Goal: Task Accomplishment & Management: Use online tool/utility

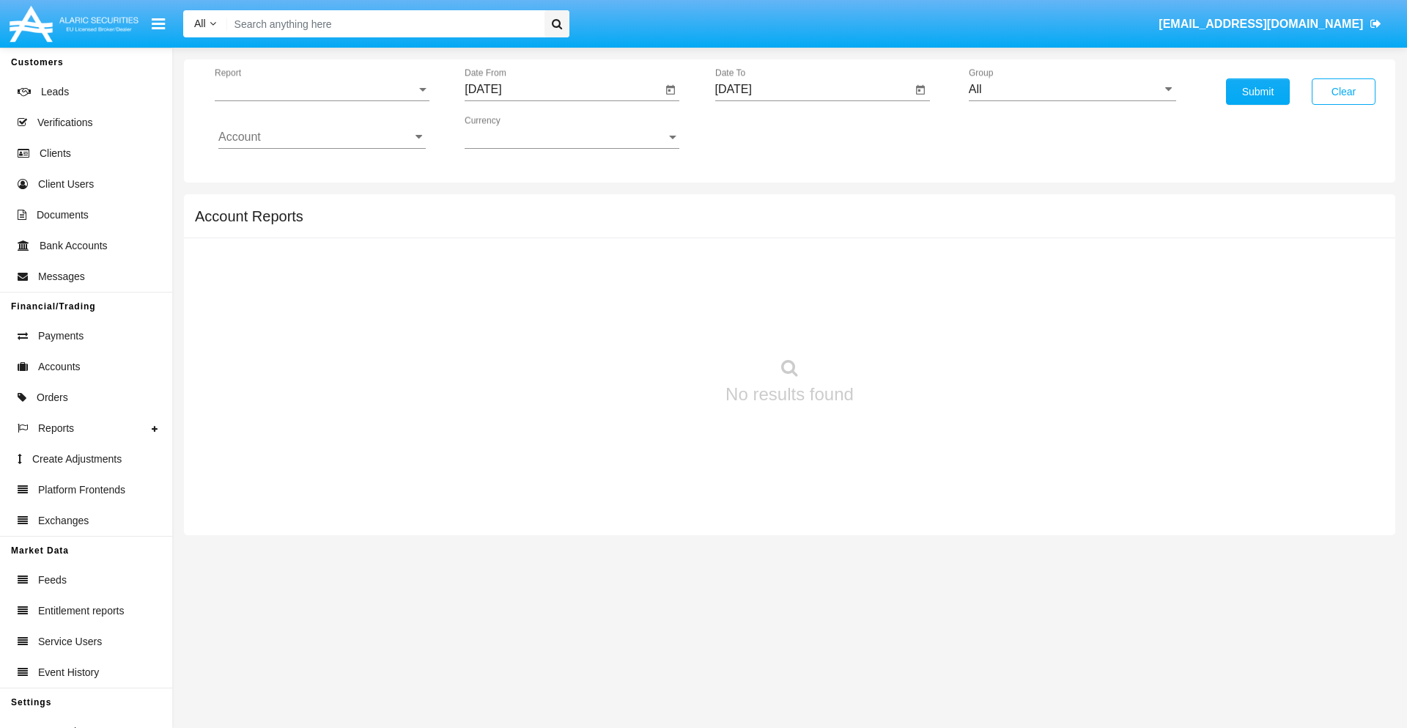
click at [322, 89] on span "Report" at bounding box center [316, 89] width 202 height 13
click at [316, 100] on span "Trades" at bounding box center [321, 100] width 207 height 35
click at [563, 89] on input "[DATE]" at bounding box center [563, 89] width 197 height 13
click at [512, 132] on span "[DATE]" at bounding box center [500, 133] width 32 height 12
click at [654, 324] on div "2025" at bounding box center [654, 324] width 46 height 26
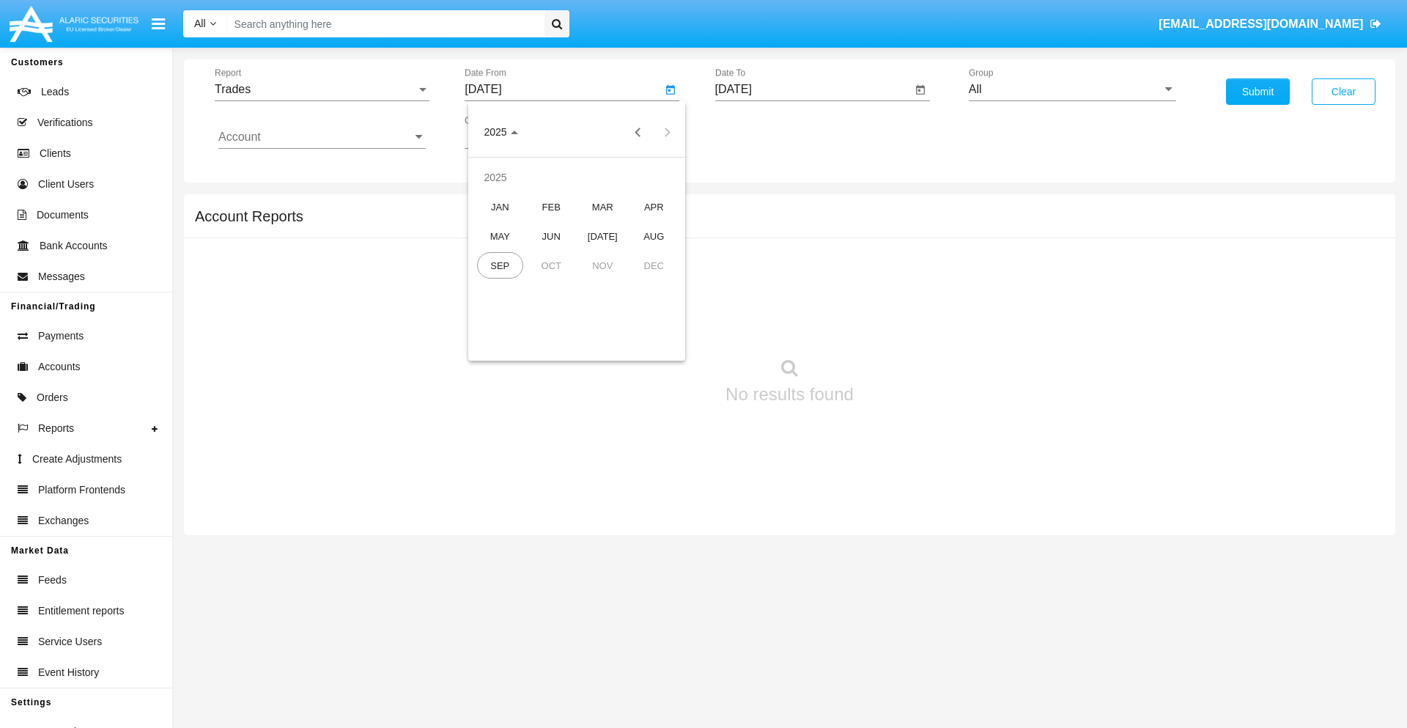
click at [551, 236] on div "JUN" at bounding box center [551, 236] width 46 height 26
click at [606, 283] on div "19" at bounding box center [606, 283] width 26 height 26
type input "06/19/25"
click at [813, 89] on input "[DATE]" at bounding box center [813, 89] width 197 height 13
click at [762, 132] on span "[DATE]" at bounding box center [750, 133] width 32 height 12
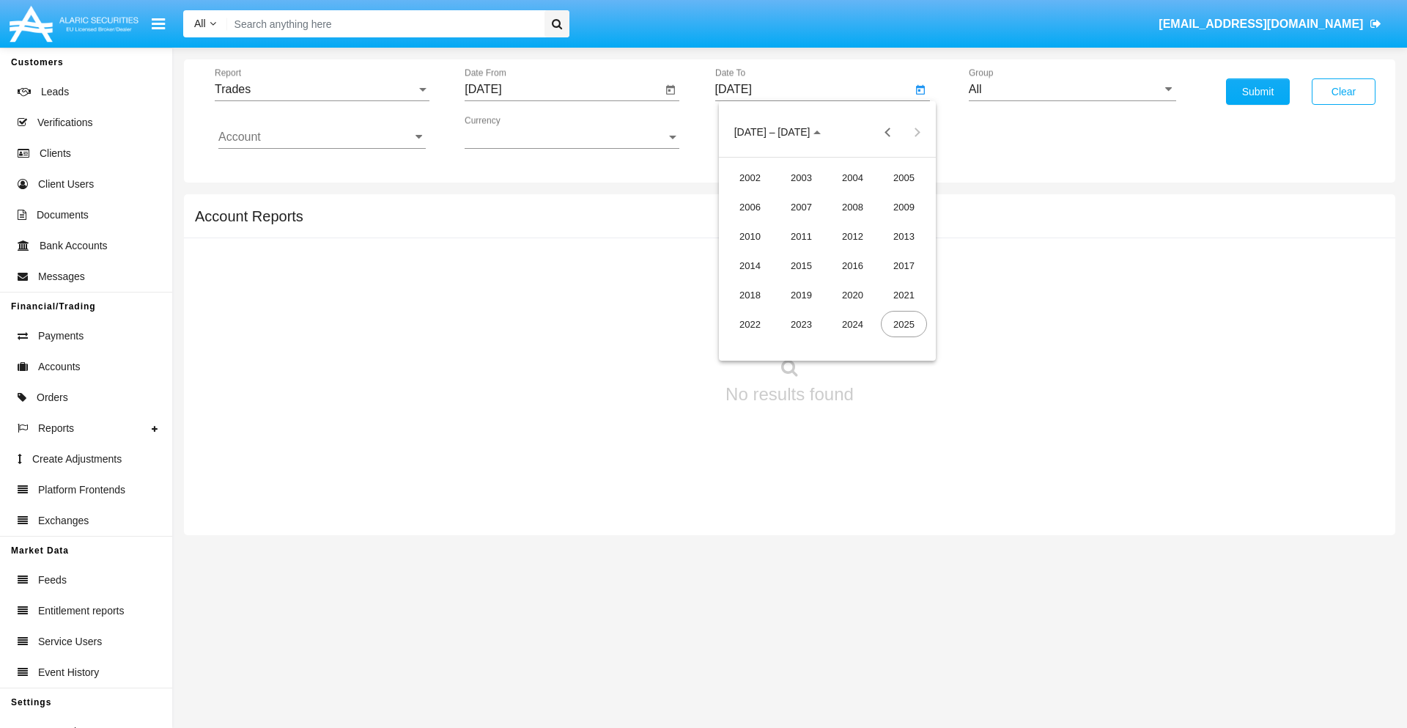
click at [904, 324] on div "2025" at bounding box center [904, 324] width 46 height 26
click at [750, 265] on div "SEP" at bounding box center [750, 265] width 46 height 26
click at [885, 283] on div "19" at bounding box center [886, 283] width 26 height 26
type input "09/19/25"
click at [1072, 89] on input "All" at bounding box center [1072, 89] width 207 height 13
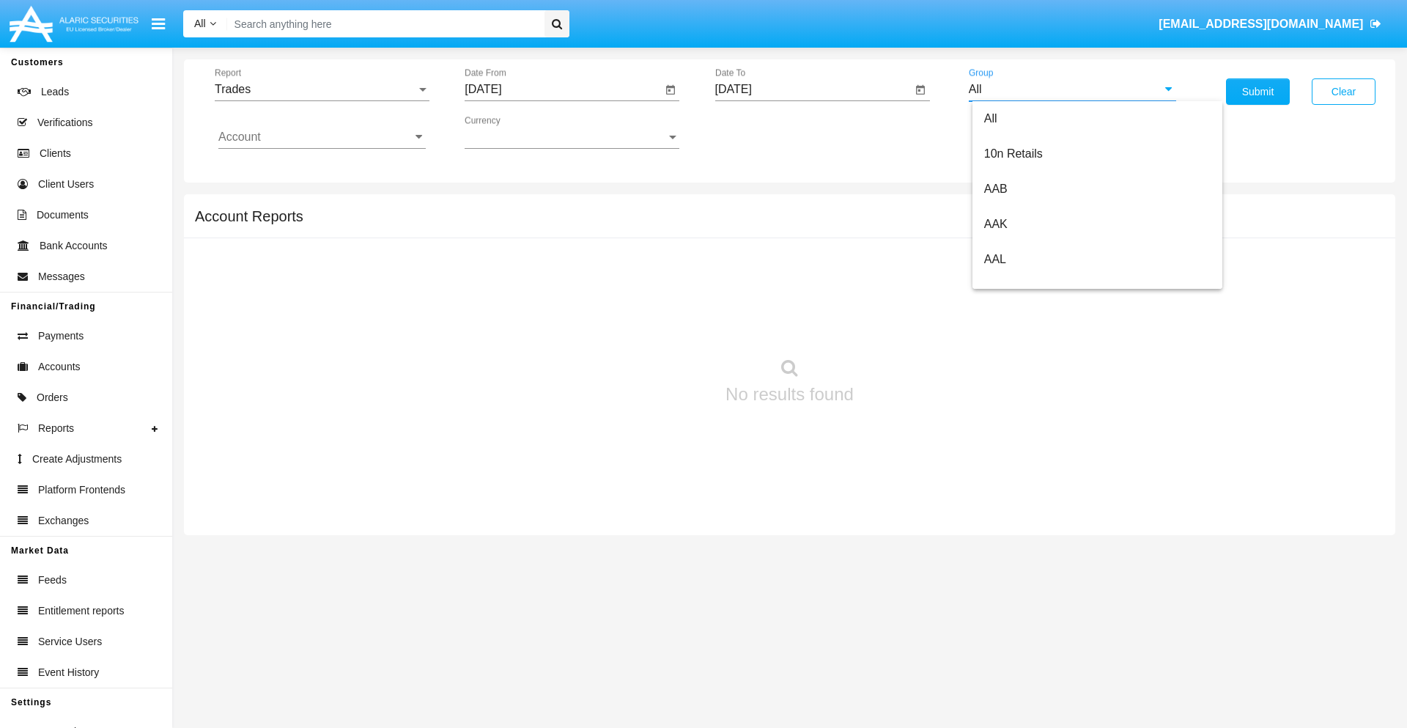
scroll to position [786, 0]
click at [1031, 282] on span "Hammer Web Lite" at bounding box center [1031, 282] width 95 height 12
type input "Hammer Web Lite"
click at [322, 137] on input "Account" at bounding box center [321, 136] width 207 height 13
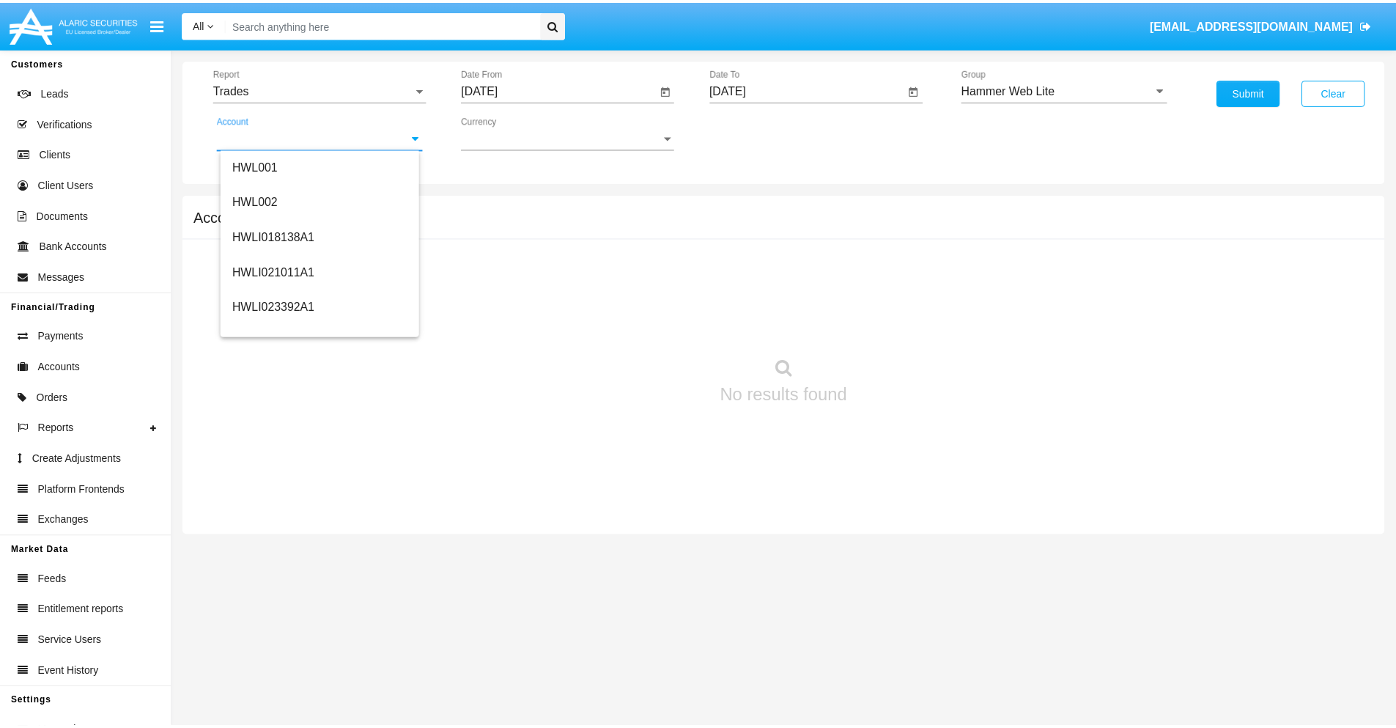
scroll to position [223, 0]
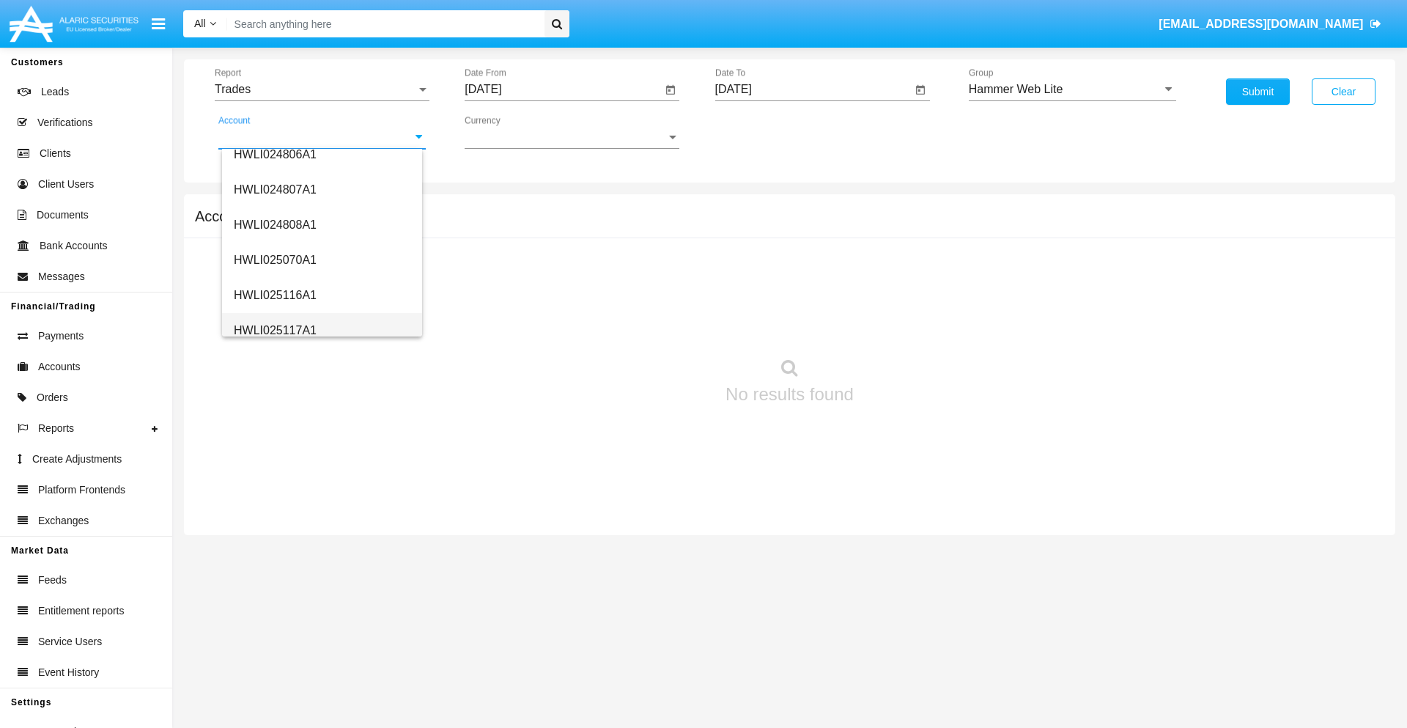
click at [274, 330] on span "HWLI025117A1" at bounding box center [275, 330] width 83 height 12
type input "HWLI025117A1"
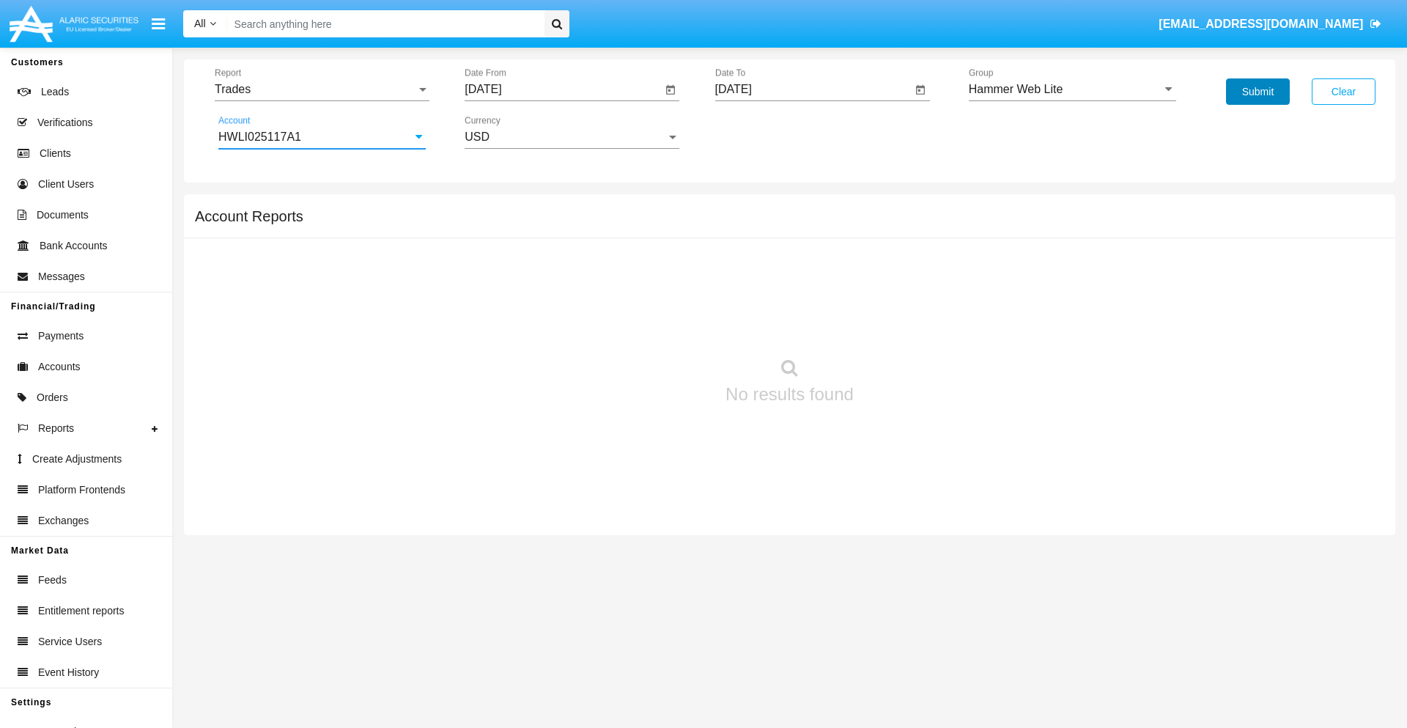
click at [1258, 92] on button "Submit" at bounding box center [1258, 91] width 64 height 26
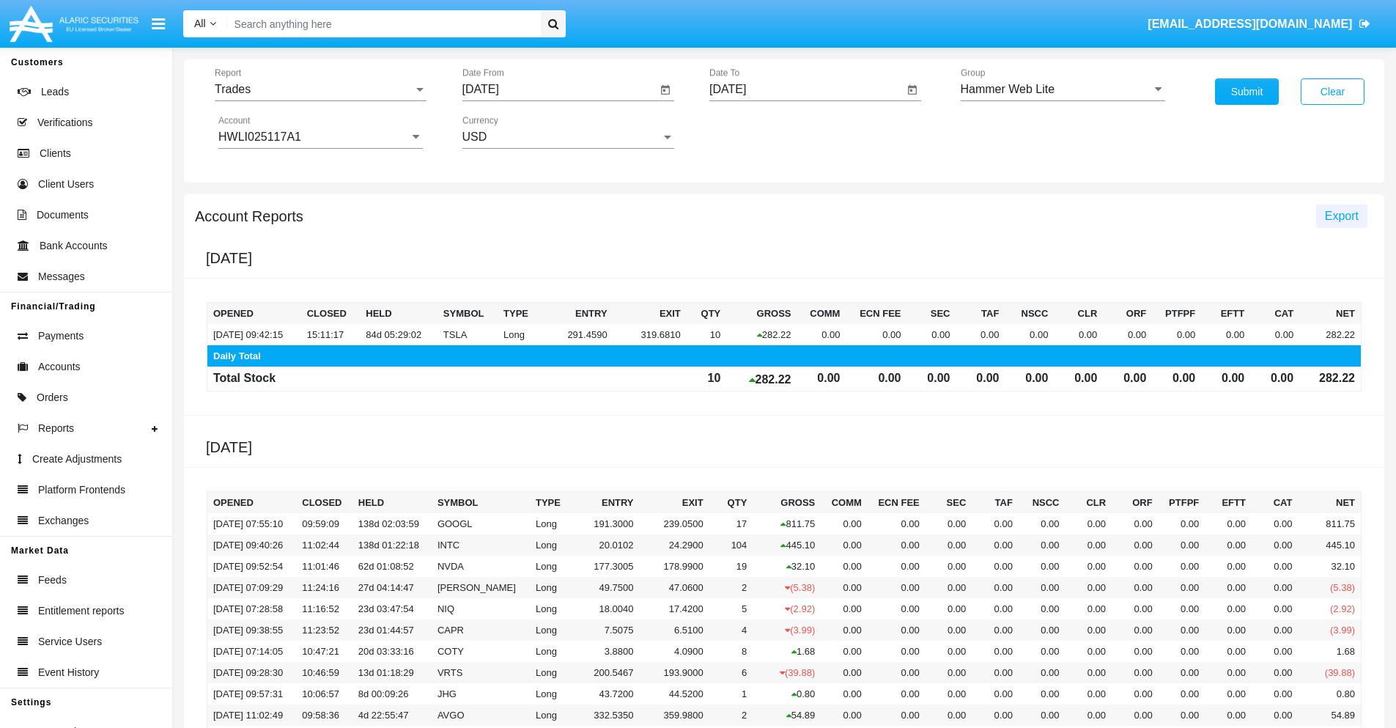
click at [1341, 215] on span "Export" at bounding box center [1342, 216] width 34 height 12
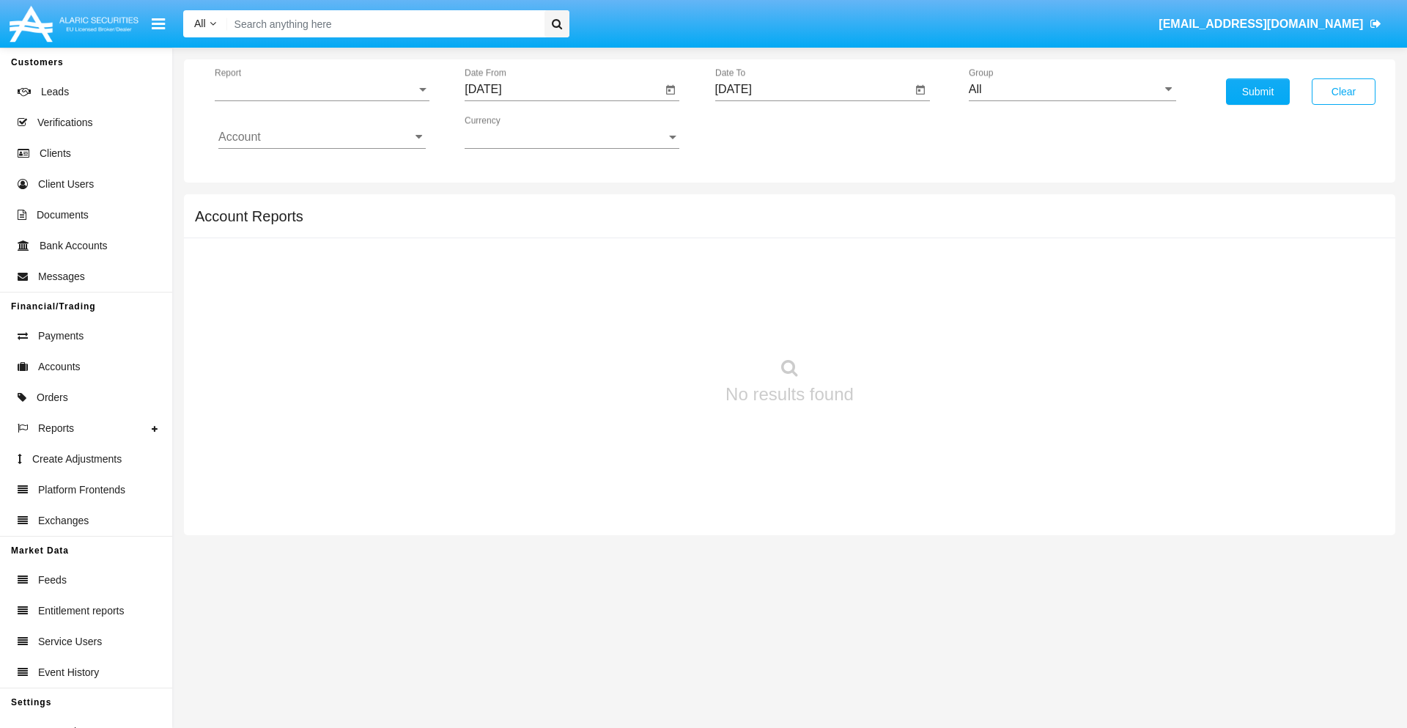
click at [322, 89] on span "Report" at bounding box center [316, 89] width 202 height 13
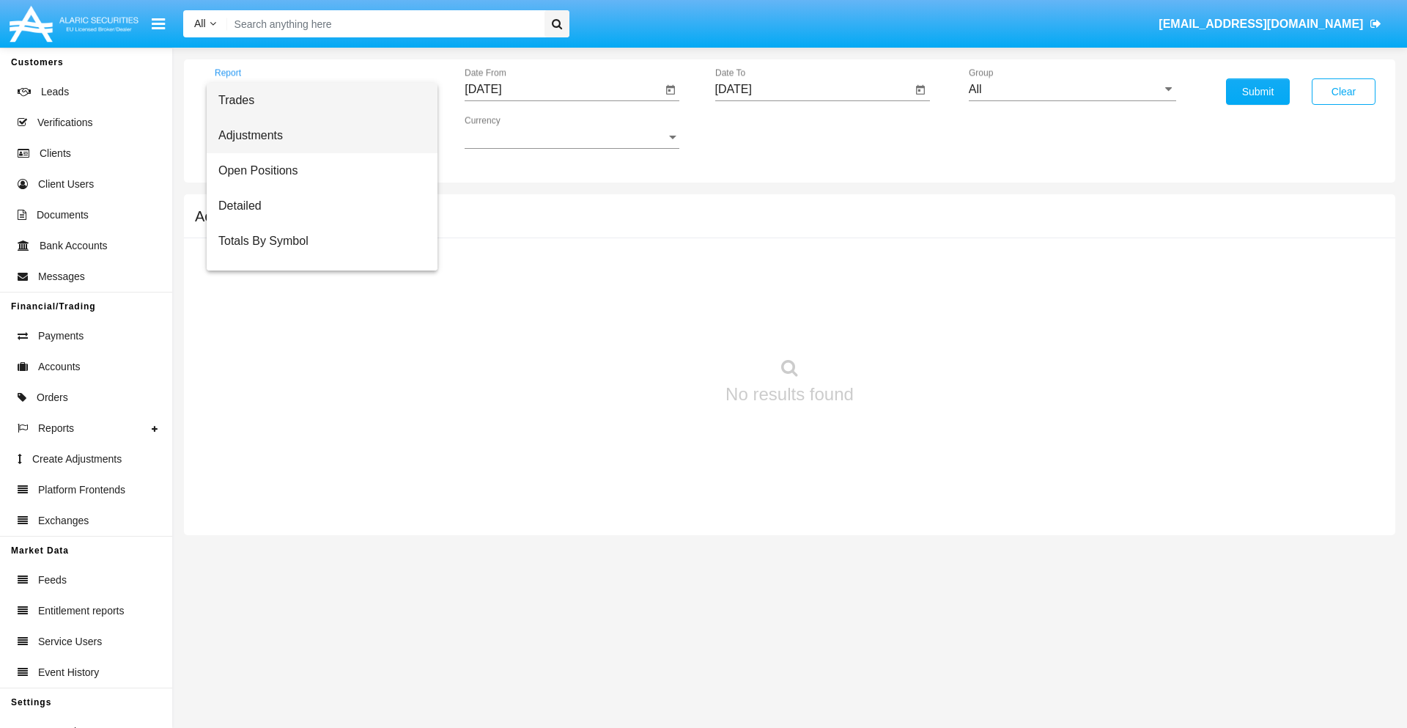
click at [316, 136] on span "Adjustments" at bounding box center [321, 135] width 207 height 35
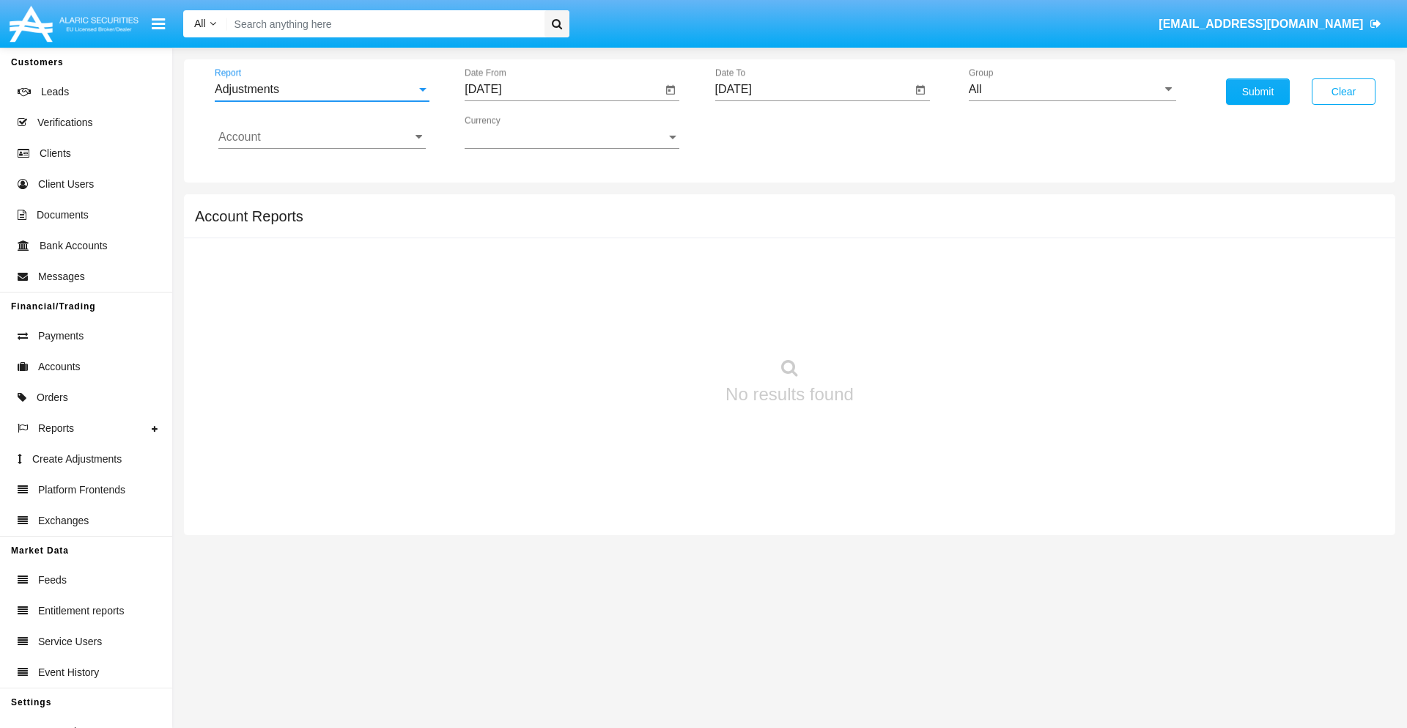
click at [563, 89] on input "[DATE]" at bounding box center [563, 89] width 197 height 13
click at [512, 132] on span "[DATE]" at bounding box center [500, 133] width 32 height 12
click at [654, 324] on div "2025" at bounding box center [654, 324] width 46 height 26
click at [654, 236] on div "AUG" at bounding box center [654, 236] width 46 height 26
click at [548, 283] on div "19" at bounding box center [547, 283] width 26 height 26
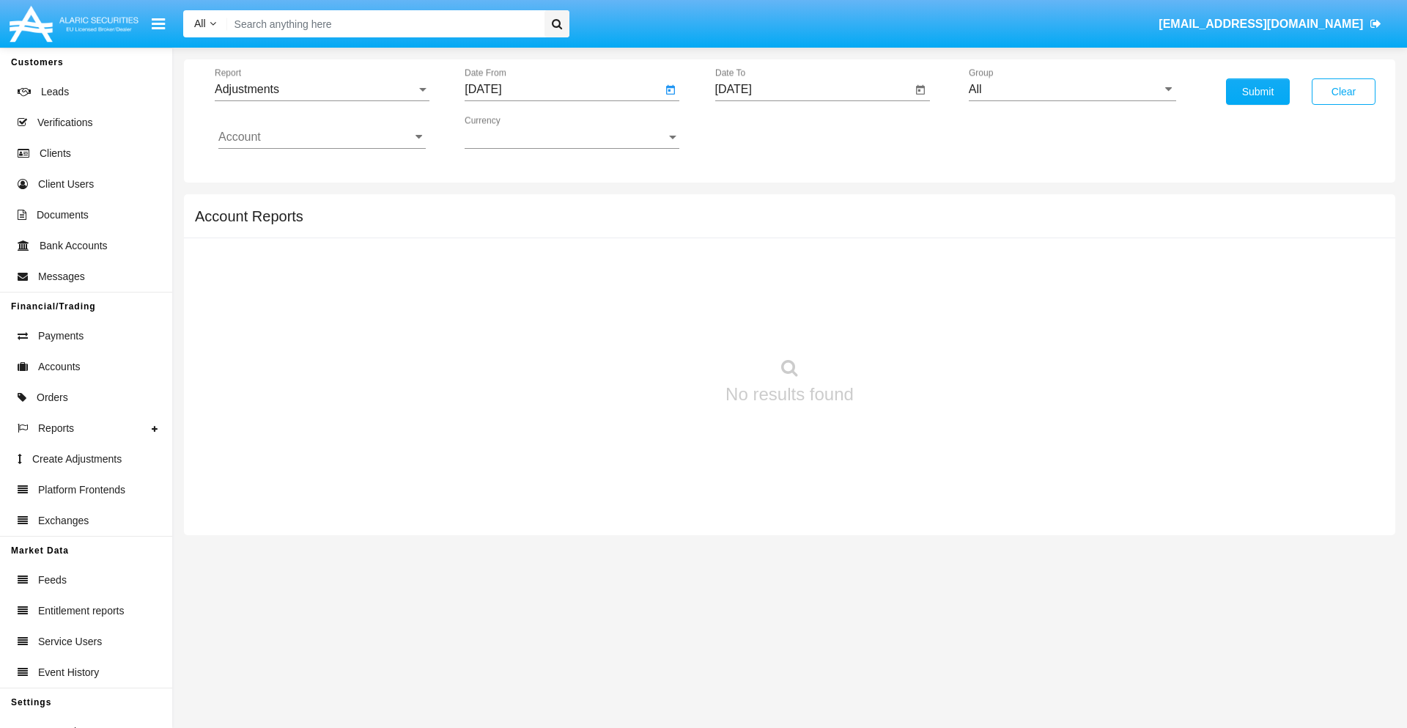
type input "08/19/25"
click at [813, 89] on input "[DATE]" at bounding box center [813, 89] width 197 height 13
click at [762, 132] on span "[DATE]" at bounding box center [750, 133] width 32 height 12
click at [904, 324] on div "2025" at bounding box center [904, 324] width 46 height 26
click at [750, 265] on div "SEP" at bounding box center [750, 265] width 46 height 26
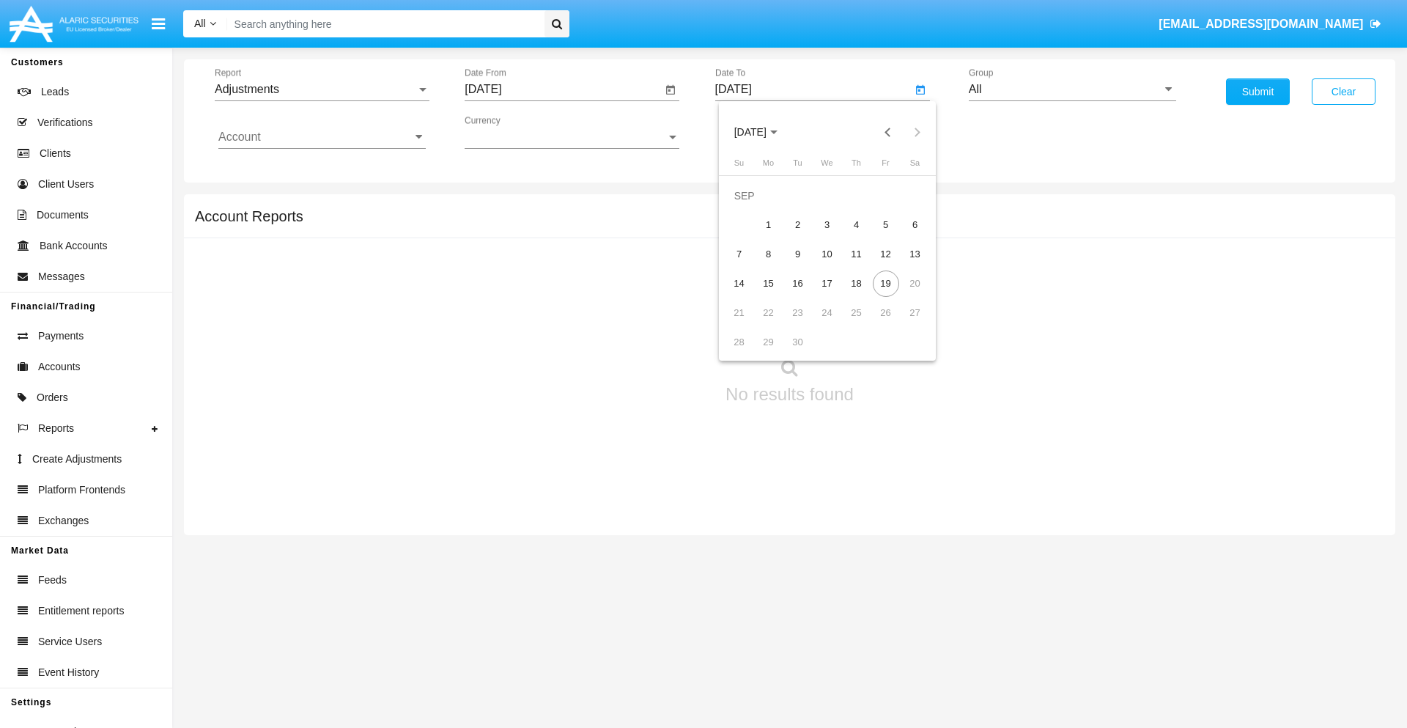
click at [885, 283] on div "19" at bounding box center [886, 283] width 26 height 26
type input "[DATE]"
click at [1072, 89] on input "All" at bounding box center [1072, 89] width 207 height 13
click at [1023, 605] on span "Company AQA" at bounding box center [1023, 611] width 78 height 12
type input "Company AQA"
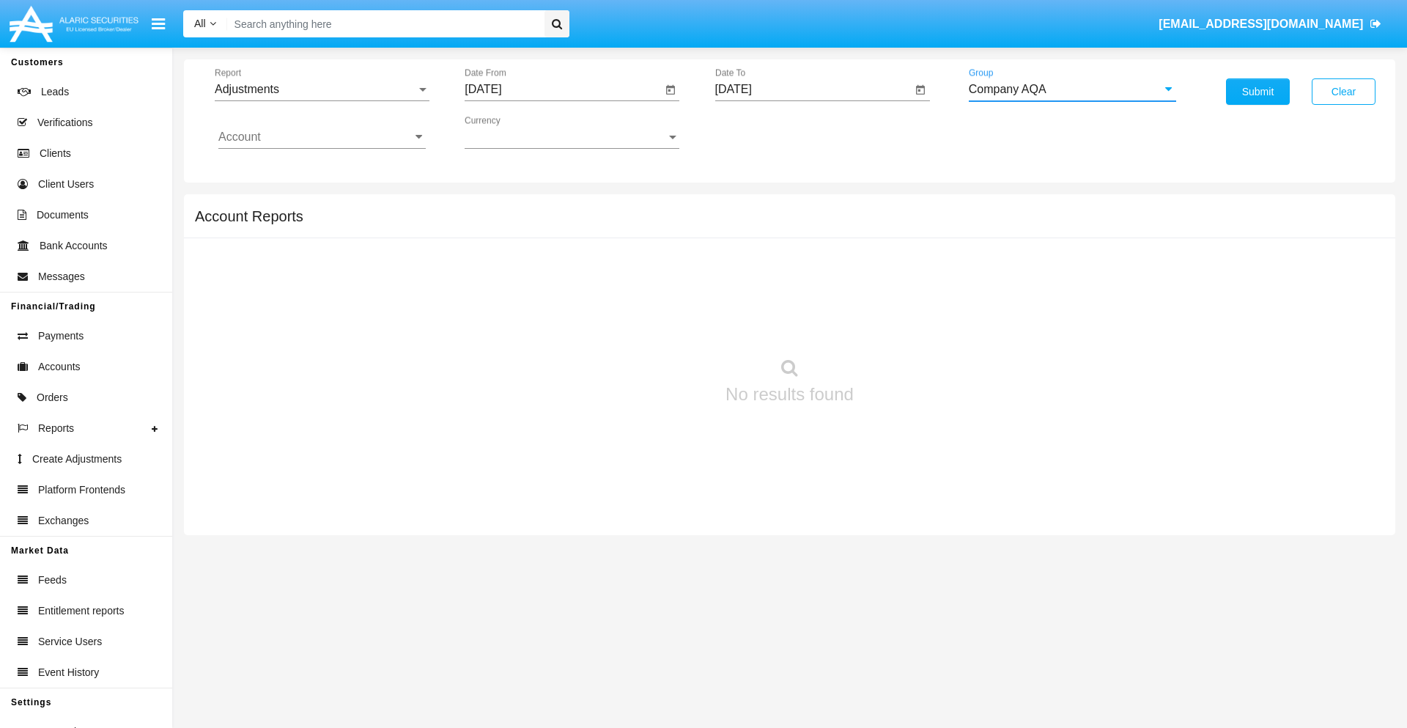
click at [322, 137] on input "Account" at bounding box center [321, 136] width 207 height 13
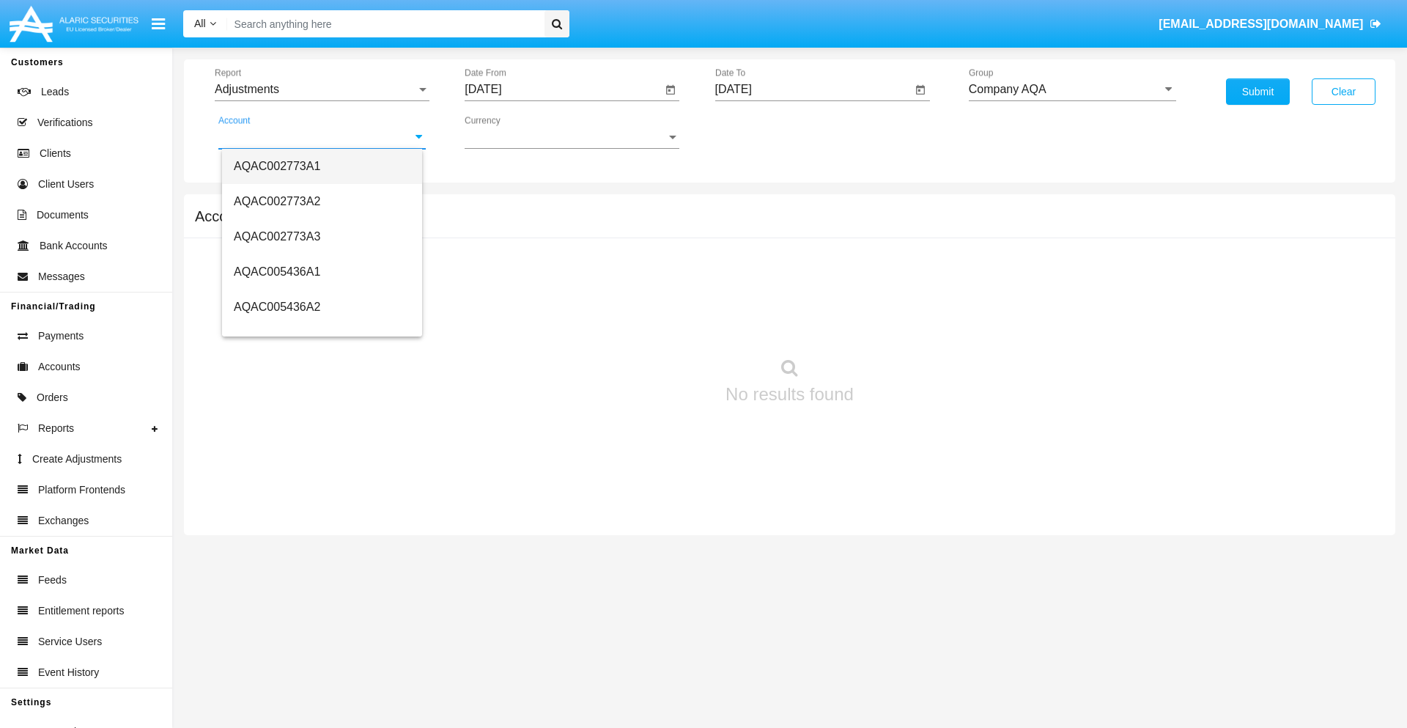
click at [277, 166] on span "AQAC002773A1" at bounding box center [277, 166] width 86 height 12
type input "AQAC002773A1"
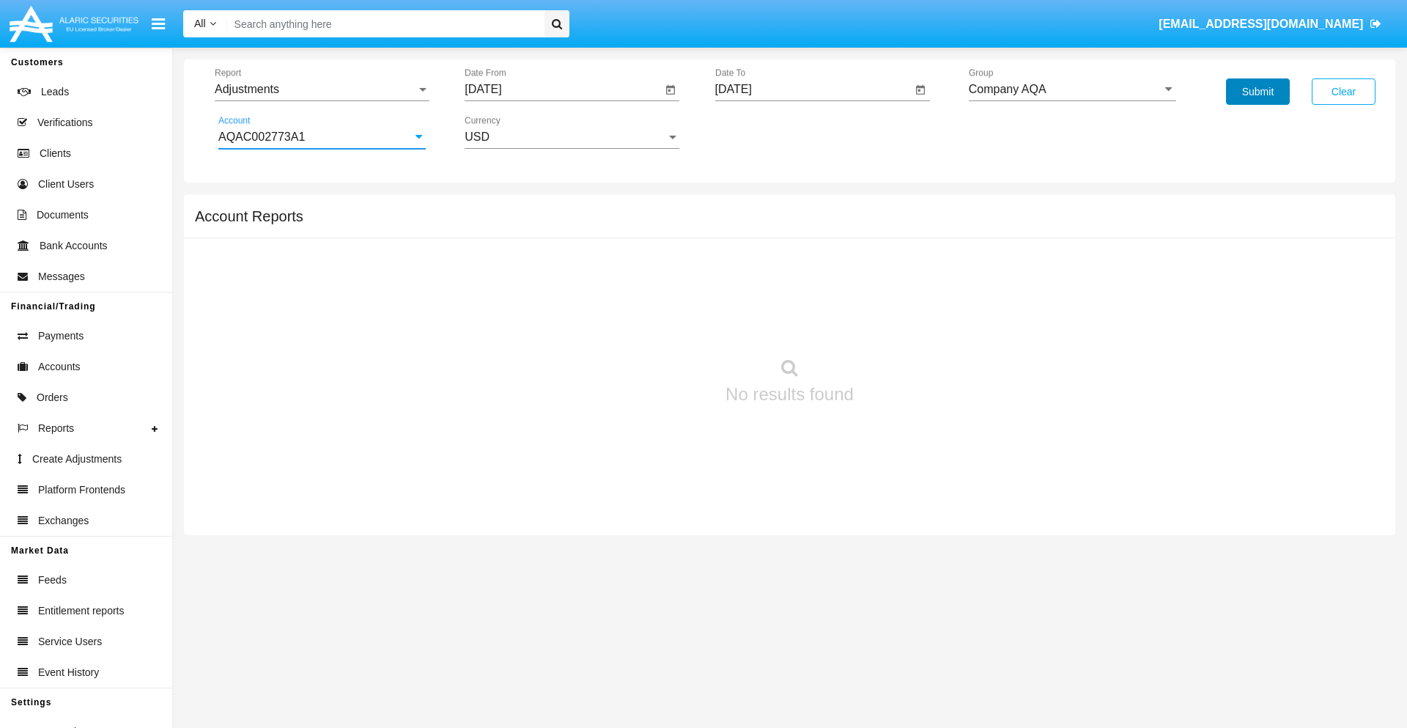
click at [1258, 92] on button "Submit" at bounding box center [1258, 91] width 64 height 26
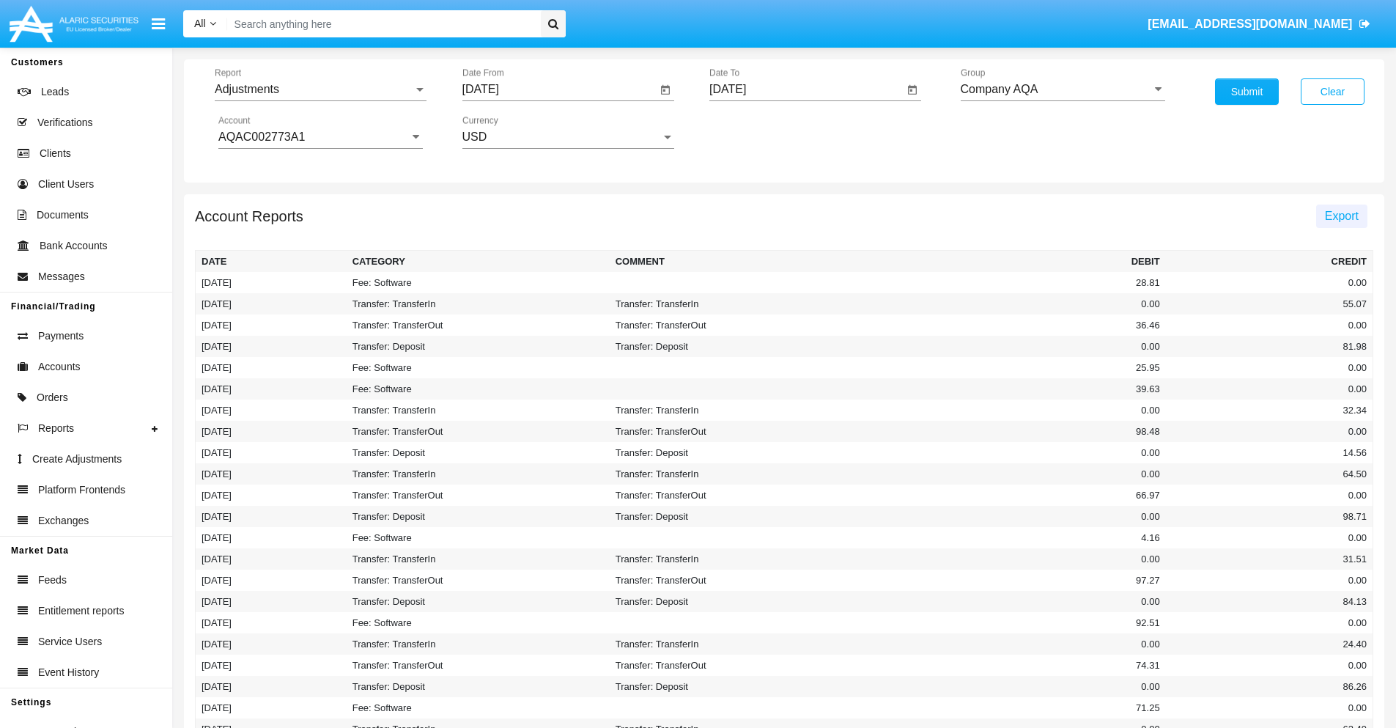
click at [1341, 215] on span "Export" at bounding box center [1342, 216] width 34 height 12
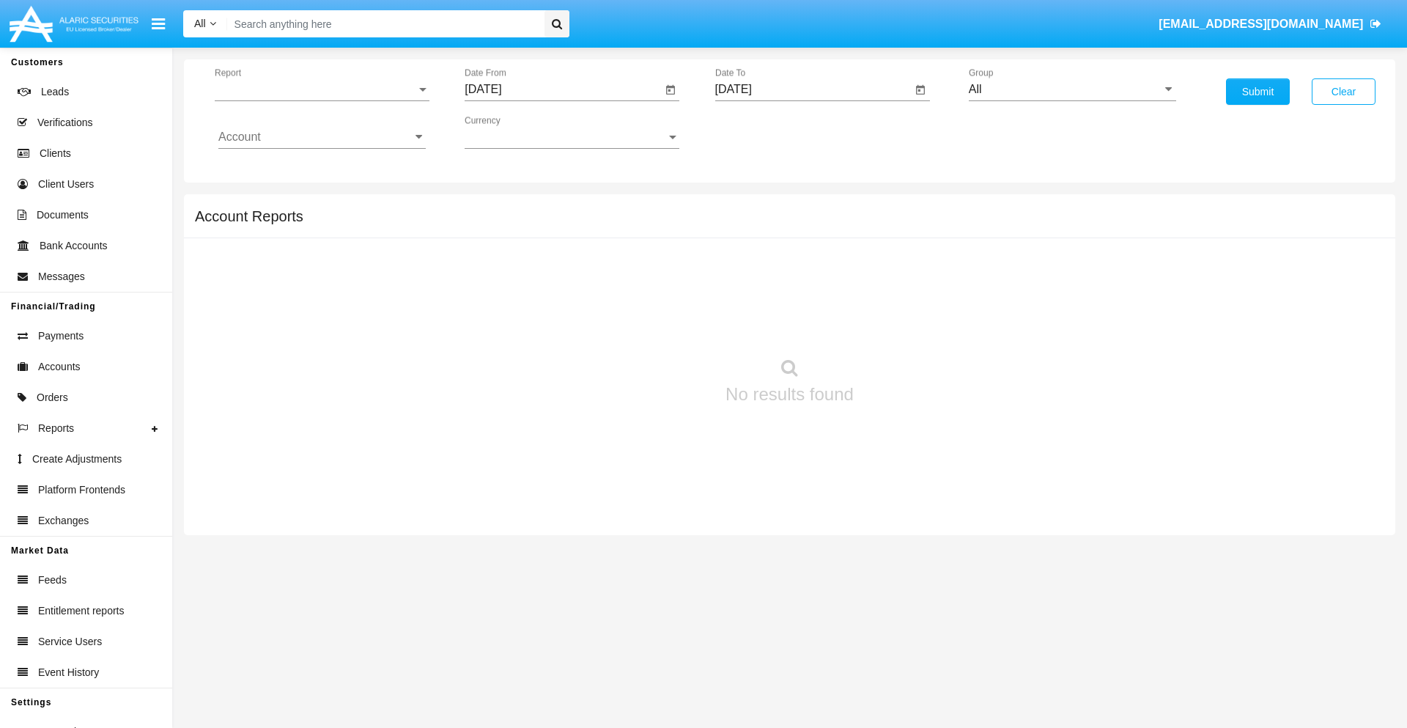
click at [322, 89] on span "Report" at bounding box center [316, 89] width 202 height 13
click at [316, 171] on span "Open Positions" at bounding box center [321, 170] width 207 height 35
click at [563, 89] on input "[DATE]" at bounding box center [563, 89] width 197 height 13
click at [512, 132] on span "[DATE]" at bounding box center [500, 133] width 32 height 12
click at [654, 324] on div "2025" at bounding box center [654, 324] width 46 height 26
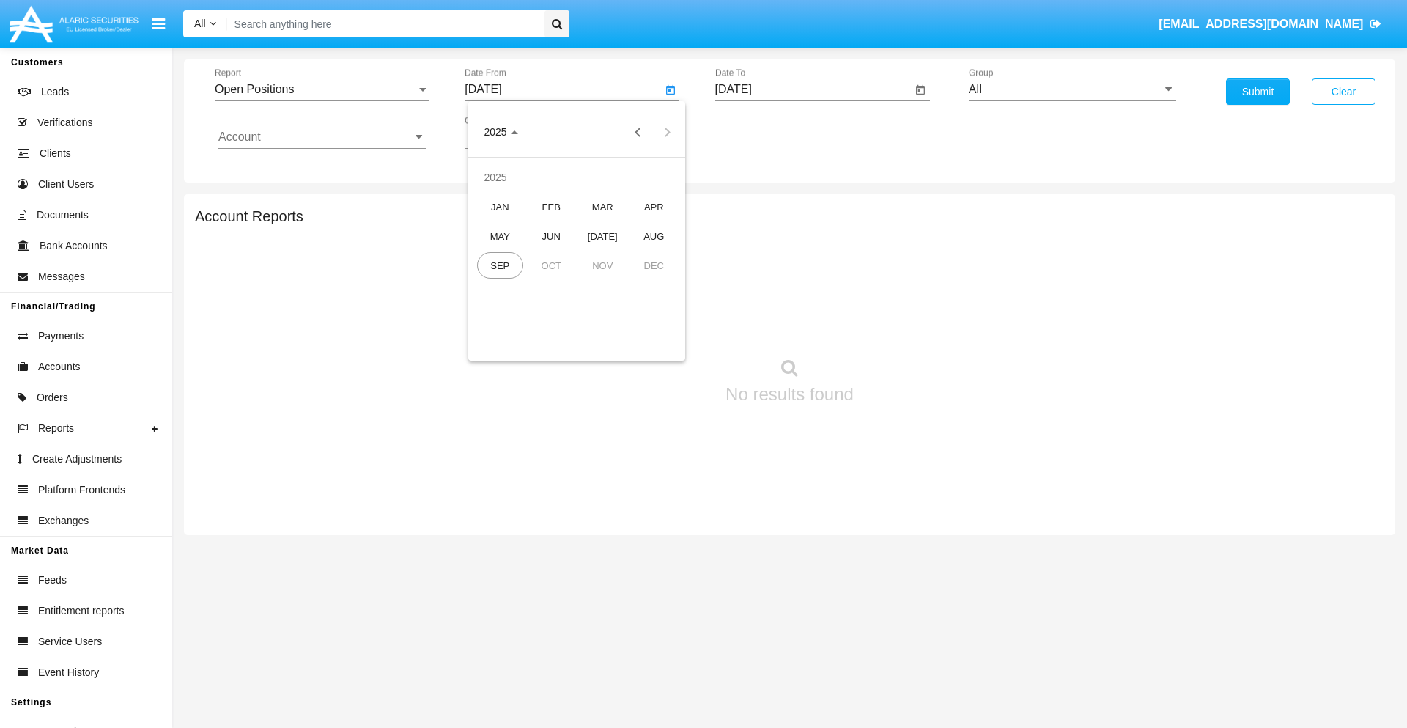
click at [654, 236] on div "AUG" at bounding box center [654, 236] width 46 height 26
click at [548, 283] on div "19" at bounding box center [547, 283] width 26 height 26
type input "08/19/25"
click at [813, 89] on input "[DATE]" at bounding box center [813, 89] width 197 height 13
click at [762, 132] on span "[DATE]" at bounding box center [750, 133] width 32 height 12
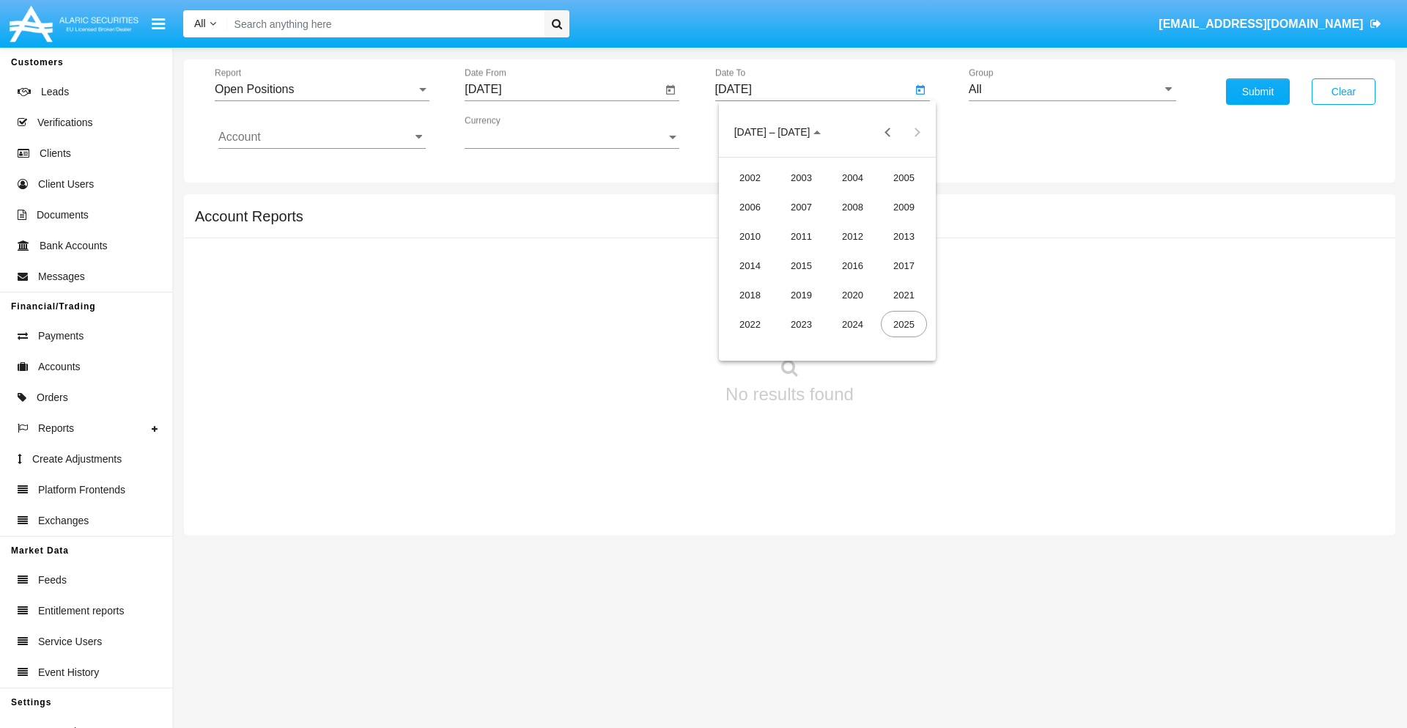
click at [904, 324] on div "2025" at bounding box center [904, 324] width 46 height 26
click at [750, 265] on div "SEP" at bounding box center [750, 265] width 46 height 26
click at [885, 283] on div "19" at bounding box center [886, 283] width 26 height 26
type input "[DATE]"
click at [1072, 89] on input "All" at bounding box center [1072, 89] width 207 height 13
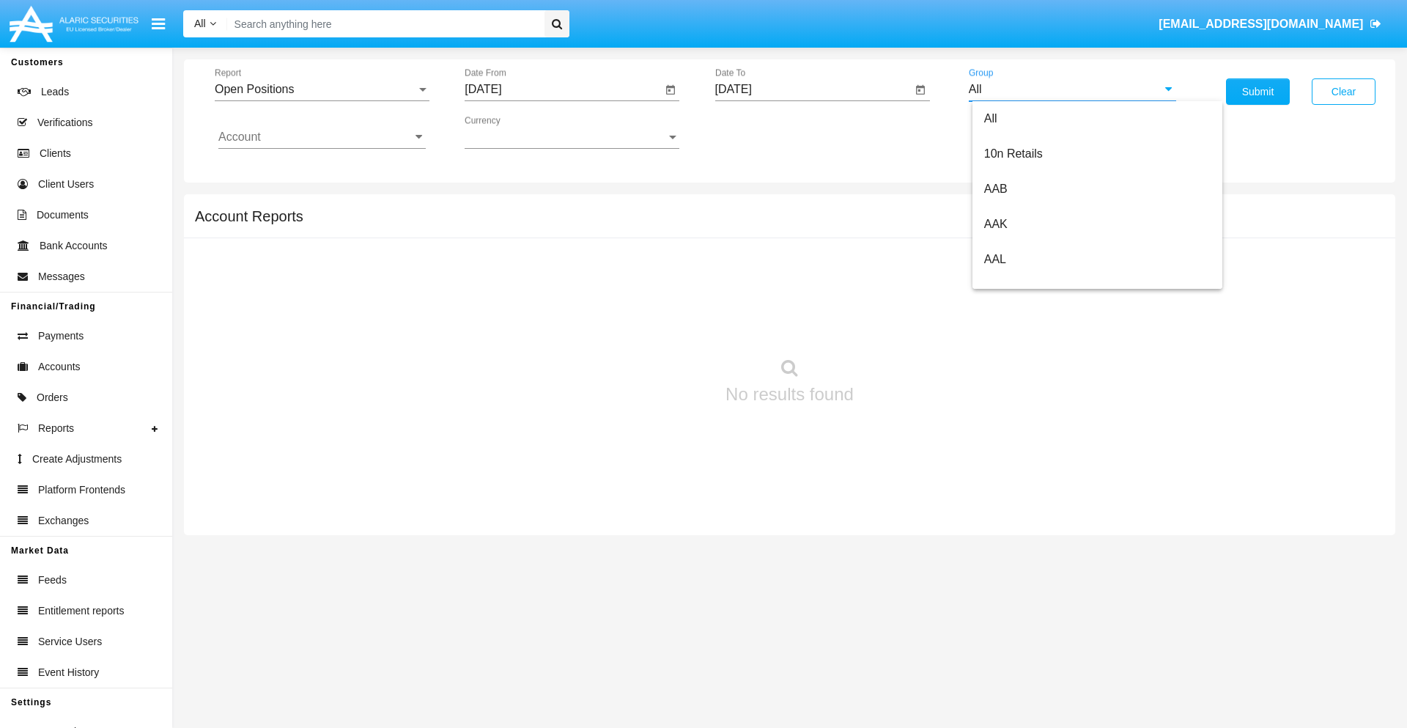
scroll to position [786, 0]
click at [1031, 282] on span "Hammer Web Lite" at bounding box center [1031, 282] width 95 height 12
type input "Hammer Web Lite"
click at [322, 137] on input "Account" at bounding box center [321, 136] width 207 height 13
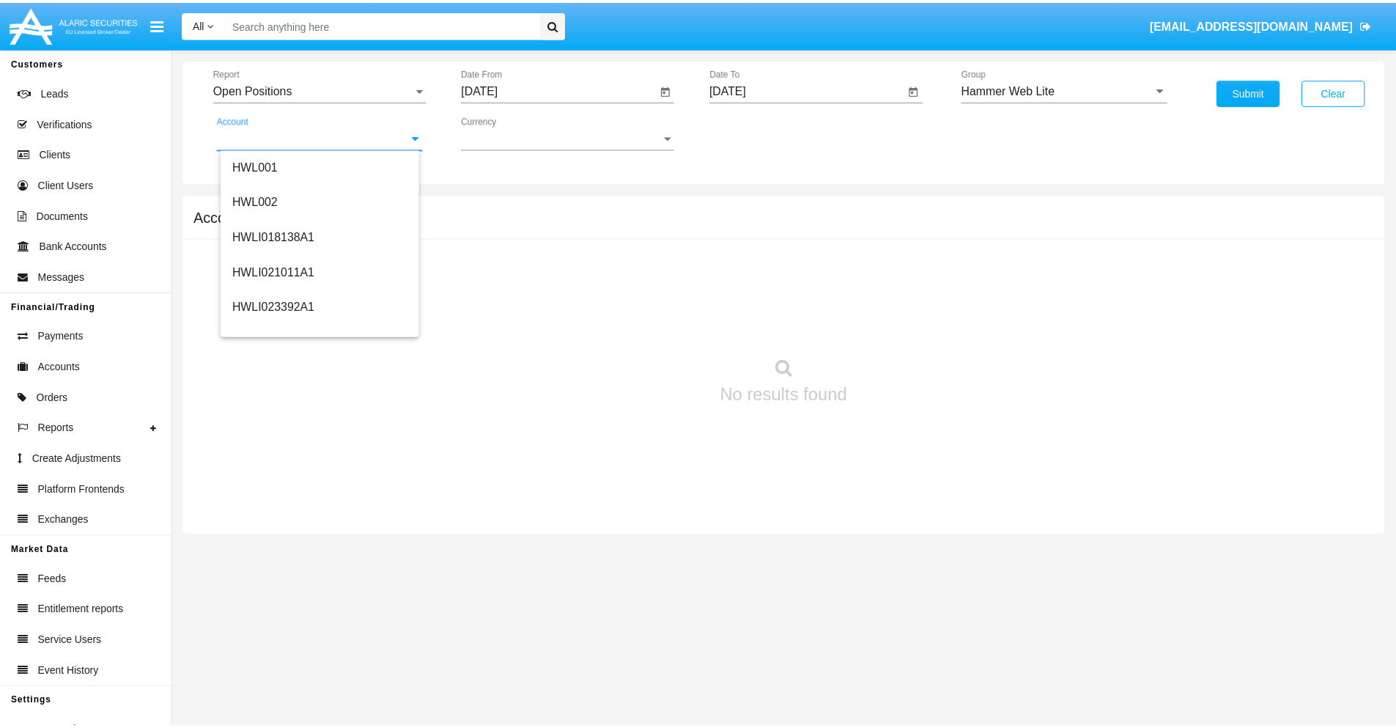
scroll to position [223, 0]
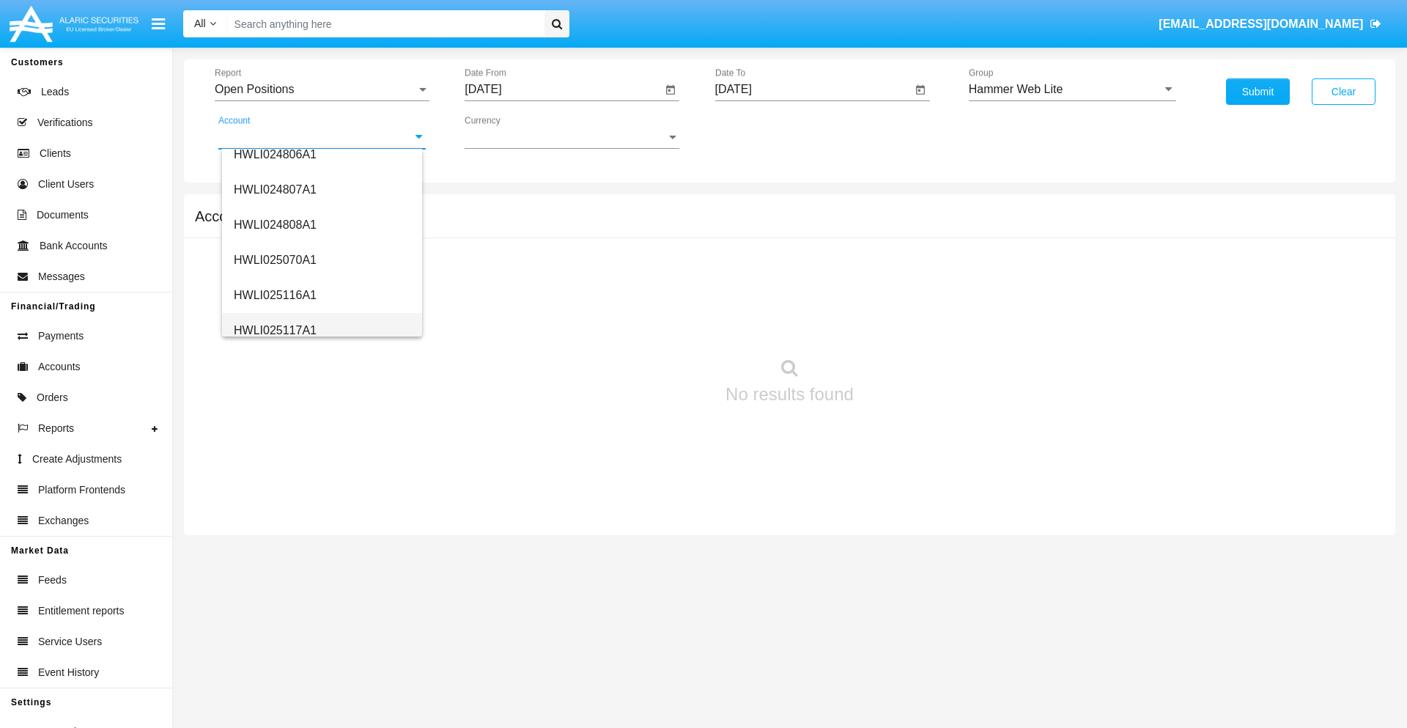
click at [274, 330] on span "HWLI025117A1" at bounding box center [275, 330] width 83 height 12
type input "HWLI025117A1"
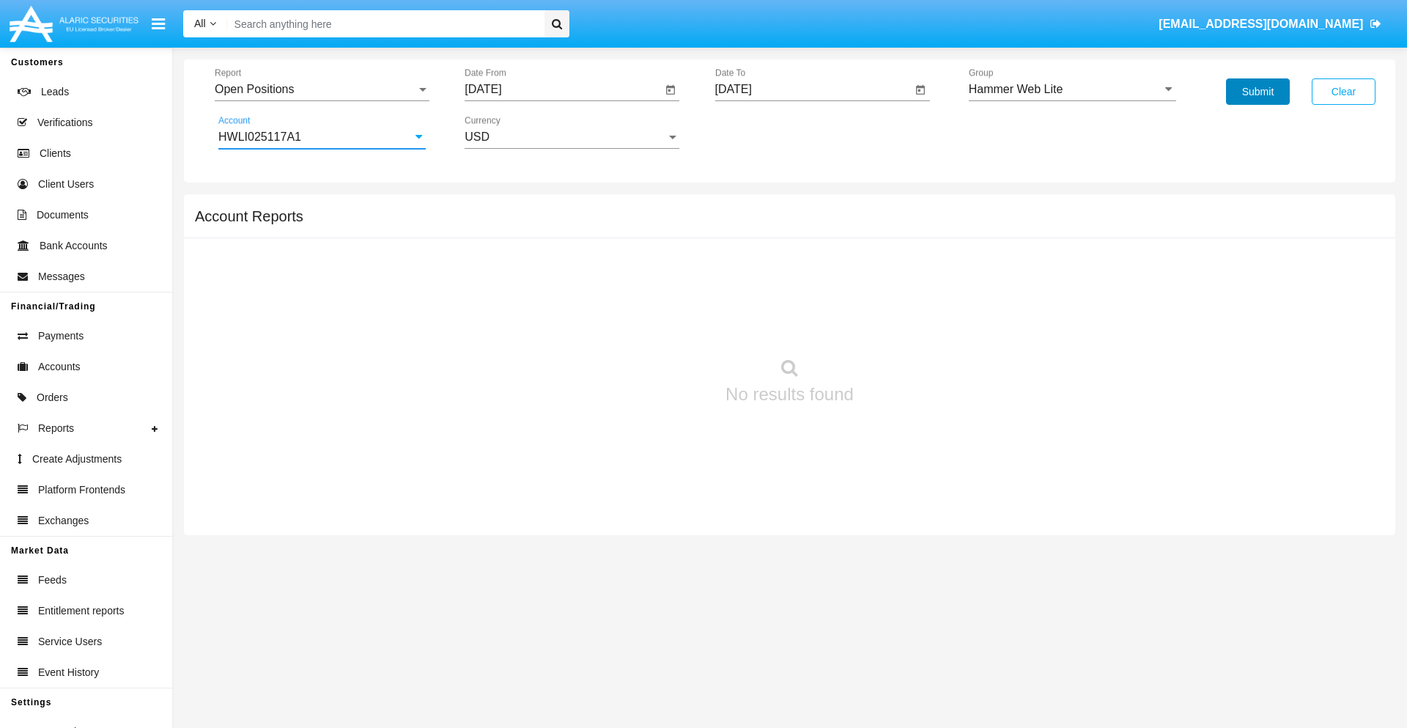
click at [1258, 92] on button "Submit" at bounding box center [1258, 91] width 64 height 26
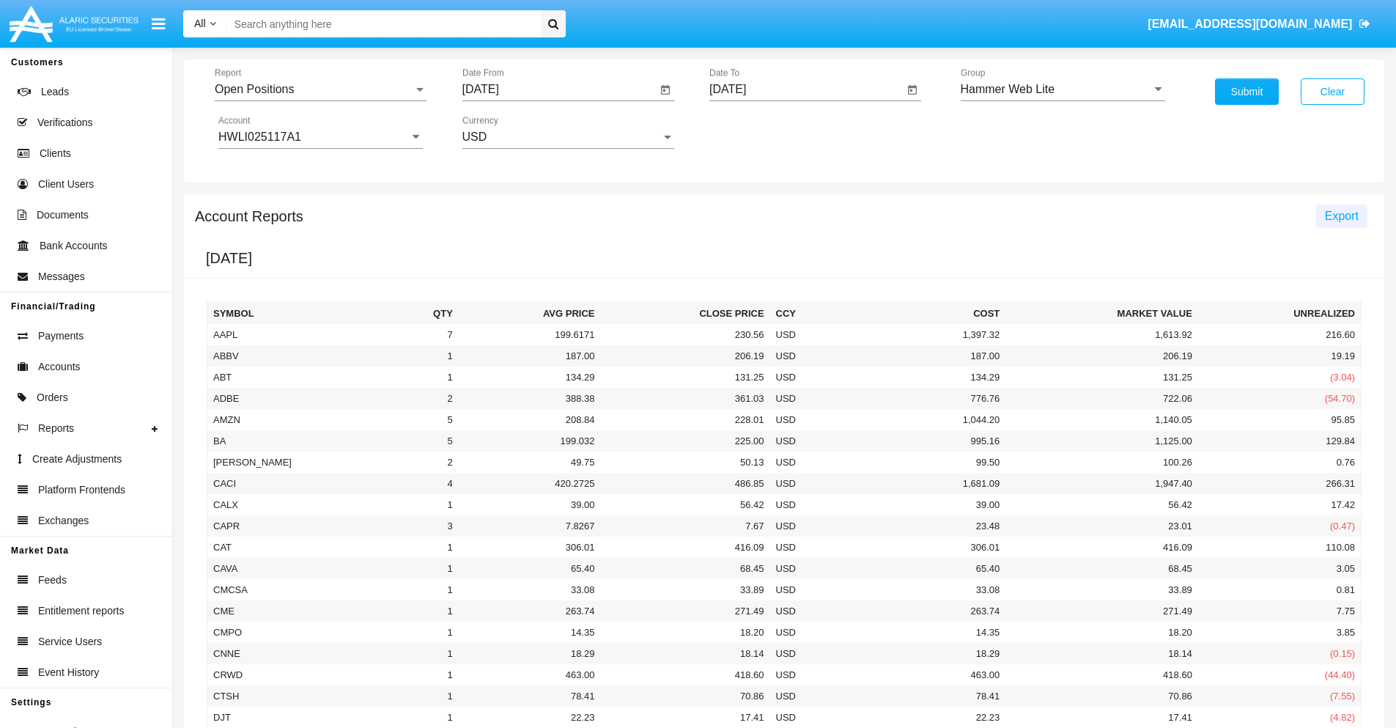
click at [1341, 215] on span "Export" at bounding box center [1342, 216] width 34 height 12
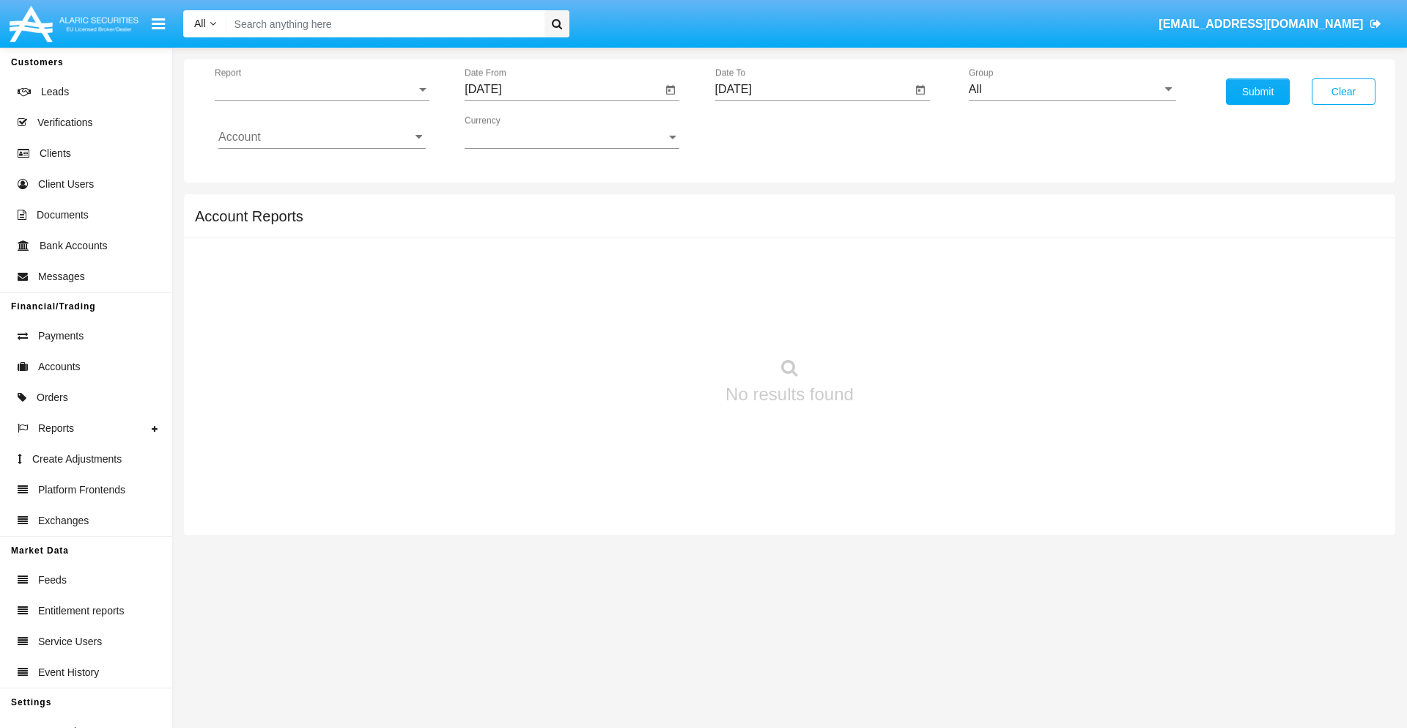
click at [322, 89] on span "Report" at bounding box center [316, 89] width 202 height 13
click at [316, 206] on span "Detailed" at bounding box center [321, 205] width 207 height 35
click at [563, 89] on input "[DATE]" at bounding box center [563, 89] width 197 height 13
click at [512, 132] on span "[DATE]" at bounding box center [500, 133] width 32 height 12
click at [654, 324] on div "2025" at bounding box center [654, 324] width 46 height 26
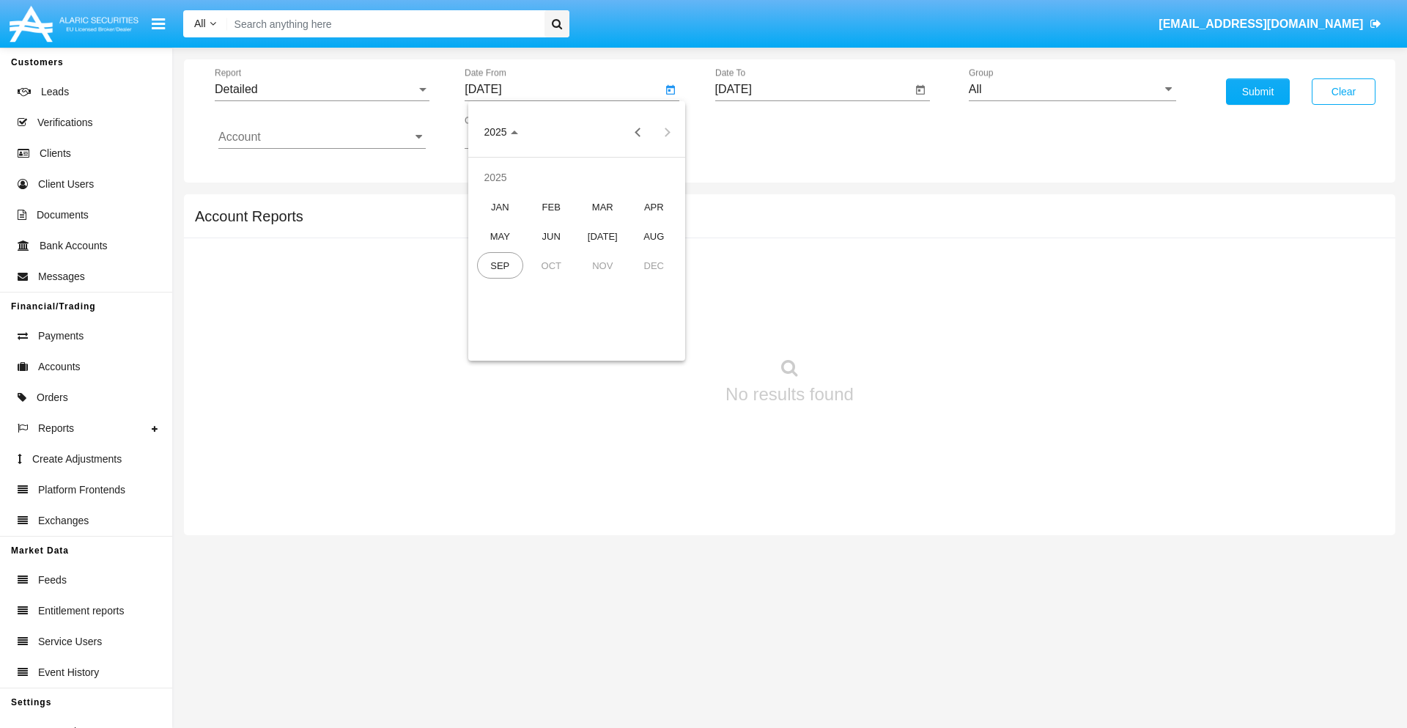
click at [500, 265] on div "SEP" at bounding box center [500, 265] width 46 height 26
click at [548, 254] on div "9" at bounding box center [547, 254] width 26 height 26
type input "09/09/25"
click at [813, 89] on input "[DATE]" at bounding box center [813, 89] width 197 height 13
click at [762, 132] on span "[DATE]" at bounding box center [750, 133] width 32 height 12
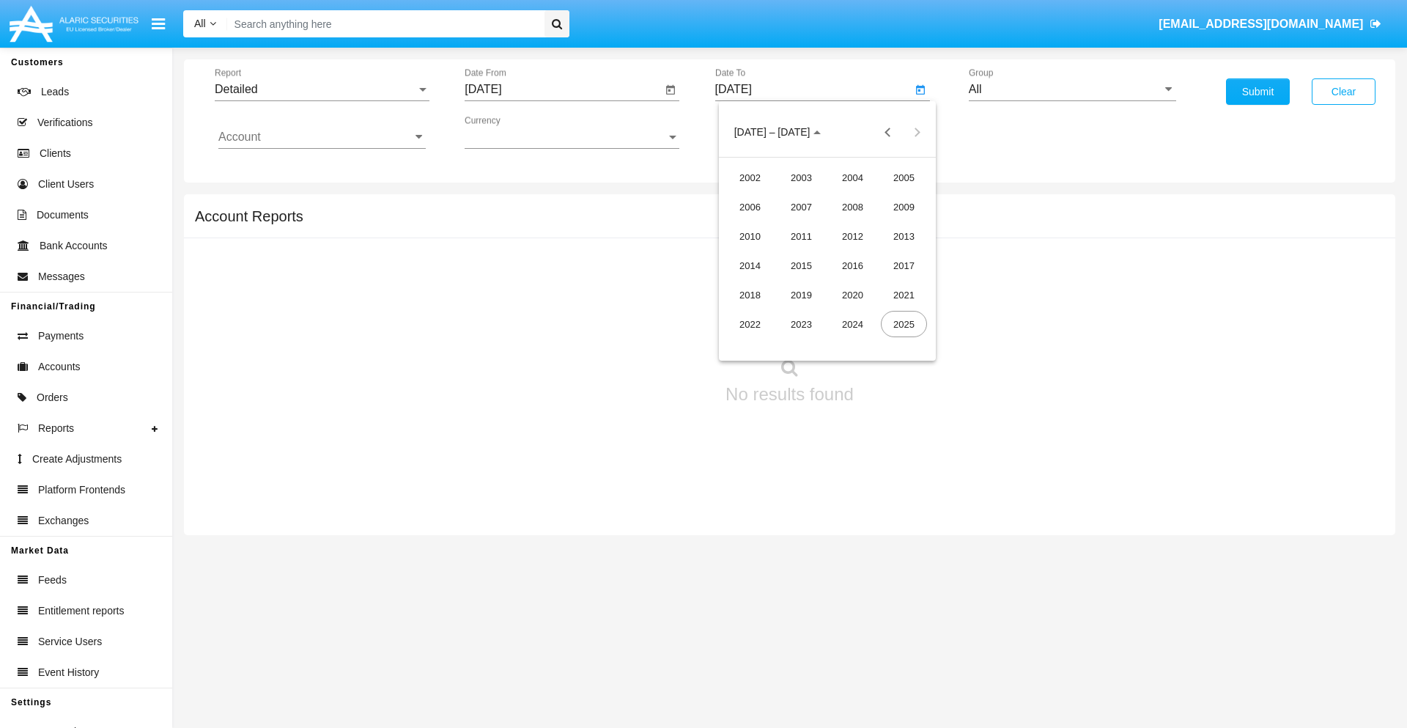
click at [904, 324] on div "2025" at bounding box center [904, 324] width 46 height 26
click at [750, 265] on div "SEP" at bounding box center [750, 265] width 46 height 26
click at [885, 283] on div "19" at bounding box center [886, 283] width 26 height 26
type input "[DATE]"
click at [1072, 89] on input "All" at bounding box center [1072, 89] width 207 height 13
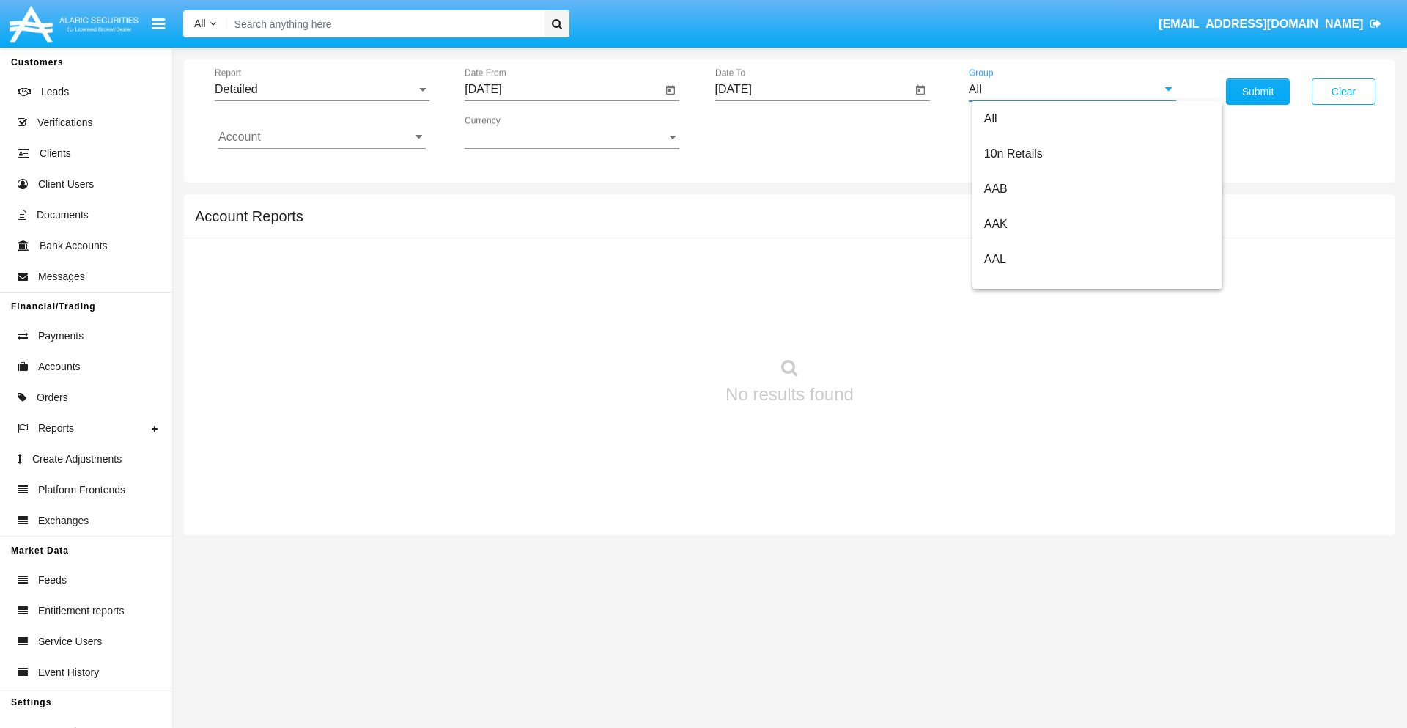
scroll to position [786, 0]
click at [1031, 282] on span "Hammer Web Lite" at bounding box center [1031, 282] width 95 height 12
type input "Hammer Web Lite"
click at [322, 137] on input "Account" at bounding box center [321, 136] width 207 height 13
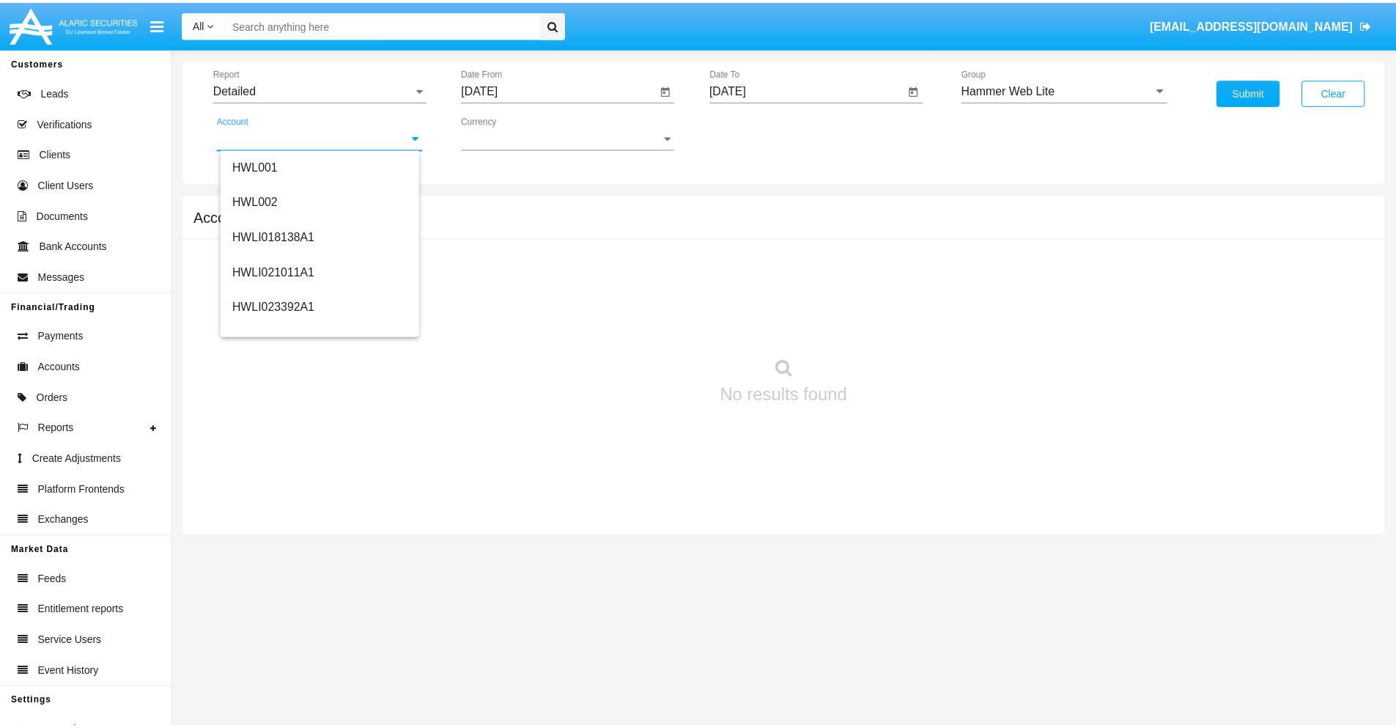
scroll to position [223, 0]
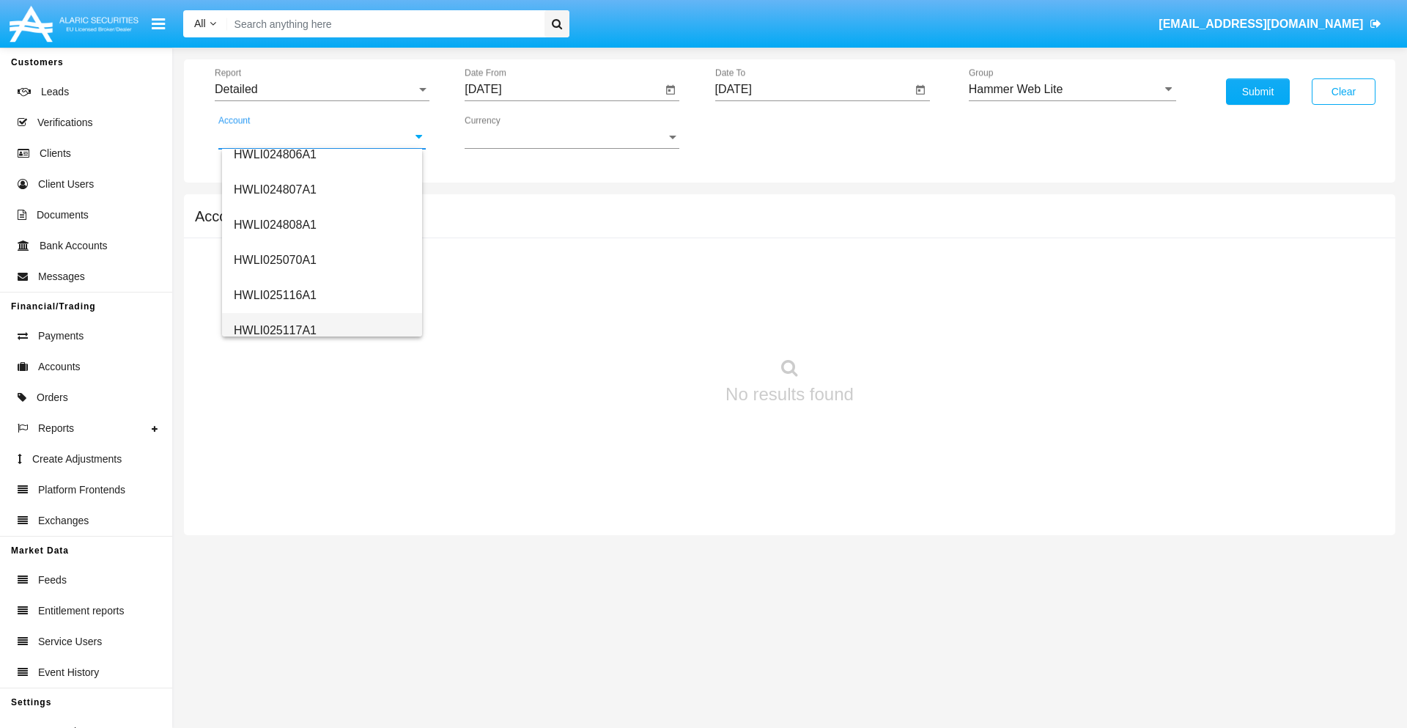
click at [274, 330] on span "HWLI025117A1" at bounding box center [275, 330] width 83 height 12
type input "HWLI025117A1"
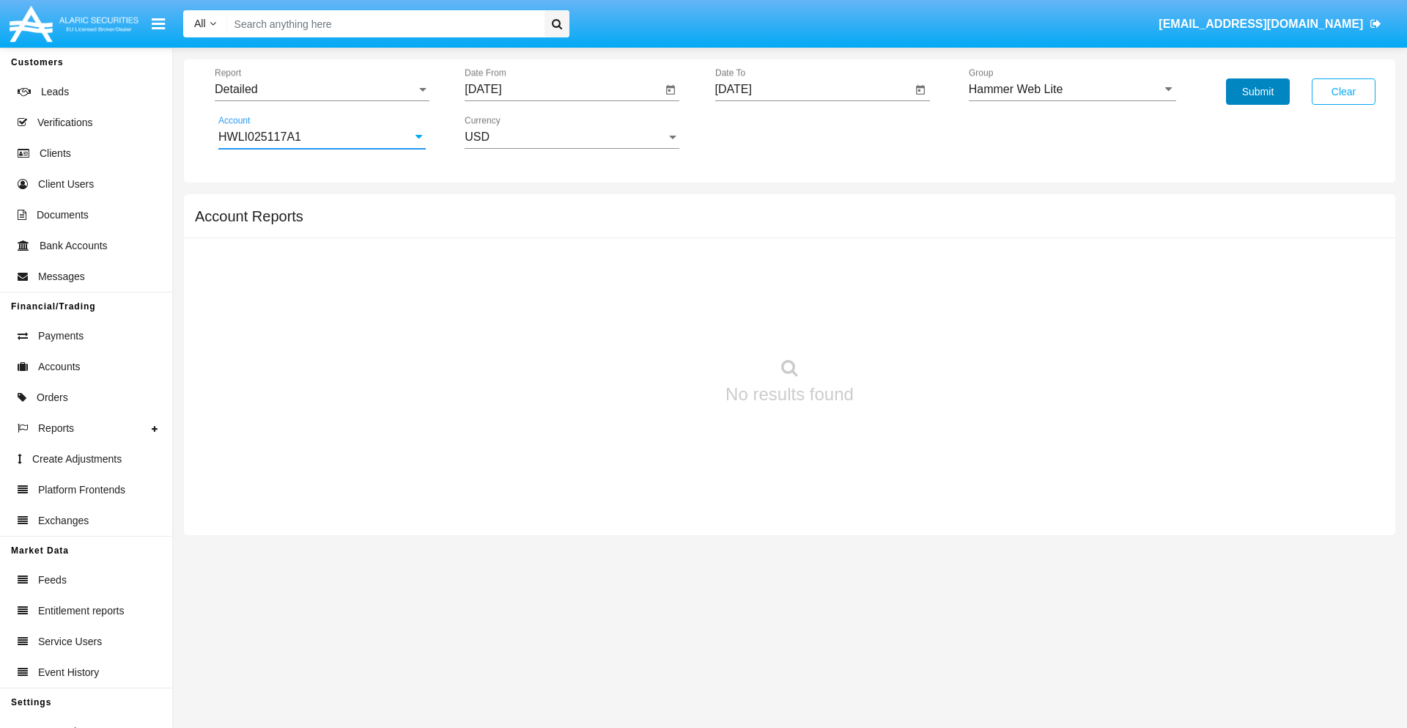
click at [1258, 92] on button "Submit" at bounding box center [1258, 91] width 64 height 26
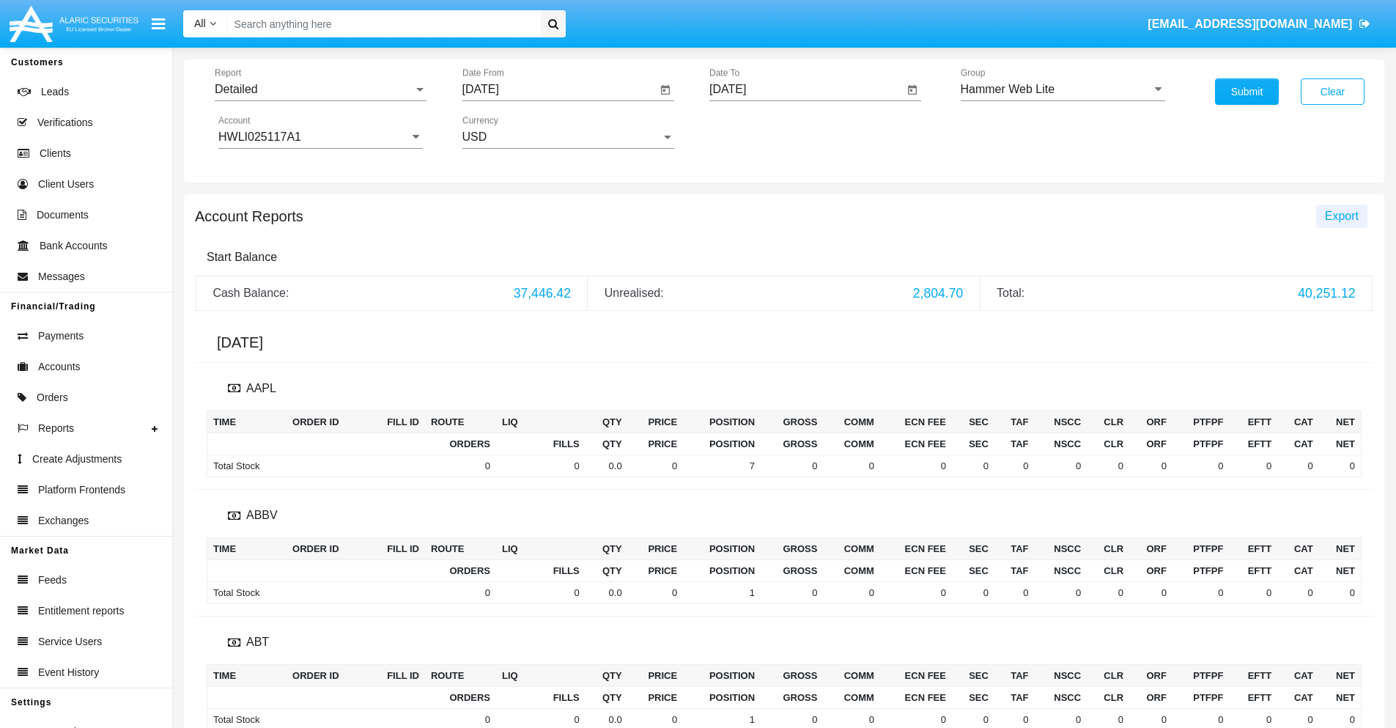
click at [1341, 215] on span "Export" at bounding box center [1342, 216] width 34 height 12
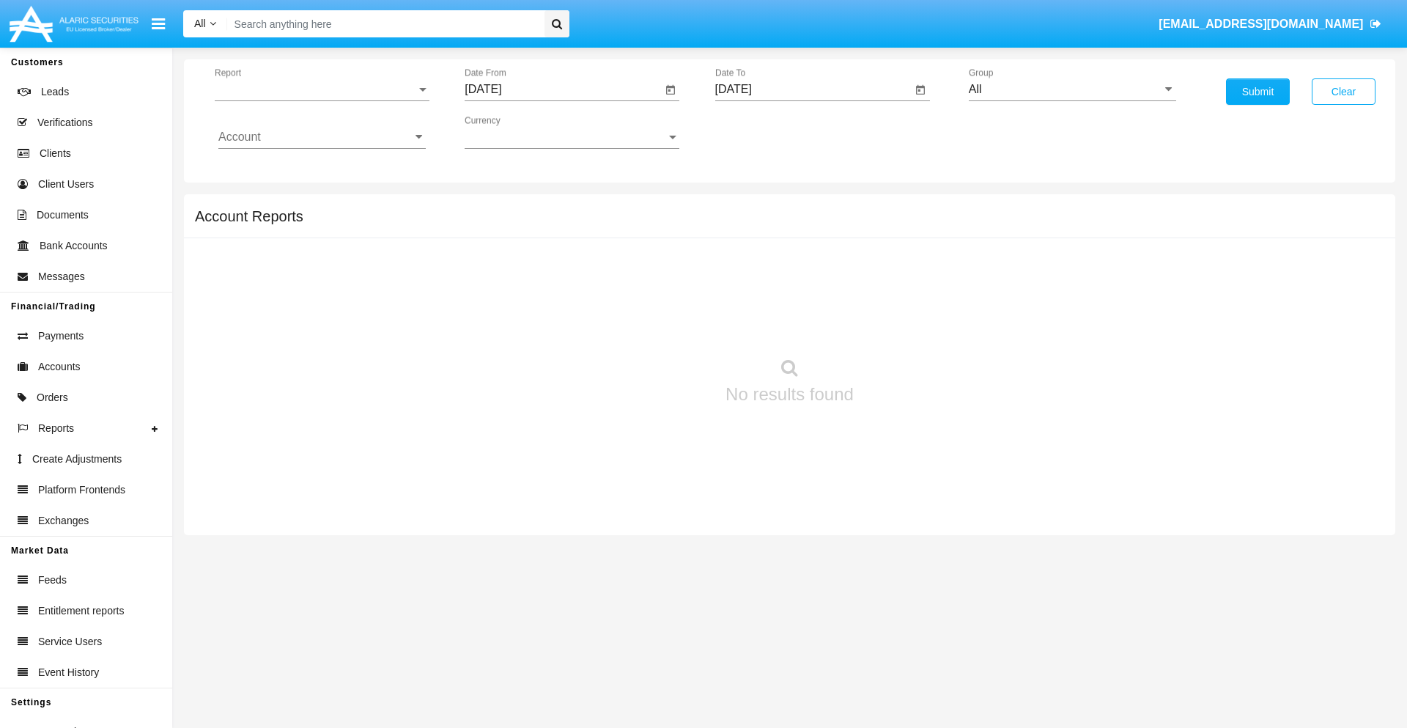
click at [322, 89] on span "Report" at bounding box center [316, 89] width 202 height 13
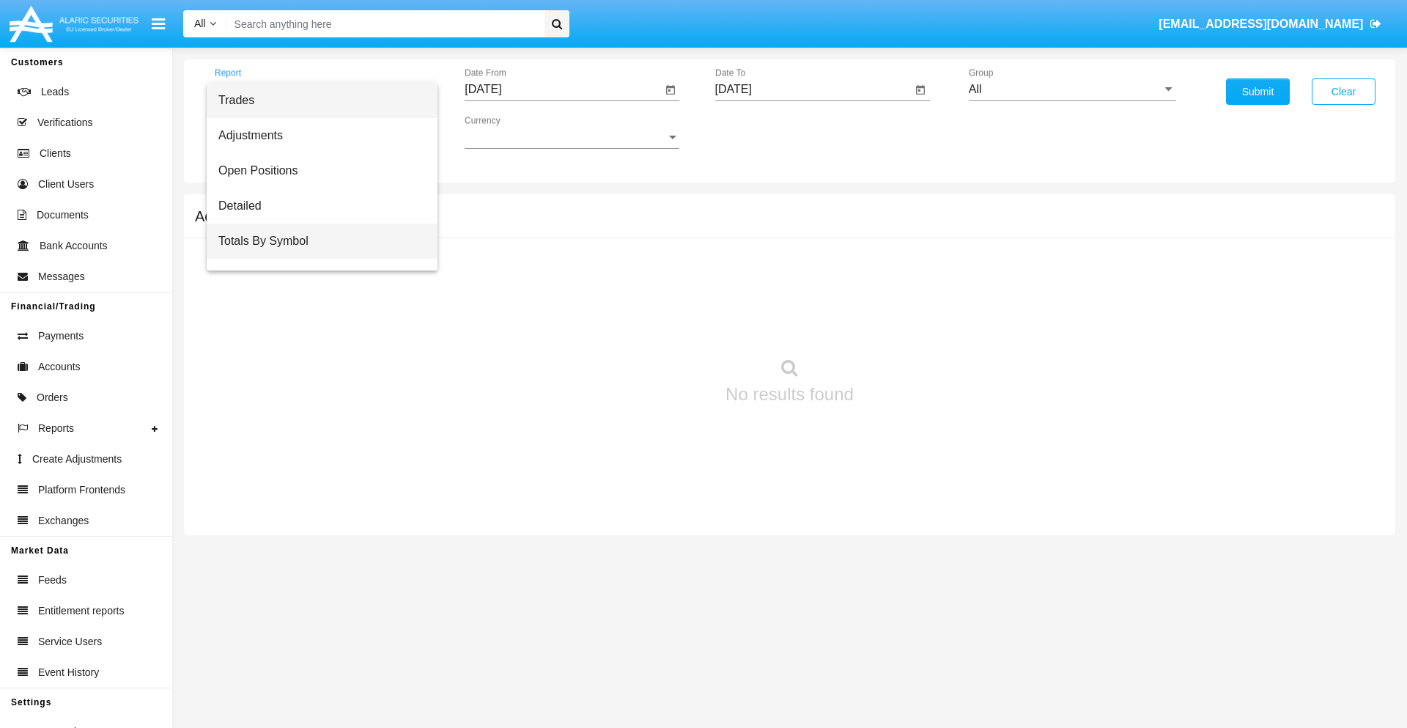
click at [316, 241] on span "Totals By Symbol" at bounding box center [321, 241] width 207 height 35
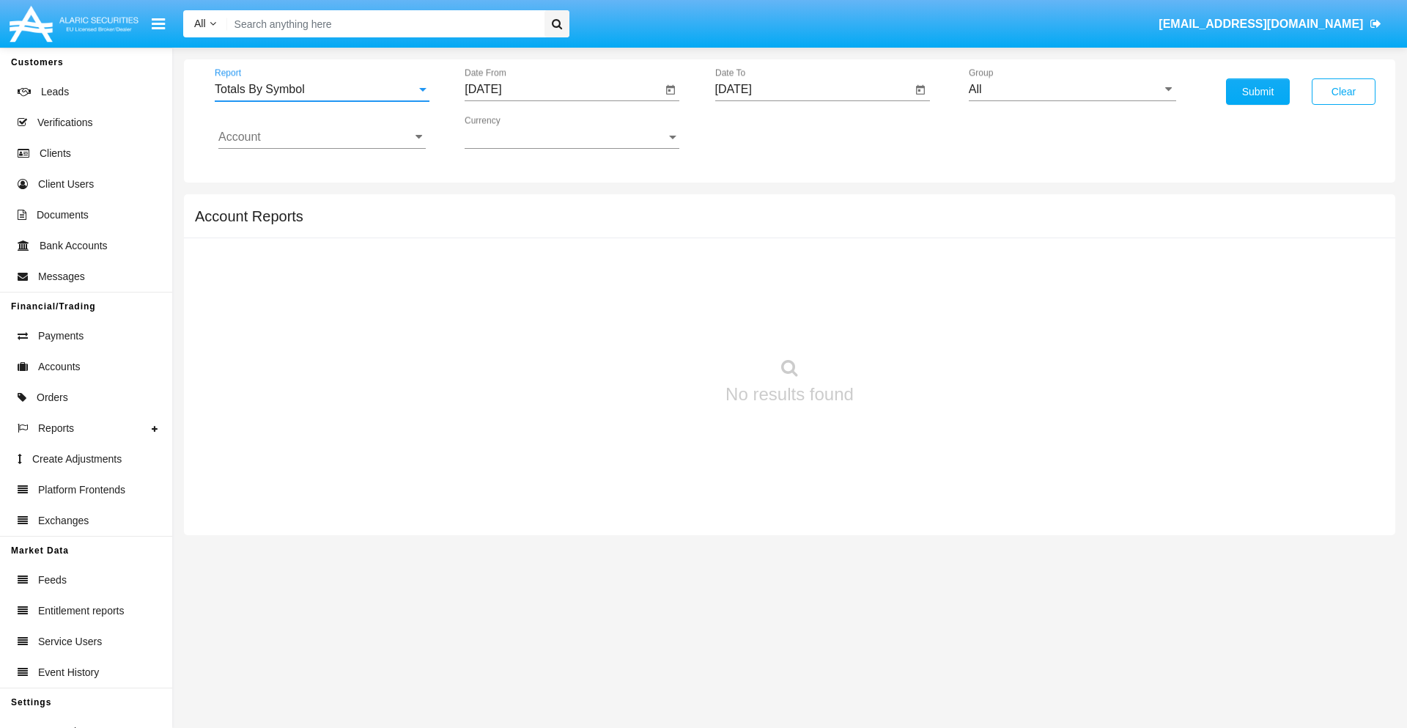
click at [563, 89] on input "[DATE]" at bounding box center [563, 89] width 197 height 13
click at [512, 132] on span "[DATE]" at bounding box center [500, 133] width 32 height 12
click at [654, 324] on div "2025" at bounding box center [654, 324] width 46 height 26
click at [654, 236] on div "AUG" at bounding box center [654, 236] width 46 height 26
click at [577, 283] on div "20" at bounding box center [577, 283] width 26 height 26
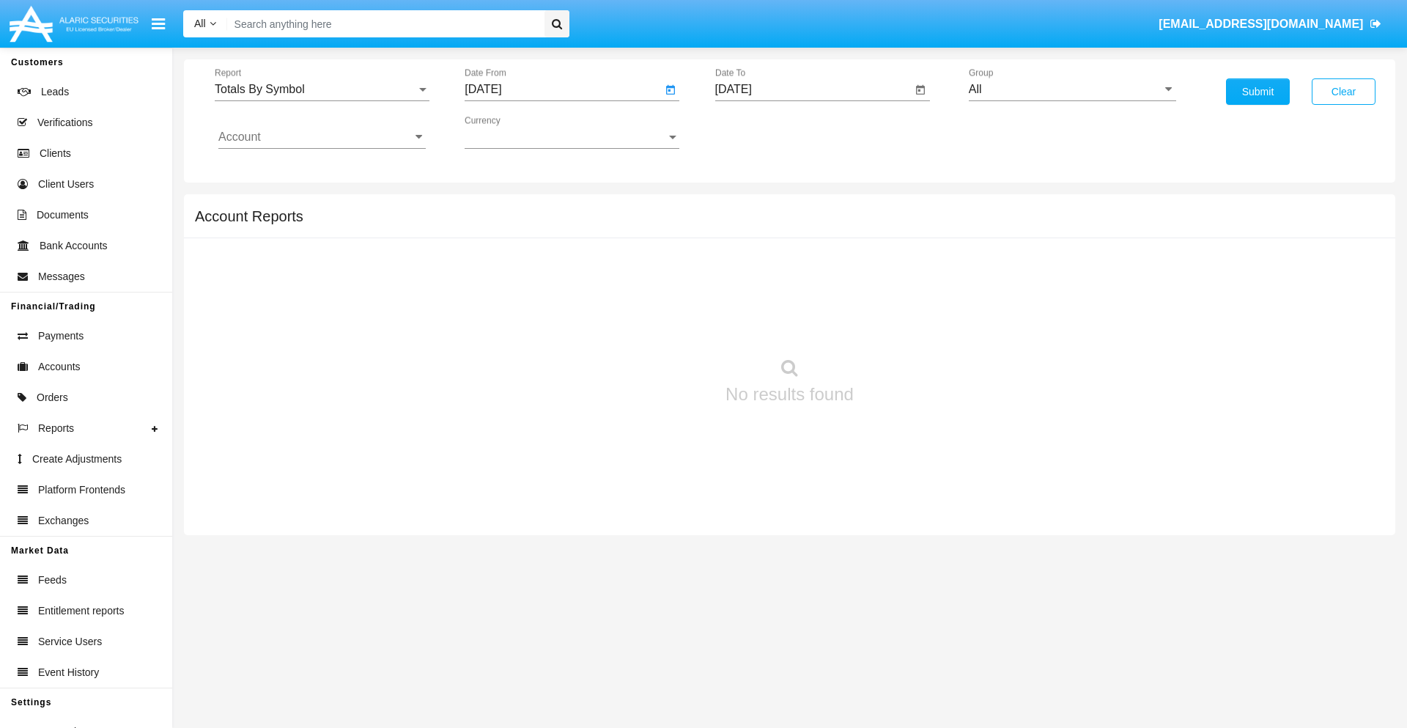
type input "08/20/25"
click at [813, 89] on input "[DATE]" at bounding box center [813, 89] width 197 height 13
click at [762, 132] on span "[DATE]" at bounding box center [750, 133] width 32 height 12
click at [904, 324] on div "2025" at bounding box center [904, 324] width 46 height 26
click at [750, 265] on div "SEP" at bounding box center [750, 265] width 46 height 26
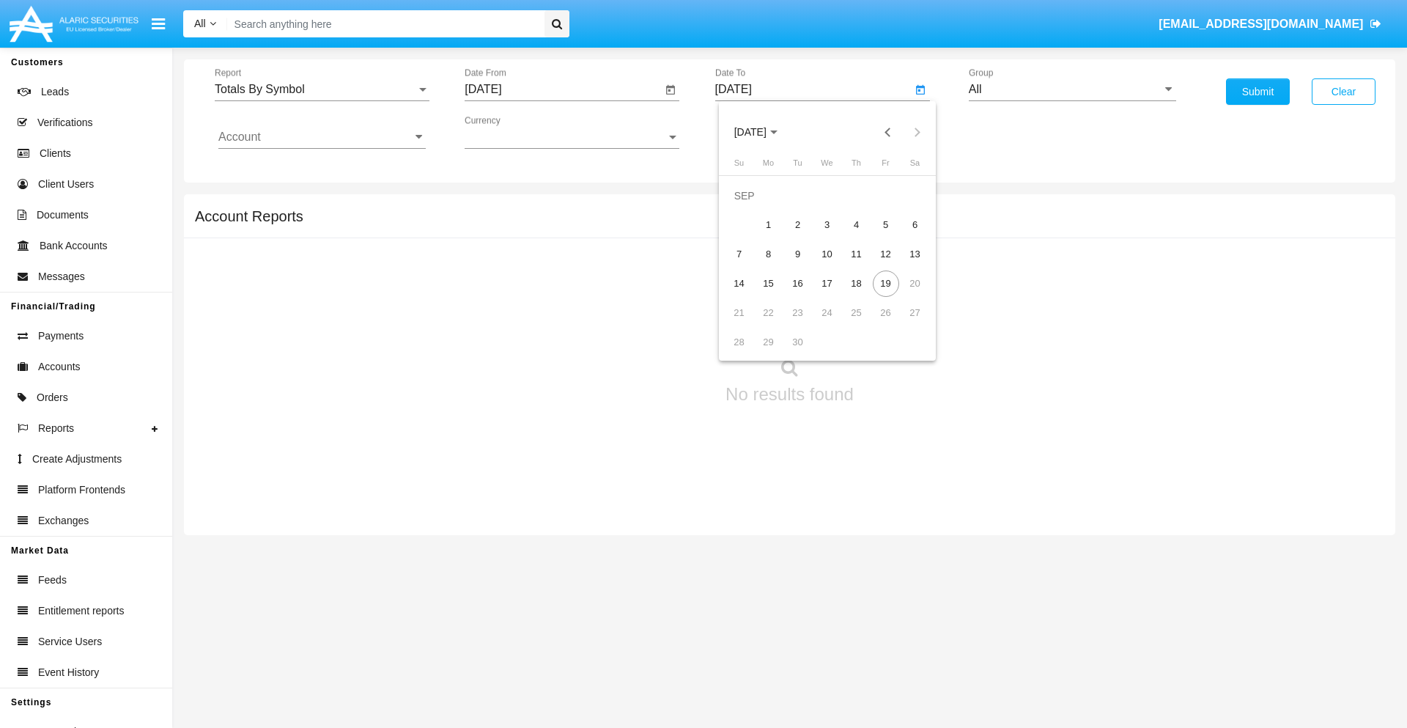
click at [885, 283] on div "19" at bounding box center [886, 283] width 26 height 26
type input "[DATE]"
click at [1072, 89] on input "All" at bounding box center [1072, 89] width 207 height 13
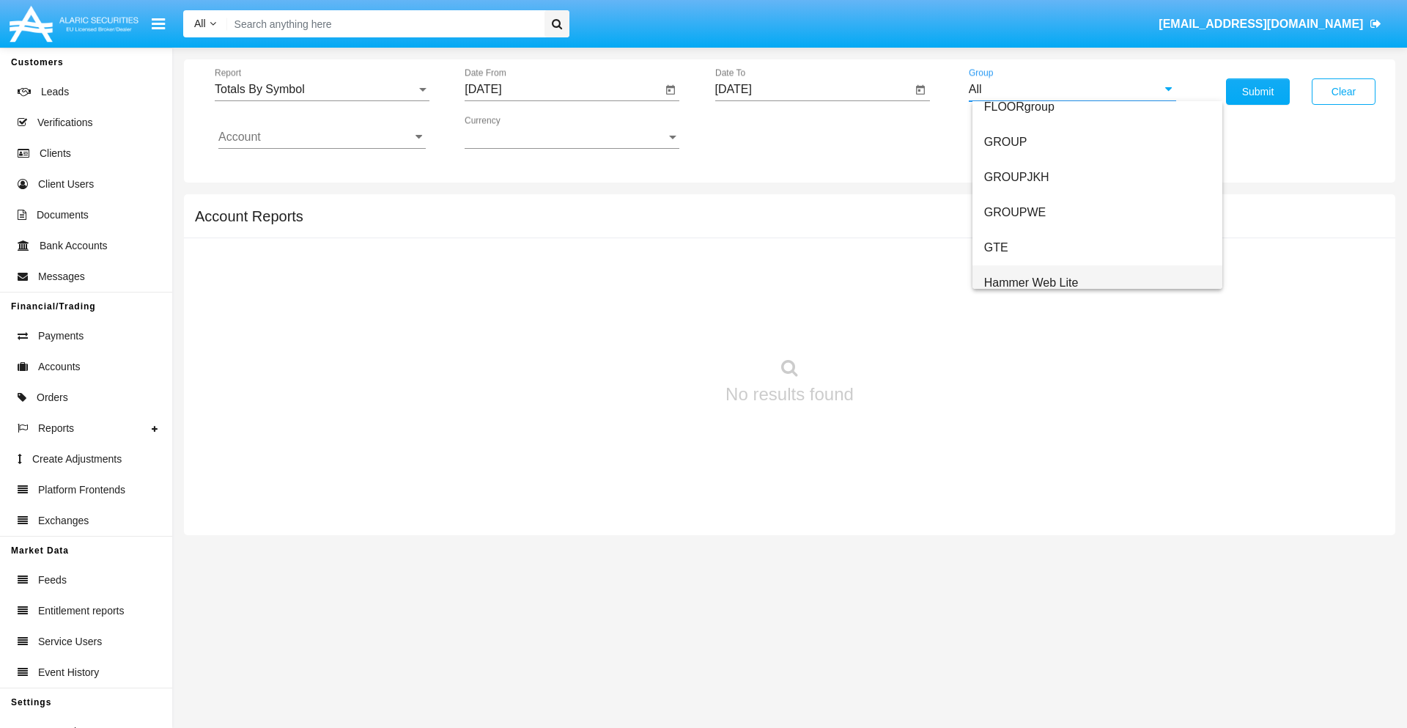
click at [1031, 282] on span "Hammer Web Lite" at bounding box center [1031, 282] width 95 height 12
type input "Hammer Web Lite"
click at [322, 137] on input "Account" at bounding box center [321, 136] width 207 height 13
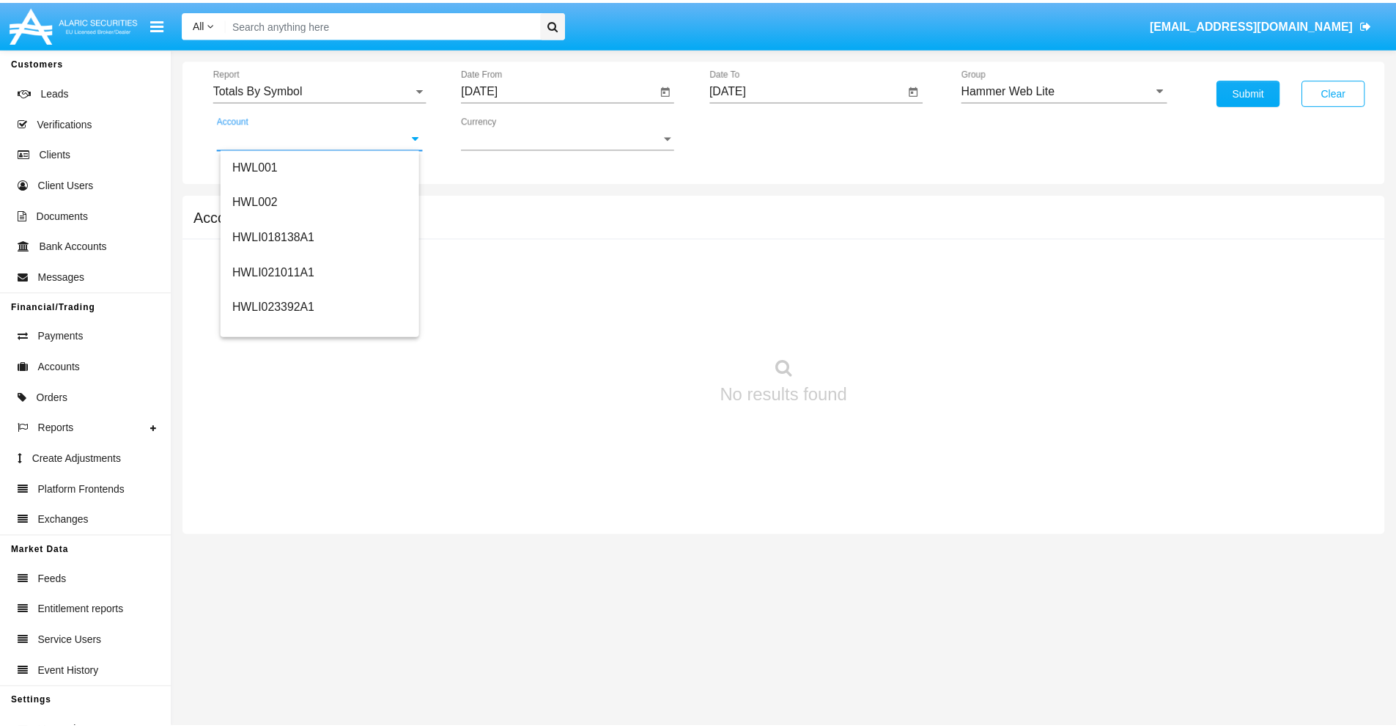
scroll to position [223, 0]
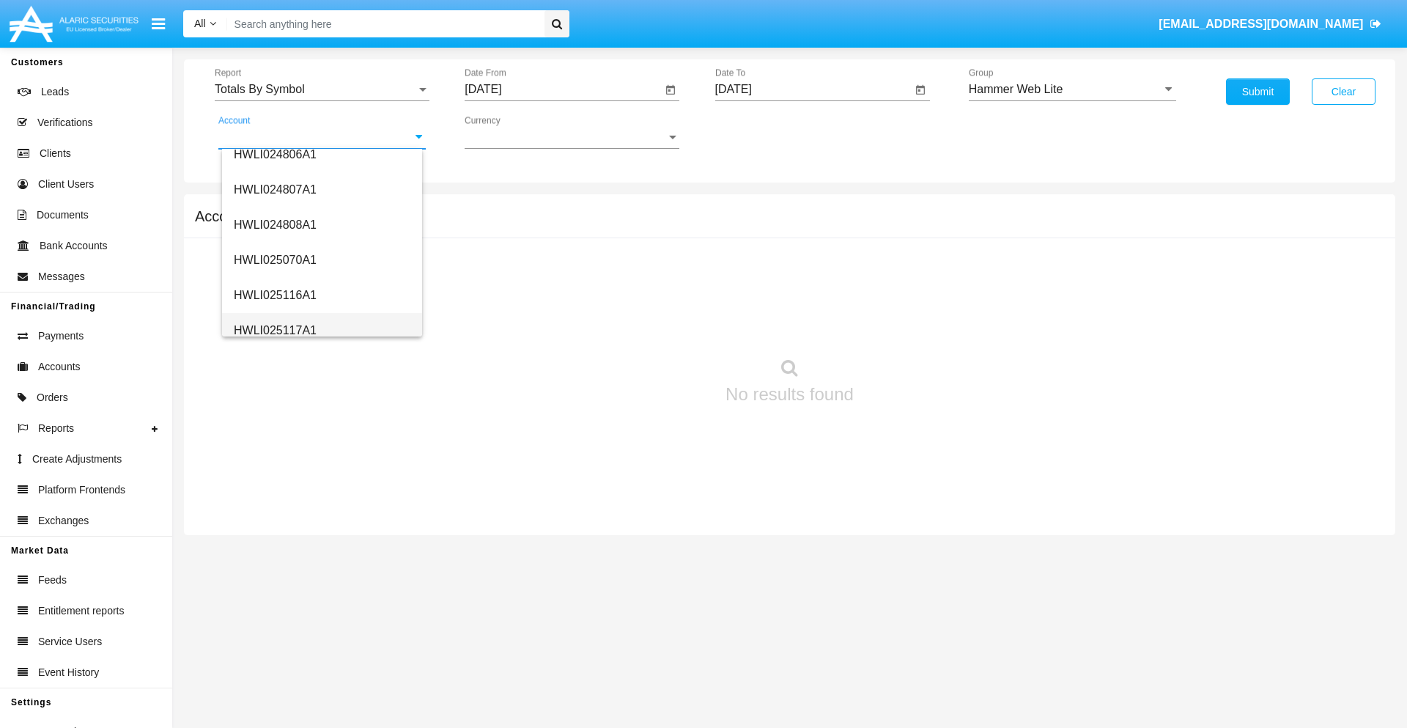
click at [274, 330] on span "HWLI025117A1" at bounding box center [275, 330] width 83 height 12
type input "HWLI025117A1"
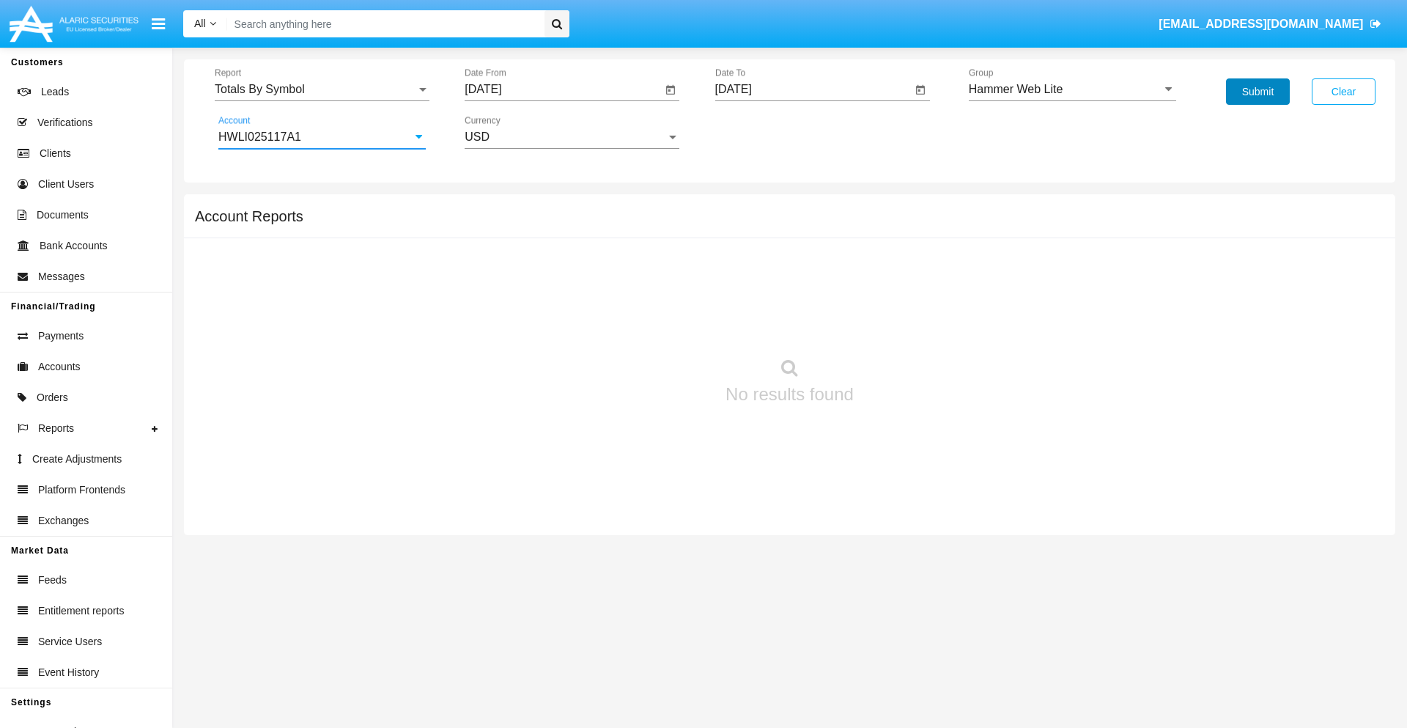
click at [1258, 92] on button "Submit" at bounding box center [1258, 91] width 64 height 26
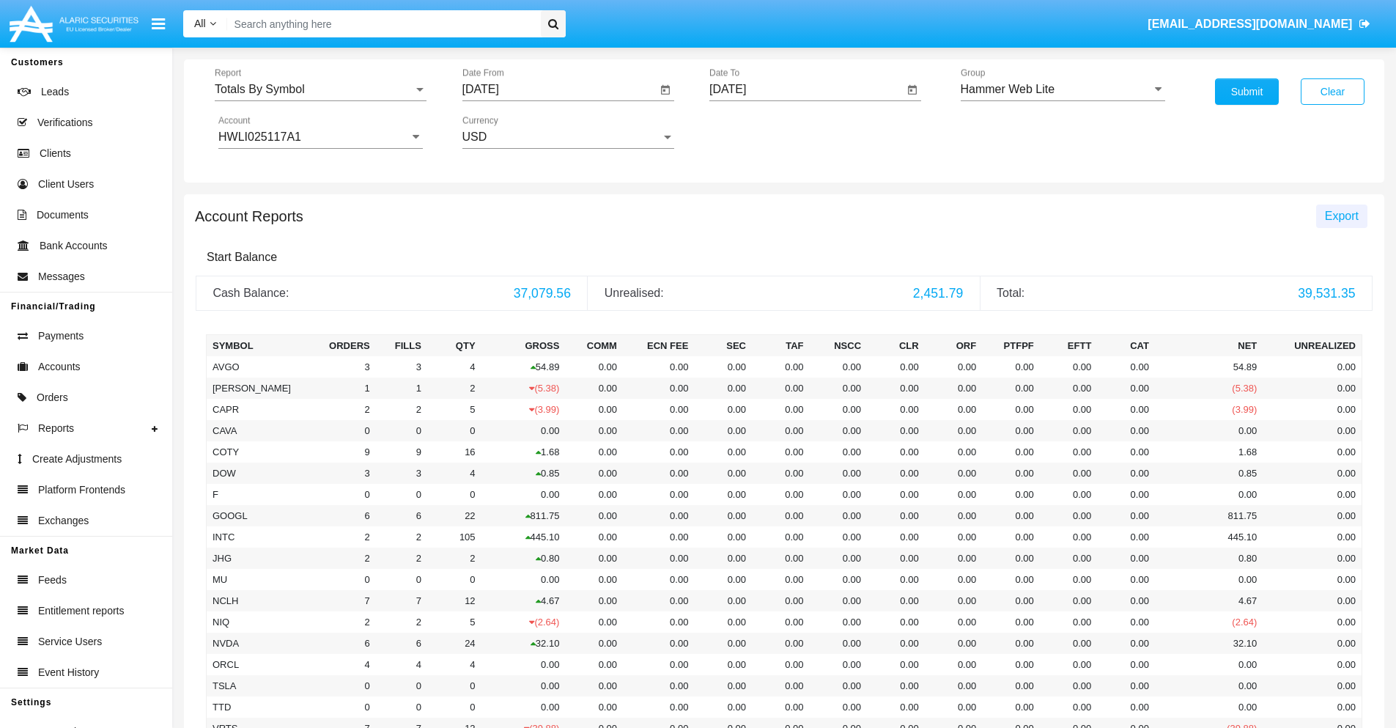
click at [1341, 215] on span "Export" at bounding box center [1342, 216] width 34 height 12
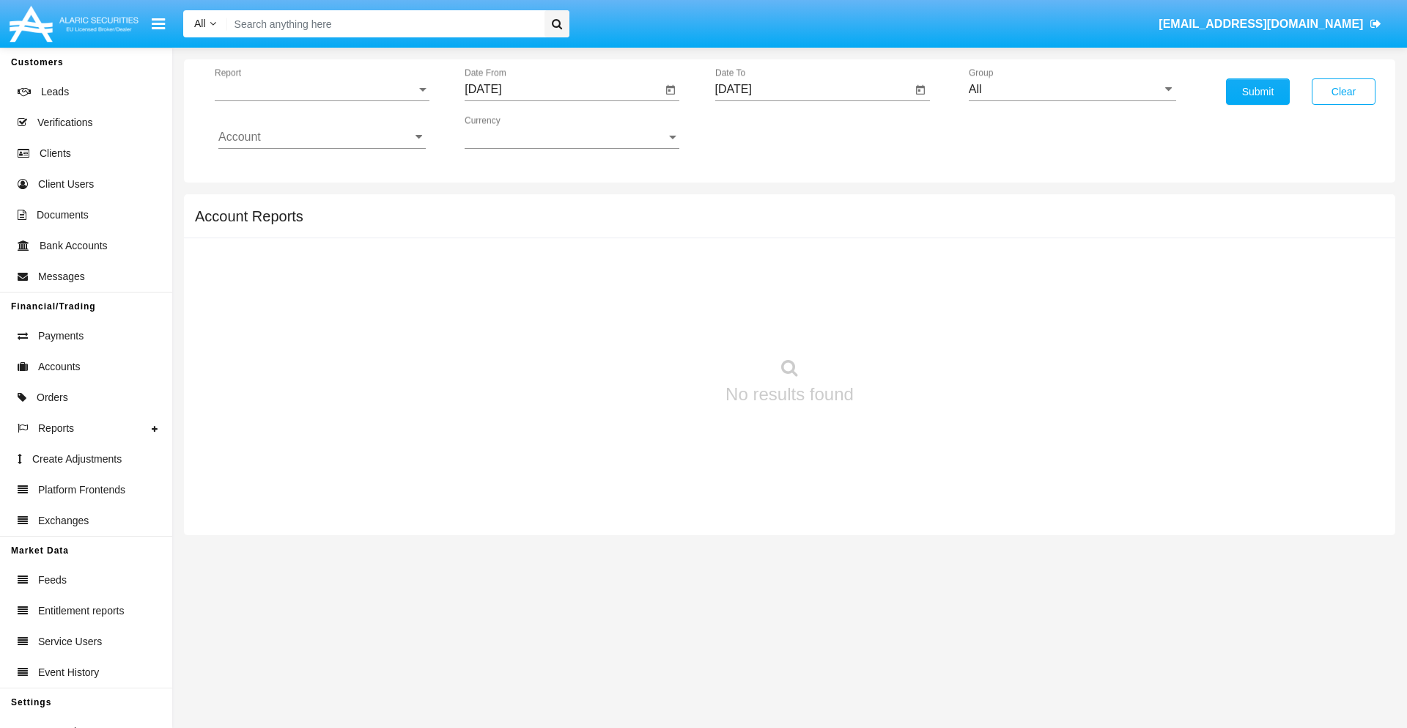
click at [322, 89] on span "Report" at bounding box center [316, 89] width 202 height 13
click at [316, 253] on span "Totals By Date" at bounding box center [321, 252] width 207 height 35
click at [563, 89] on input "[DATE]" at bounding box center [563, 89] width 197 height 13
click at [512, 132] on span "[DATE]" at bounding box center [500, 133] width 32 height 12
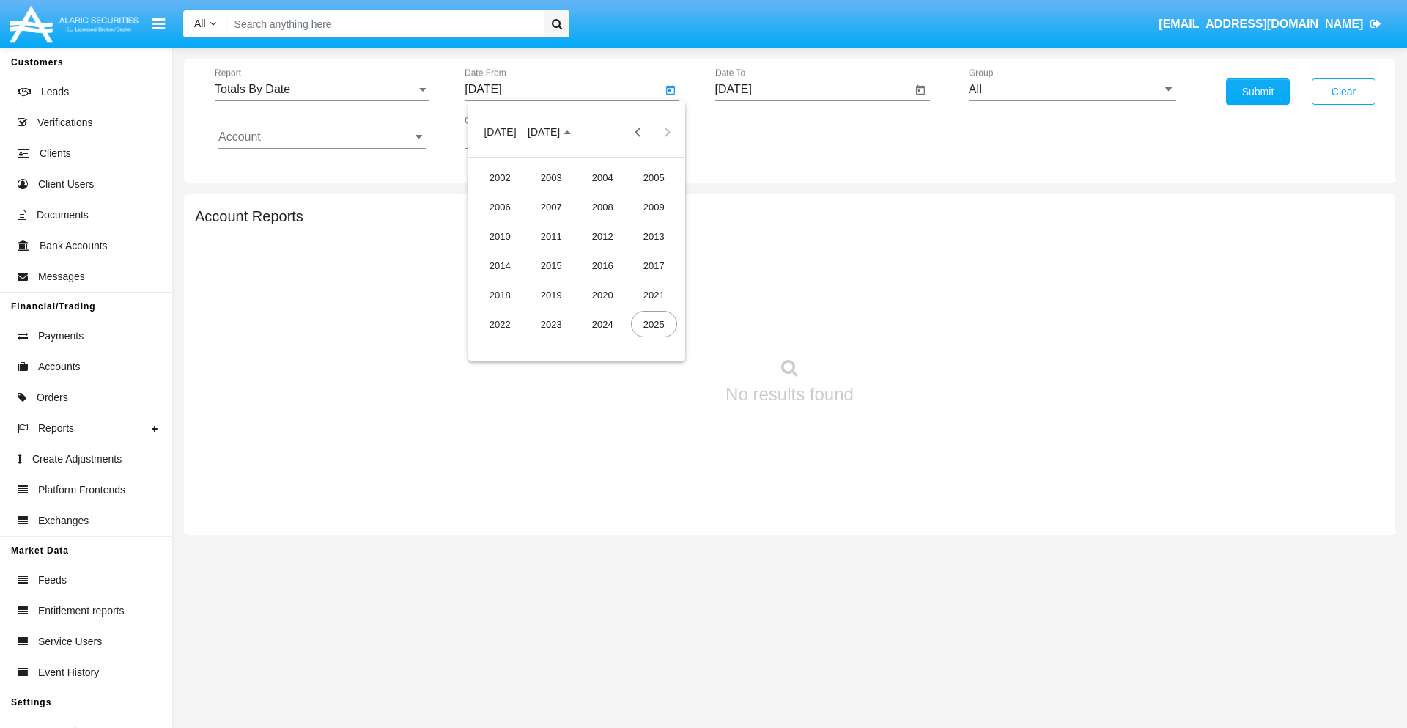
click at [654, 324] on div "2025" at bounding box center [654, 324] width 46 height 26
click at [500, 265] on div "SEP" at bounding box center [500, 265] width 46 height 26
click at [606, 224] on div "4" at bounding box center [606, 225] width 26 height 26
type input "[DATE]"
click at [813, 89] on input "[DATE]" at bounding box center [813, 89] width 197 height 13
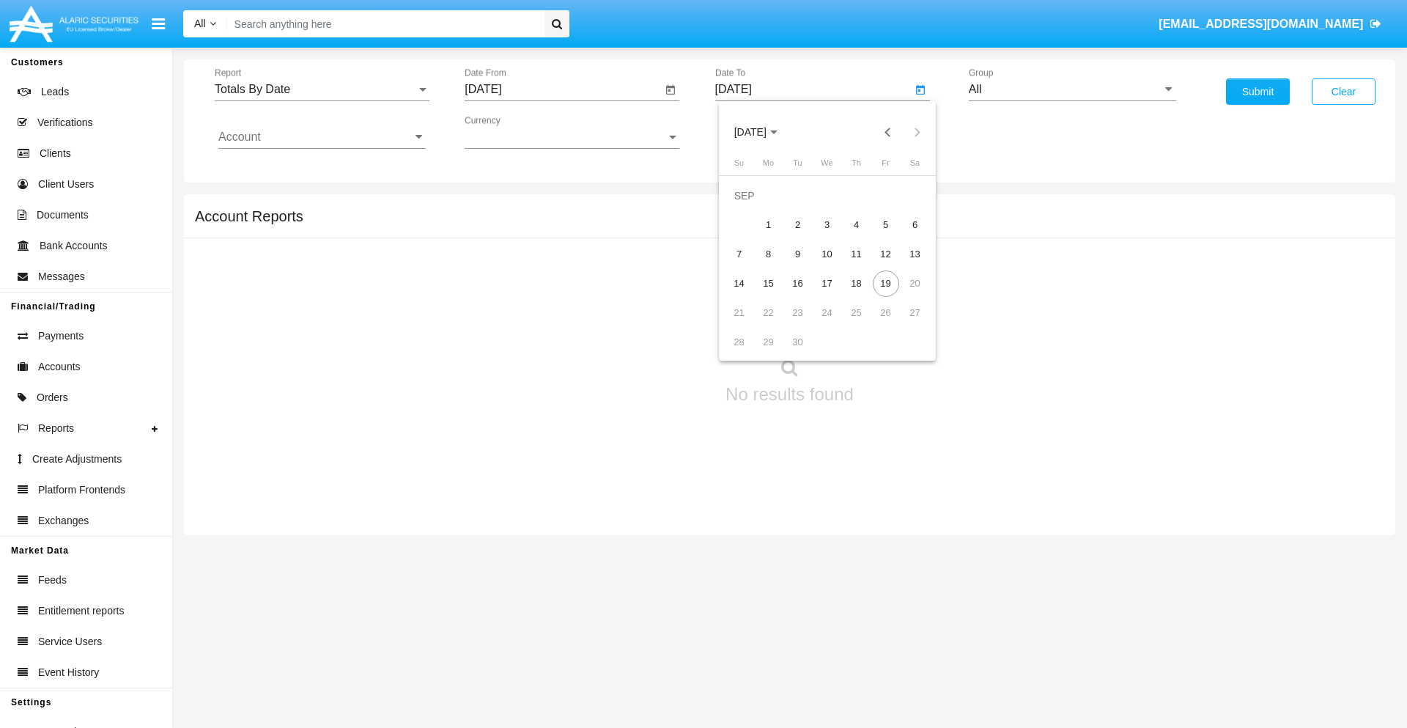
click at [762, 132] on span "[DATE]" at bounding box center [750, 133] width 32 height 12
click at [904, 324] on div "2025" at bounding box center [904, 324] width 46 height 26
click at [750, 265] on div "SEP" at bounding box center [750, 265] width 46 height 26
click at [885, 283] on div "19" at bounding box center [886, 283] width 26 height 26
type input "[DATE]"
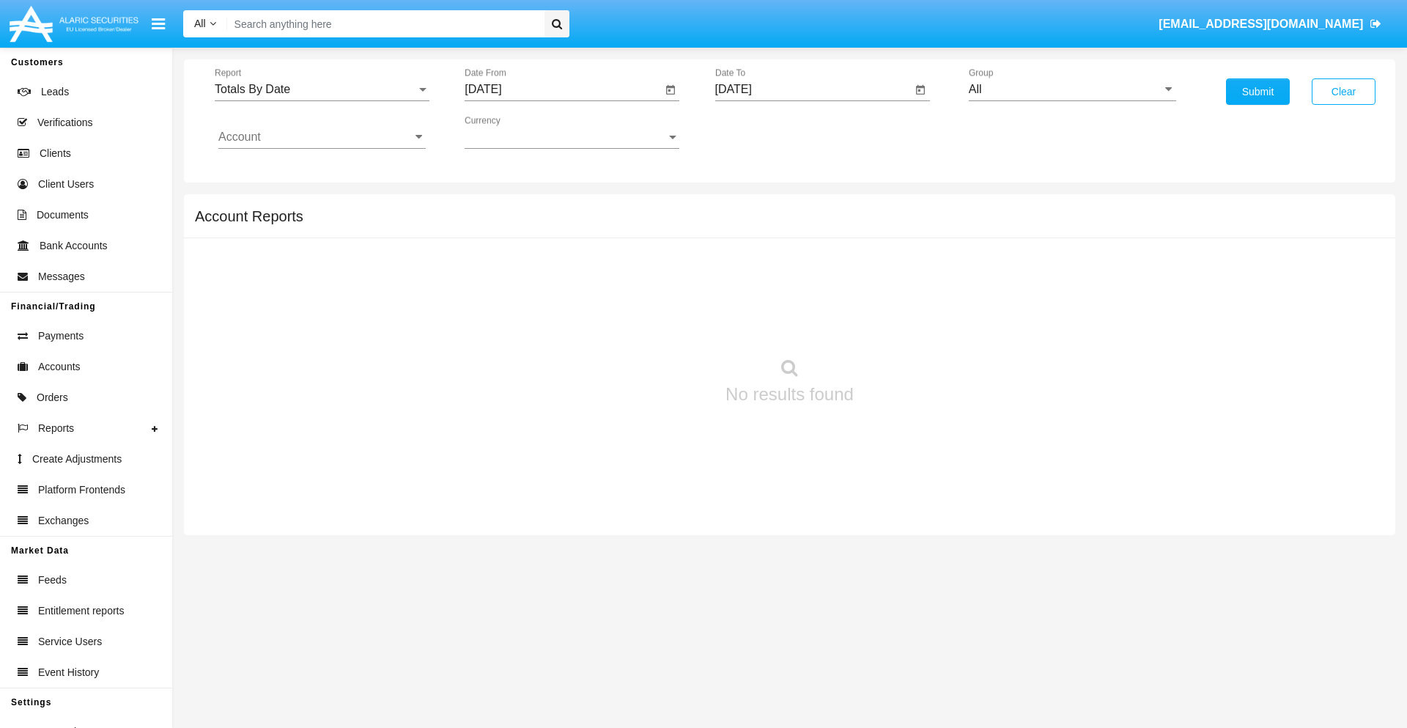
click at [1072, 89] on input "All" at bounding box center [1072, 89] width 207 height 13
type input "Hammer Web Lite"
click at [322, 137] on input "Account" at bounding box center [321, 136] width 207 height 13
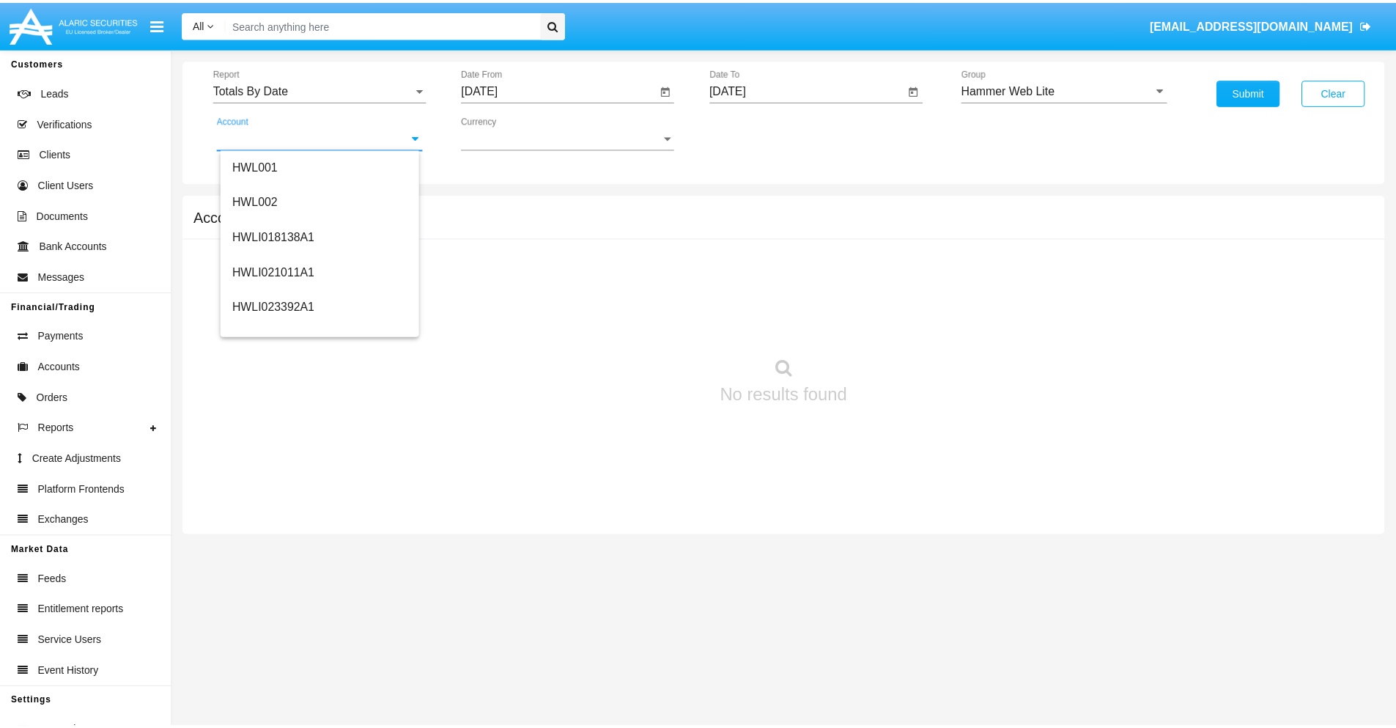
scroll to position [223, 0]
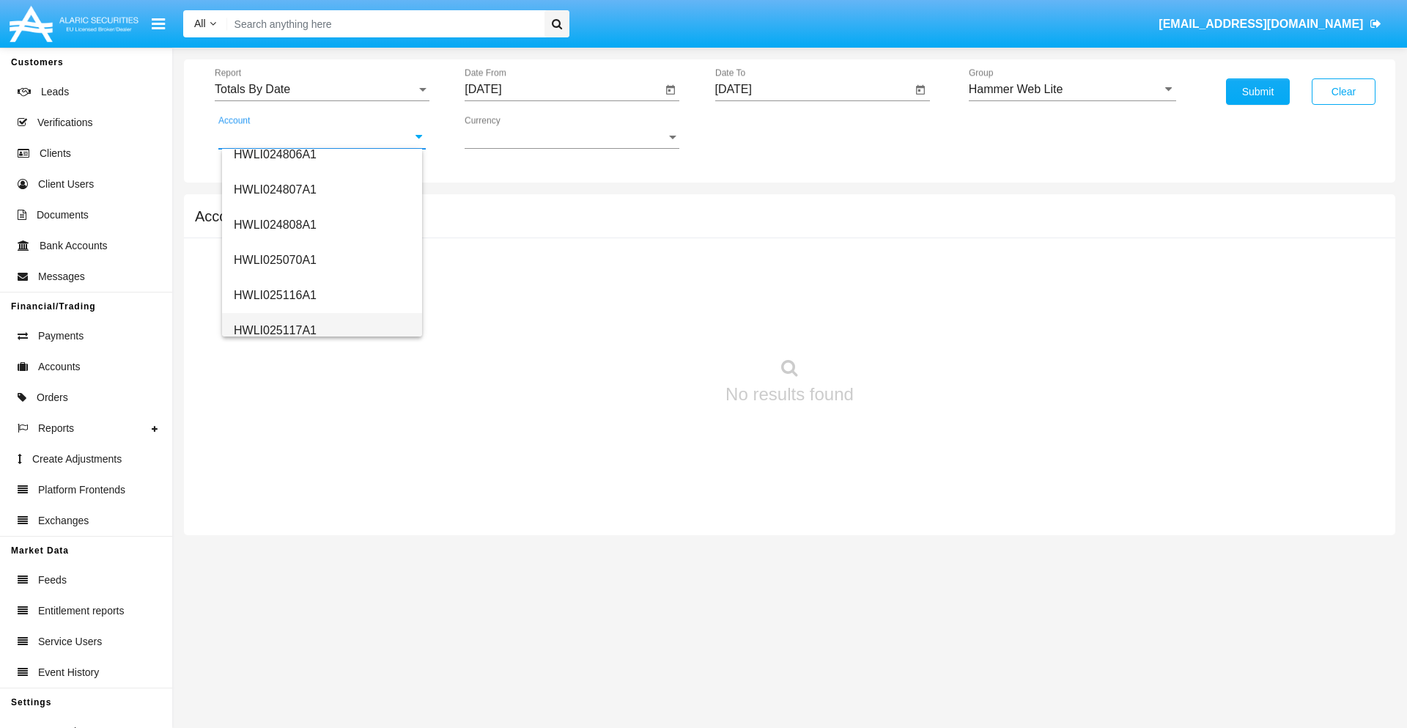
click at [274, 330] on span "HWLI025117A1" at bounding box center [275, 330] width 83 height 12
type input "HWLI025117A1"
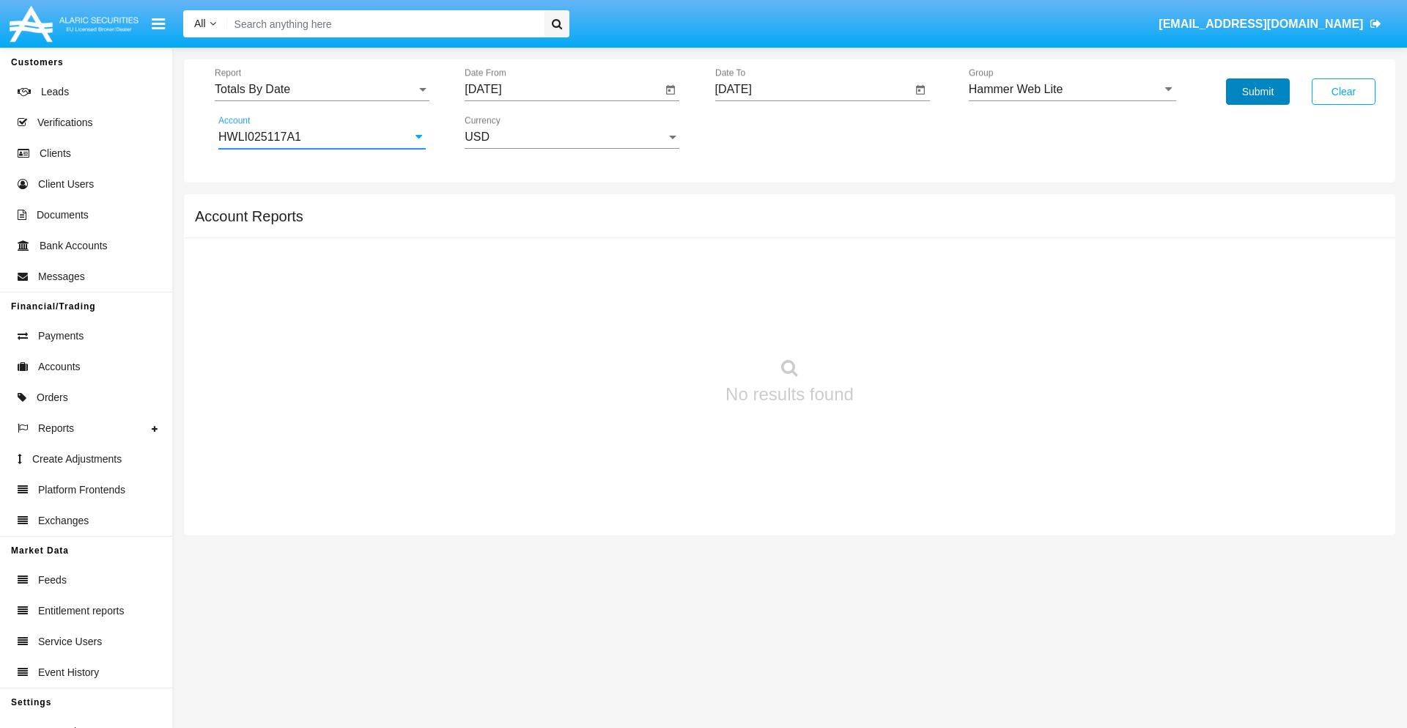
click at [1258, 92] on button "Submit" at bounding box center [1258, 91] width 64 height 26
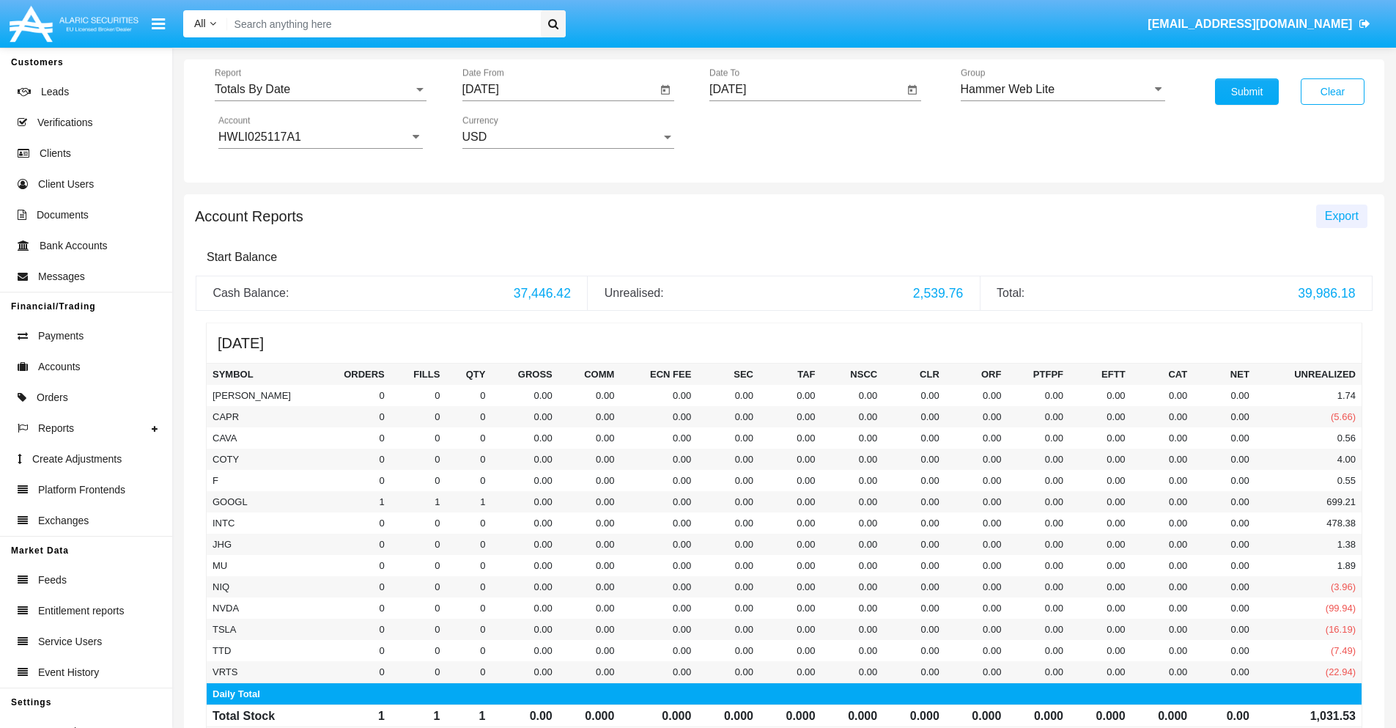
click at [1341, 215] on span "Export" at bounding box center [1342, 216] width 34 height 12
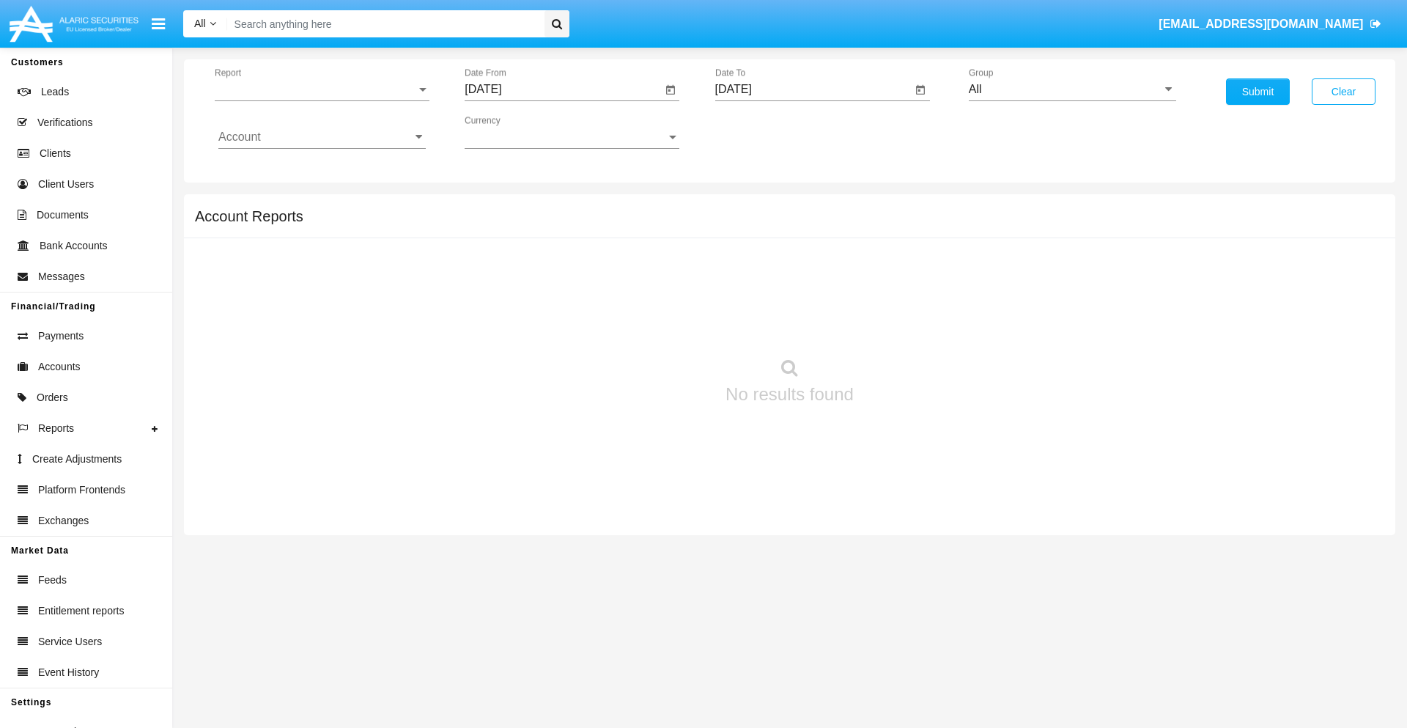
click at [322, 89] on span "Report" at bounding box center [316, 89] width 202 height 13
click at [316, 253] on span "Summary By Date" at bounding box center [321, 252] width 207 height 35
click at [563, 89] on input "[DATE]" at bounding box center [563, 89] width 197 height 13
click at [512, 132] on span "[DATE]" at bounding box center [500, 133] width 32 height 12
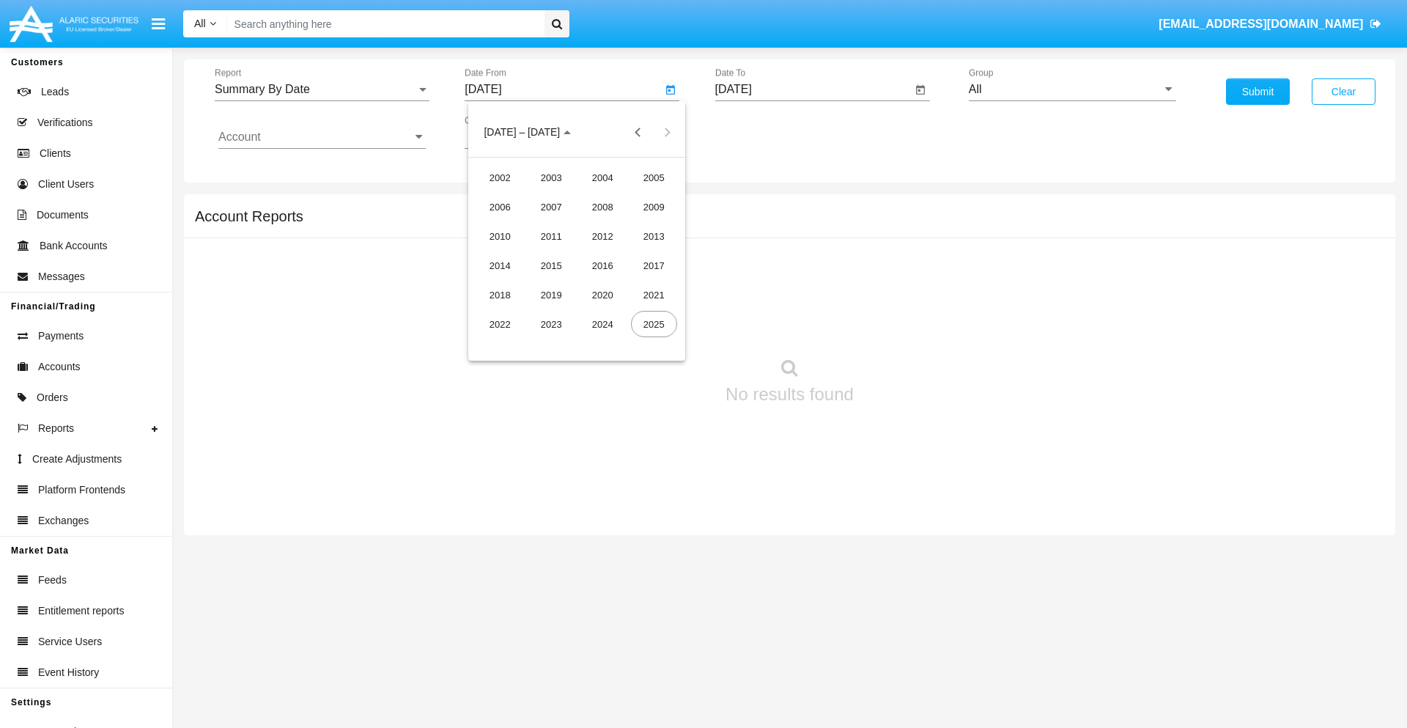
click at [654, 324] on div "2025" at bounding box center [654, 324] width 46 height 26
click at [500, 265] on div "SEP" at bounding box center [500, 265] width 46 height 26
click at [606, 224] on div "4" at bounding box center [606, 225] width 26 height 26
type input "[DATE]"
click at [813, 89] on input "[DATE]" at bounding box center [813, 89] width 197 height 13
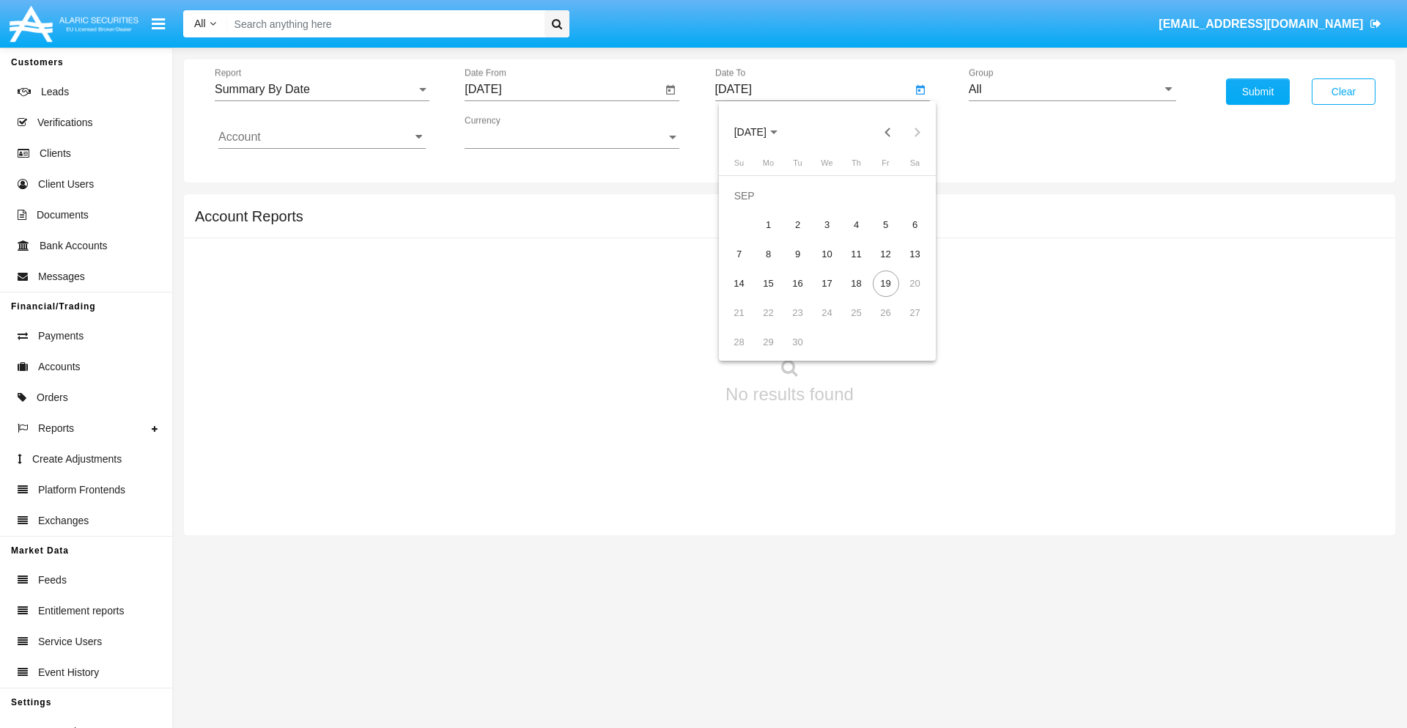
click at [762, 132] on span "[DATE]" at bounding box center [750, 133] width 32 height 12
click at [904, 324] on div "2025" at bounding box center [904, 324] width 46 height 26
click at [750, 265] on div "SEP" at bounding box center [750, 265] width 46 height 26
click at [885, 283] on div "19" at bounding box center [886, 283] width 26 height 26
type input "[DATE]"
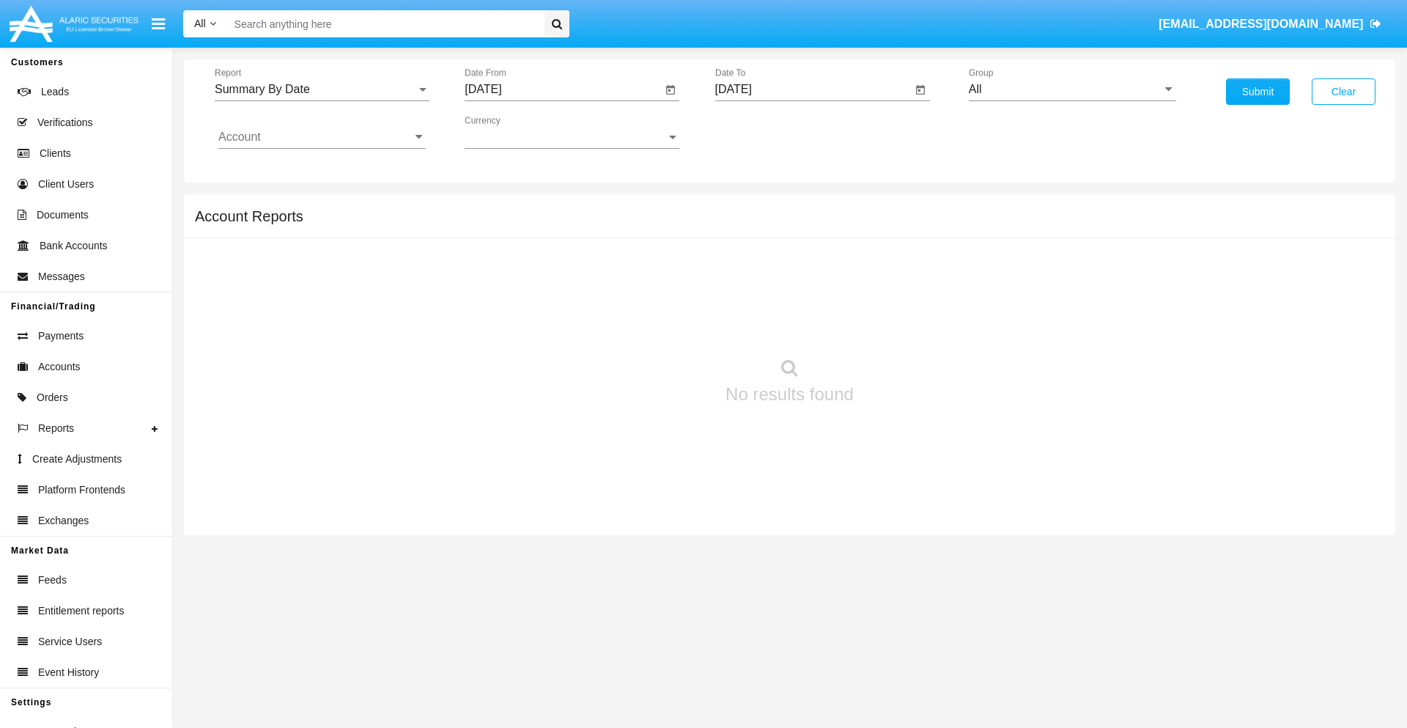
click at [1072, 89] on input "All" at bounding box center [1072, 89] width 207 height 13
type input "Hammer Web Lite"
click at [322, 137] on input "Account" at bounding box center [321, 136] width 207 height 13
click at [274, 547] on span "HWLI025117A1" at bounding box center [275, 553] width 83 height 12
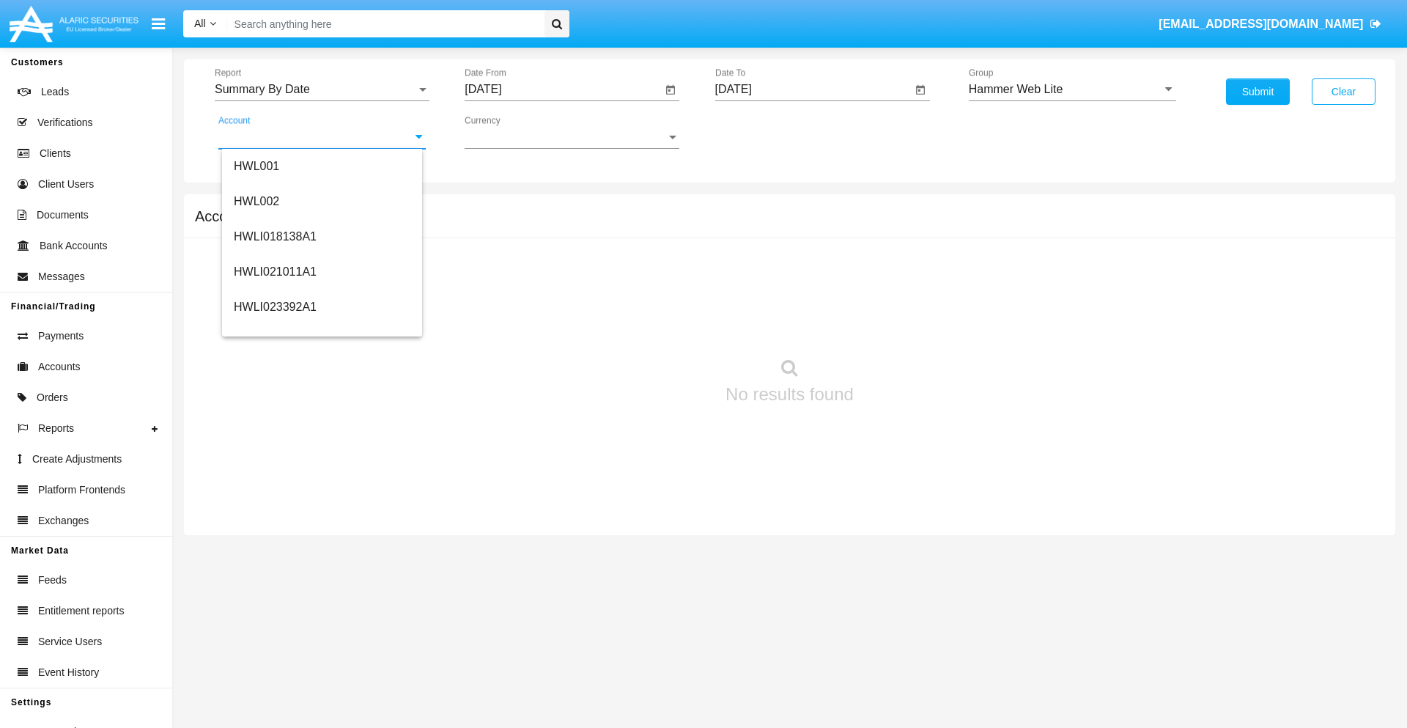
type input "HWLI025117A1"
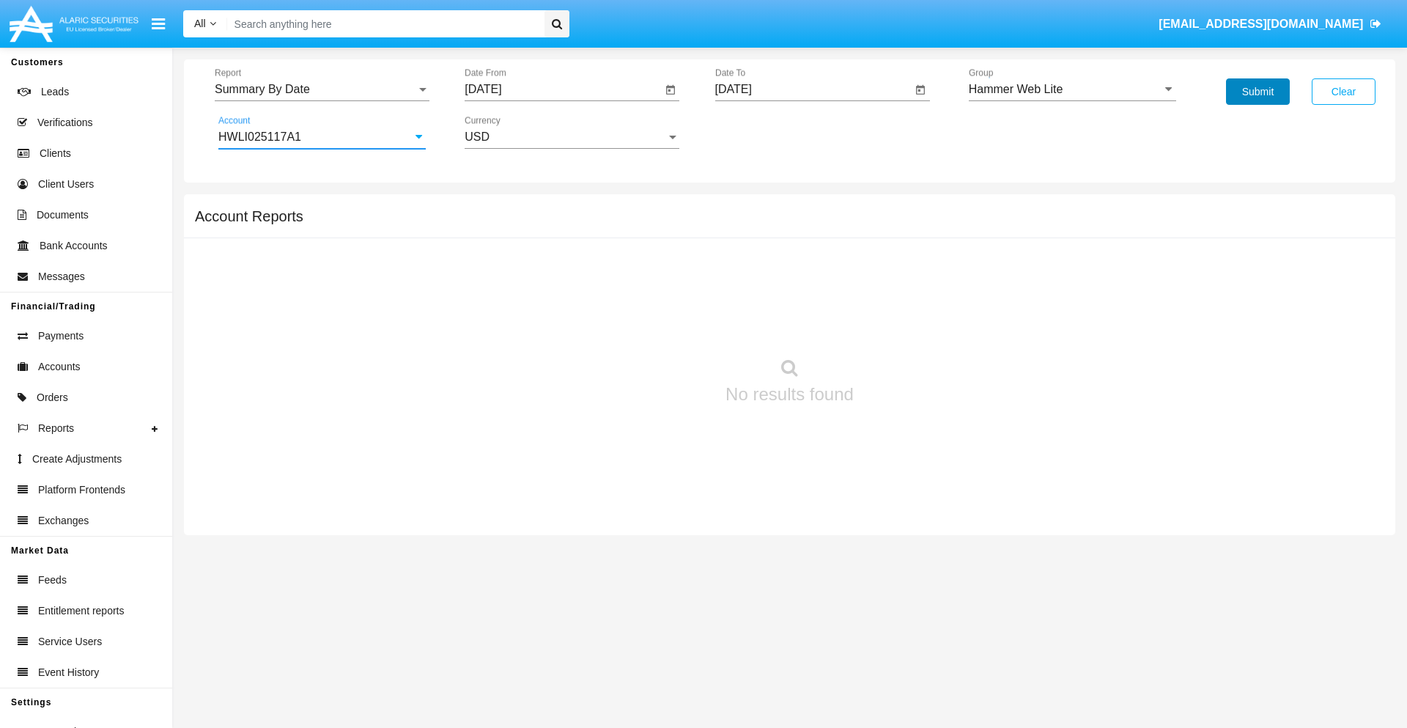
click at [1258, 92] on button "Submit" at bounding box center [1258, 91] width 64 height 26
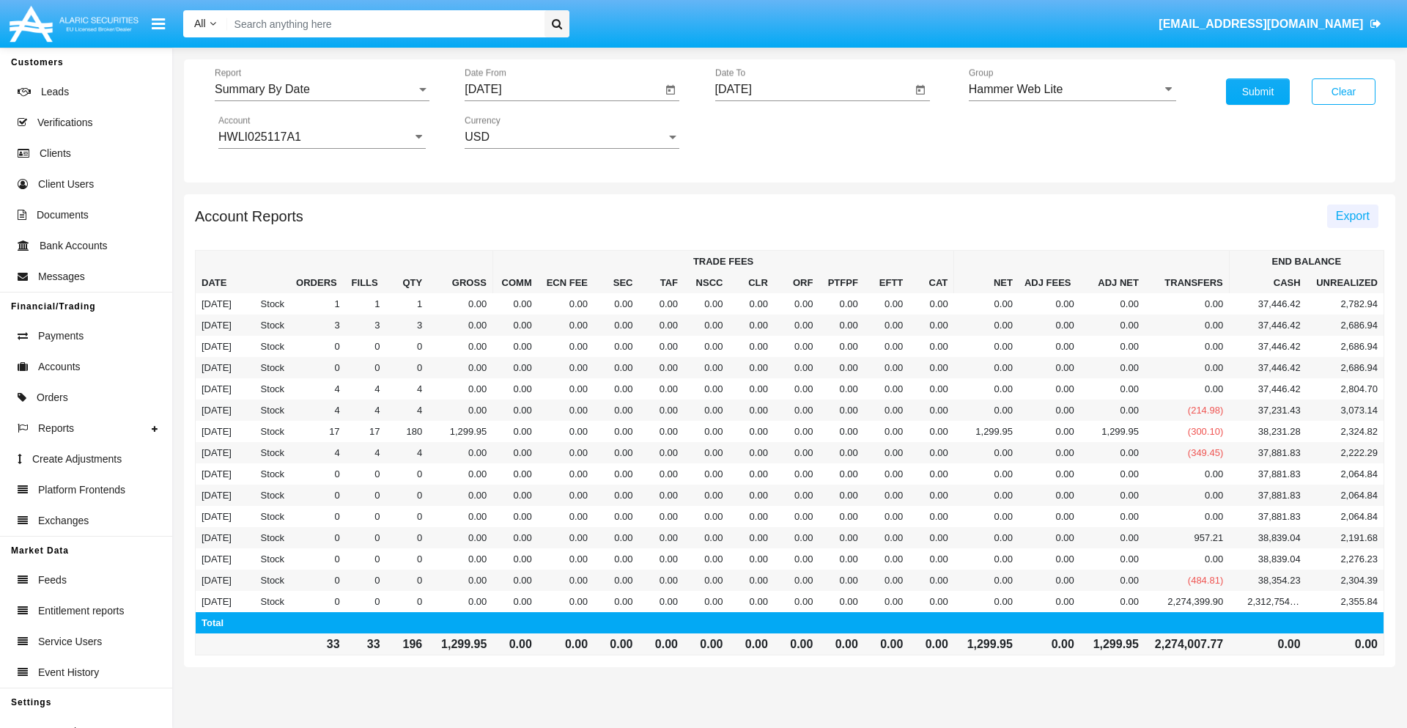
click at [1352, 215] on span "Export" at bounding box center [1353, 216] width 34 height 12
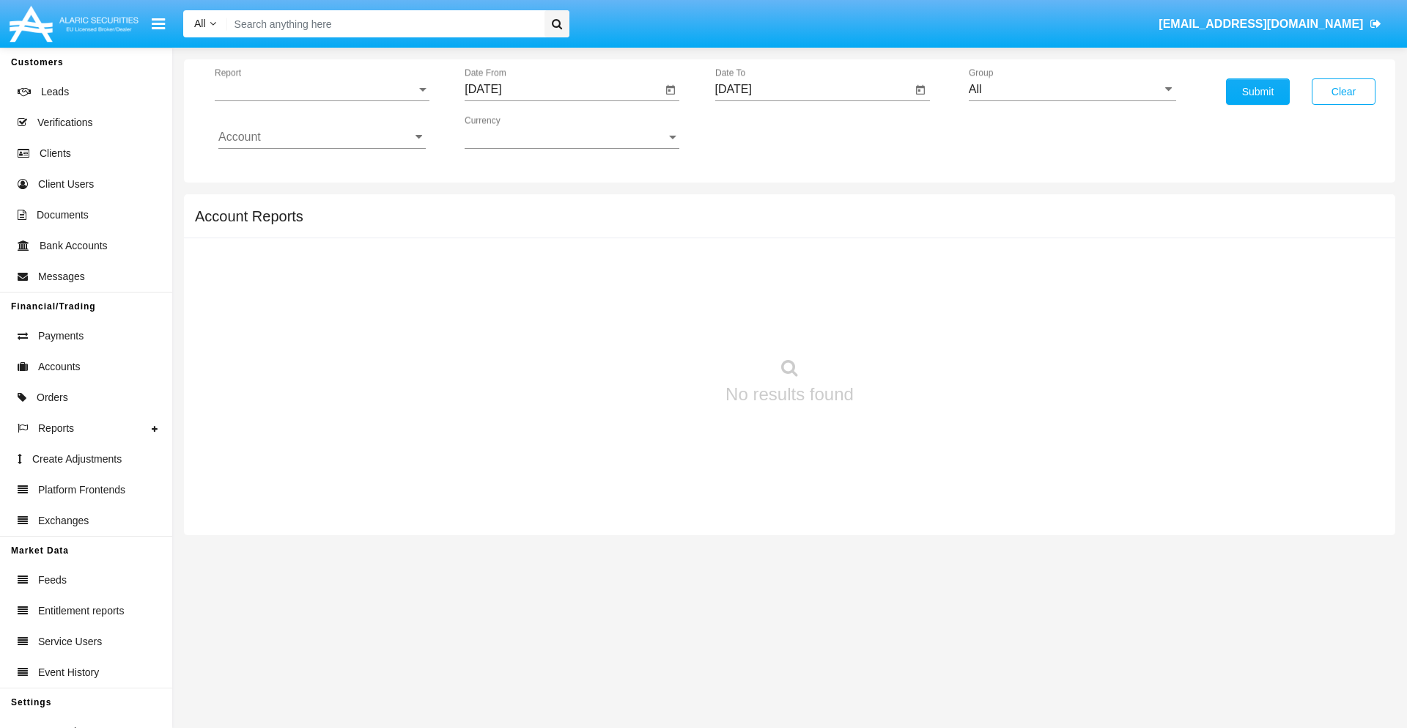
click at [322, 89] on span "Report" at bounding box center [316, 89] width 202 height 13
click at [316, 253] on span "Fees By Destination" at bounding box center [321, 252] width 207 height 35
click at [563, 89] on input "[DATE]" at bounding box center [563, 89] width 197 height 13
click at [512, 132] on span "[DATE]" at bounding box center [500, 133] width 32 height 12
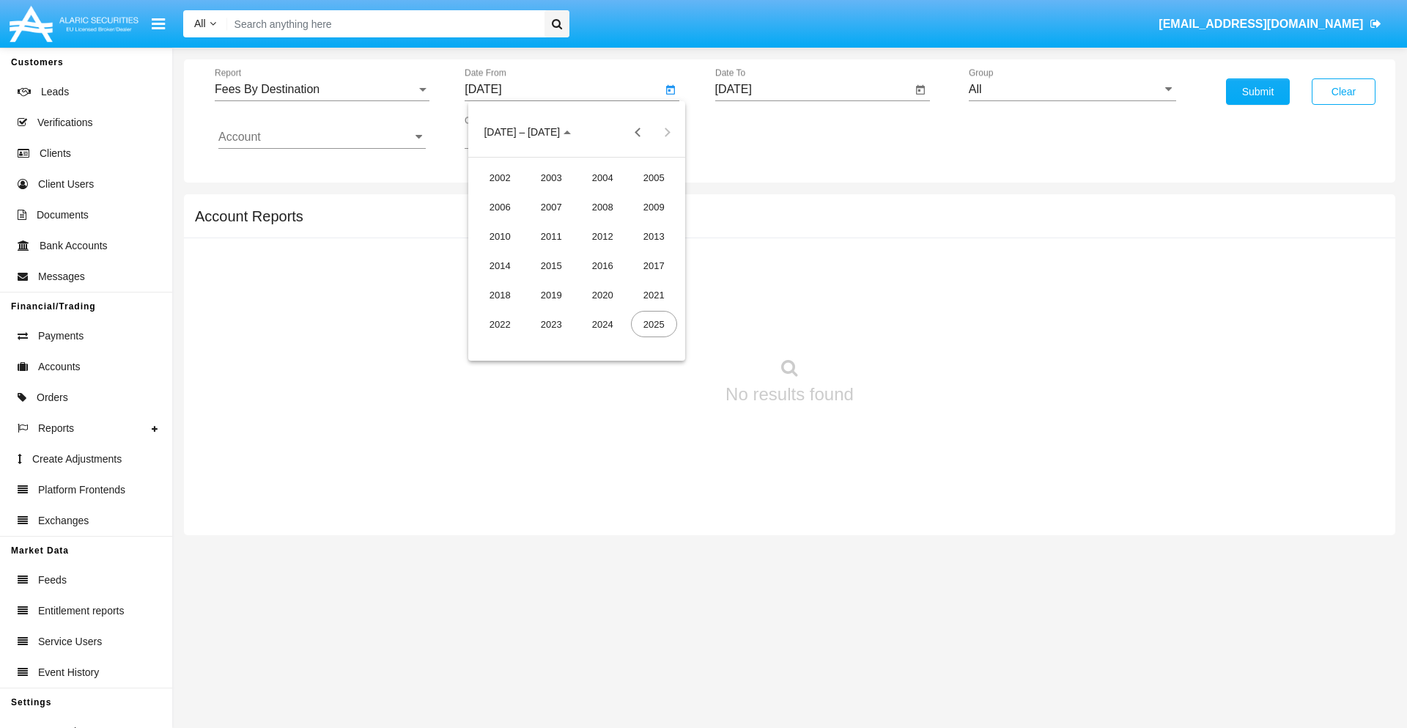
click at [654, 324] on div "2025" at bounding box center [654, 324] width 46 height 26
click at [551, 236] on div "JUN" at bounding box center [551, 236] width 46 height 26
click at [606, 283] on div "19" at bounding box center [606, 283] width 26 height 26
type input "06/19/25"
click at [813, 89] on input "[DATE]" at bounding box center [813, 89] width 197 height 13
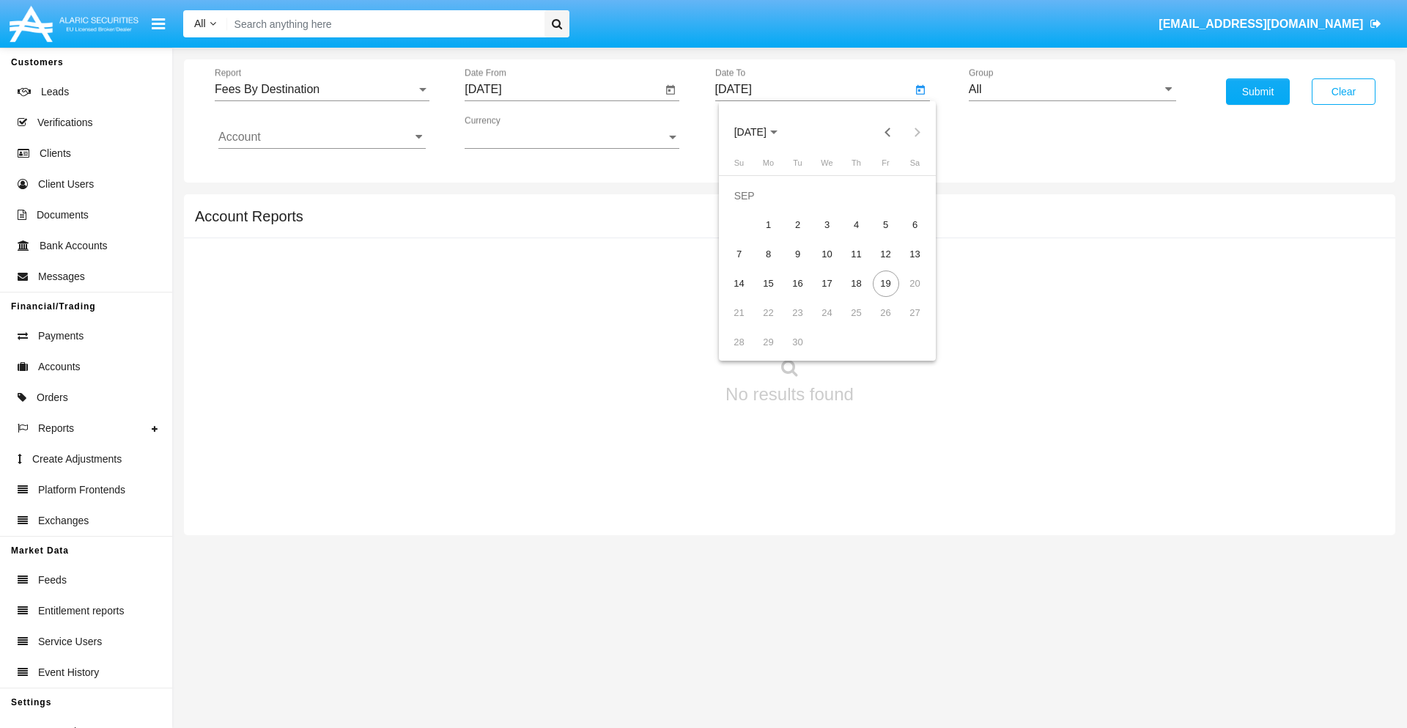
click at [762, 132] on span "[DATE]" at bounding box center [750, 133] width 32 height 12
click at [904, 324] on div "2025" at bounding box center [904, 324] width 46 height 26
click at [750, 265] on div "SEP" at bounding box center [750, 265] width 46 height 26
click at [885, 283] on div "19" at bounding box center [886, 283] width 26 height 26
type input "09/19/25"
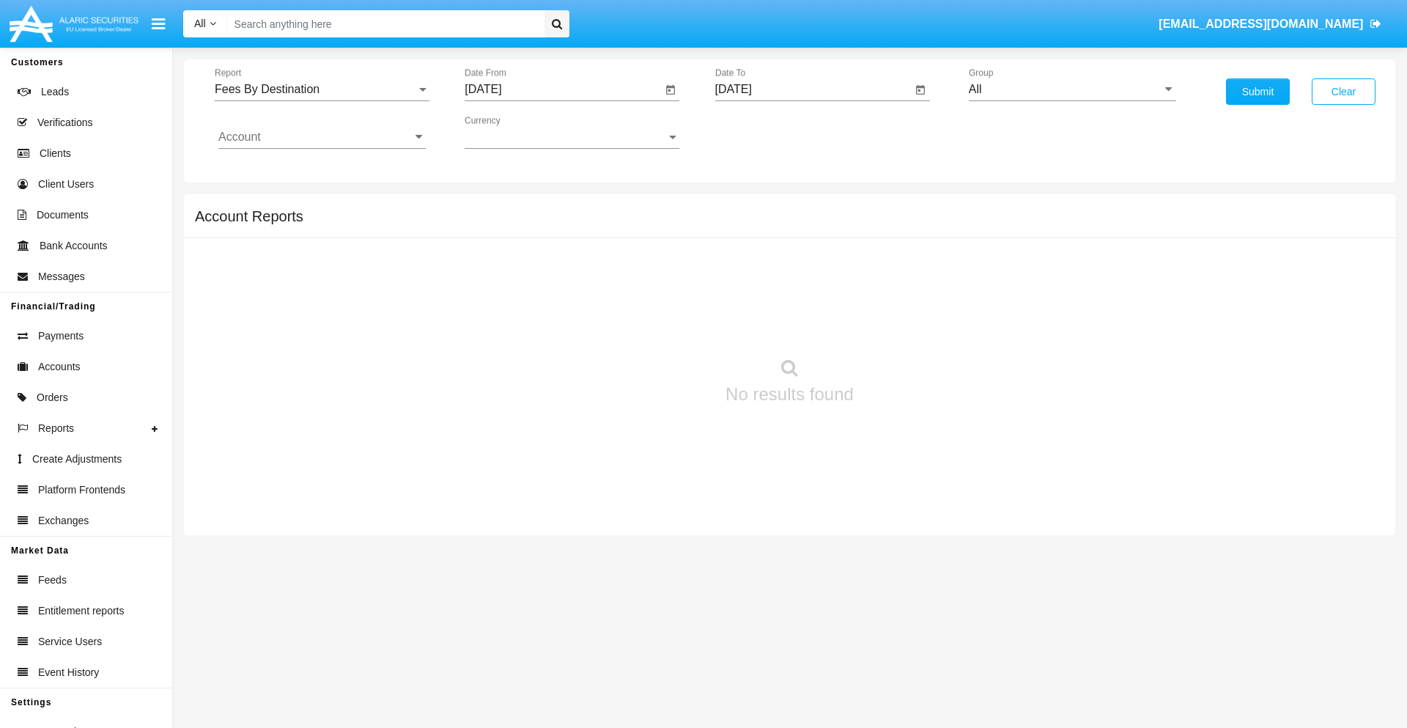
click at [1072, 89] on input "All" at bounding box center [1072, 89] width 207 height 13
click at [1031, 282] on span "Hammer Web Lite" at bounding box center [1031, 282] width 95 height 12
type input "Hammer Web Lite"
click at [322, 137] on input "Account" at bounding box center [321, 136] width 207 height 13
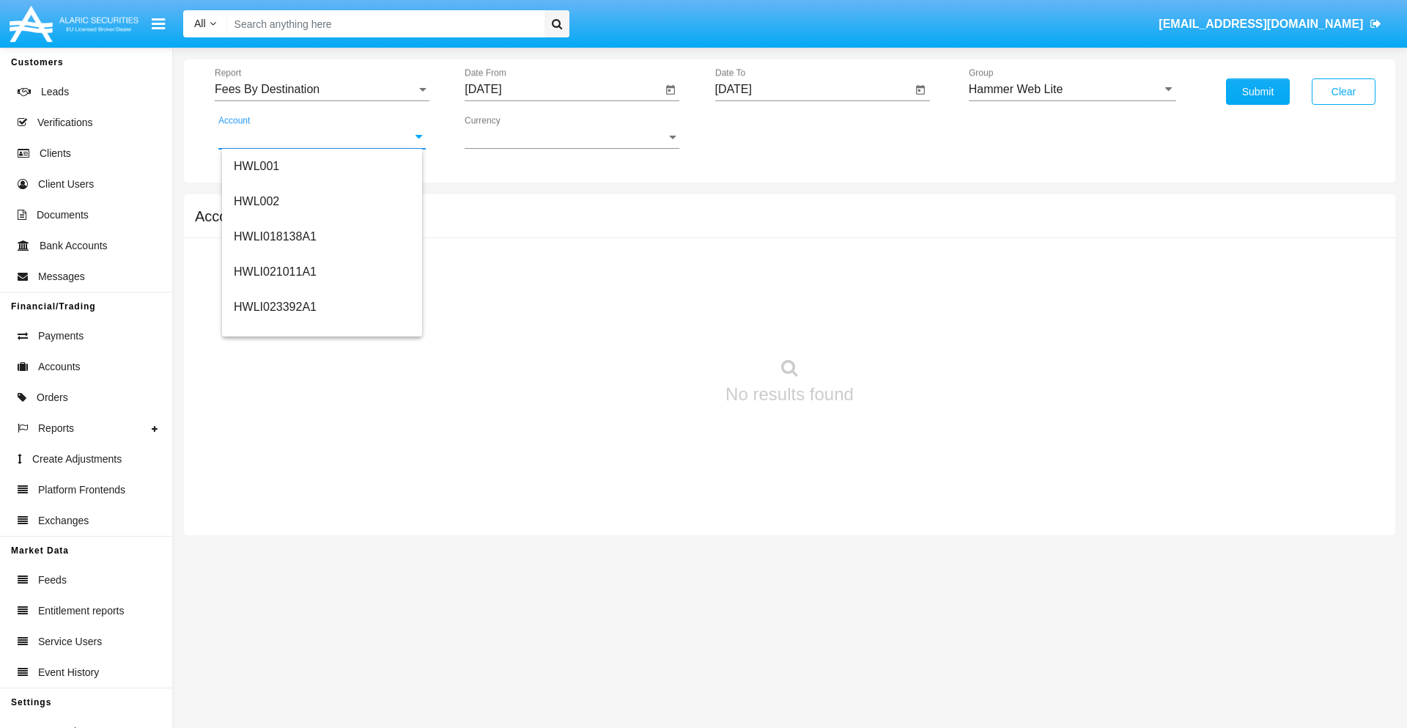
scroll to position [223, 0]
click at [274, 330] on span "HWLI025117A1" at bounding box center [275, 330] width 83 height 12
type input "HWLI025117A1"
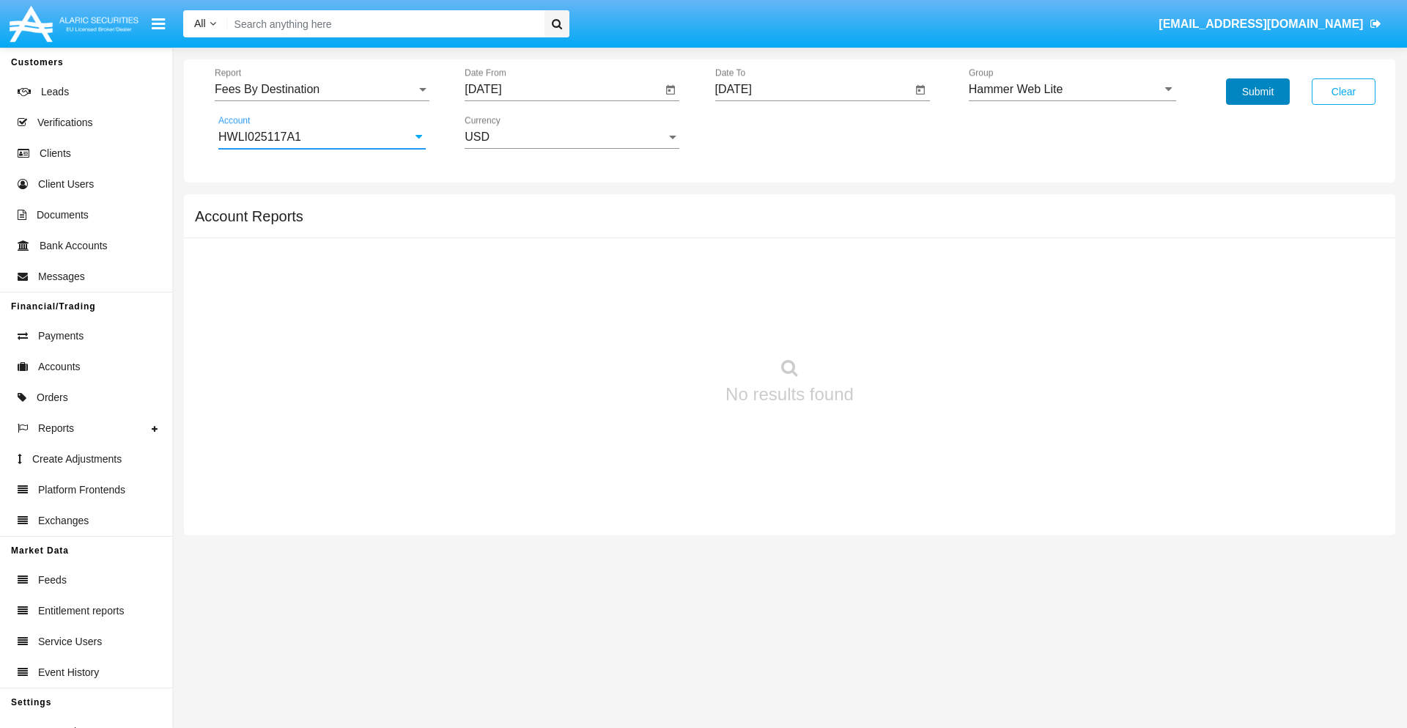
click at [1258, 92] on button "Submit" at bounding box center [1258, 91] width 64 height 26
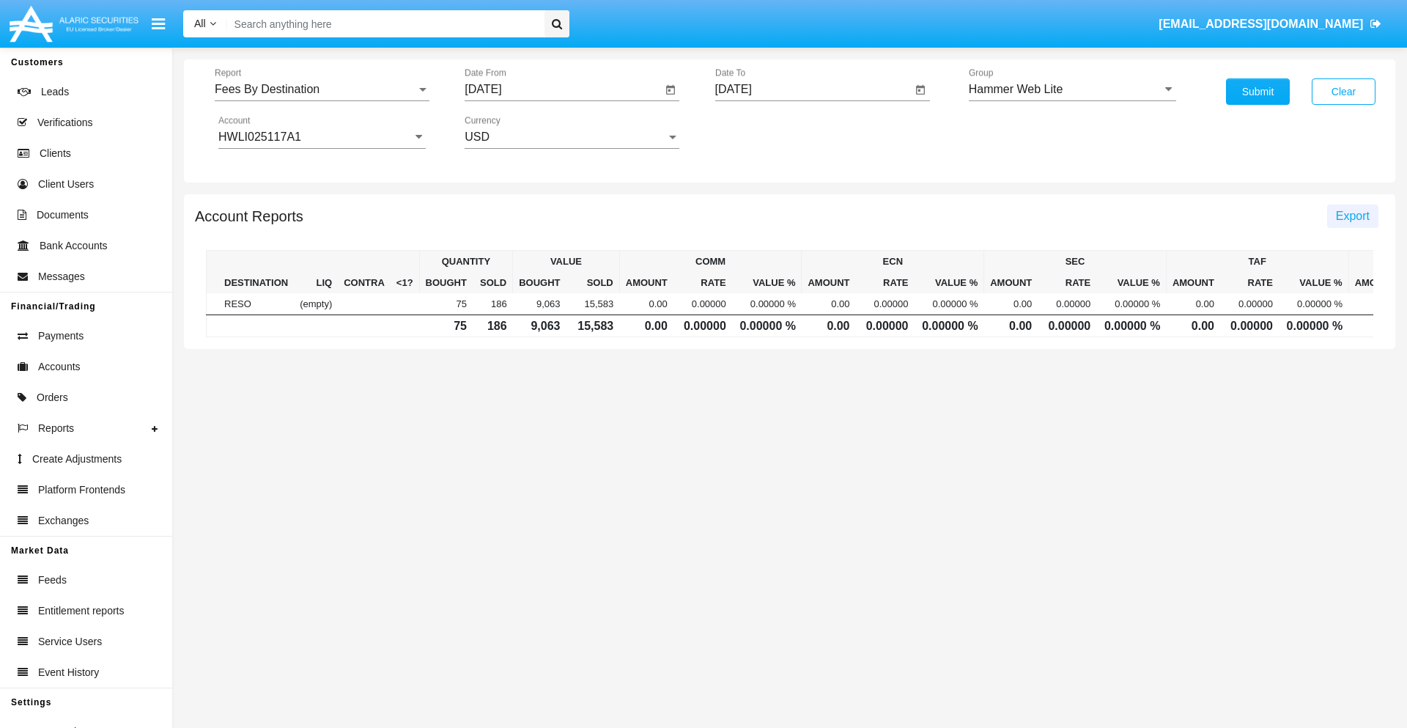
click at [1352, 215] on span "Export" at bounding box center [1353, 216] width 34 height 12
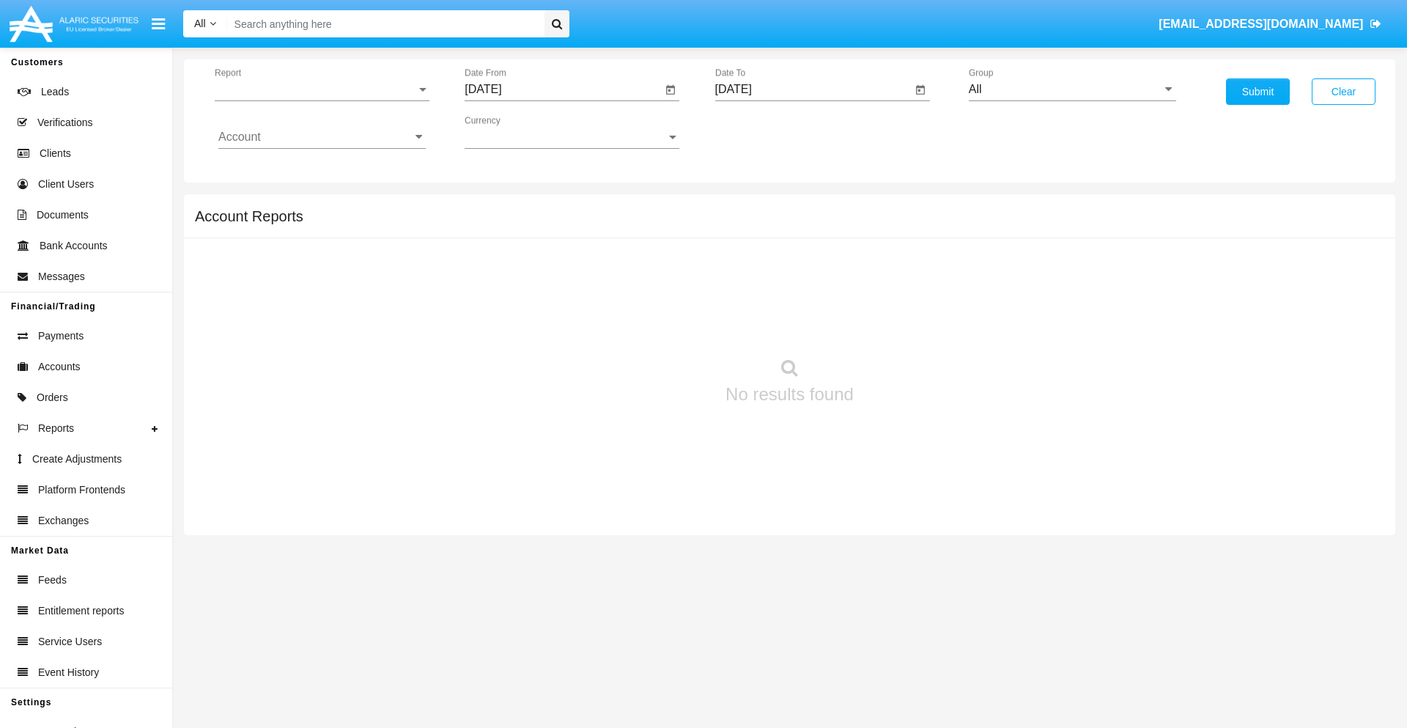
click at [322, 89] on span "Report" at bounding box center [316, 89] width 202 height 13
click at [316, 100] on span "Trades" at bounding box center [321, 100] width 207 height 35
click at [563, 89] on input "[DATE]" at bounding box center [563, 89] width 197 height 13
click at [512, 132] on span "[DATE]" at bounding box center [500, 133] width 32 height 12
click at [551, 295] on div "2019" at bounding box center [551, 294] width 46 height 26
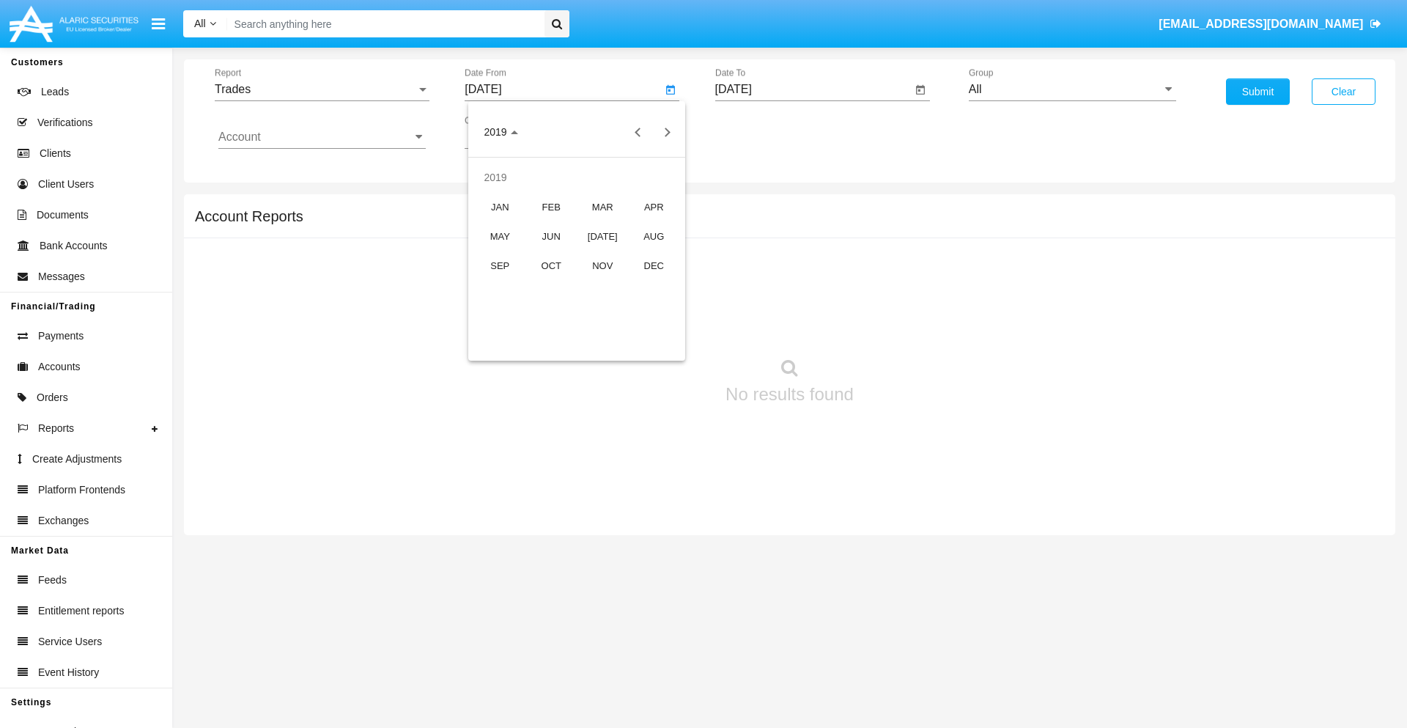
click at [500, 207] on div "JAN" at bounding box center [500, 207] width 46 height 26
click at [548, 224] on div "1" at bounding box center [547, 225] width 26 height 26
type input "01/01/19"
click at [813, 89] on input "[DATE]" at bounding box center [813, 89] width 197 height 13
click at [762, 132] on span "[DATE]" at bounding box center [750, 133] width 32 height 12
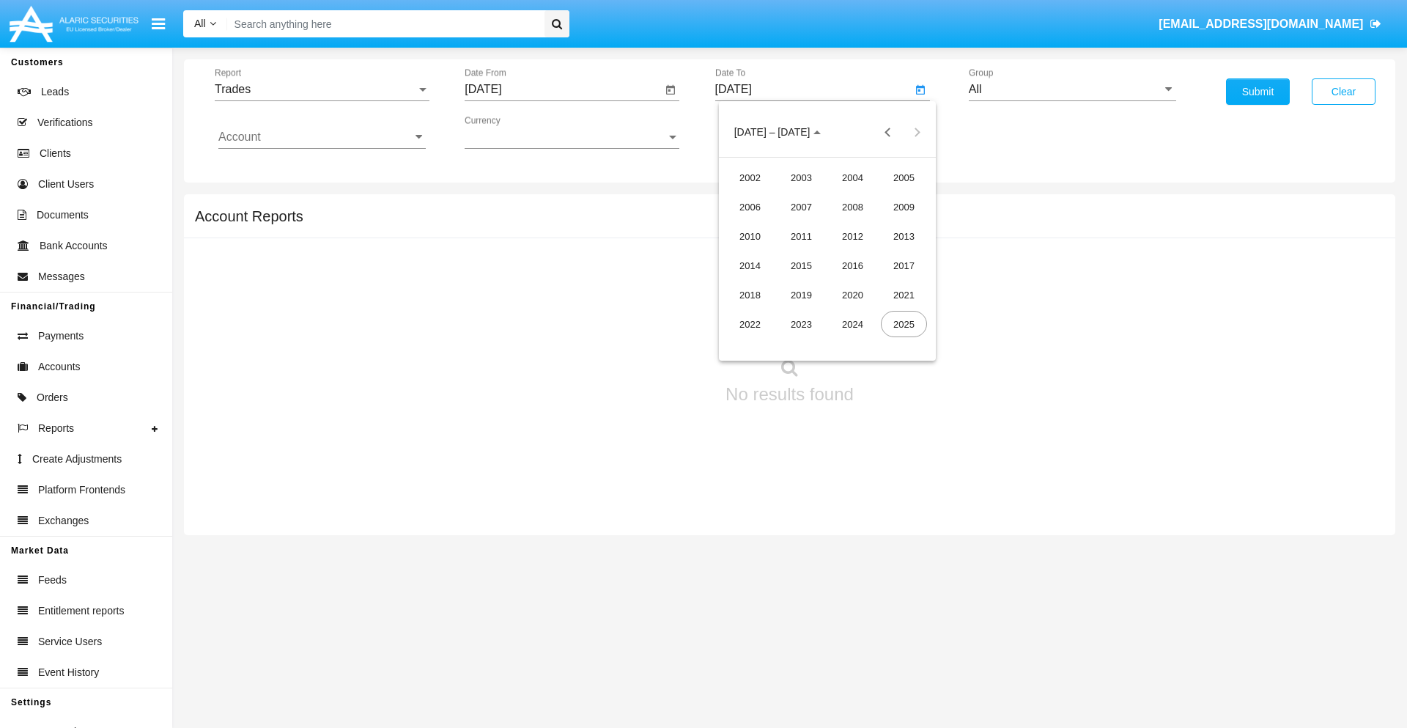
click at [801, 295] on div "2019" at bounding box center [801, 294] width 46 height 26
click at [750, 207] on div "JAN" at bounding box center [750, 207] width 46 height 26
click at [797, 224] on div "1" at bounding box center [798, 225] width 26 height 26
type input "01/01/19"
click at [322, 137] on input "Account" at bounding box center [321, 136] width 207 height 13
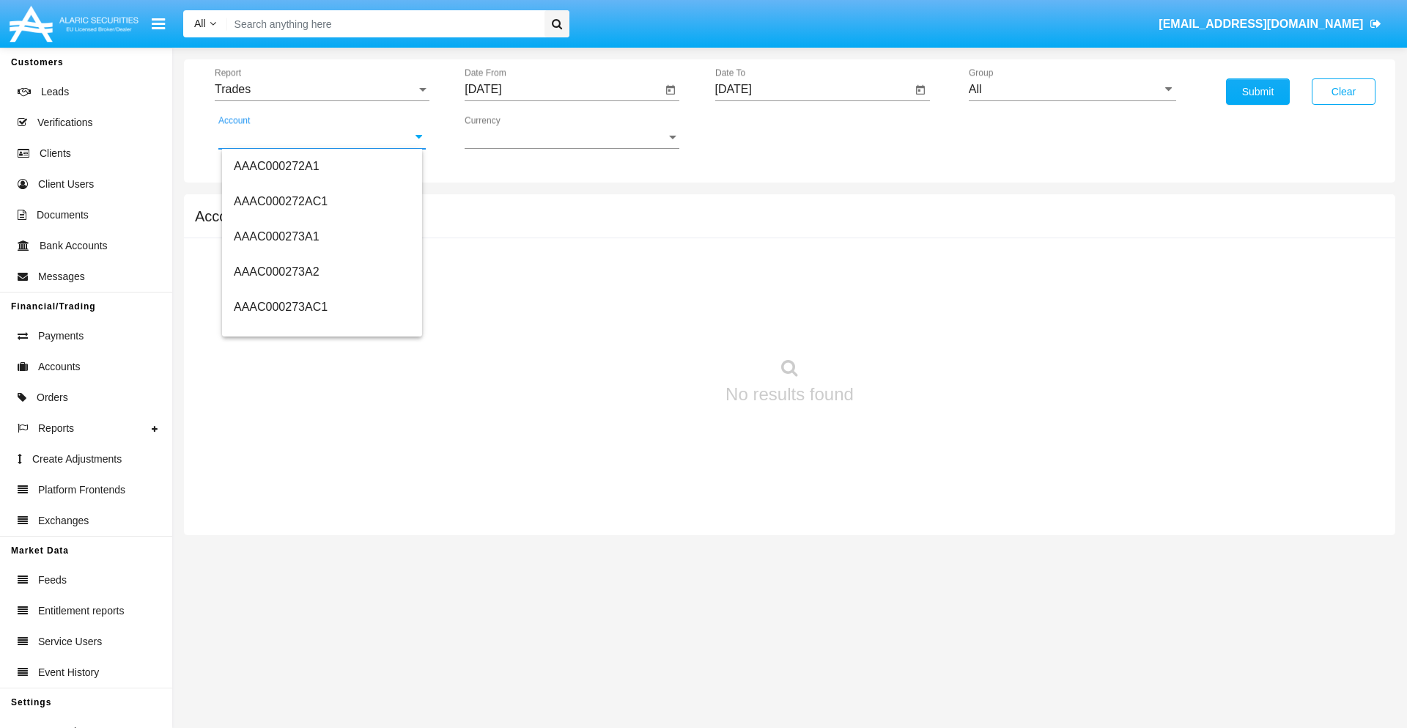
scroll to position [170793, 0]
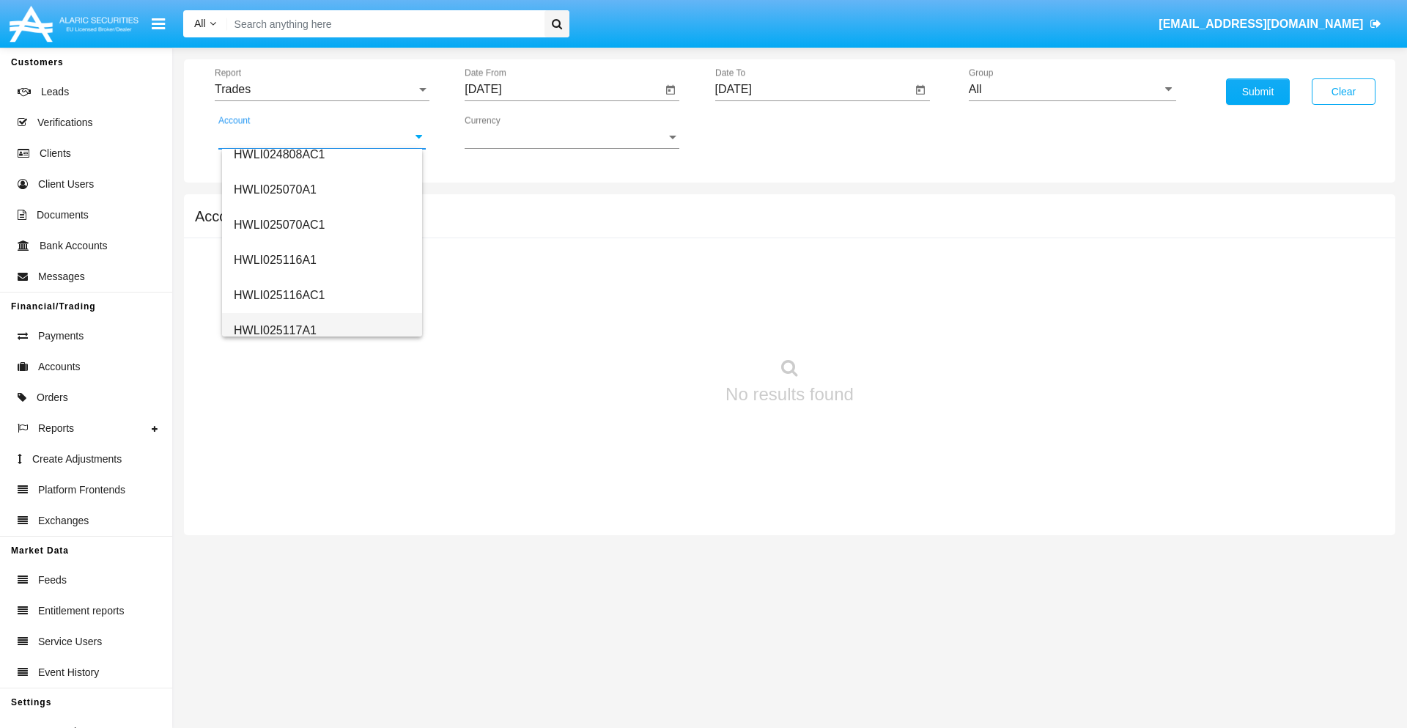
click at [274, 330] on span "HWLI025117A1" at bounding box center [275, 330] width 83 height 12
type input "HWLI025117A1"
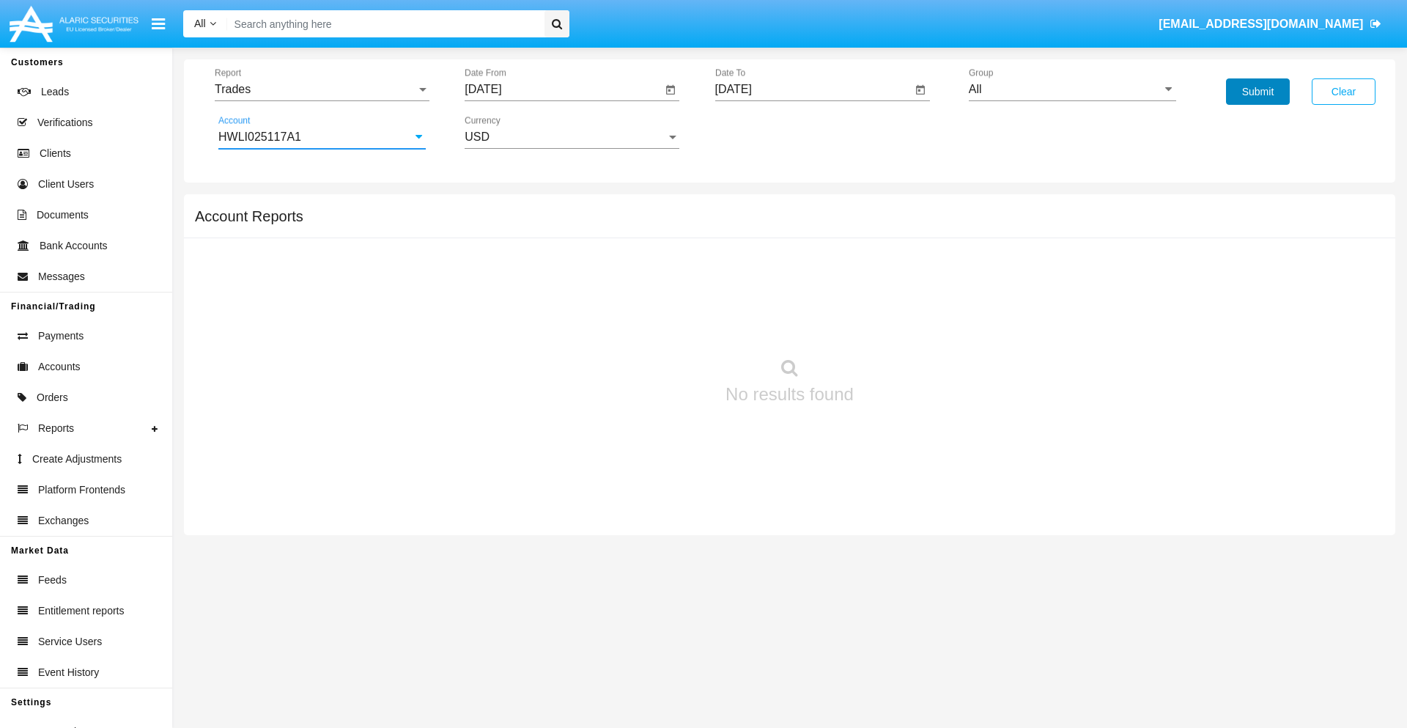
click at [1258, 92] on button "Submit" at bounding box center [1258, 91] width 64 height 26
click at [322, 89] on span "Report" at bounding box center [316, 89] width 202 height 13
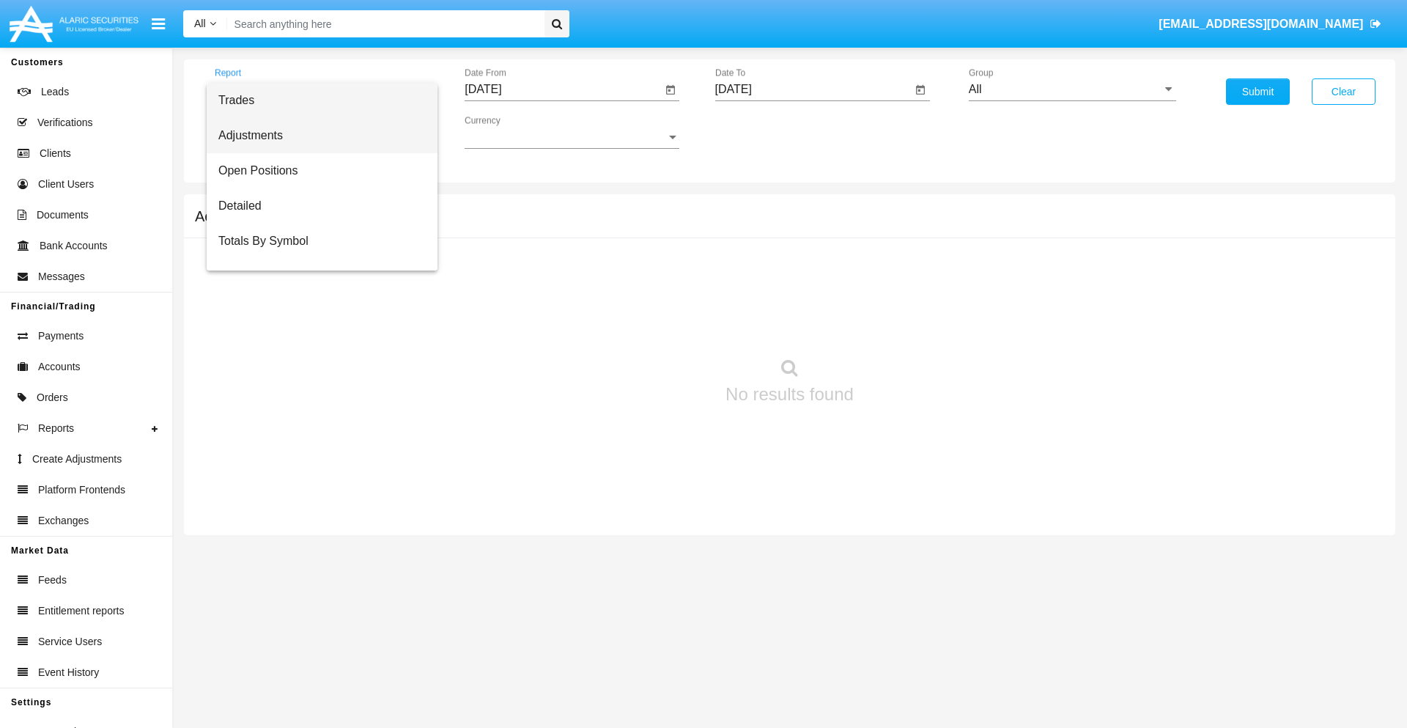
click at [316, 136] on span "Adjustments" at bounding box center [321, 135] width 207 height 35
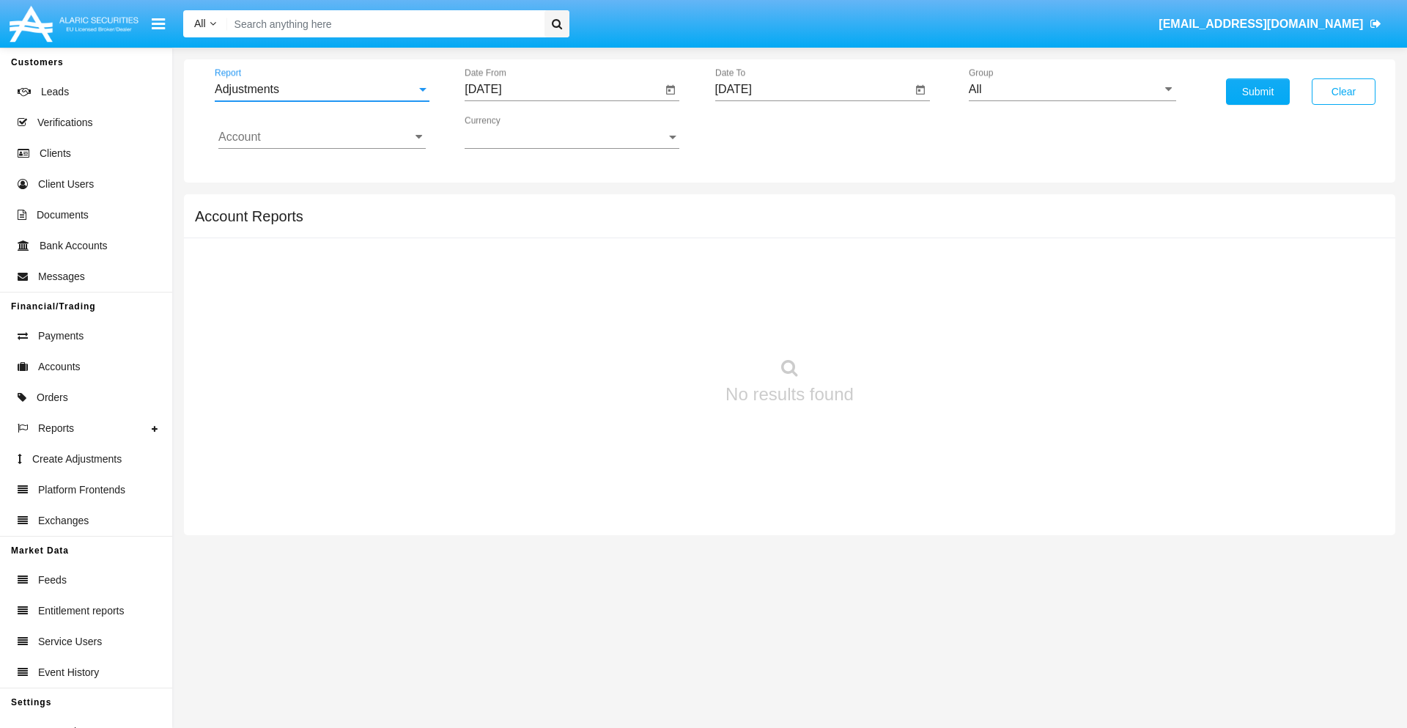
click at [563, 89] on input "[DATE]" at bounding box center [563, 89] width 197 height 13
click at [512, 132] on span "[DATE]" at bounding box center [500, 133] width 32 height 12
click at [551, 295] on div "2019" at bounding box center [551, 294] width 46 height 26
click at [500, 207] on div "JAN" at bounding box center [500, 207] width 46 height 26
click at [548, 224] on div "1" at bounding box center [547, 225] width 26 height 26
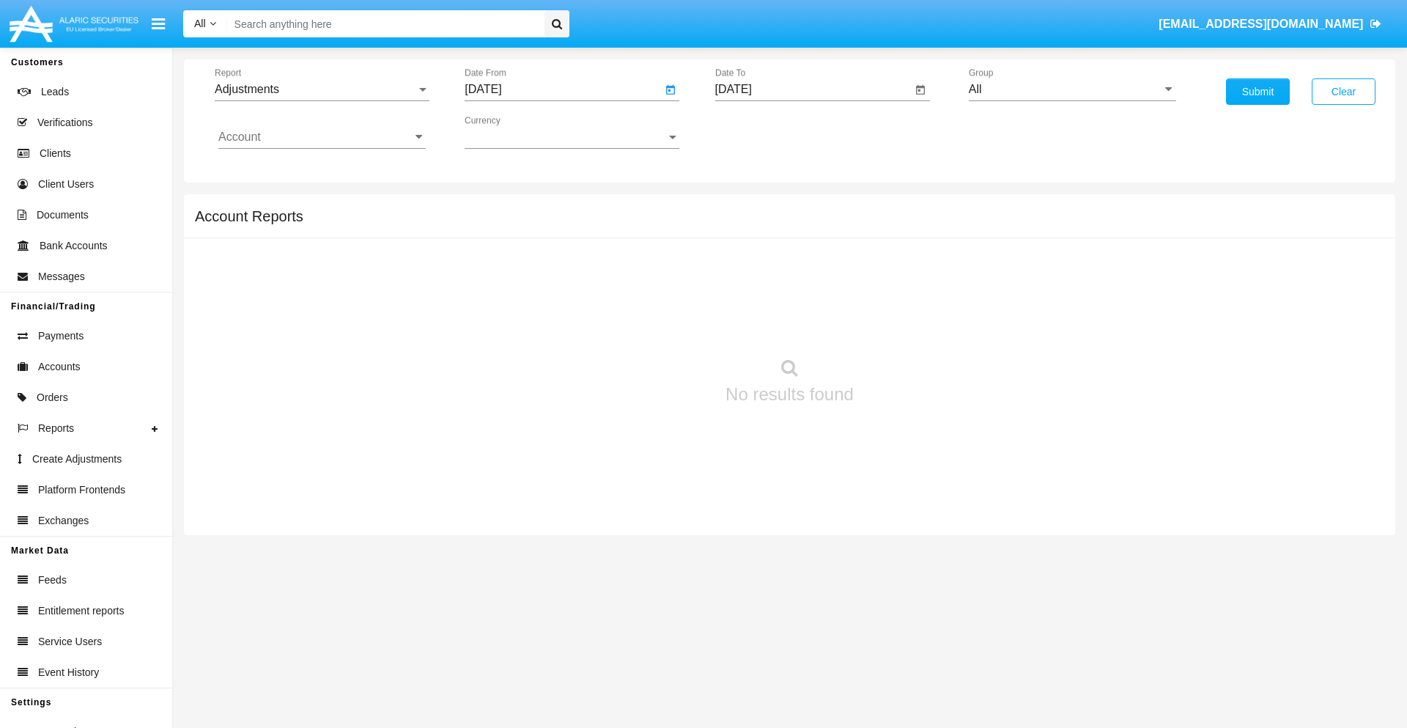
type input "[DATE]"
click at [813, 89] on input "[DATE]" at bounding box center [813, 89] width 197 height 13
click at [762, 132] on span "[DATE]" at bounding box center [750, 133] width 32 height 12
click at [801, 295] on div "2019" at bounding box center [801, 294] width 46 height 26
click at [750, 207] on div "JAN" at bounding box center [750, 207] width 46 height 26
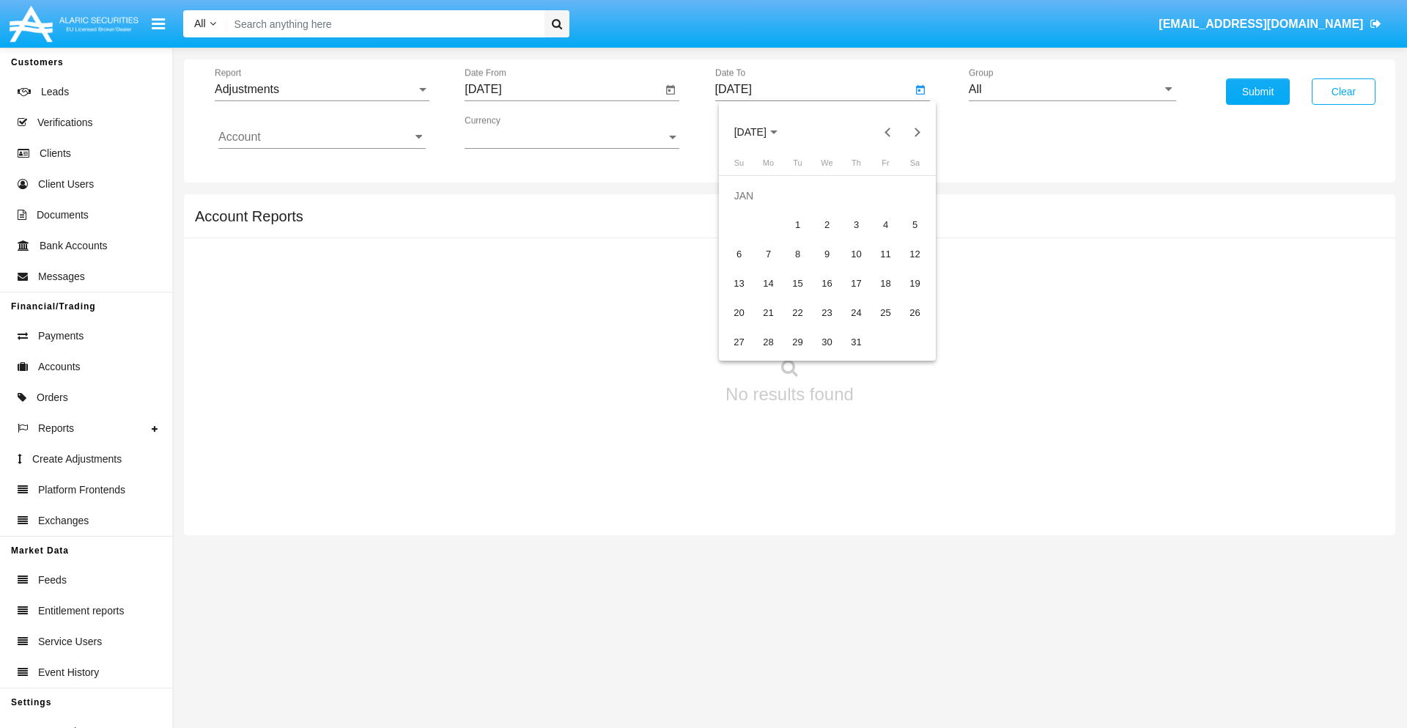
click at [797, 224] on div "1" at bounding box center [798, 225] width 26 height 26
type input "[DATE]"
click at [322, 137] on input "Account" at bounding box center [321, 136] width 207 height 13
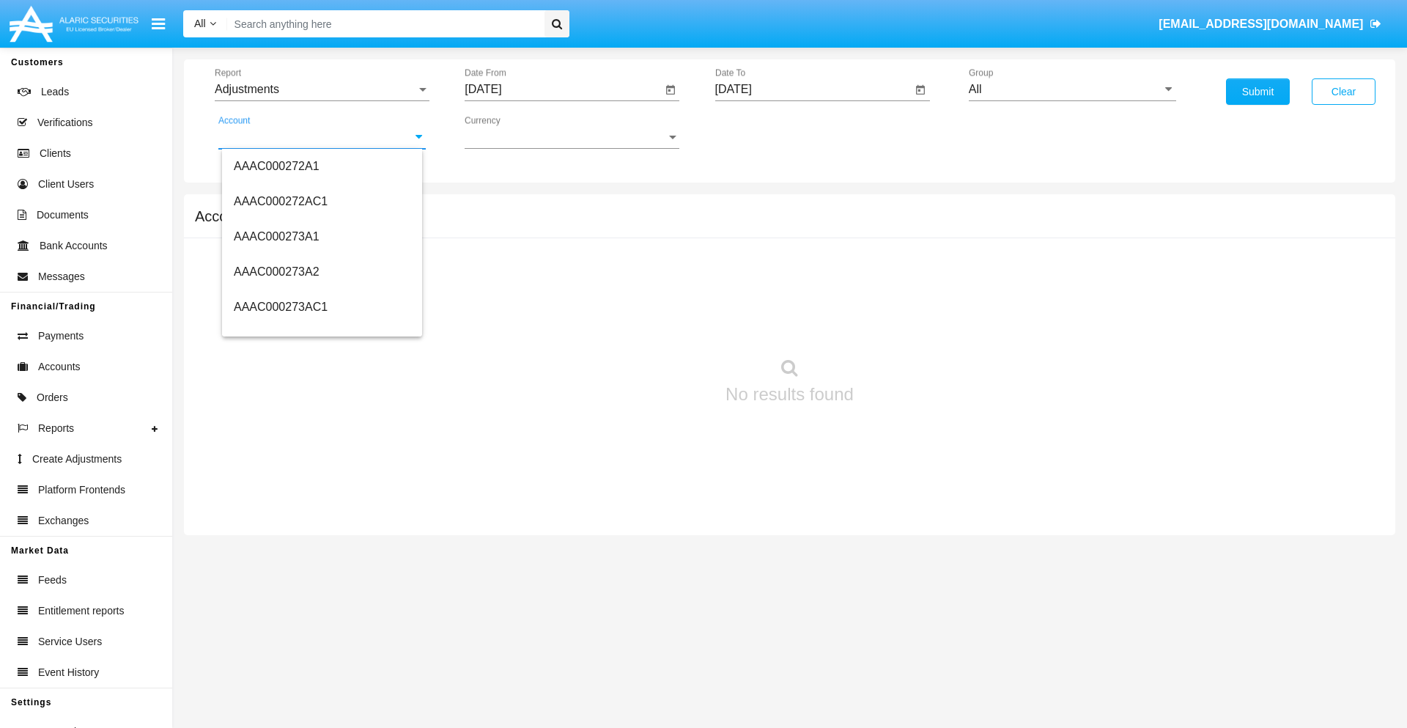
scroll to position [170793, 0]
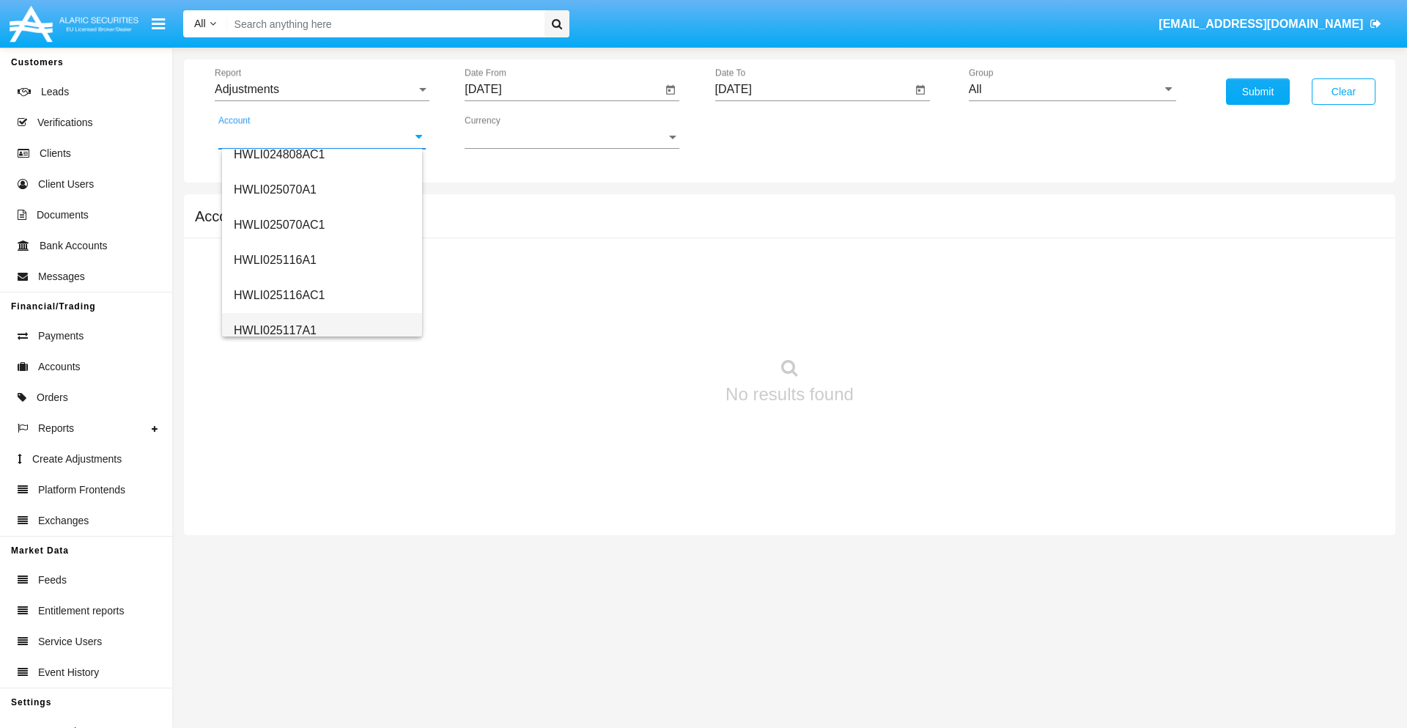
click at [274, 330] on span "HWLI025117A1" at bounding box center [275, 330] width 83 height 12
type input "HWLI025117A1"
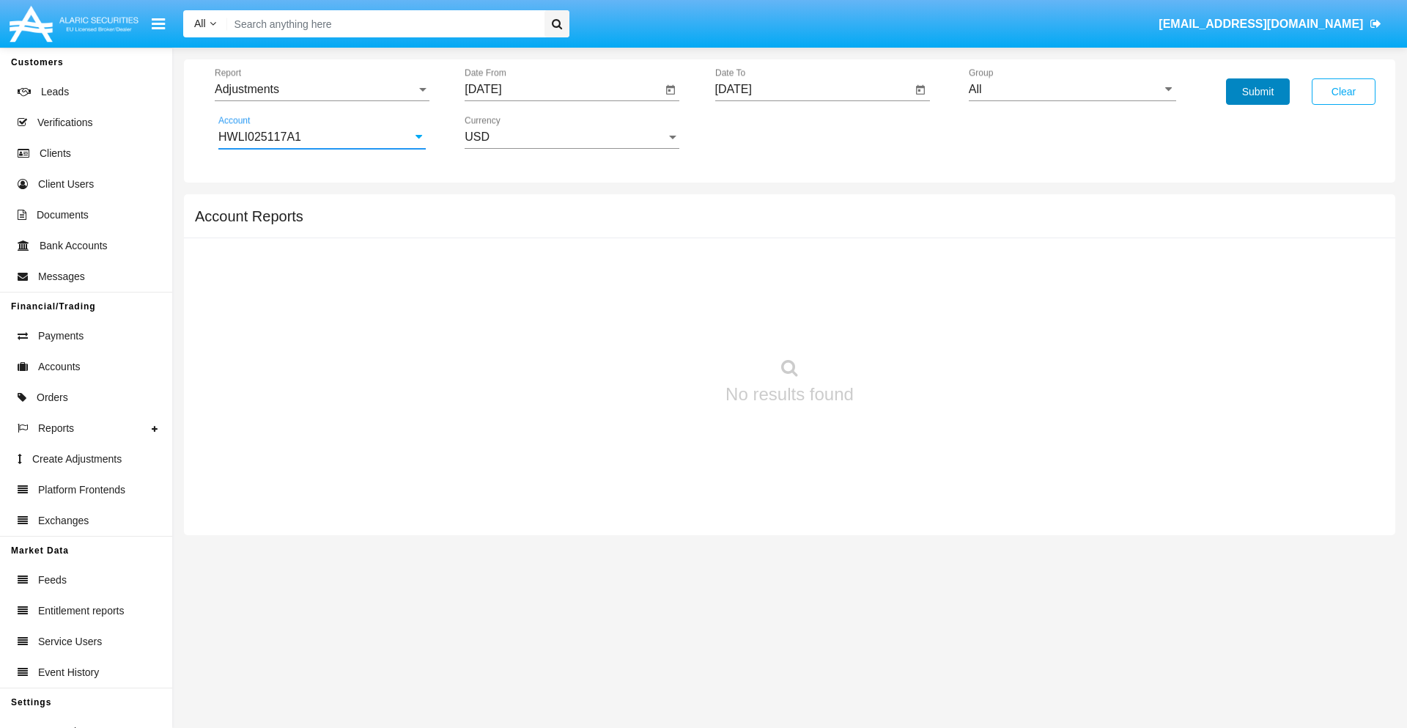
click at [1258, 92] on button "Submit" at bounding box center [1258, 91] width 64 height 26
click at [322, 89] on span "Report" at bounding box center [316, 89] width 202 height 13
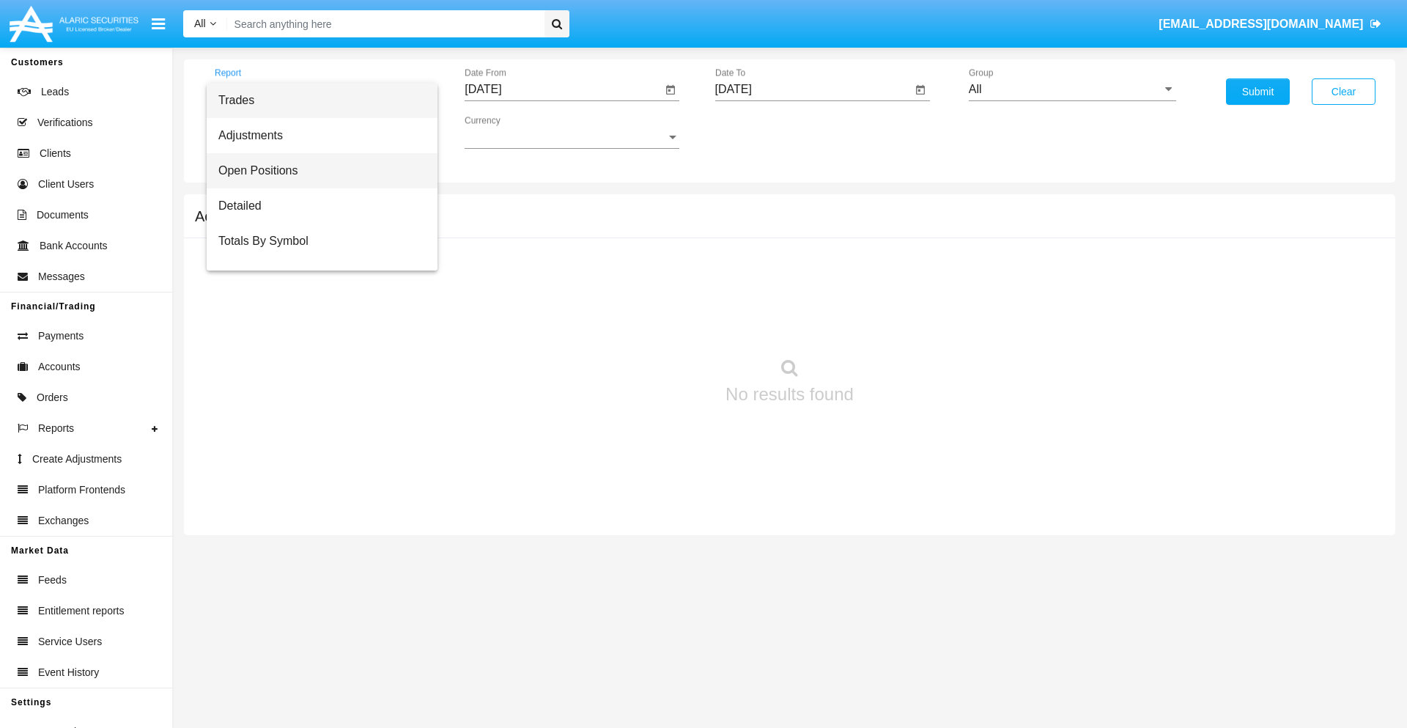
click at [316, 171] on span "Open Positions" at bounding box center [321, 170] width 207 height 35
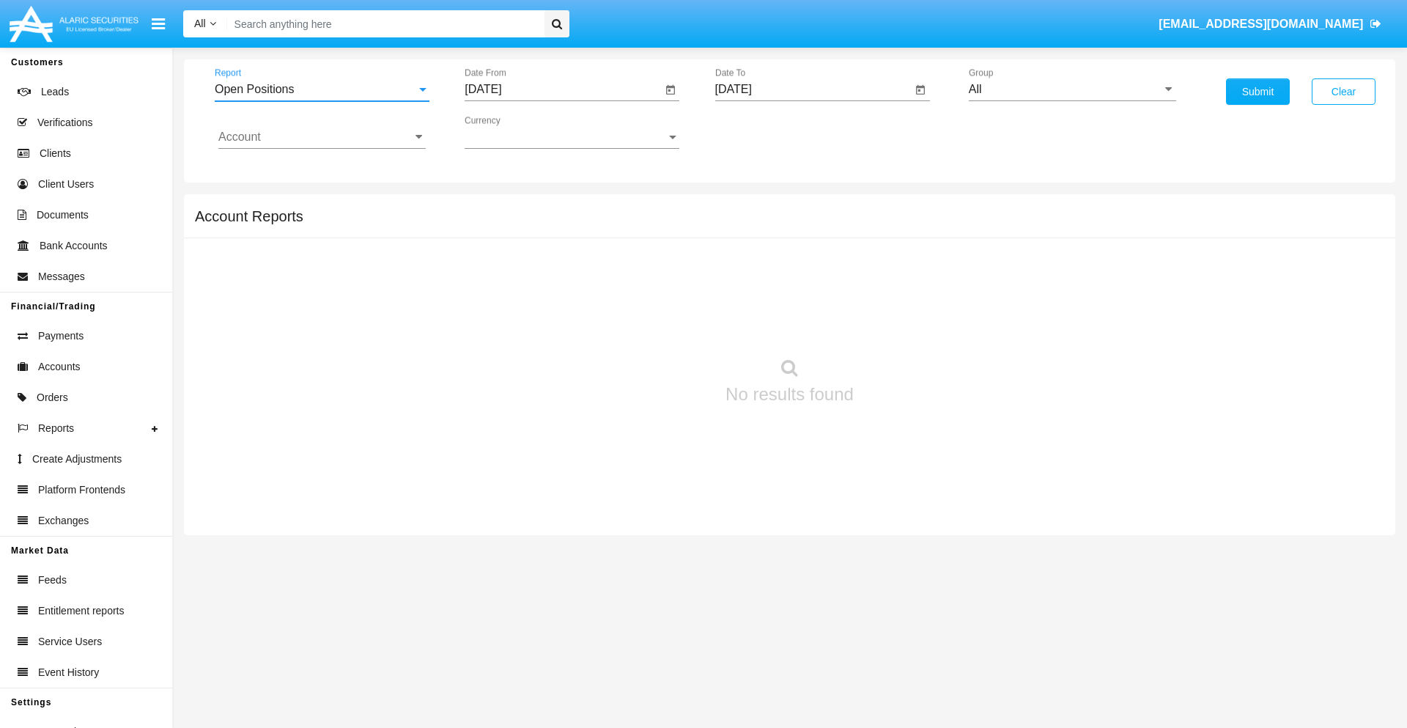
click at [563, 89] on input "[DATE]" at bounding box center [563, 89] width 197 height 13
click at [512, 132] on span "[DATE]" at bounding box center [500, 133] width 32 height 12
click at [551, 295] on div "2019" at bounding box center [551, 294] width 46 height 26
click at [500, 207] on div "JAN" at bounding box center [500, 207] width 46 height 26
click at [548, 224] on div "1" at bounding box center [547, 225] width 26 height 26
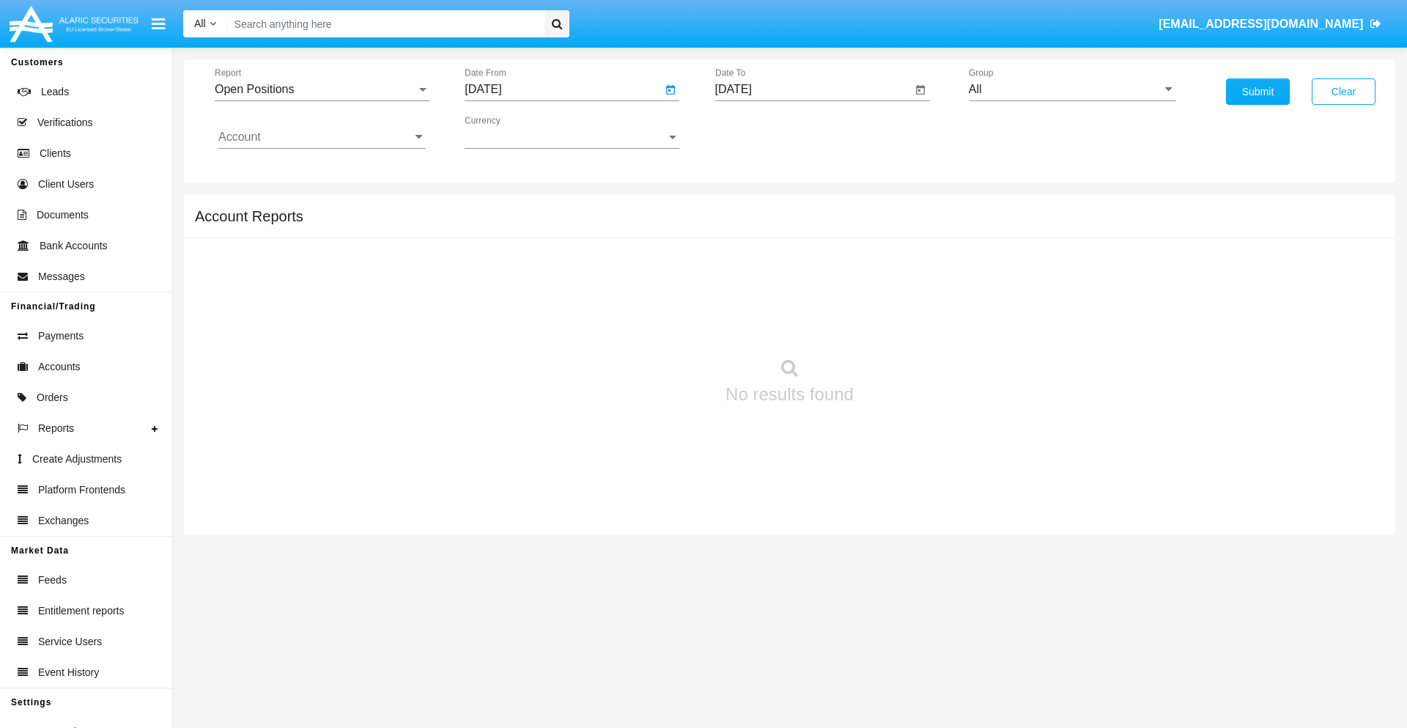
type input "[DATE]"
click at [813, 89] on input "[DATE]" at bounding box center [813, 89] width 197 height 13
click at [762, 132] on span "[DATE]" at bounding box center [750, 133] width 32 height 12
click at [801, 295] on div "2019" at bounding box center [801, 294] width 46 height 26
click at [750, 207] on div "JAN" at bounding box center [750, 207] width 46 height 26
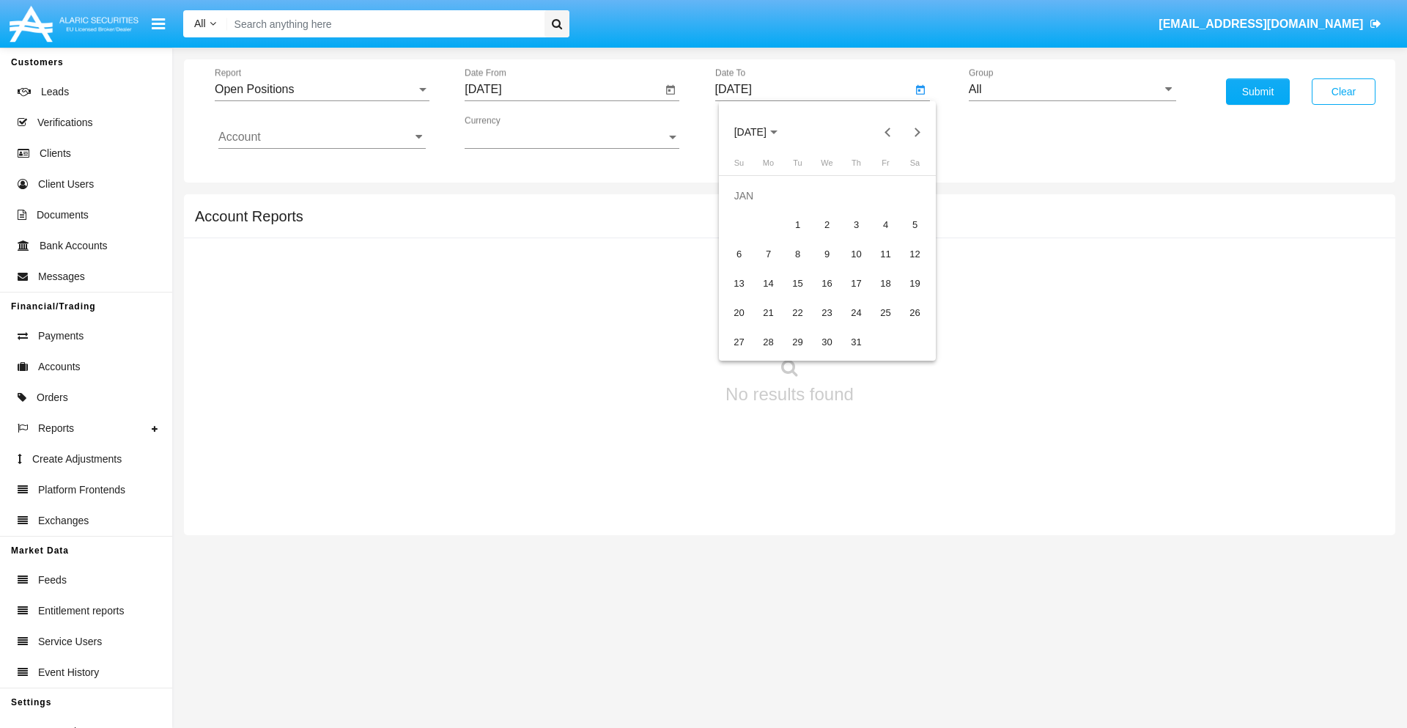
click at [797, 224] on div "1" at bounding box center [798, 225] width 26 height 26
type input "[DATE]"
click at [322, 137] on input "Account" at bounding box center [321, 136] width 207 height 13
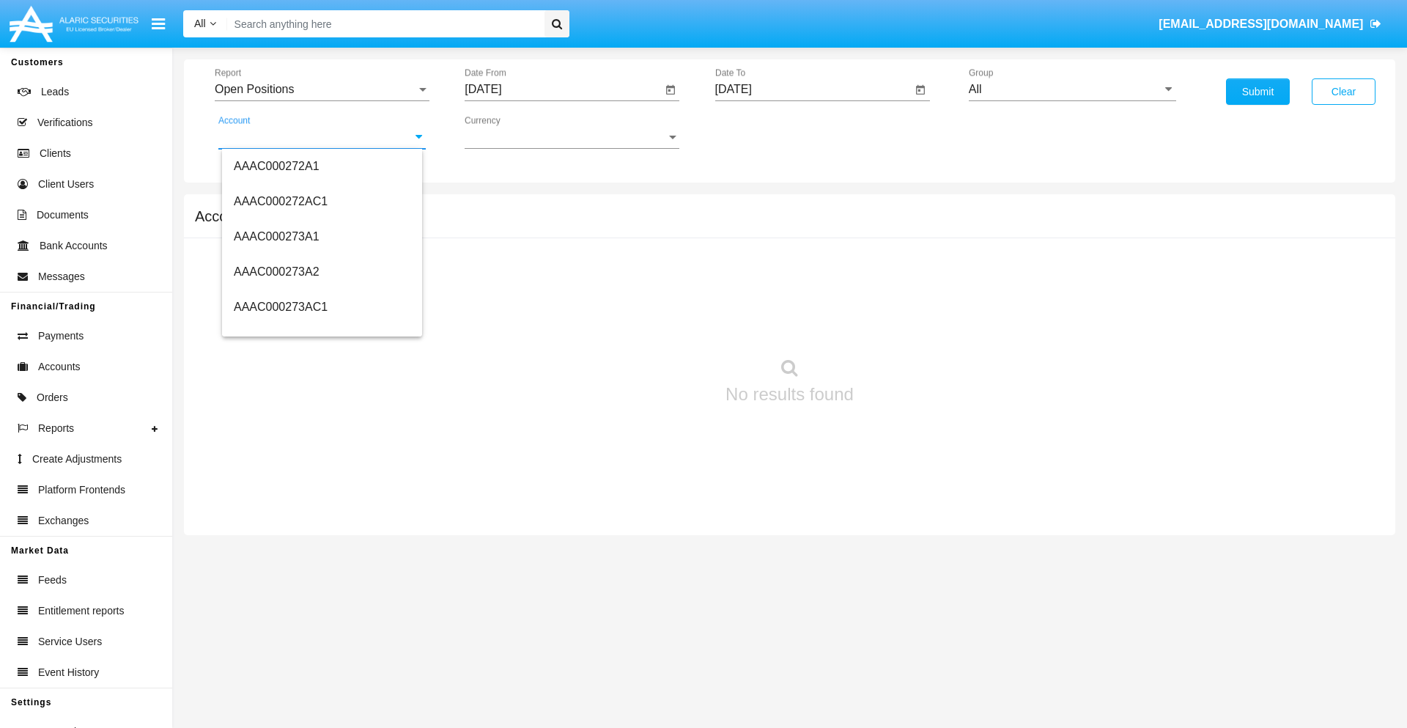
scroll to position [170793, 0]
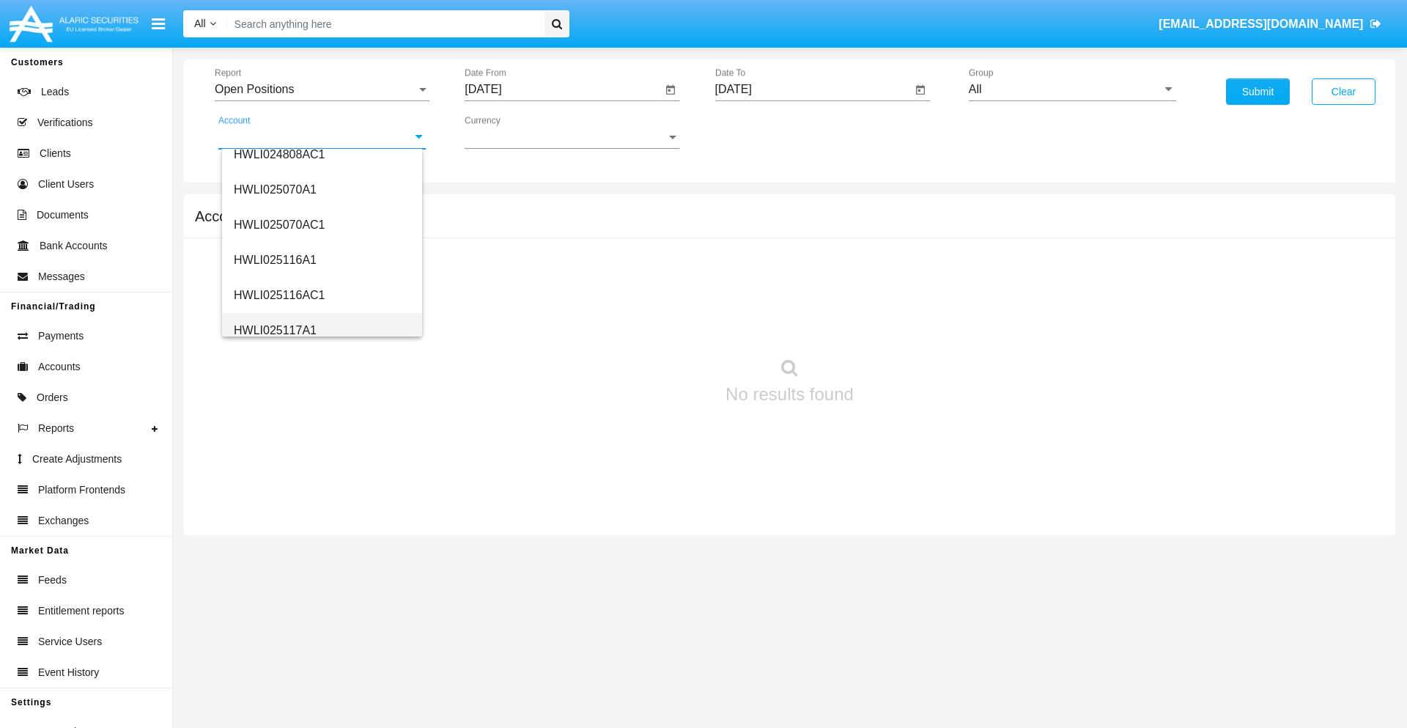
click at [274, 330] on span "HWLI025117A1" at bounding box center [275, 330] width 83 height 12
type input "HWLI025117A1"
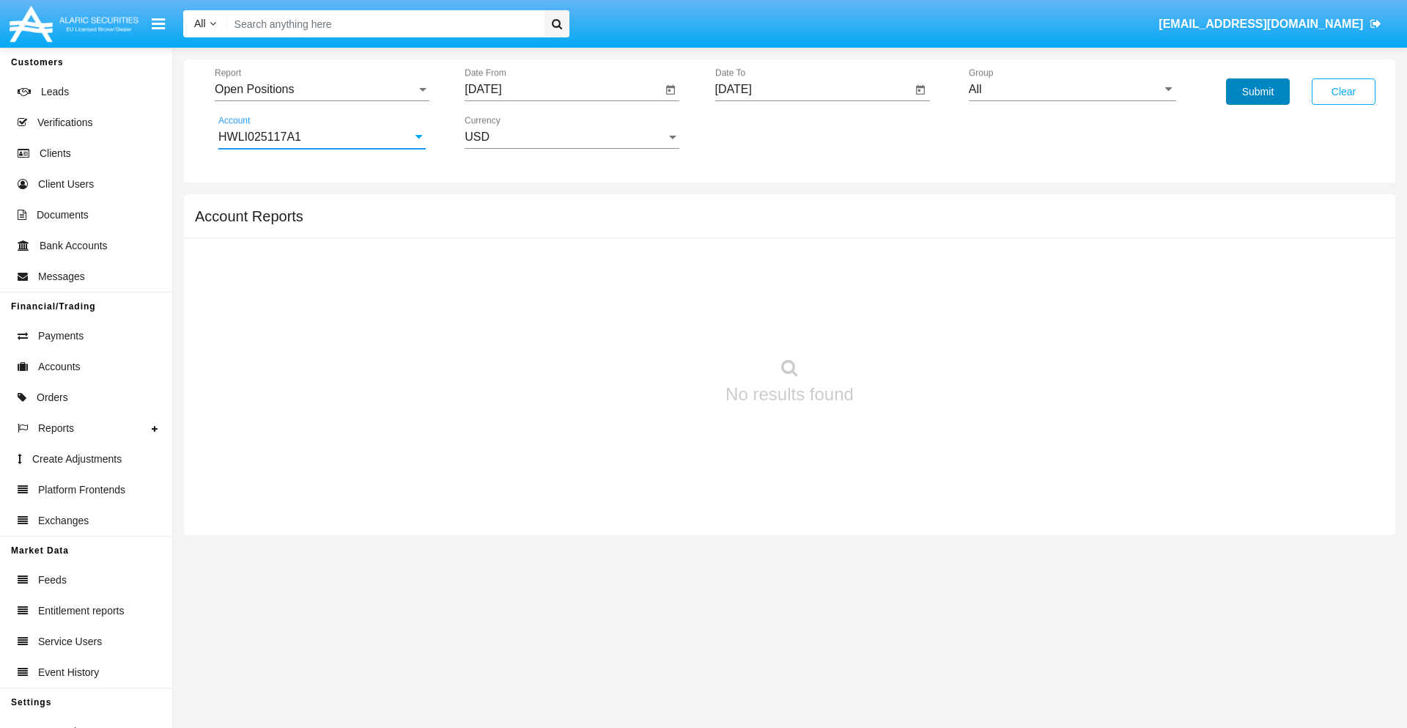
click at [1258, 92] on button "Submit" at bounding box center [1258, 91] width 64 height 26
click at [322, 89] on span "Report" at bounding box center [316, 89] width 202 height 13
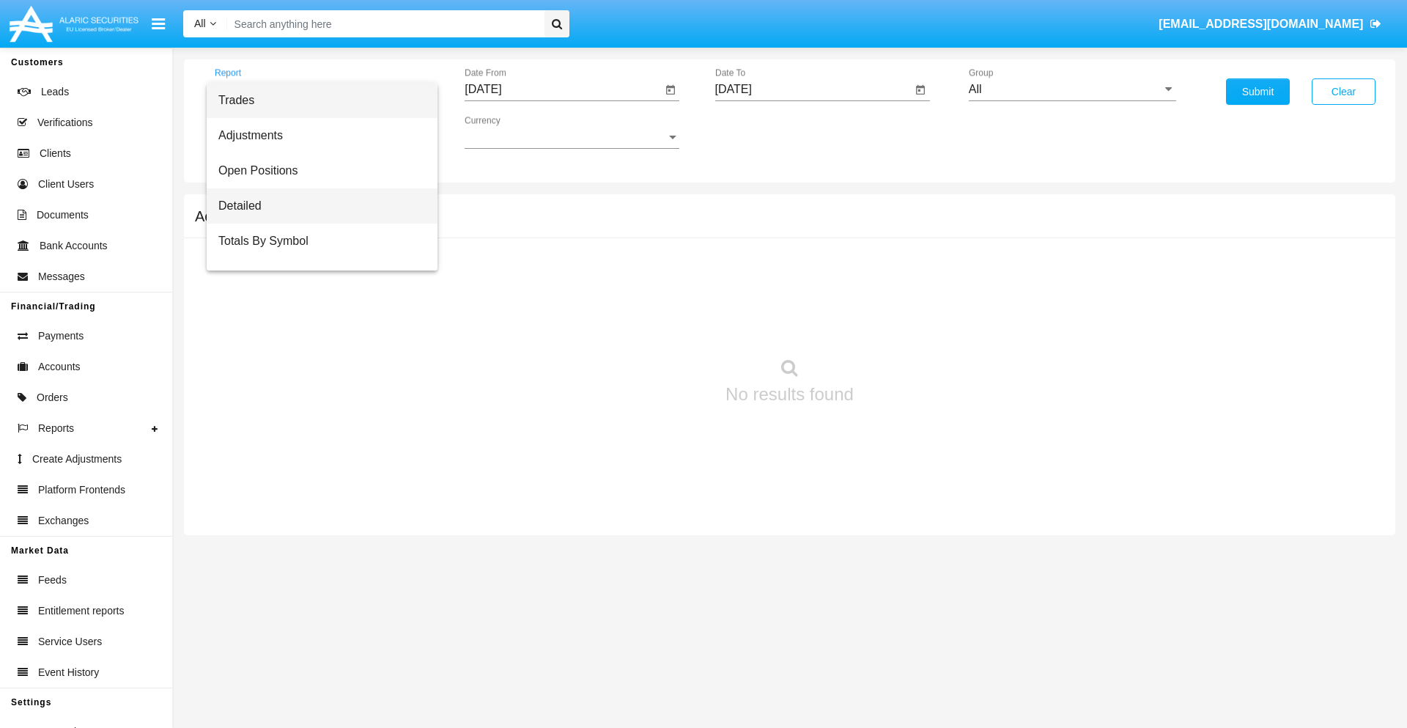
click at [316, 206] on span "Detailed" at bounding box center [321, 205] width 207 height 35
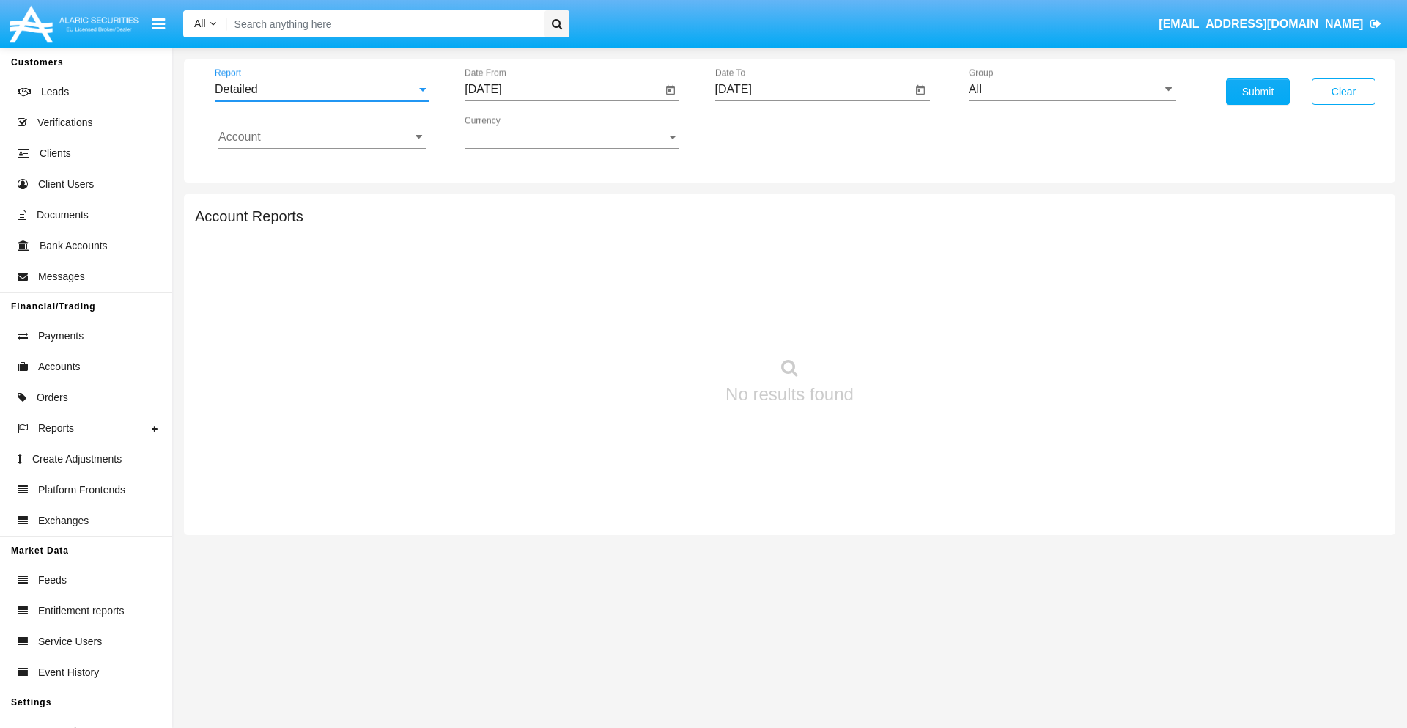
click at [563, 89] on input "[DATE]" at bounding box center [563, 89] width 197 height 13
click at [512, 132] on span "[DATE]" at bounding box center [500, 133] width 32 height 12
click at [551, 295] on div "2019" at bounding box center [551, 294] width 46 height 26
click at [500, 207] on div "JAN" at bounding box center [500, 207] width 46 height 26
click at [548, 224] on div "1" at bounding box center [547, 225] width 26 height 26
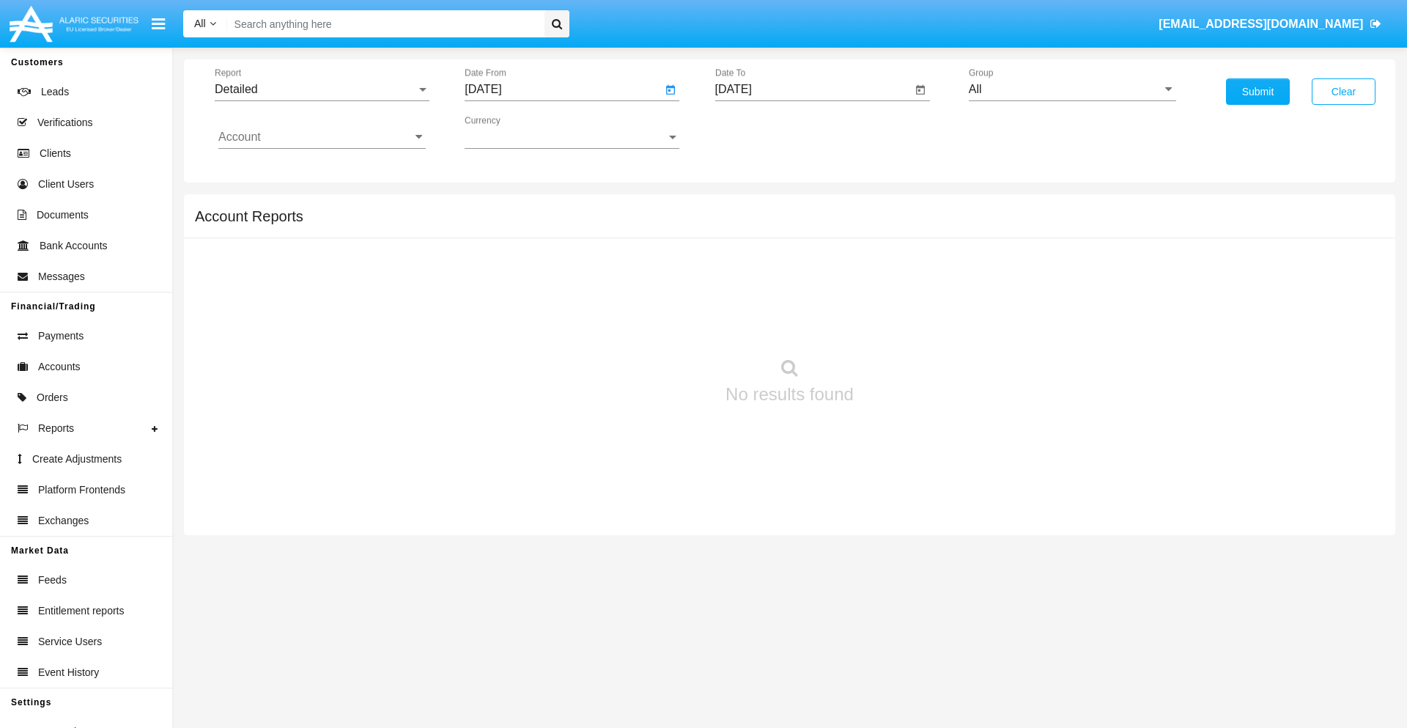
type input "[DATE]"
click at [813, 89] on input "[DATE]" at bounding box center [813, 89] width 197 height 13
click at [762, 132] on span "[DATE]" at bounding box center [750, 133] width 32 height 12
click at [801, 295] on div "2019" at bounding box center [801, 294] width 46 height 26
click at [750, 207] on div "JAN" at bounding box center [750, 207] width 46 height 26
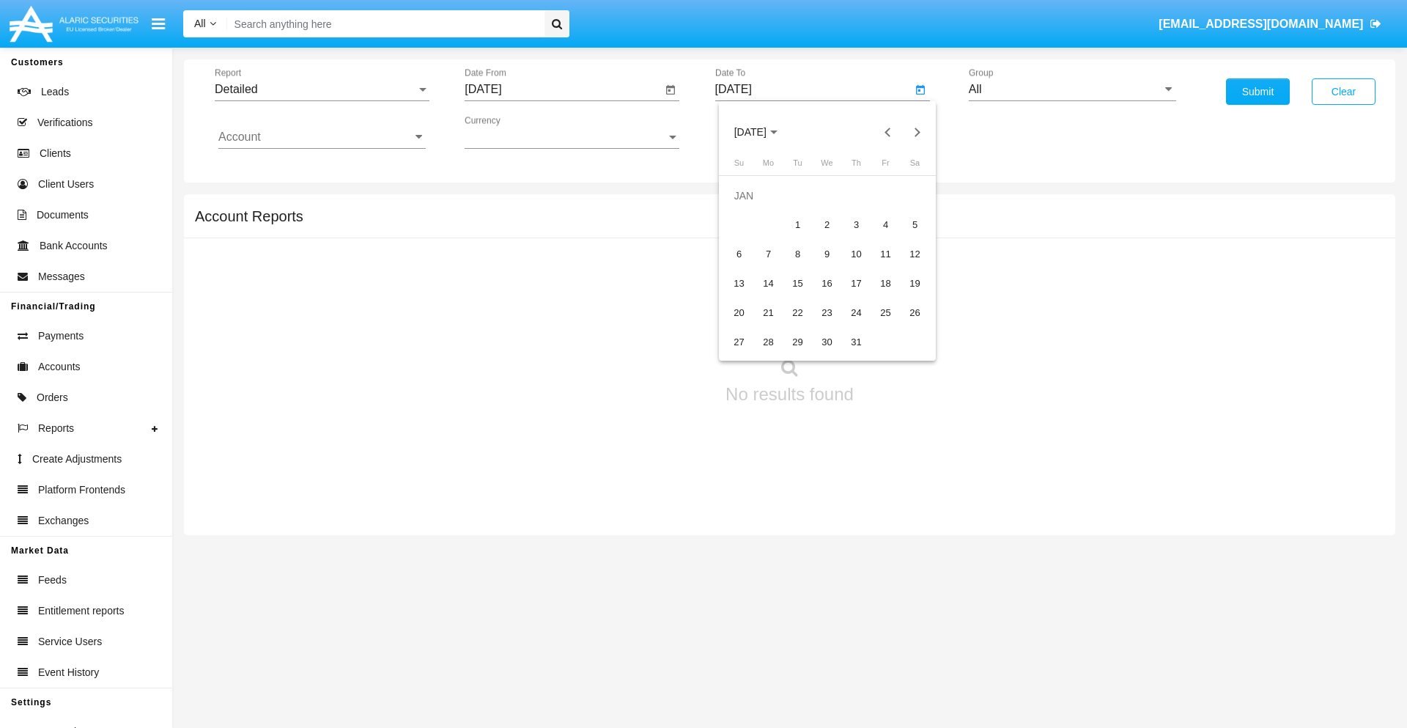
click at [797, 224] on div "1" at bounding box center [798, 225] width 26 height 26
type input "[DATE]"
click at [322, 137] on input "Account" at bounding box center [321, 136] width 207 height 13
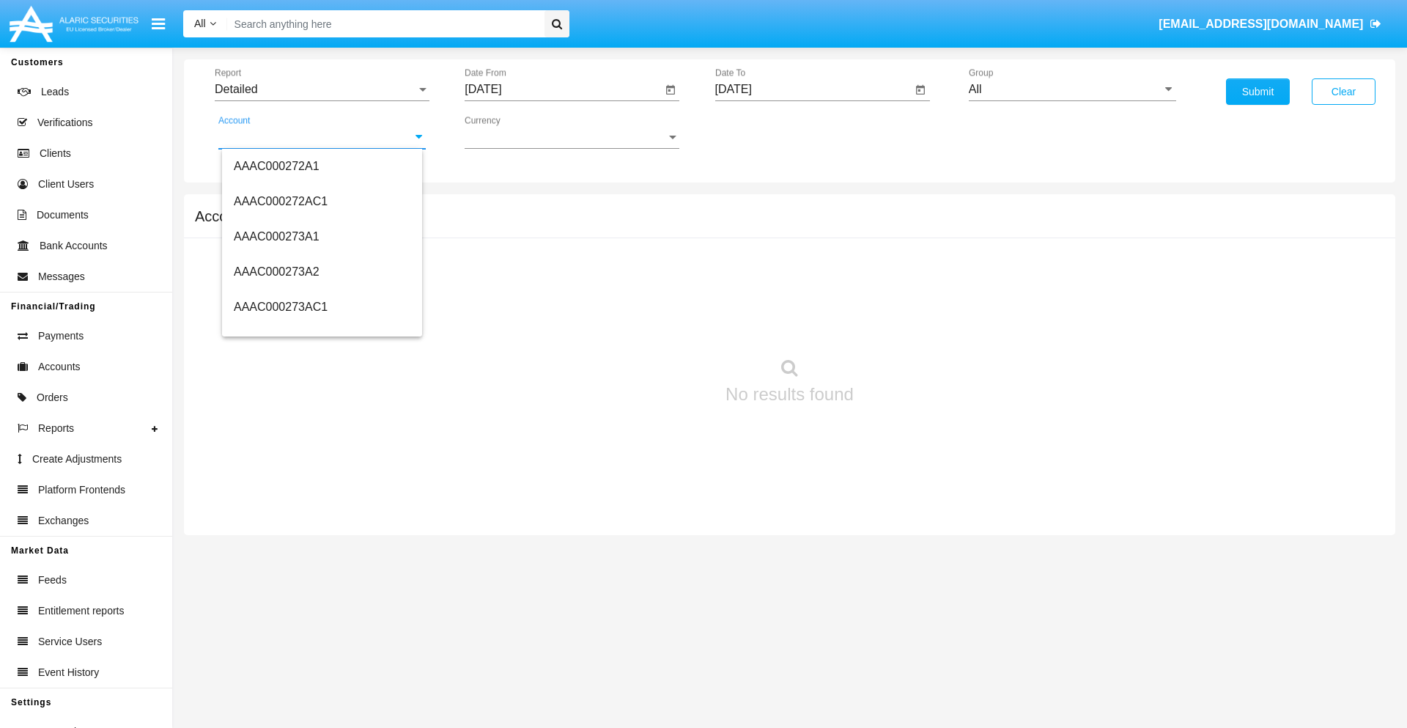
scroll to position [170793, 0]
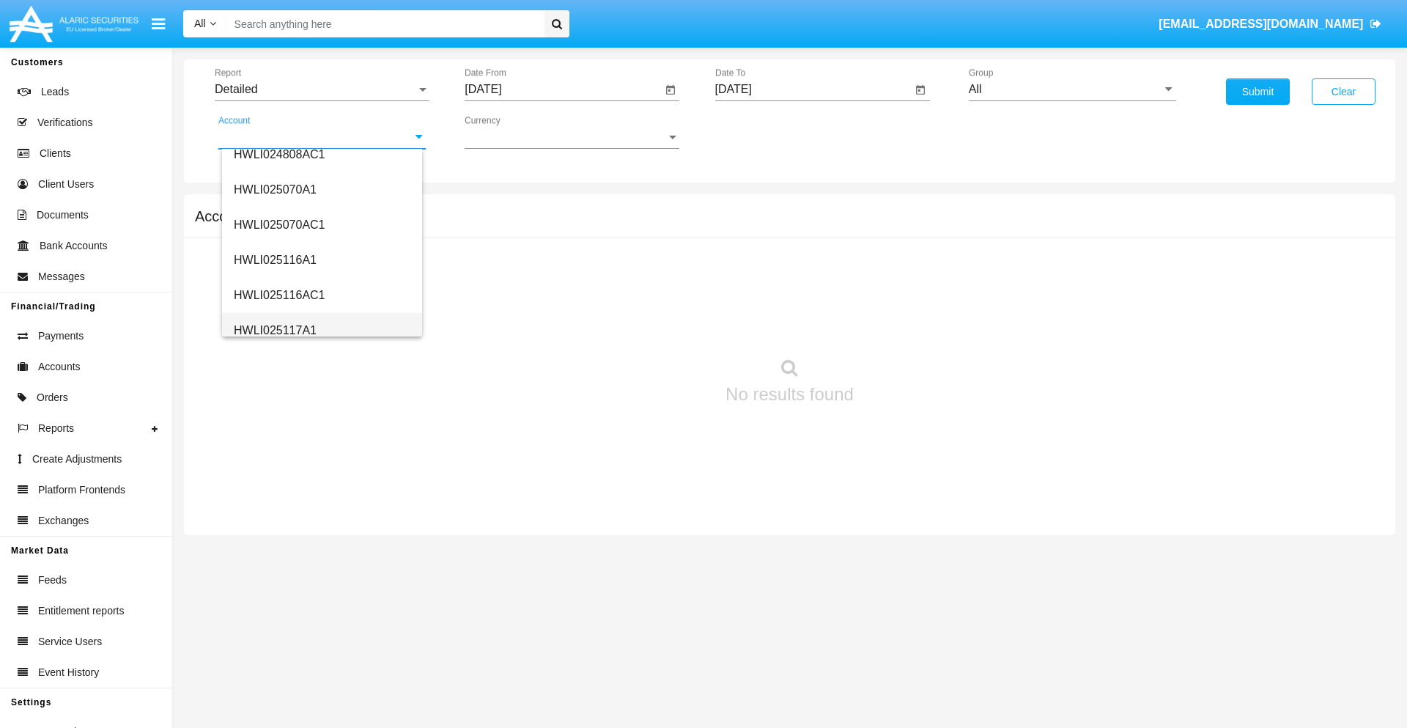
click at [274, 330] on span "HWLI025117A1" at bounding box center [275, 330] width 83 height 12
type input "HWLI025117A1"
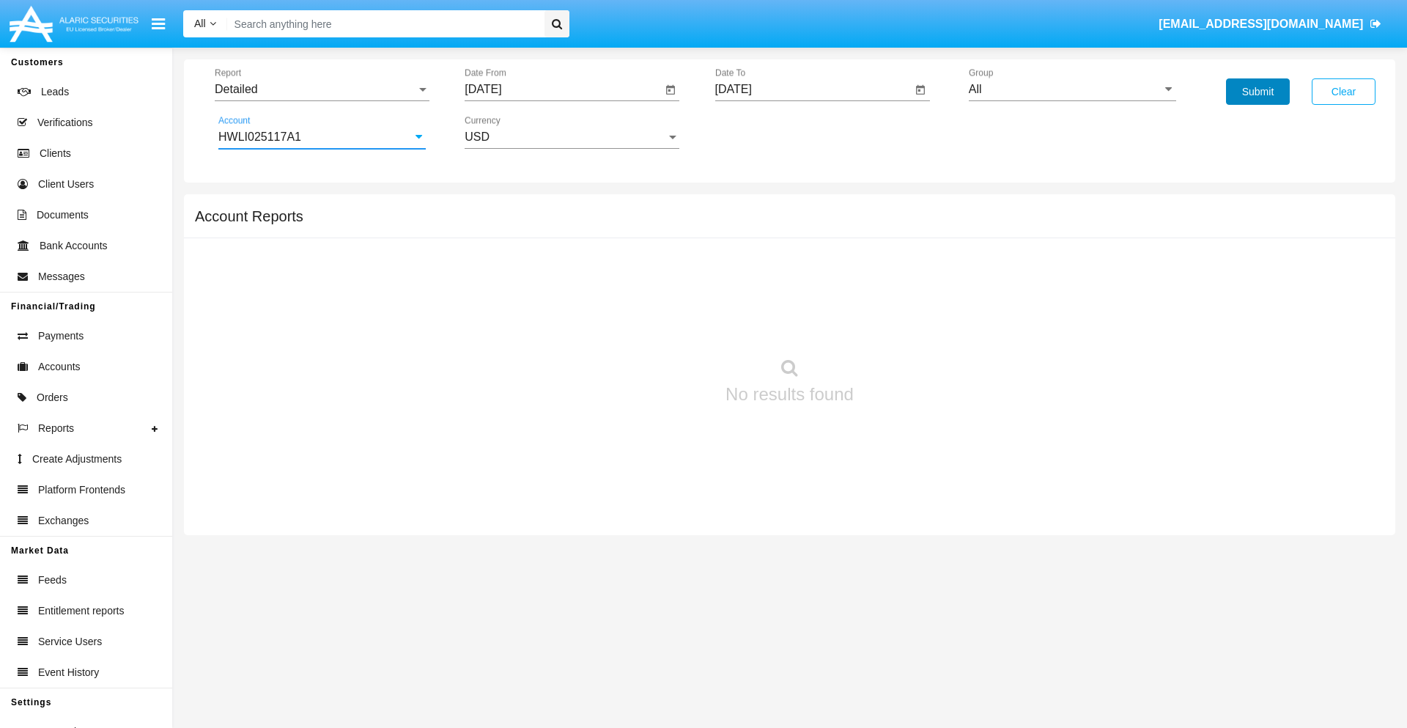
click at [1258, 92] on button "Submit" at bounding box center [1258, 91] width 64 height 26
click at [322, 89] on span "Report" at bounding box center [316, 89] width 202 height 13
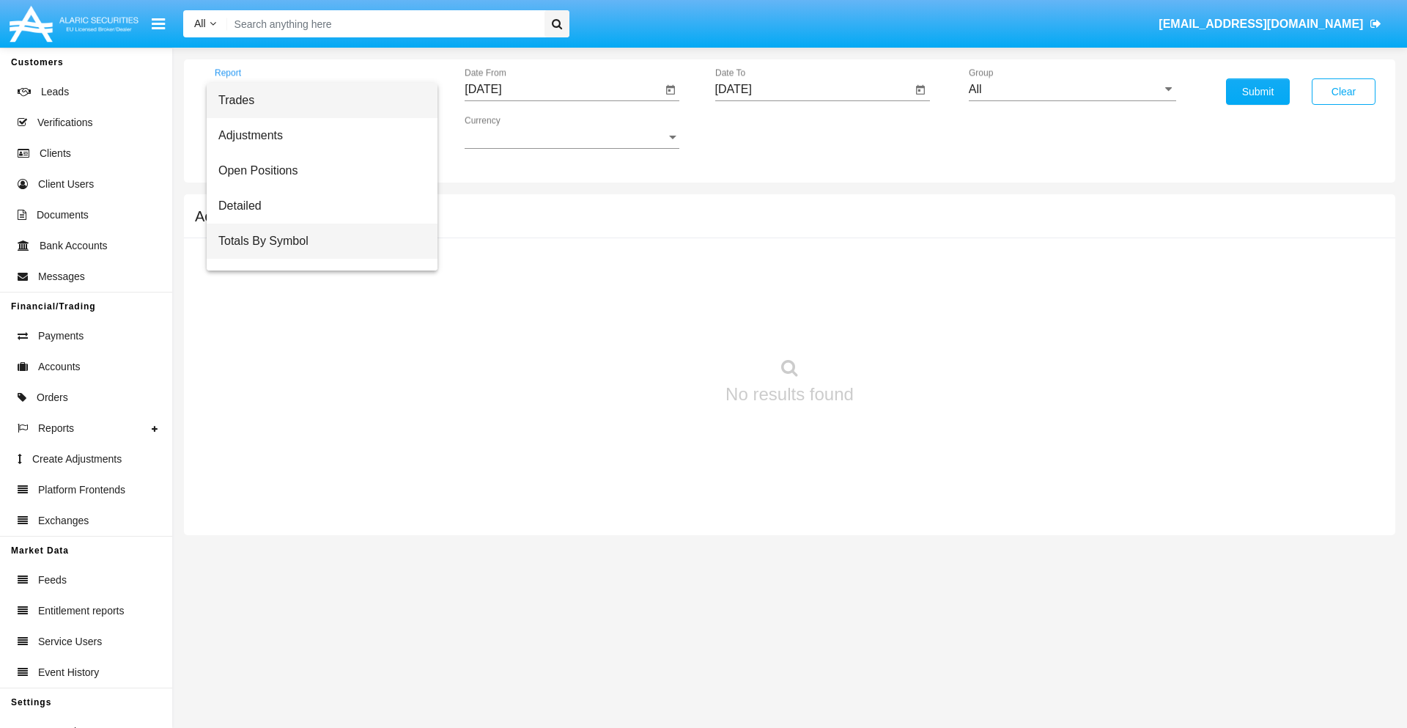
click at [316, 241] on span "Totals By Symbol" at bounding box center [321, 241] width 207 height 35
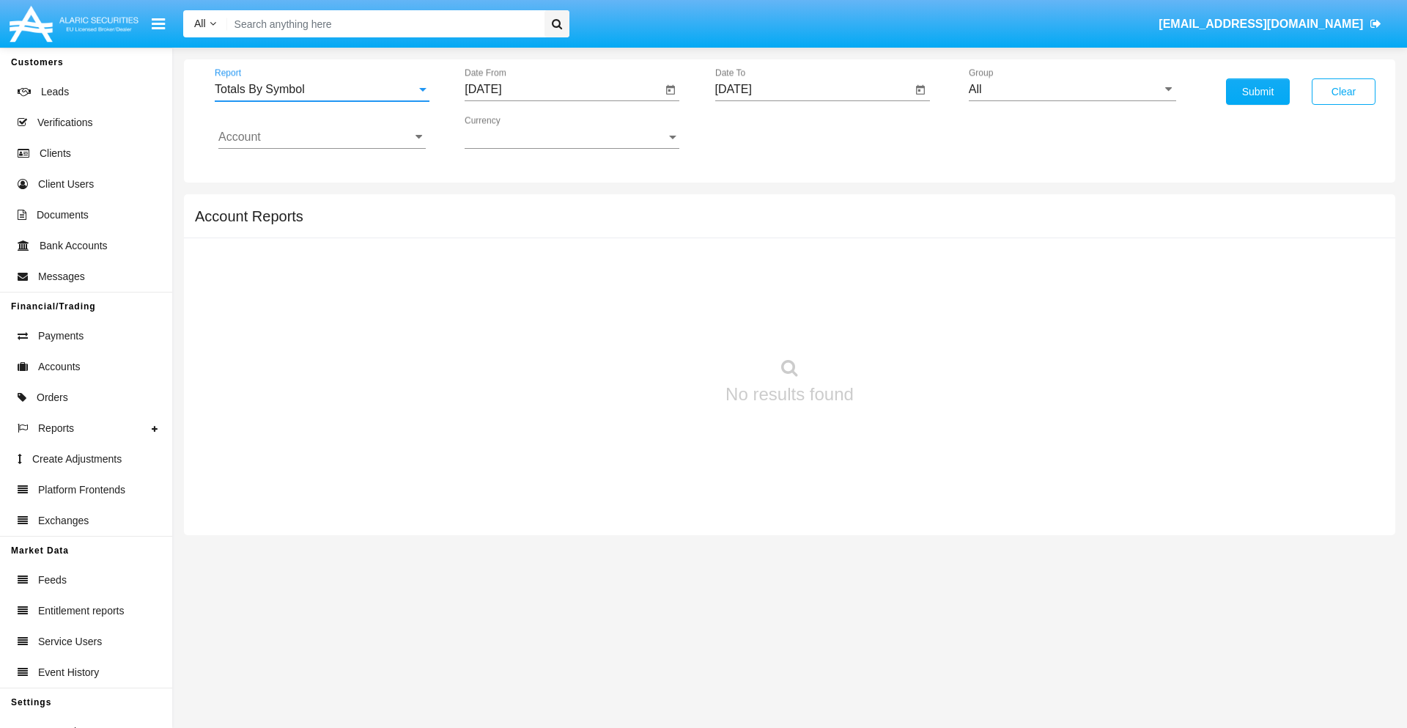
click at [563, 89] on input "[DATE]" at bounding box center [563, 89] width 197 height 13
click at [512, 132] on span "[DATE]" at bounding box center [500, 133] width 32 height 12
click at [551, 295] on div "2019" at bounding box center [551, 294] width 46 height 26
click at [500, 207] on div "JAN" at bounding box center [500, 207] width 46 height 26
click at [548, 224] on div "1" at bounding box center [547, 225] width 26 height 26
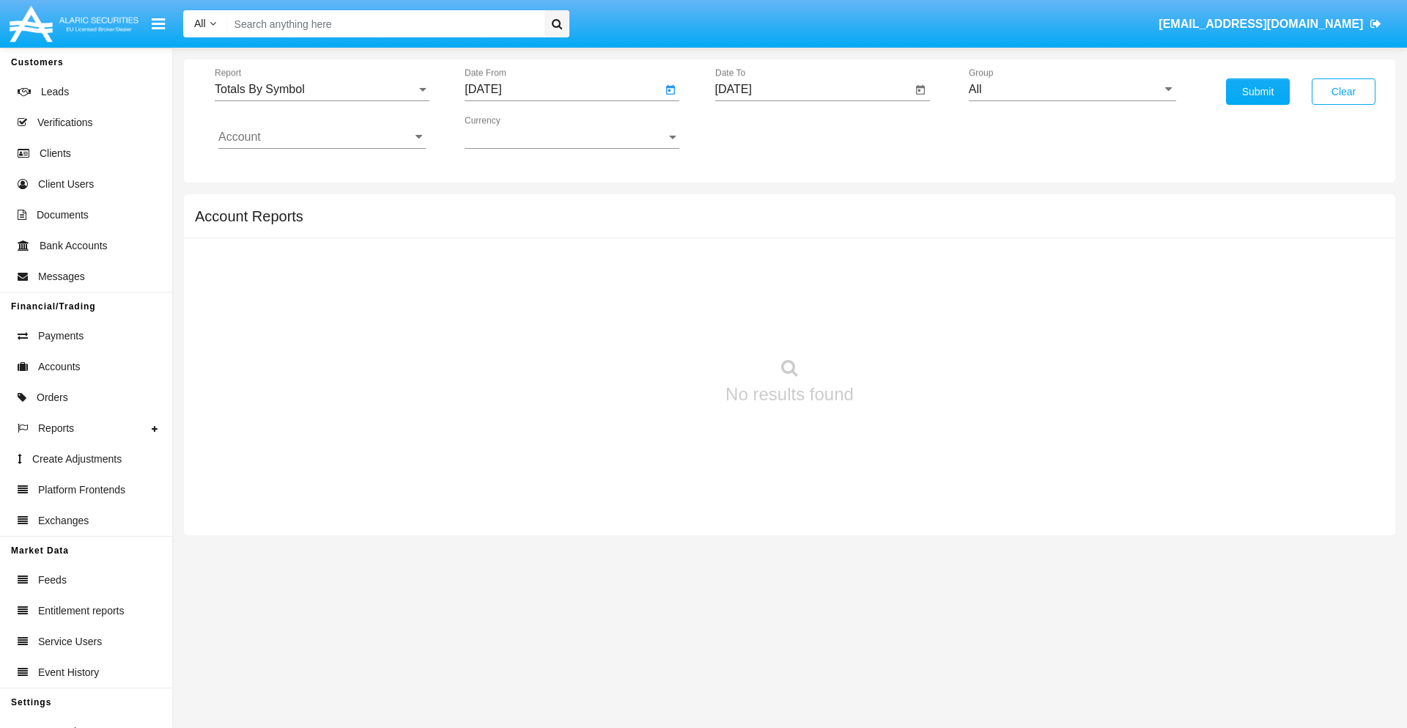
type input "[DATE]"
click at [813, 89] on input "[DATE]" at bounding box center [813, 89] width 197 height 13
click at [762, 132] on span "[DATE]" at bounding box center [750, 133] width 32 height 12
click at [801, 295] on div "2019" at bounding box center [801, 294] width 46 height 26
click at [750, 207] on div "JAN" at bounding box center [750, 207] width 46 height 26
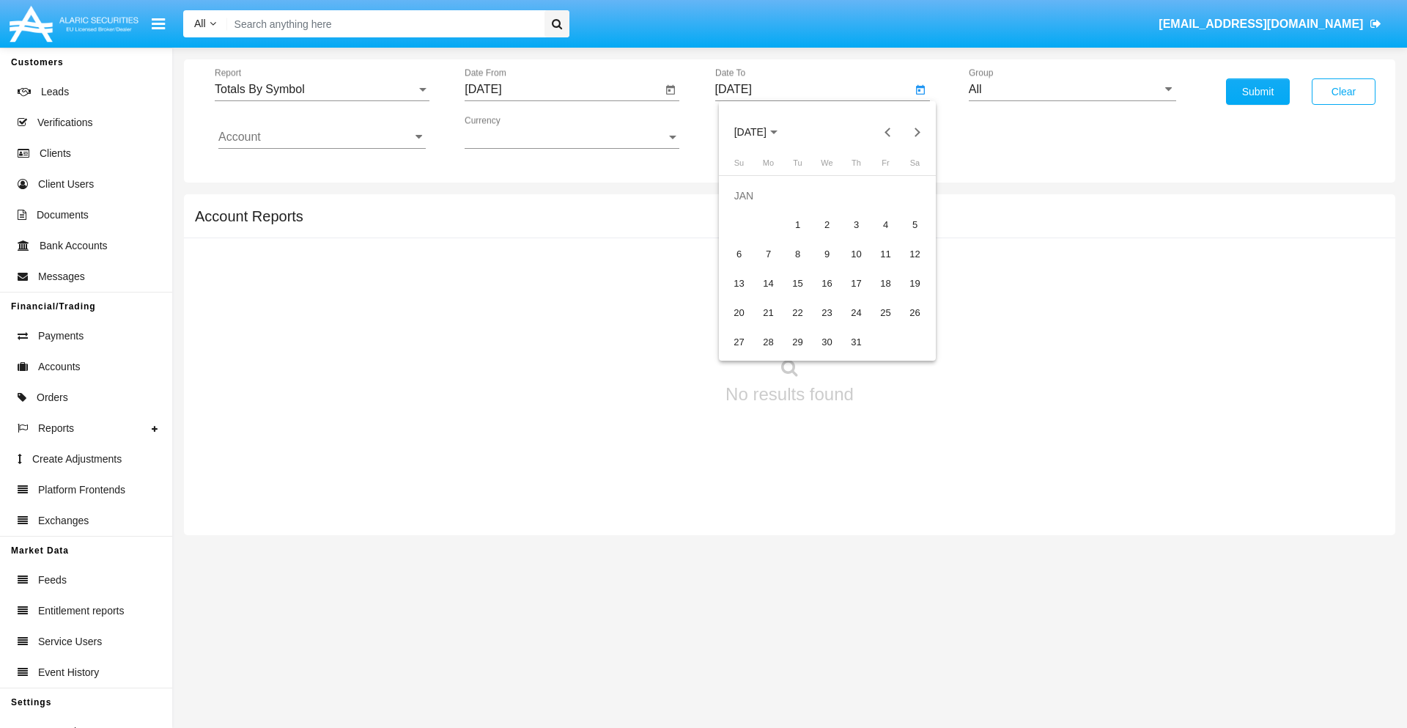
click at [797, 224] on div "1" at bounding box center [798, 225] width 26 height 26
type input "[DATE]"
click at [322, 137] on input "Account" at bounding box center [321, 136] width 207 height 13
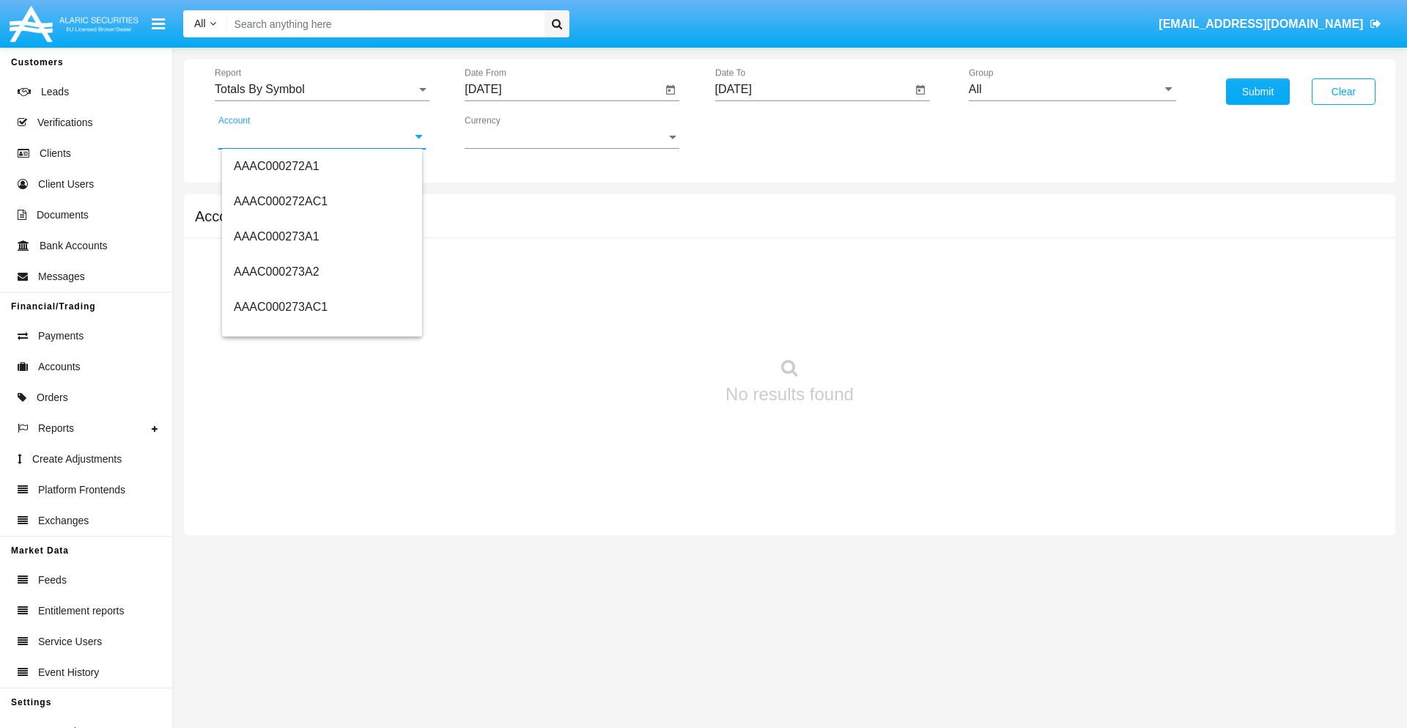
scroll to position [170793, 0]
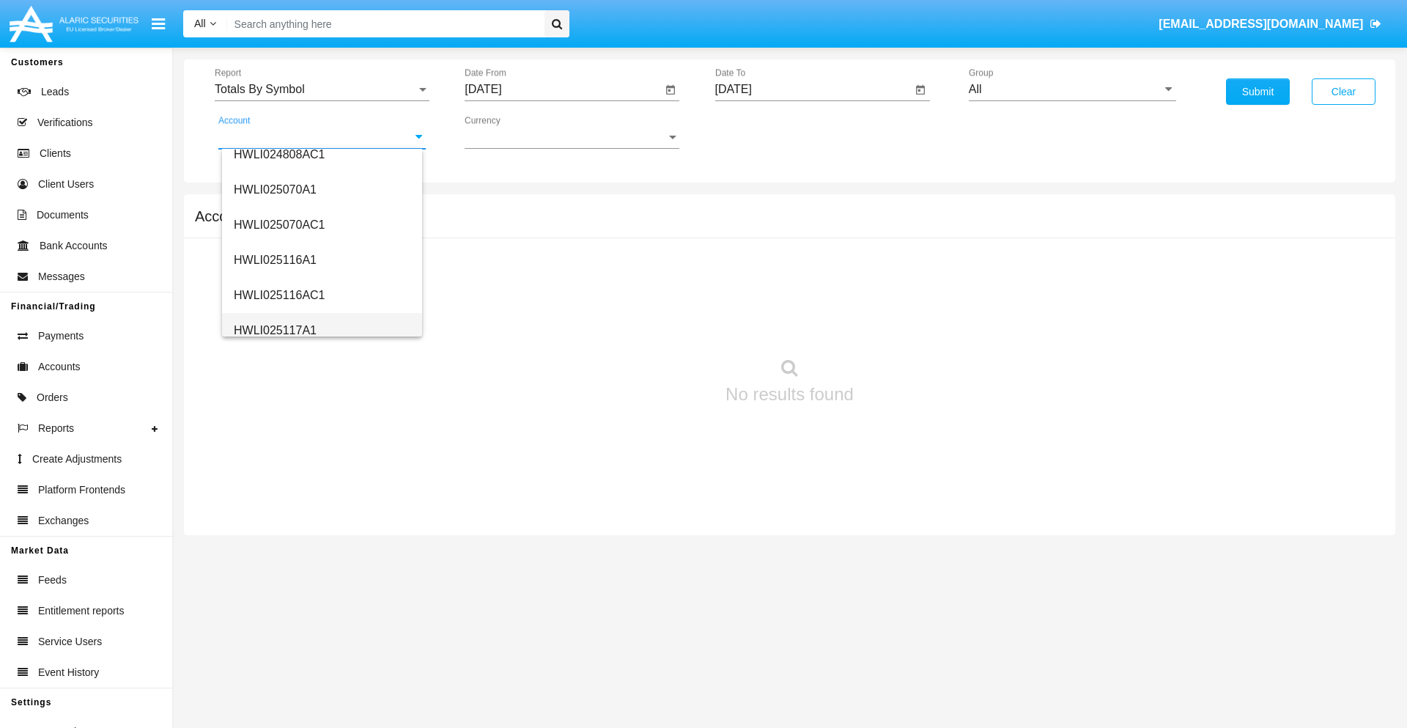
click at [274, 330] on span "HWLI025117A1" at bounding box center [275, 330] width 83 height 12
type input "HWLI025117A1"
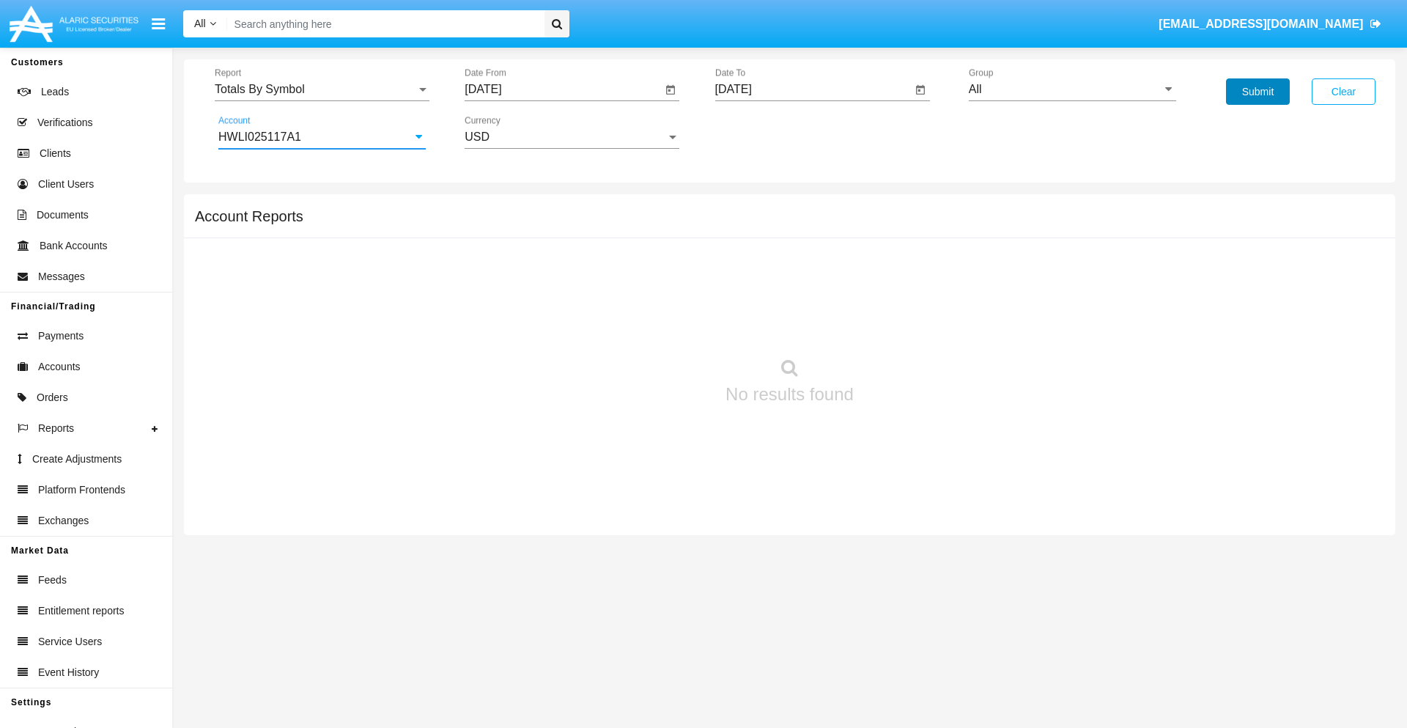
click at [1258, 92] on button "Submit" at bounding box center [1258, 91] width 64 height 26
click at [322, 89] on span "Report" at bounding box center [316, 89] width 202 height 13
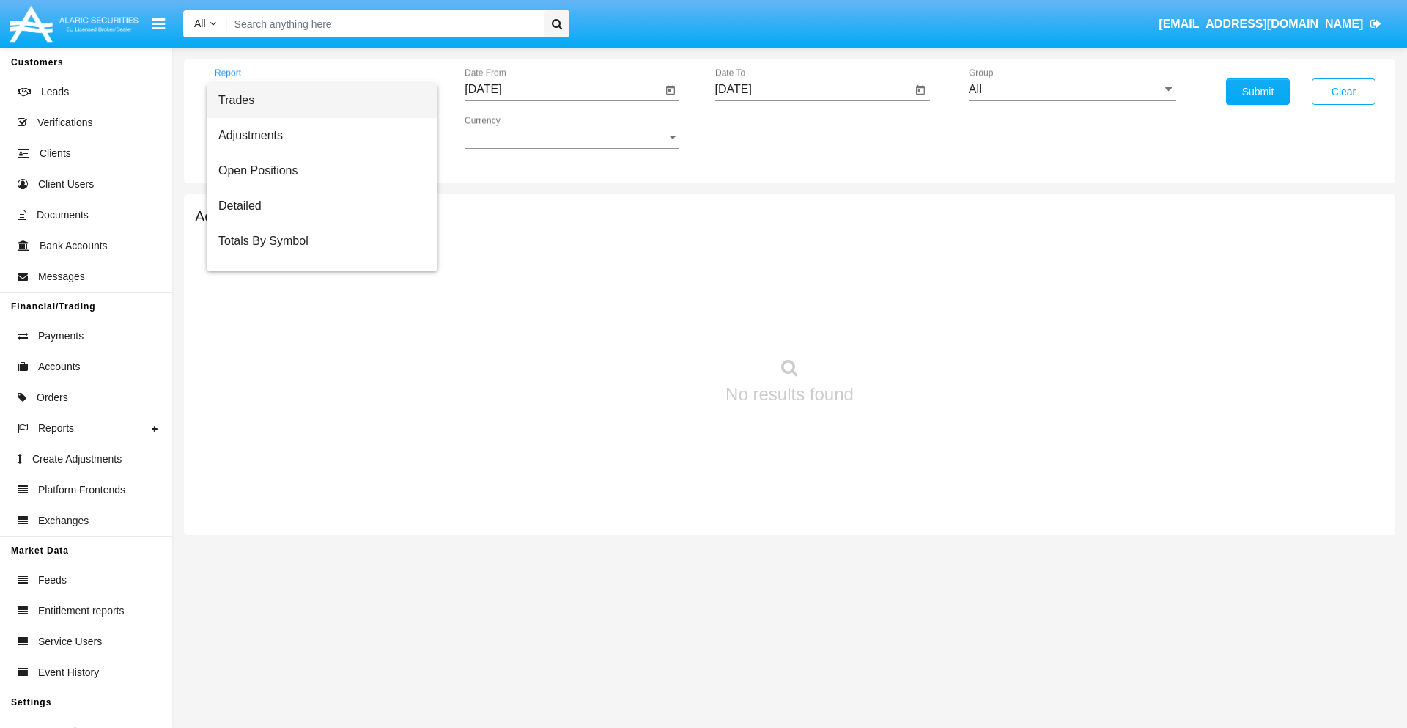
scroll to position [23, 0]
click at [316, 253] on span "Totals By Date" at bounding box center [321, 252] width 207 height 35
click at [563, 89] on input "[DATE]" at bounding box center [563, 89] width 197 height 13
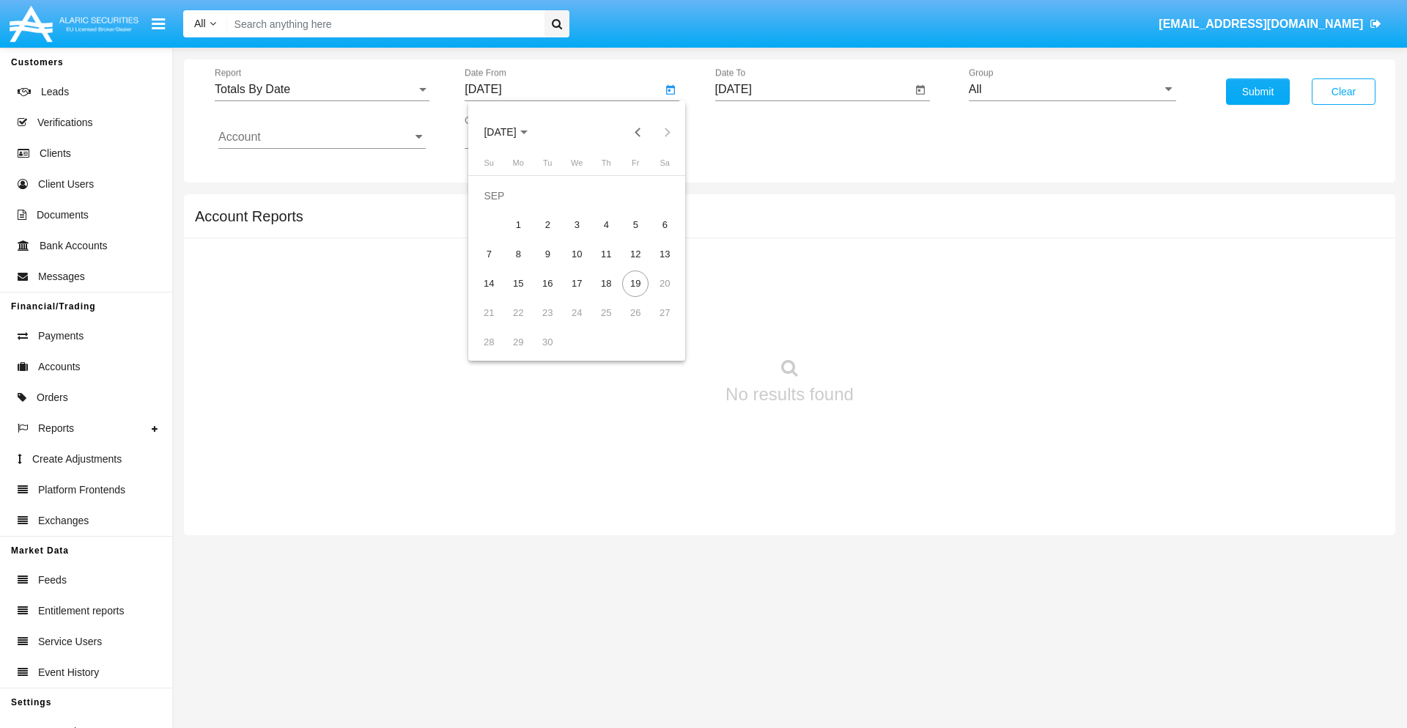
click at [512, 132] on span "[DATE]" at bounding box center [500, 133] width 32 height 12
click at [551, 295] on div "2019" at bounding box center [551, 294] width 46 height 26
click at [500, 207] on div "JAN" at bounding box center [500, 207] width 46 height 26
click at [548, 224] on div "1" at bounding box center [547, 225] width 26 height 26
type input "[DATE]"
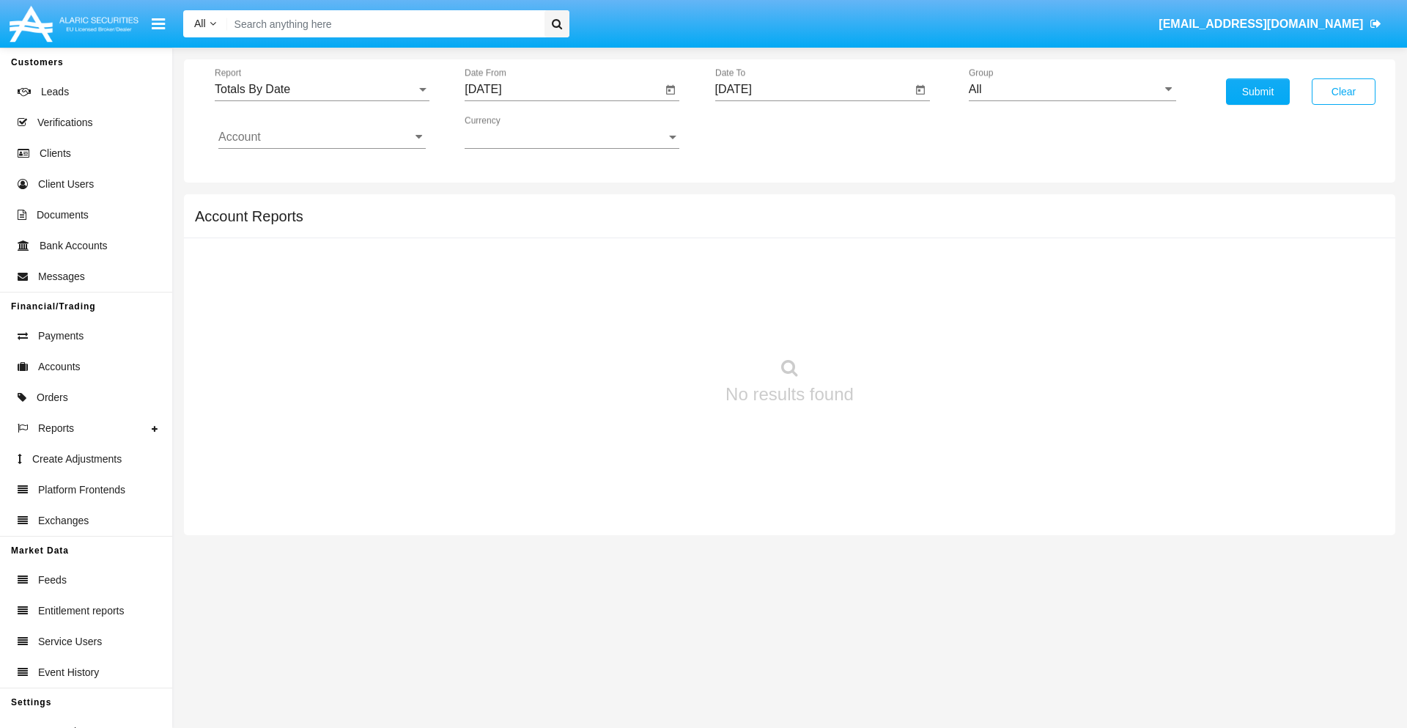
click at [813, 89] on input "[DATE]" at bounding box center [813, 89] width 197 height 13
click at [762, 132] on span "[DATE]" at bounding box center [750, 133] width 32 height 12
click at [801, 295] on div "2019" at bounding box center [801, 294] width 46 height 26
click at [750, 207] on div "JAN" at bounding box center [750, 207] width 46 height 26
click at [797, 224] on div "1" at bounding box center [798, 225] width 26 height 26
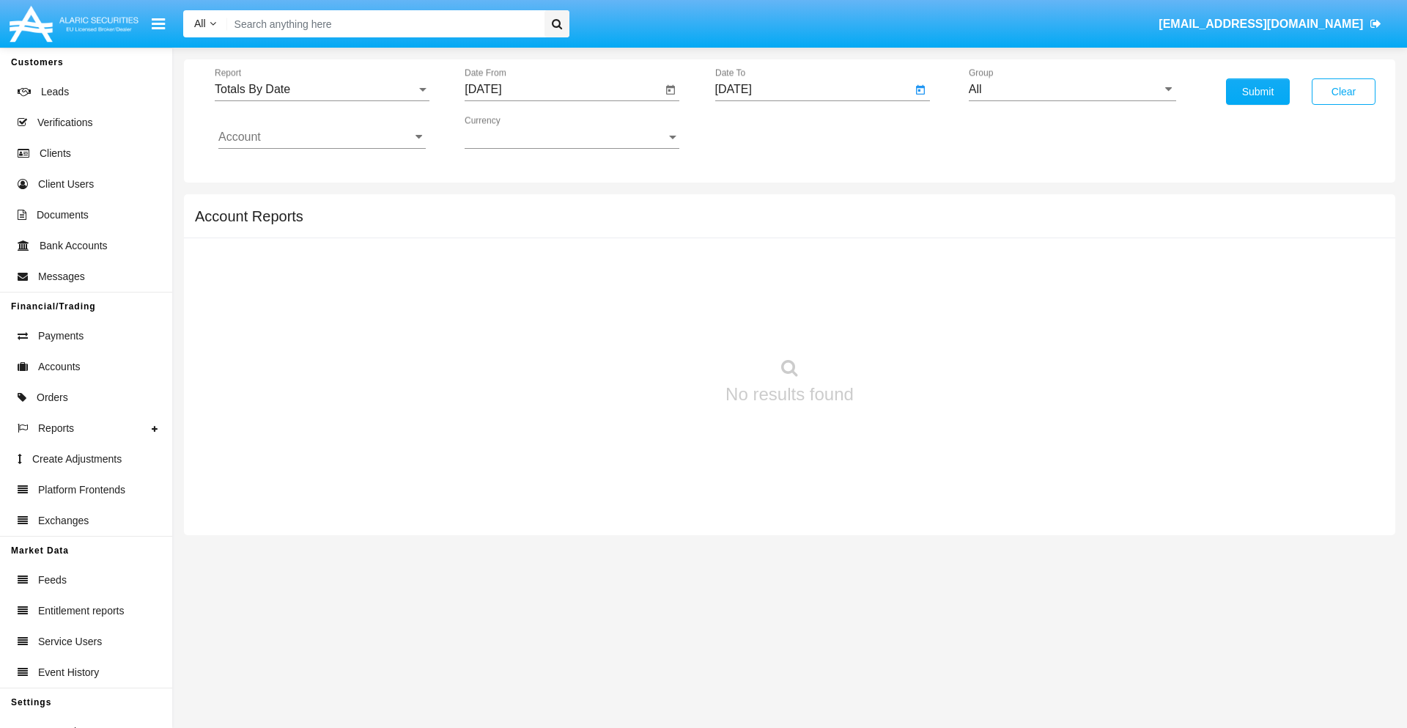
type input "01/01/19"
click at [322, 137] on input "Account" at bounding box center [321, 136] width 207 height 13
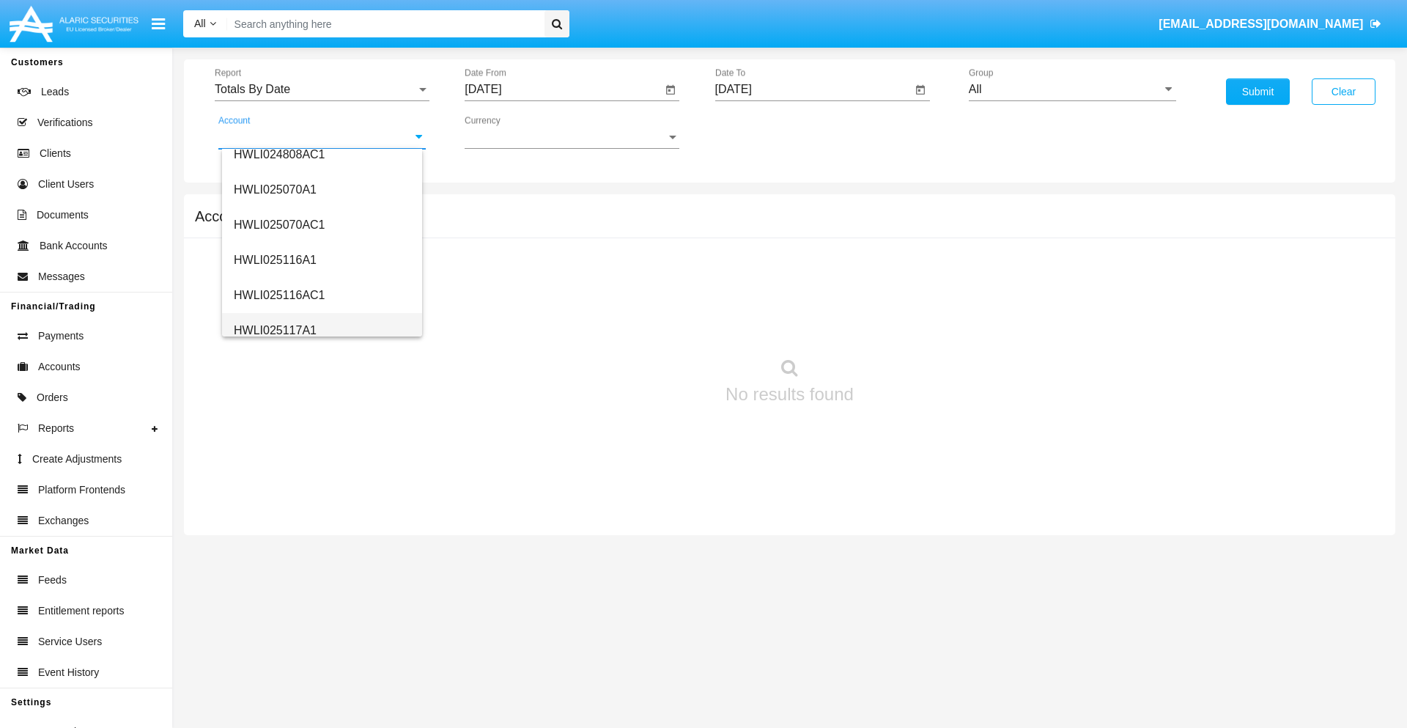
click at [274, 330] on span "HWLI025117A1" at bounding box center [275, 330] width 83 height 12
type input "HWLI025117A1"
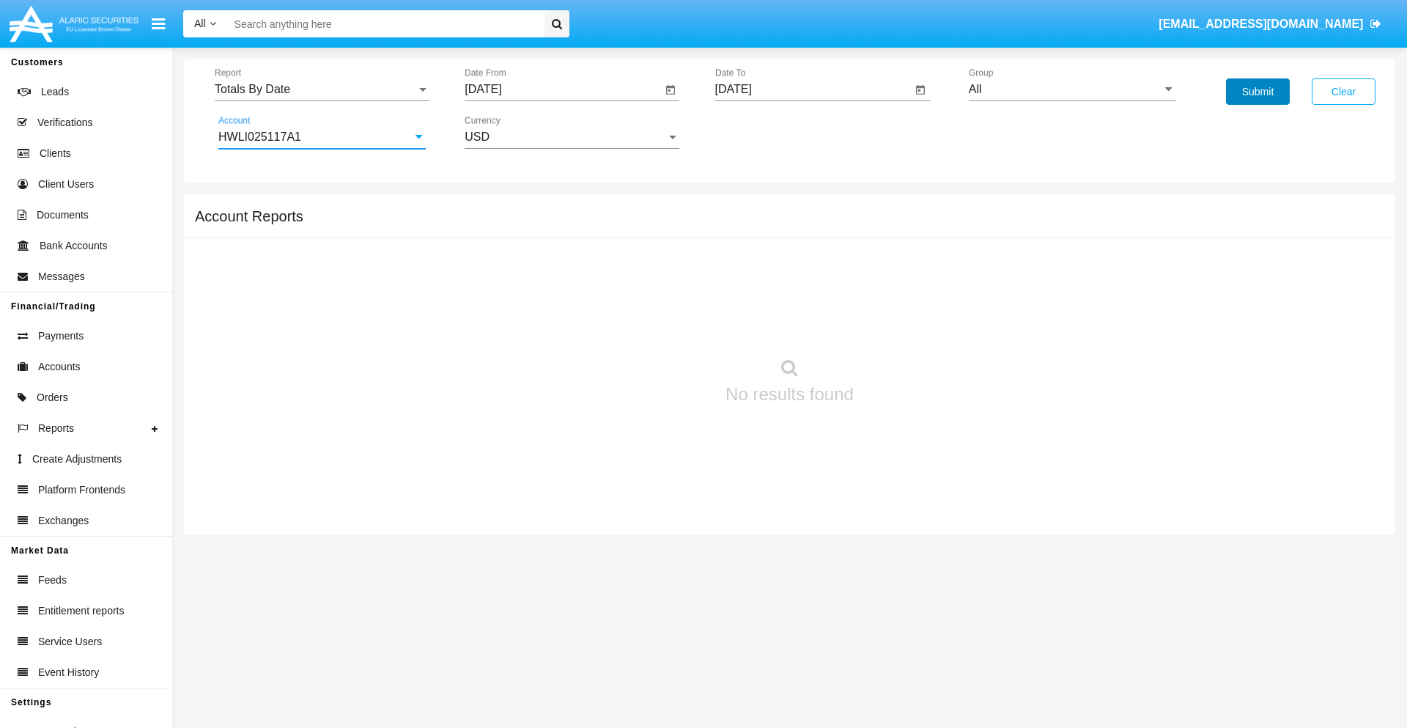
click at [1258, 92] on button "Submit" at bounding box center [1258, 91] width 64 height 26
click at [322, 89] on span "Report" at bounding box center [316, 89] width 202 height 13
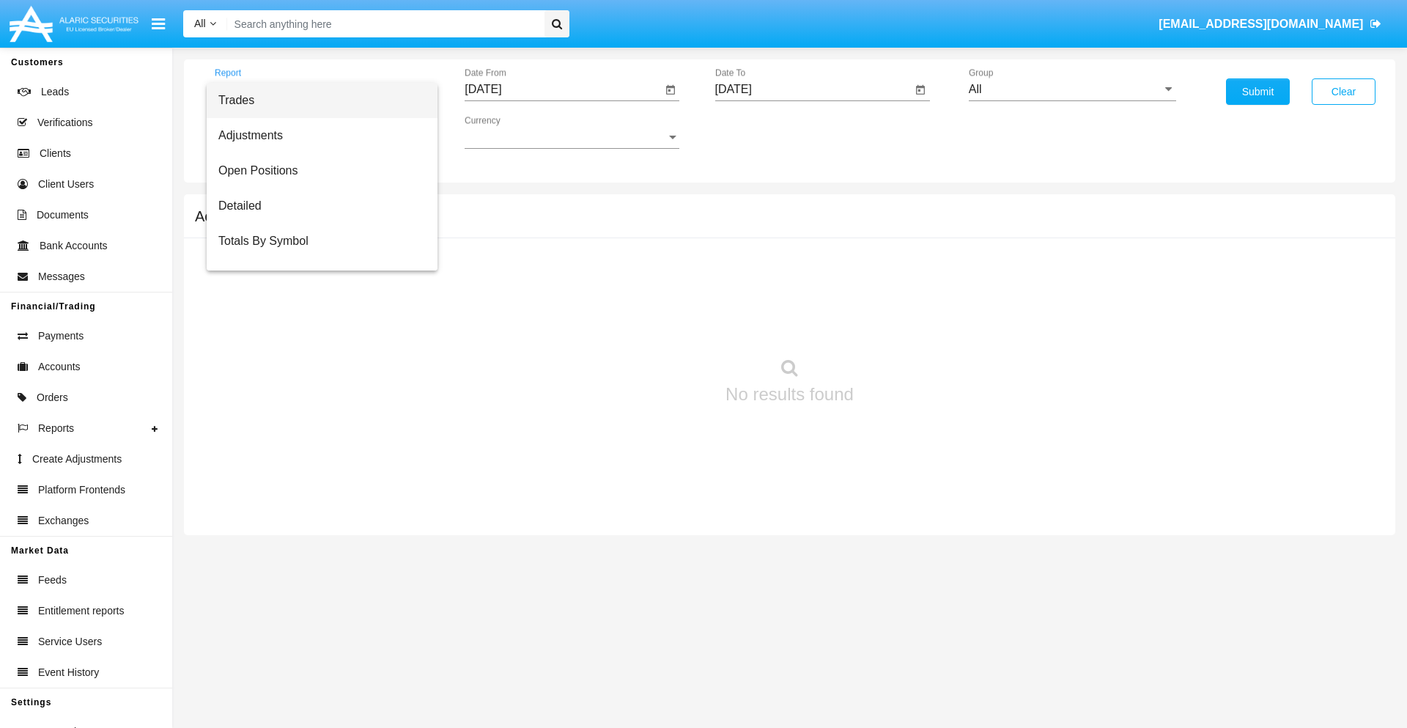
scroll to position [59, 0]
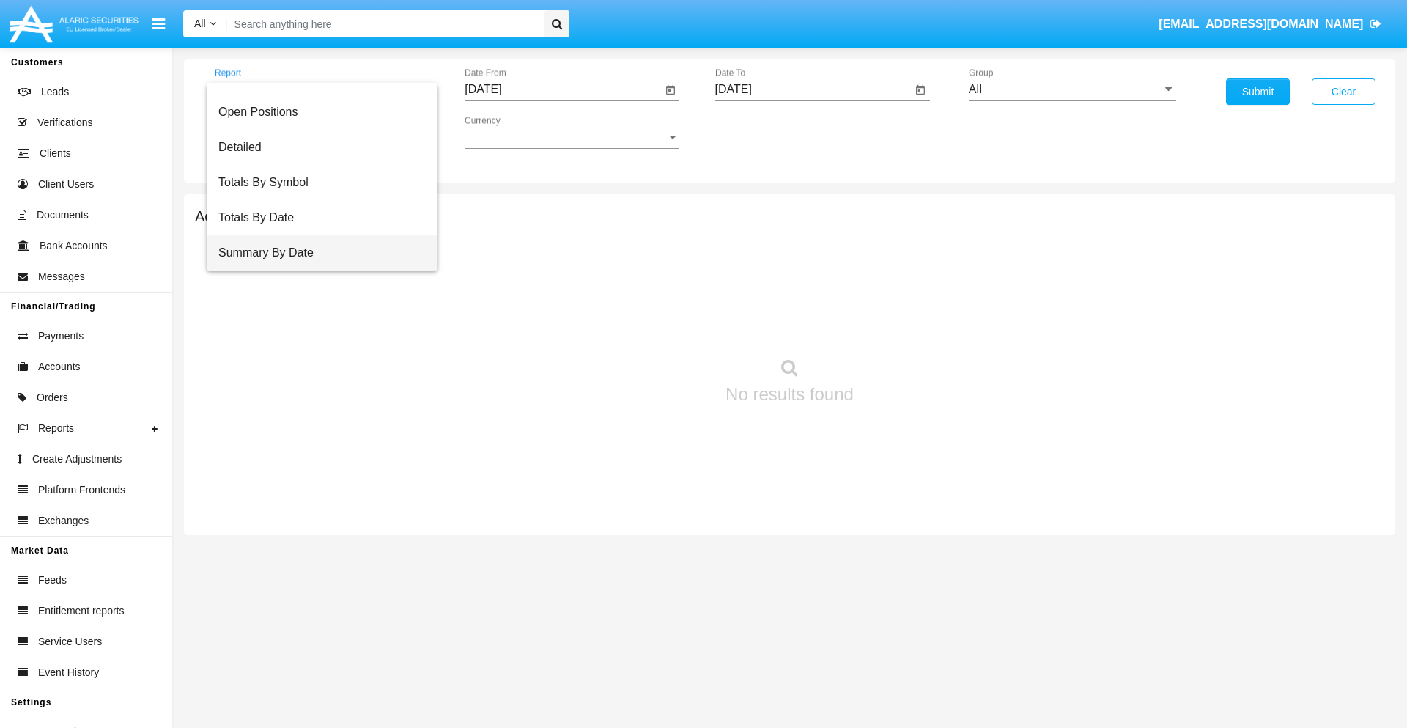
click at [316, 253] on span "Summary By Date" at bounding box center [321, 252] width 207 height 35
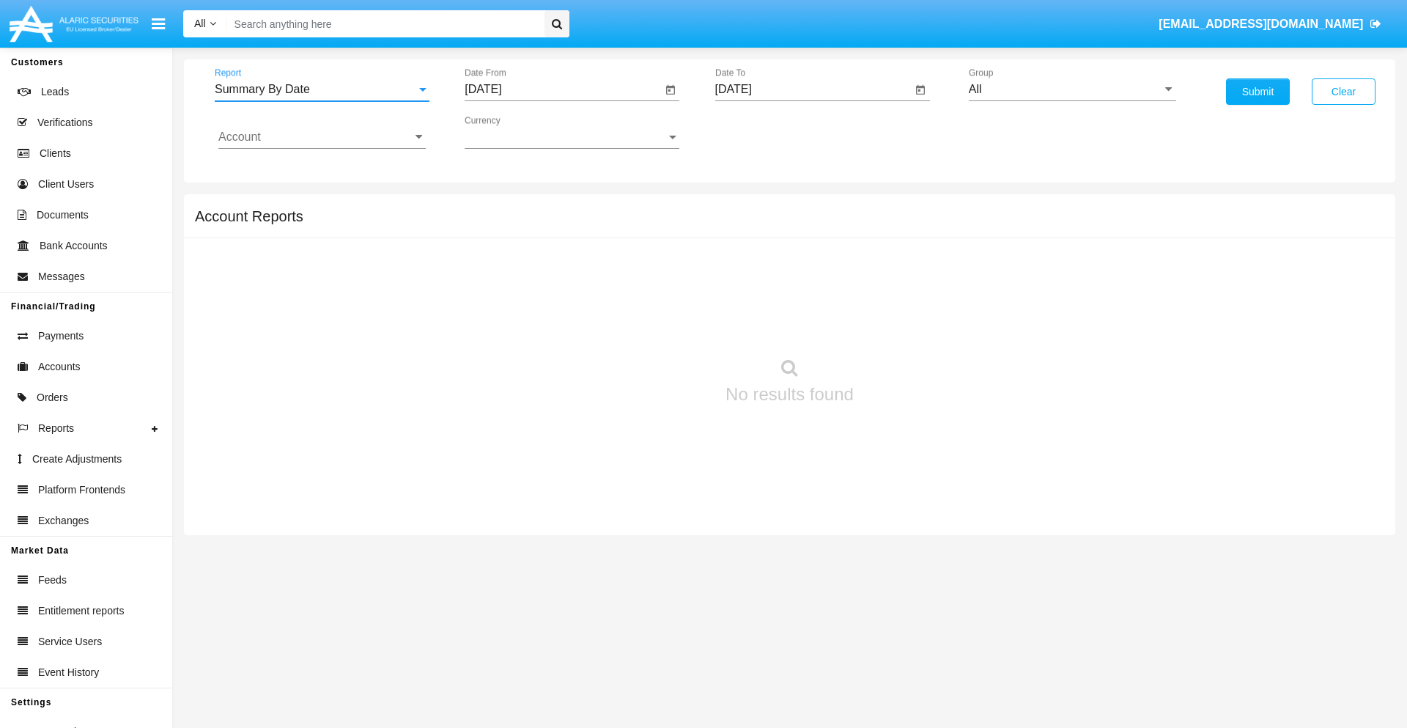
click at [563, 89] on input "[DATE]" at bounding box center [563, 89] width 197 height 13
click at [512, 132] on span "[DATE]" at bounding box center [500, 133] width 32 height 12
click at [551, 295] on div "2019" at bounding box center [551, 294] width 46 height 26
click at [500, 207] on div "JAN" at bounding box center [500, 207] width 46 height 26
click at [548, 224] on div "1" at bounding box center [547, 225] width 26 height 26
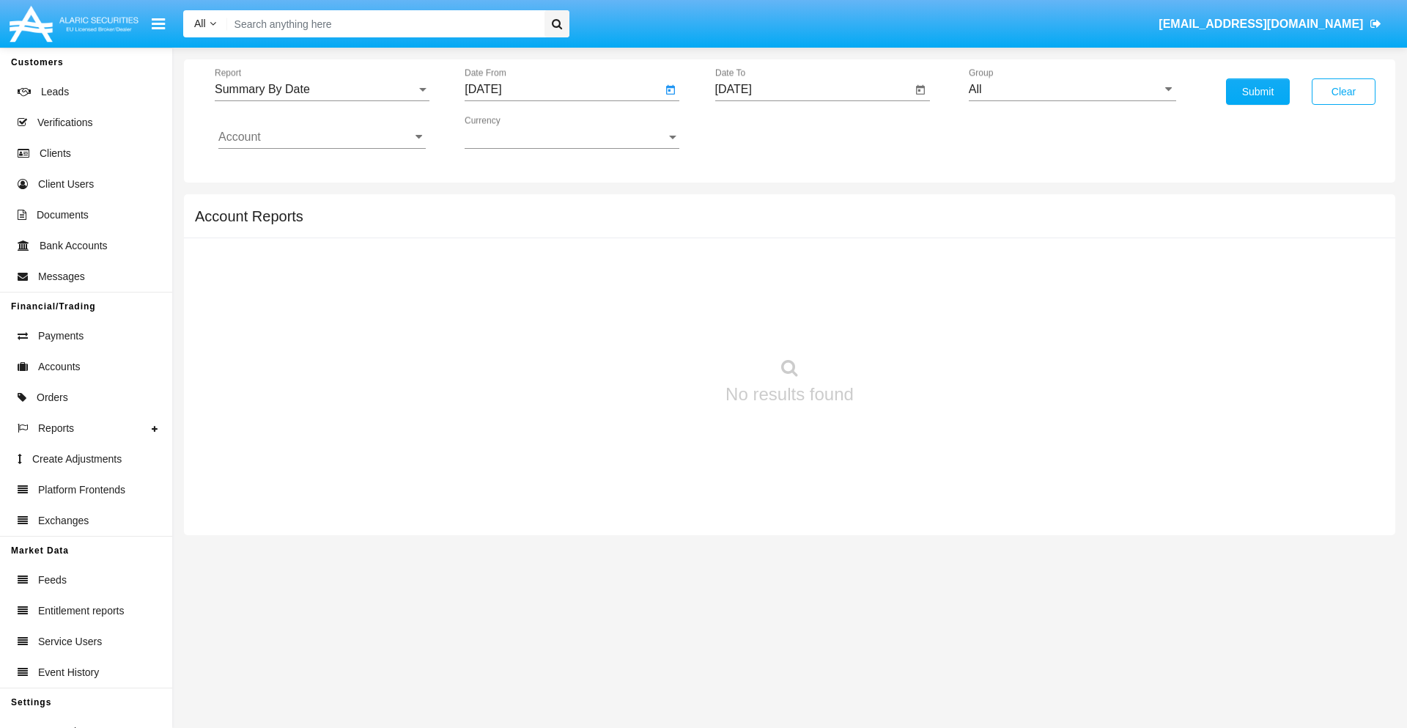
type input "[DATE]"
click at [813, 89] on input "[DATE]" at bounding box center [813, 89] width 197 height 13
click at [762, 132] on span "[DATE]" at bounding box center [750, 133] width 32 height 12
click at [801, 295] on div "2019" at bounding box center [801, 294] width 46 height 26
click at [750, 207] on div "JAN" at bounding box center [750, 207] width 46 height 26
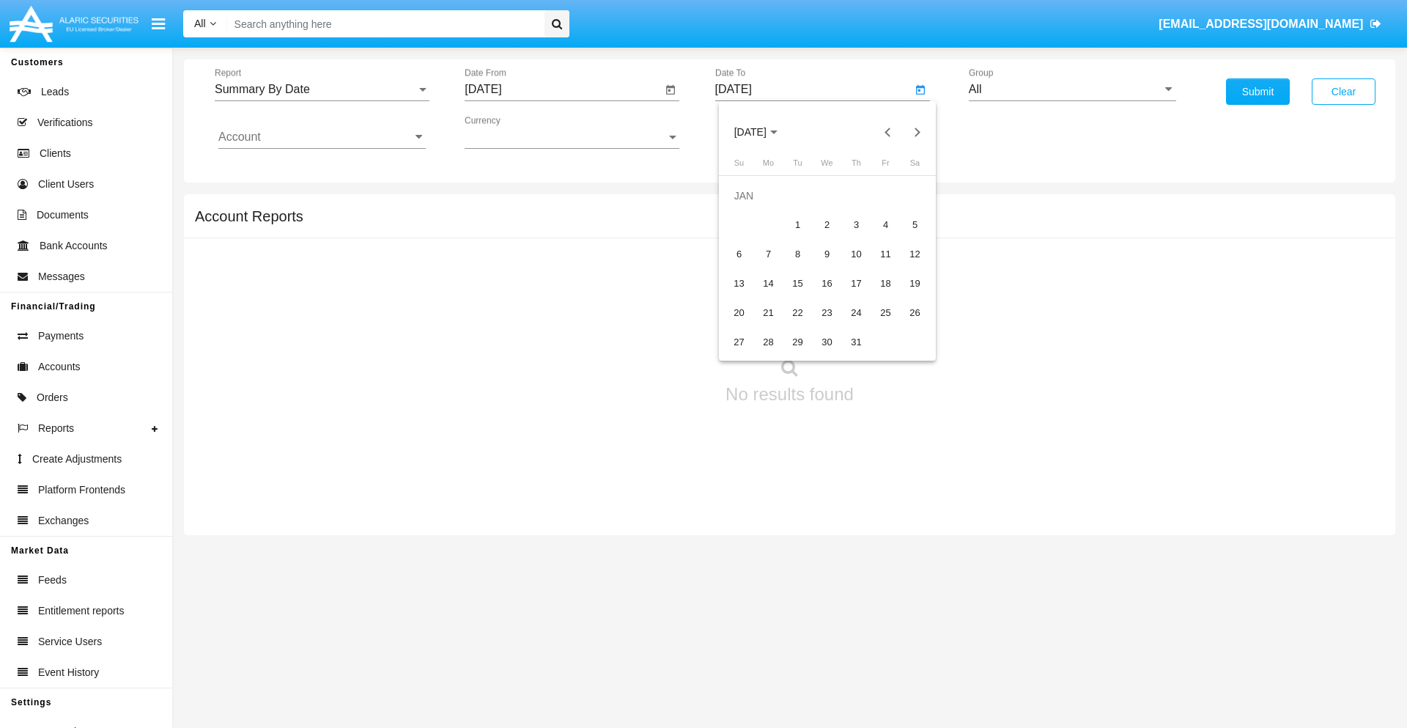
click at [797, 224] on div "1" at bounding box center [798, 225] width 26 height 26
type input "[DATE]"
click at [322, 137] on input "Account" at bounding box center [321, 136] width 207 height 13
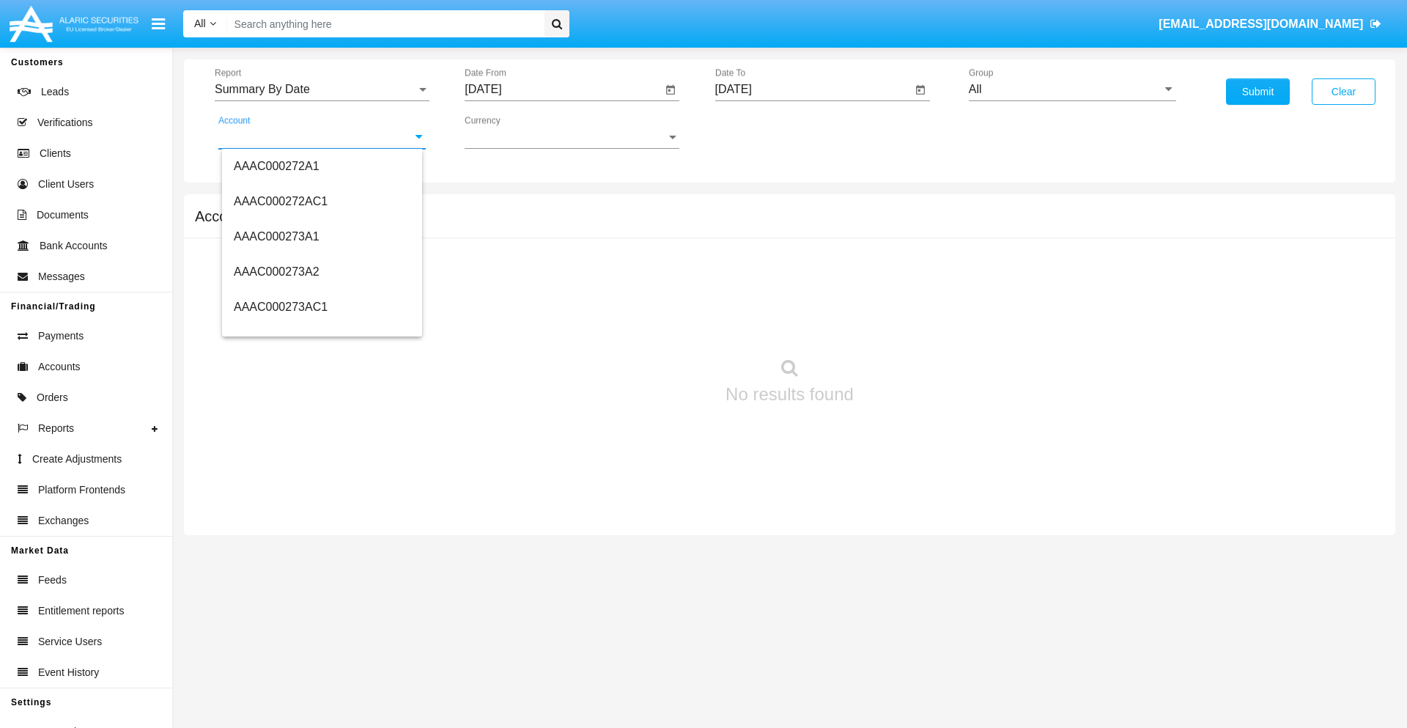
scroll to position [170793, 0]
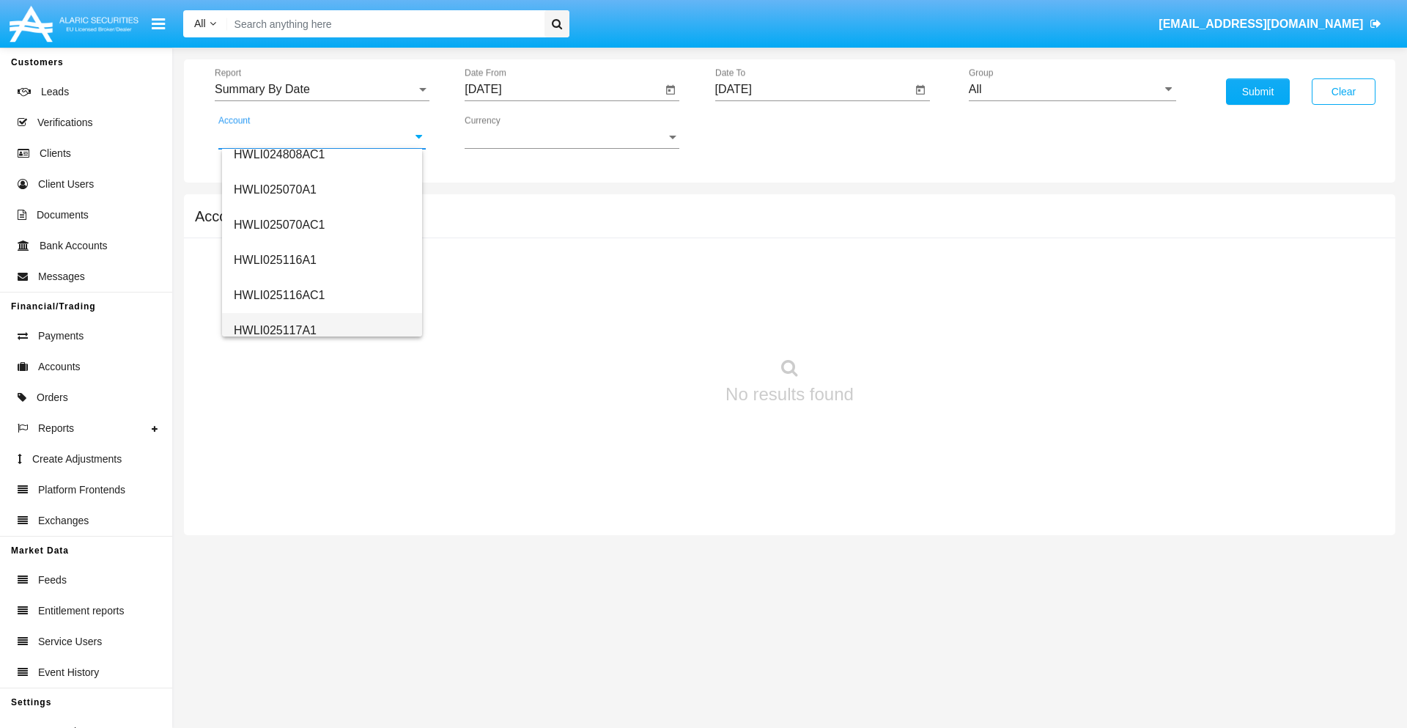
click at [274, 330] on span "HWLI025117A1" at bounding box center [275, 330] width 83 height 12
type input "HWLI025117A1"
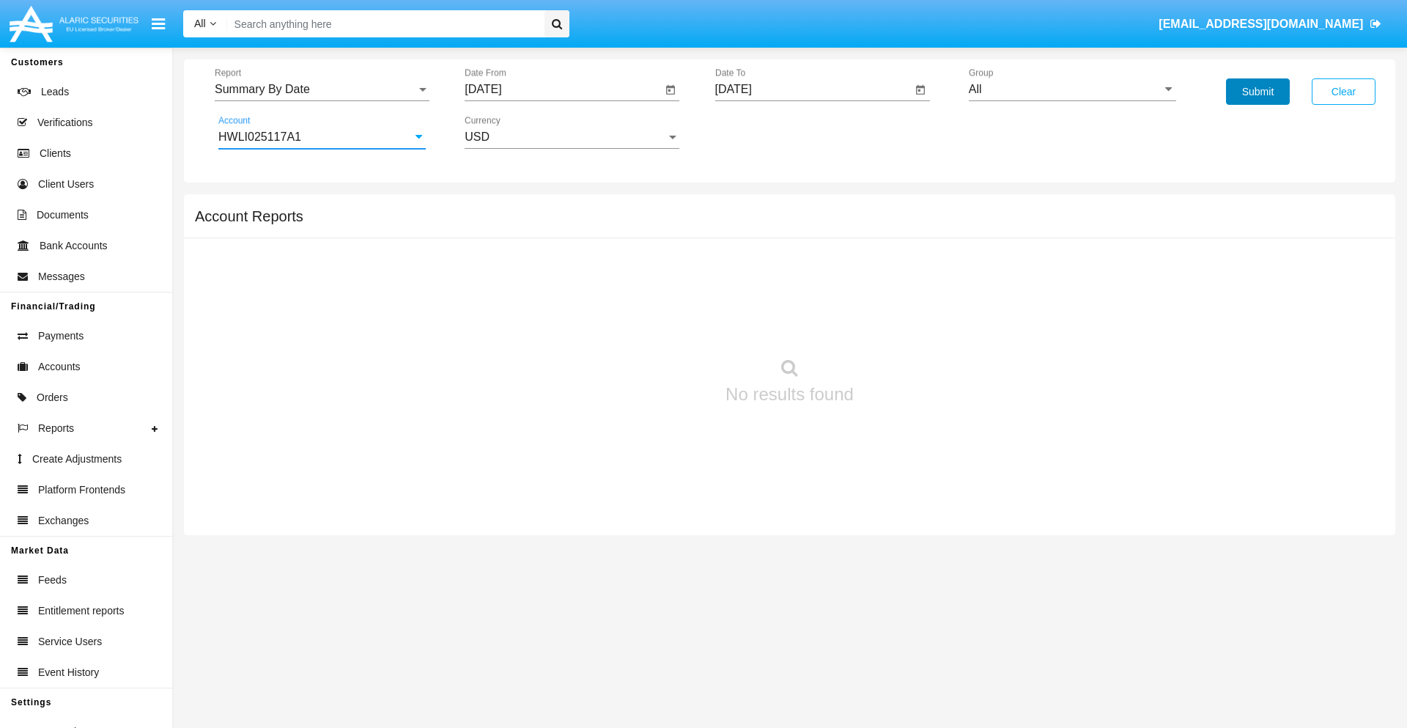
click at [1258, 92] on button "Submit" at bounding box center [1258, 91] width 64 height 26
click at [322, 89] on span "Report" at bounding box center [316, 89] width 202 height 13
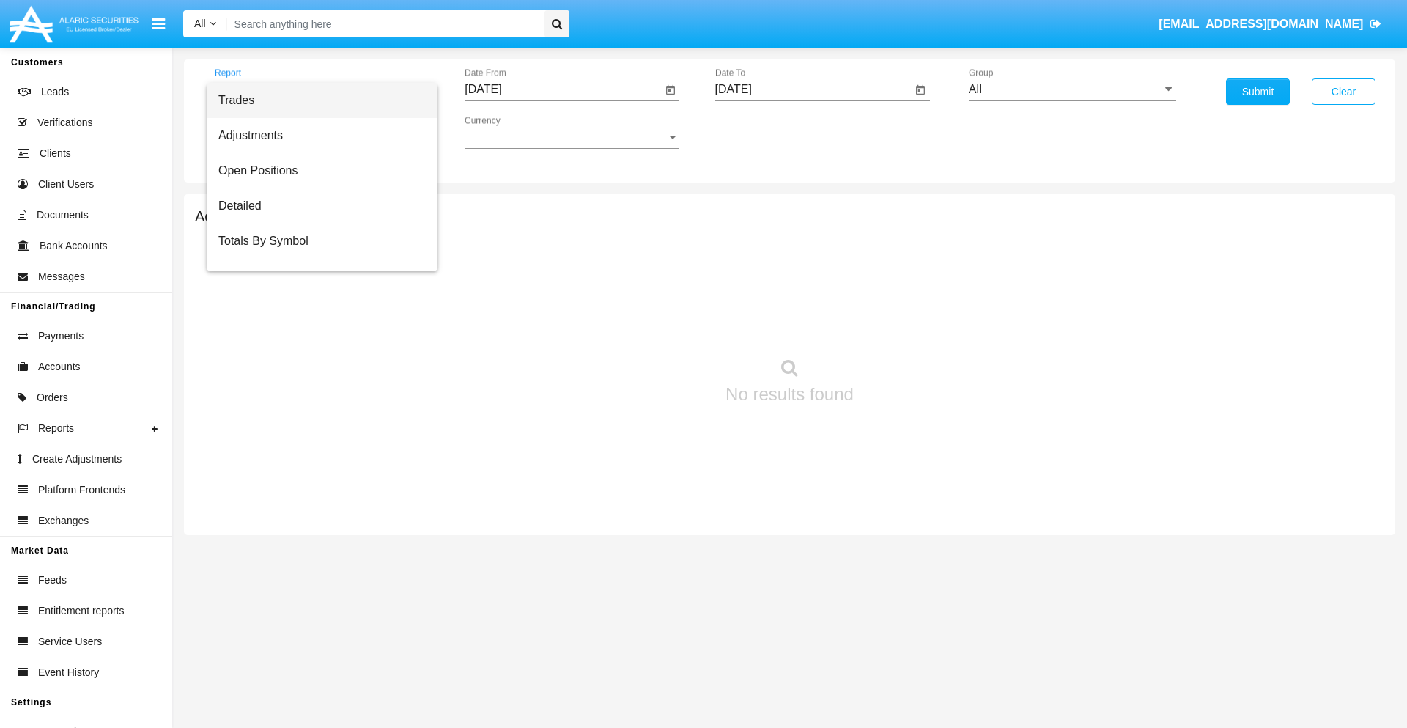
scroll to position [94, 0]
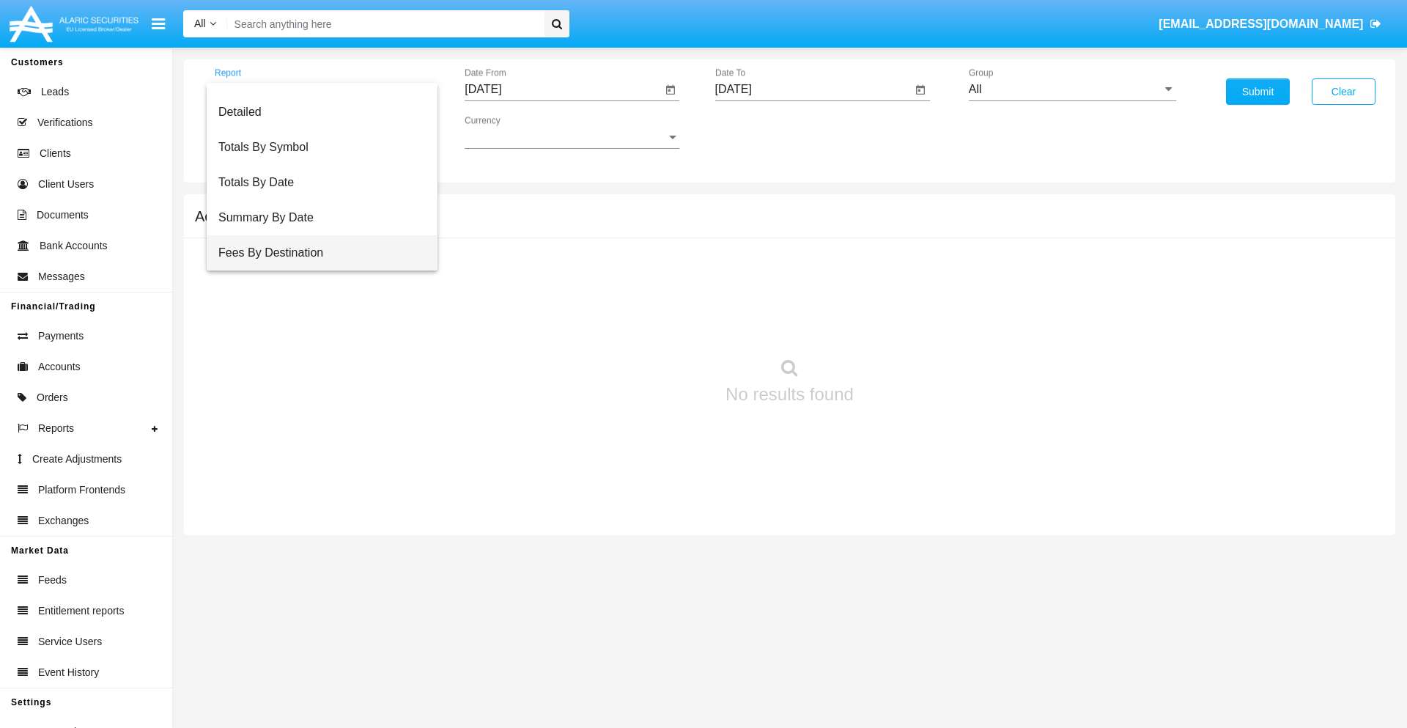
click at [316, 253] on span "Fees By Destination" at bounding box center [321, 252] width 207 height 35
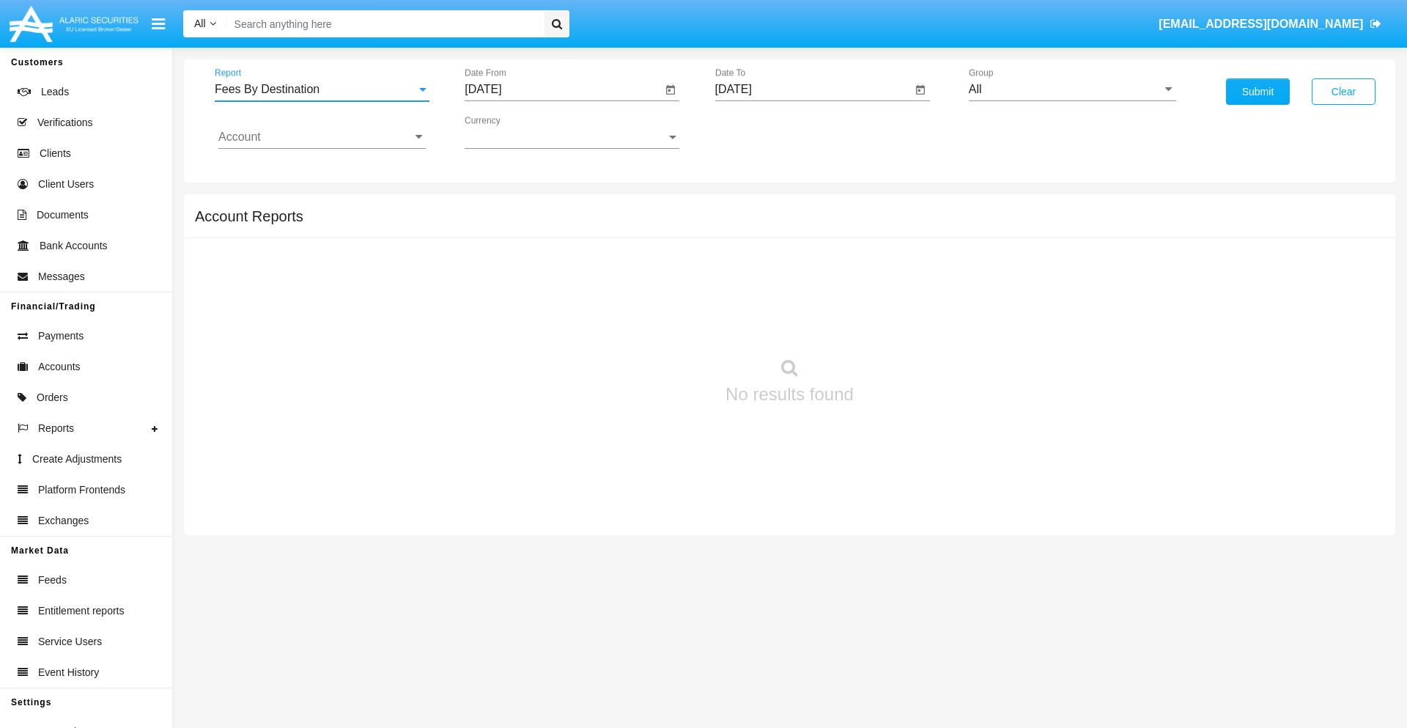
click at [563, 89] on input "[DATE]" at bounding box center [563, 89] width 197 height 13
click at [512, 132] on span "[DATE]" at bounding box center [500, 133] width 32 height 12
click at [551, 295] on div "2019" at bounding box center [551, 294] width 46 height 26
click at [500, 207] on div "JAN" at bounding box center [500, 207] width 46 height 26
click at [548, 224] on div "1" at bounding box center [547, 225] width 26 height 26
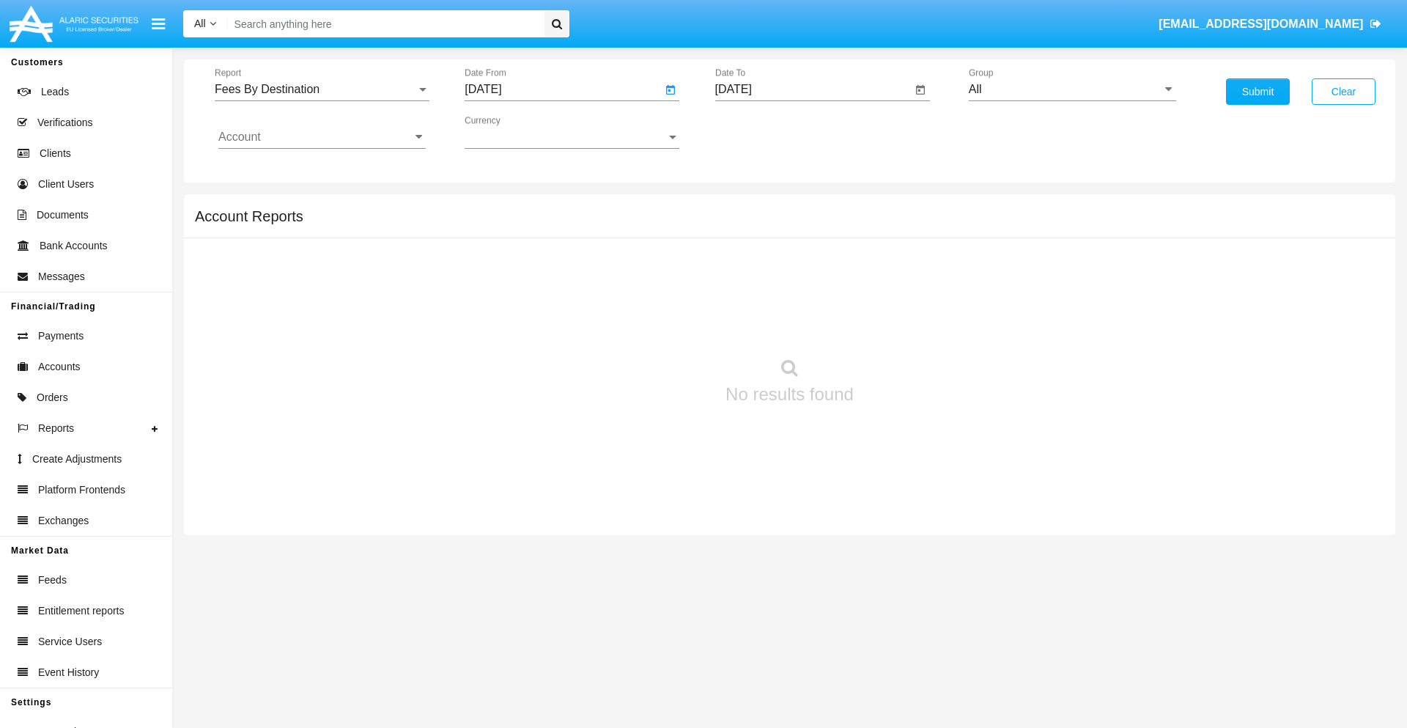
type input "[DATE]"
click at [813, 89] on input "[DATE]" at bounding box center [813, 89] width 197 height 13
click at [762, 132] on span "[DATE]" at bounding box center [750, 133] width 32 height 12
click at [801, 295] on div "2019" at bounding box center [801, 294] width 46 height 26
click at [750, 207] on div "JAN" at bounding box center [750, 207] width 46 height 26
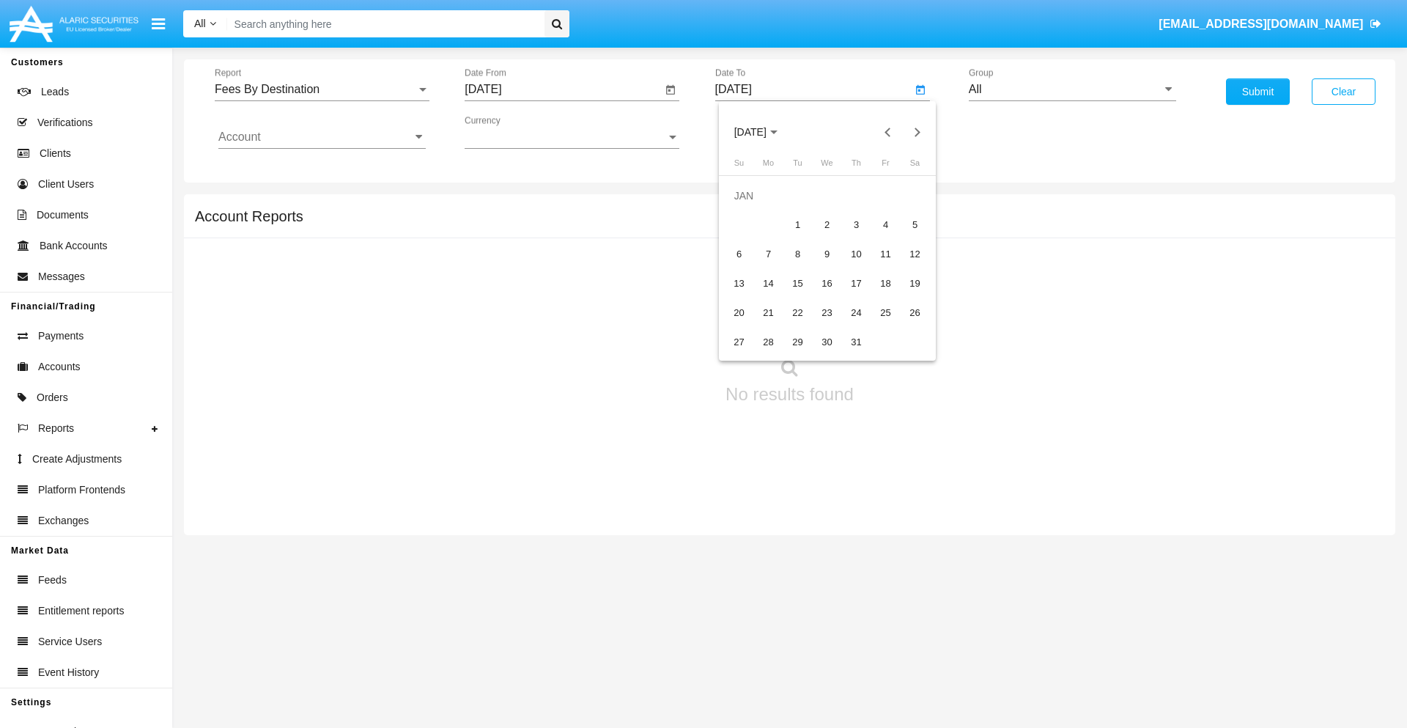
click at [797, 224] on div "1" at bounding box center [798, 225] width 26 height 26
type input "[DATE]"
click at [322, 137] on input "Account" at bounding box center [321, 136] width 207 height 13
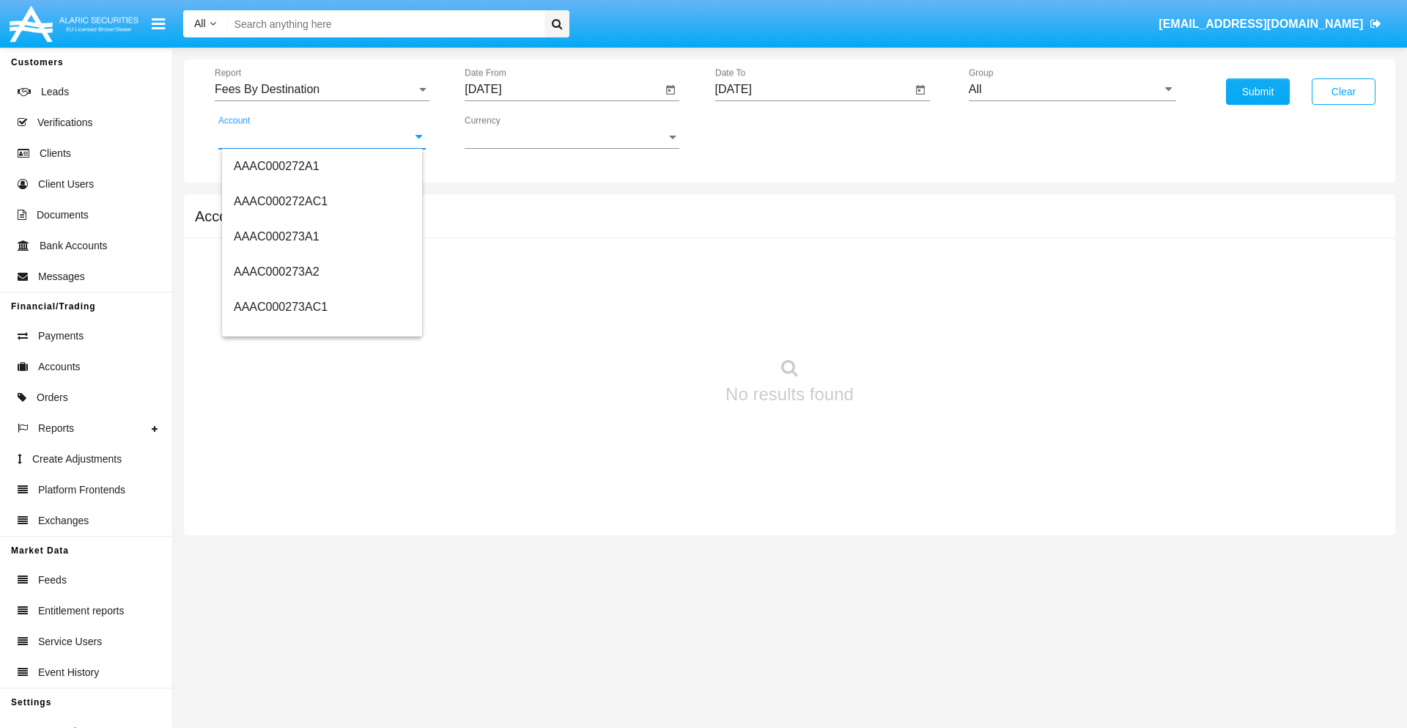
scroll to position [170793, 0]
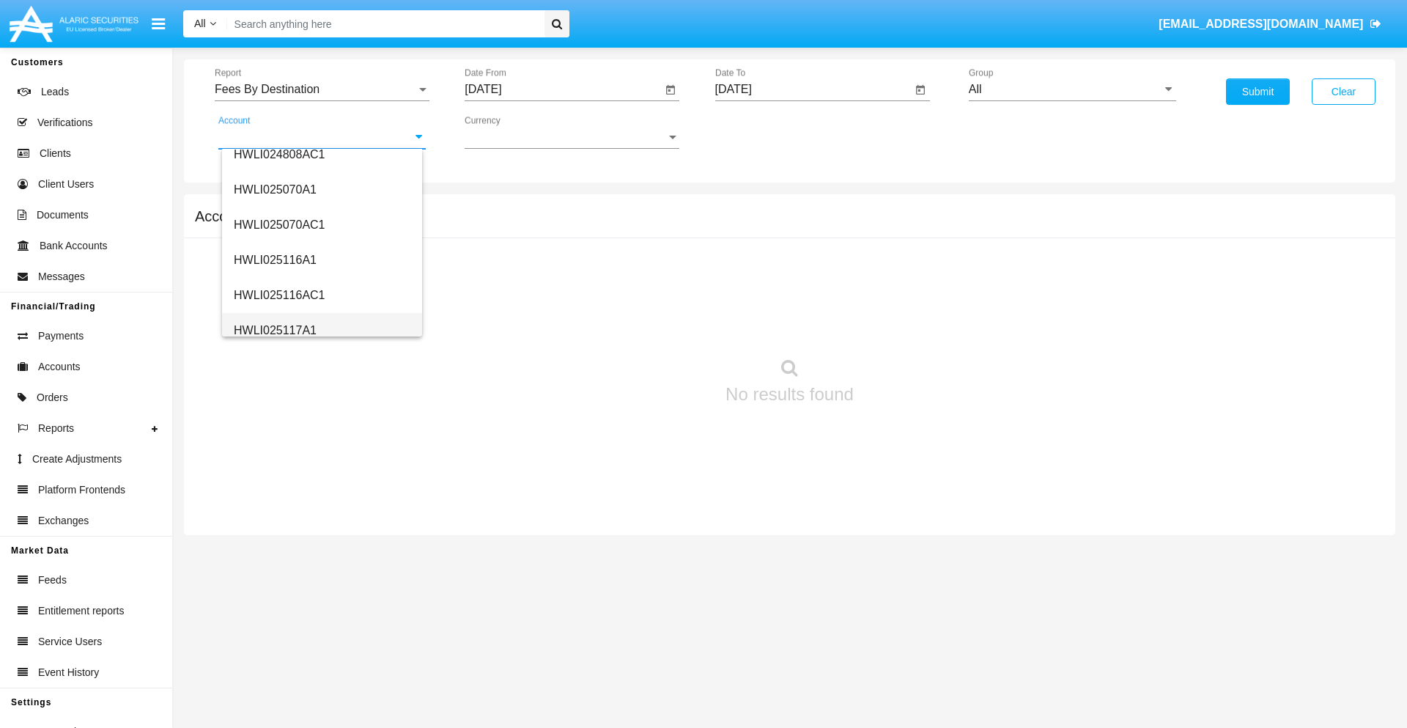
click at [274, 330] on span "HWLI025117A1" at bounding box center [275, 330] width 83 height 12
type input "HWLI025117A1"
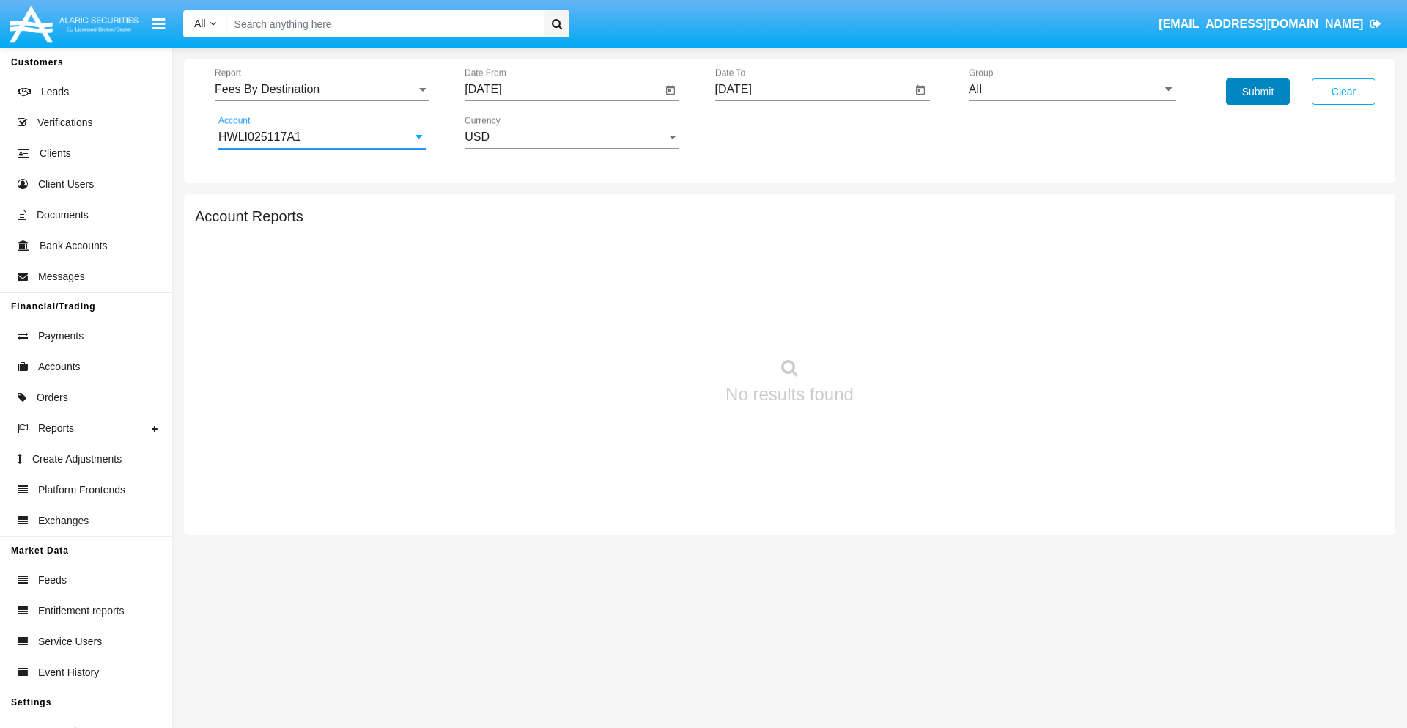
click at [1258, 92] on button "Submit" at bounding box center [1258, 91] width 64 height 26
click at [322, 89] on span "Report" at bounding box center [316, 89] width 202 height 13
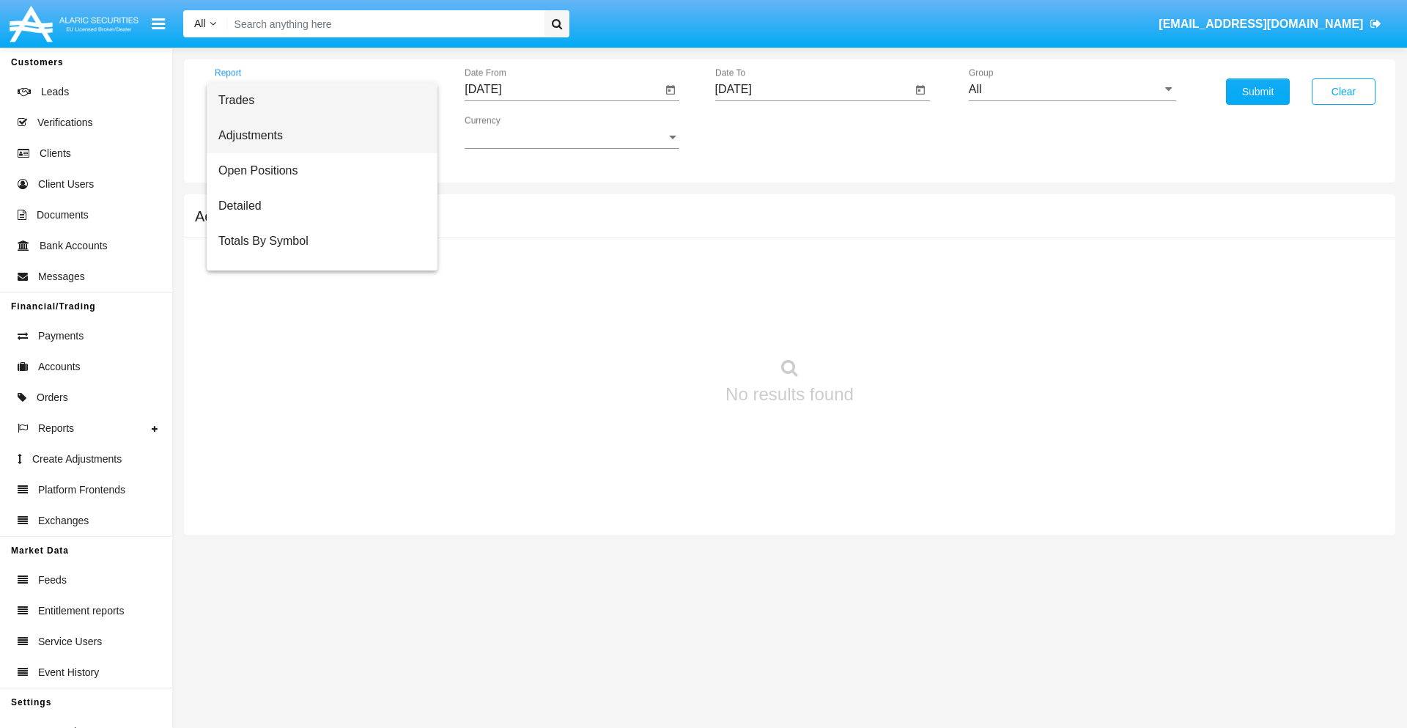
click at [316, 136] on span "Adjustments" at bounding box center [321, 135] width 207 height 35
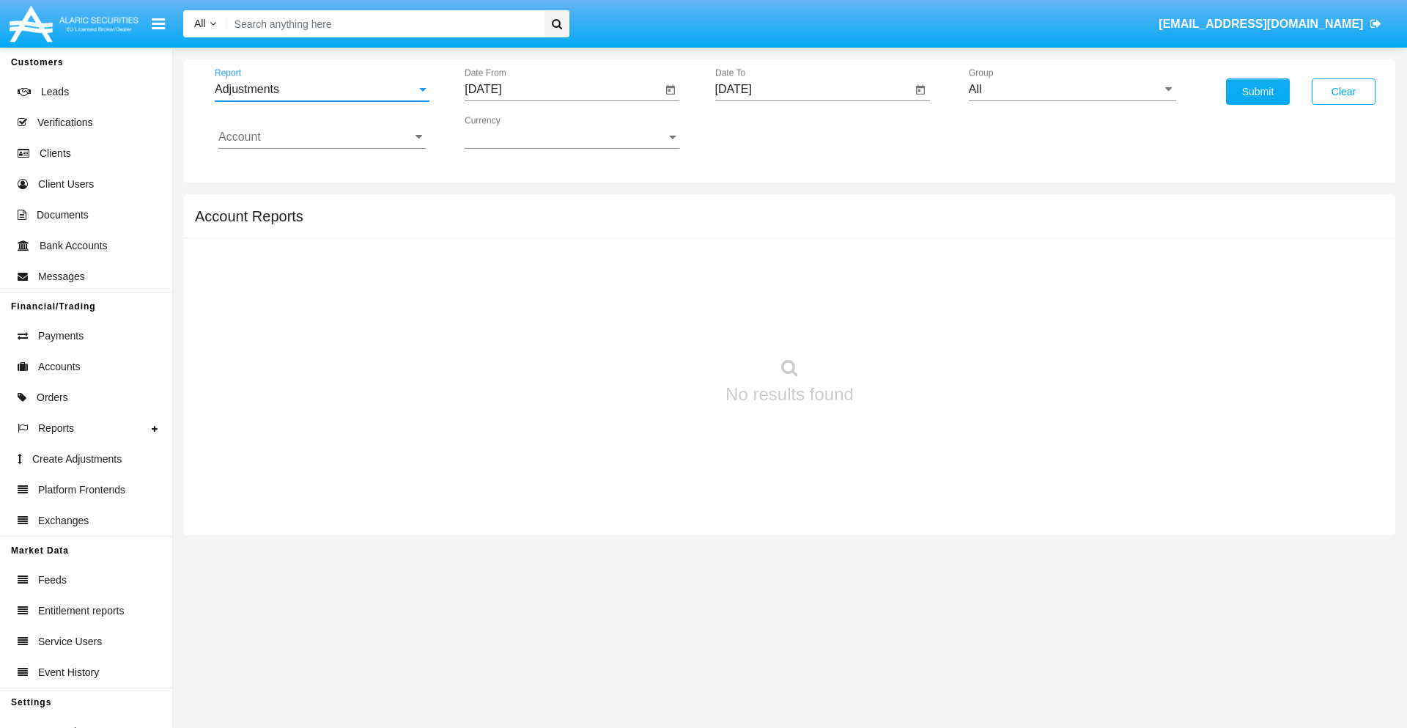
click at [563, 89] on input "[DATE]" at bounding box center [563, 89] width 197 height 13
click at [512, 132] on span "[DATE]" at bounding box center [500, 133] width 32 height 12
click at [654, 324] on div "2025" at bounding box center [654, 324] width 46 height 26
click at [654, 236] on div "AUG" at bounding box center [654, 236] width 46 height 26
click at [548, 283] on div "19" at bounding box center [547, 283] width 26 height 26
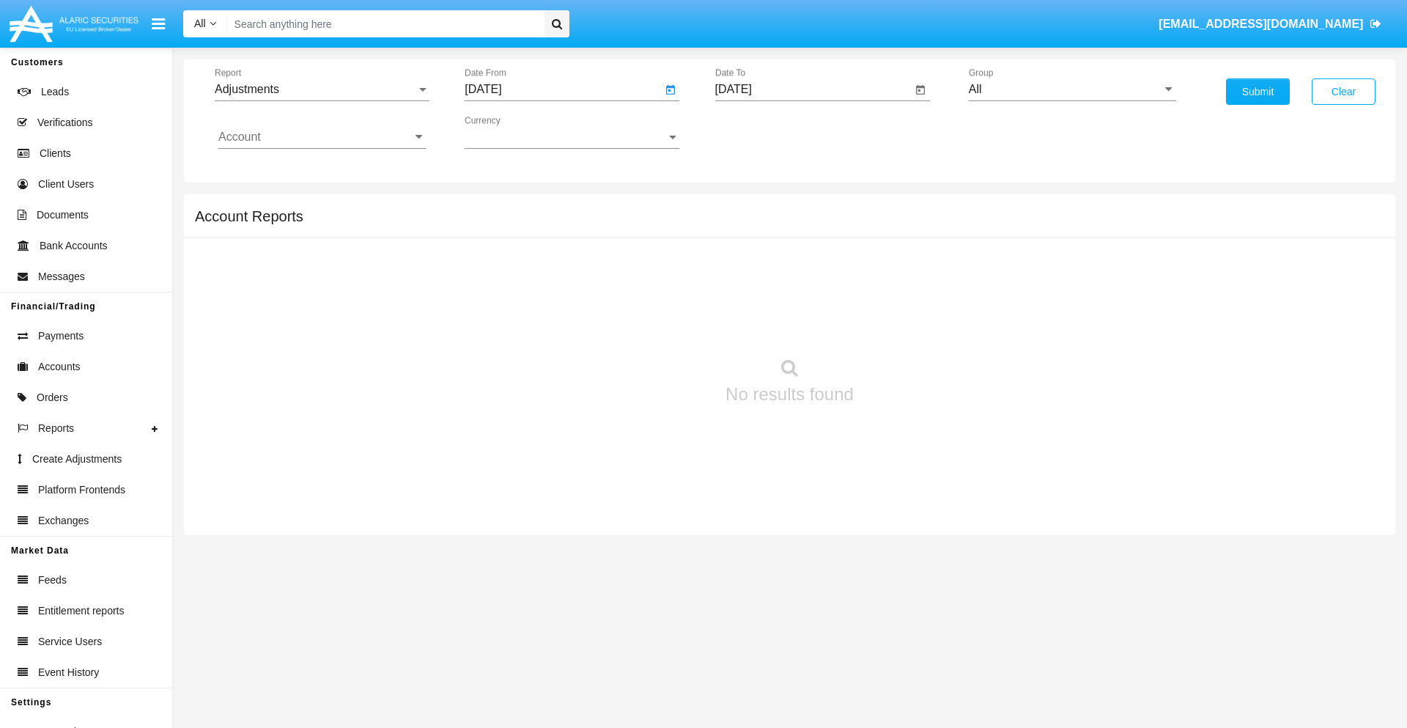
type input "[DATE]"
click at [813, 89] on input "[DATE]" at bounding box center [813, 89] width 197 height 13
click at [762, 132] on span "[DATE]" at bounding box center [750, 133] width 32 height 12
click at [904, 324] on div "2025" at bounding box center [904, 324] width 46 height 26
click at [750, 265] on div "SEP" at bounding box center [750, 265] width 46 height 26
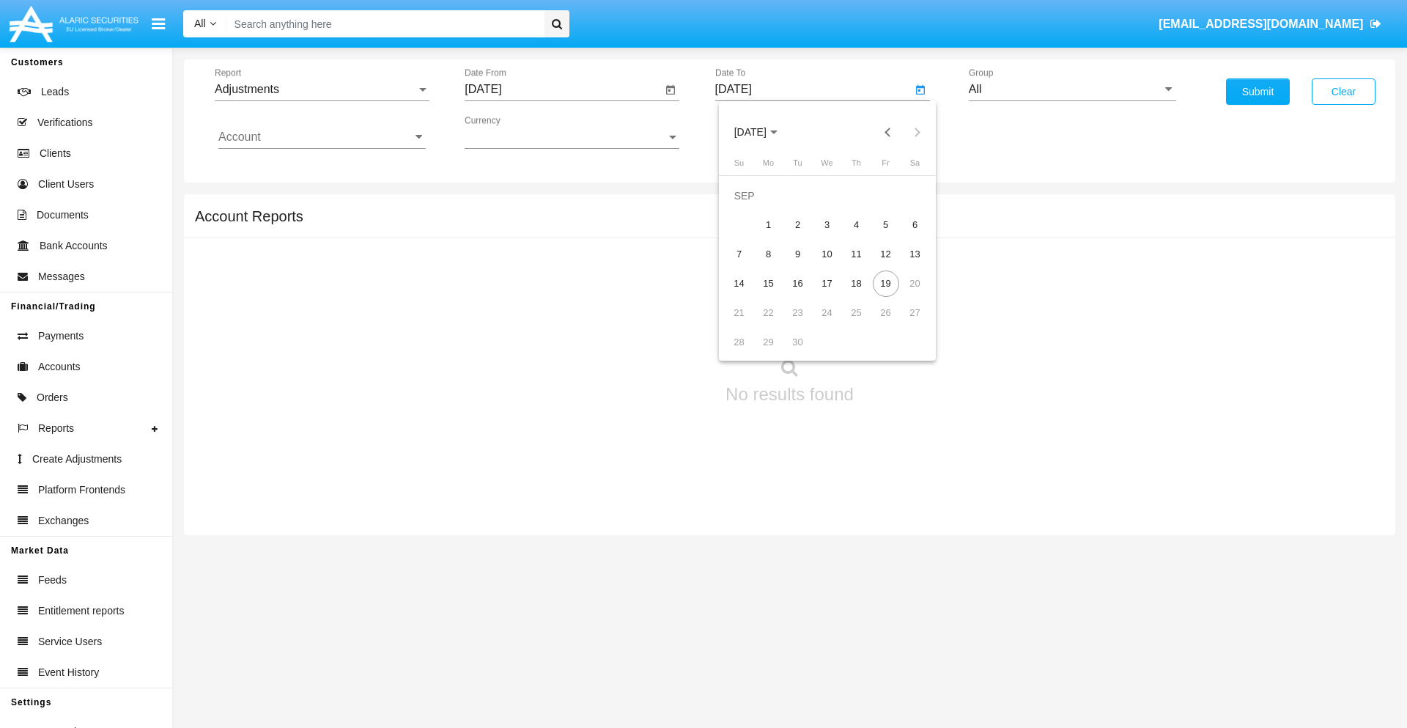
click at [885, 283] on div "19" at bounding box center [886, 283] width 26 height 26
type input "[DATE]"
click at [1072, 89] on input "All" at bounding box center [1072, 89] width 207 height 13
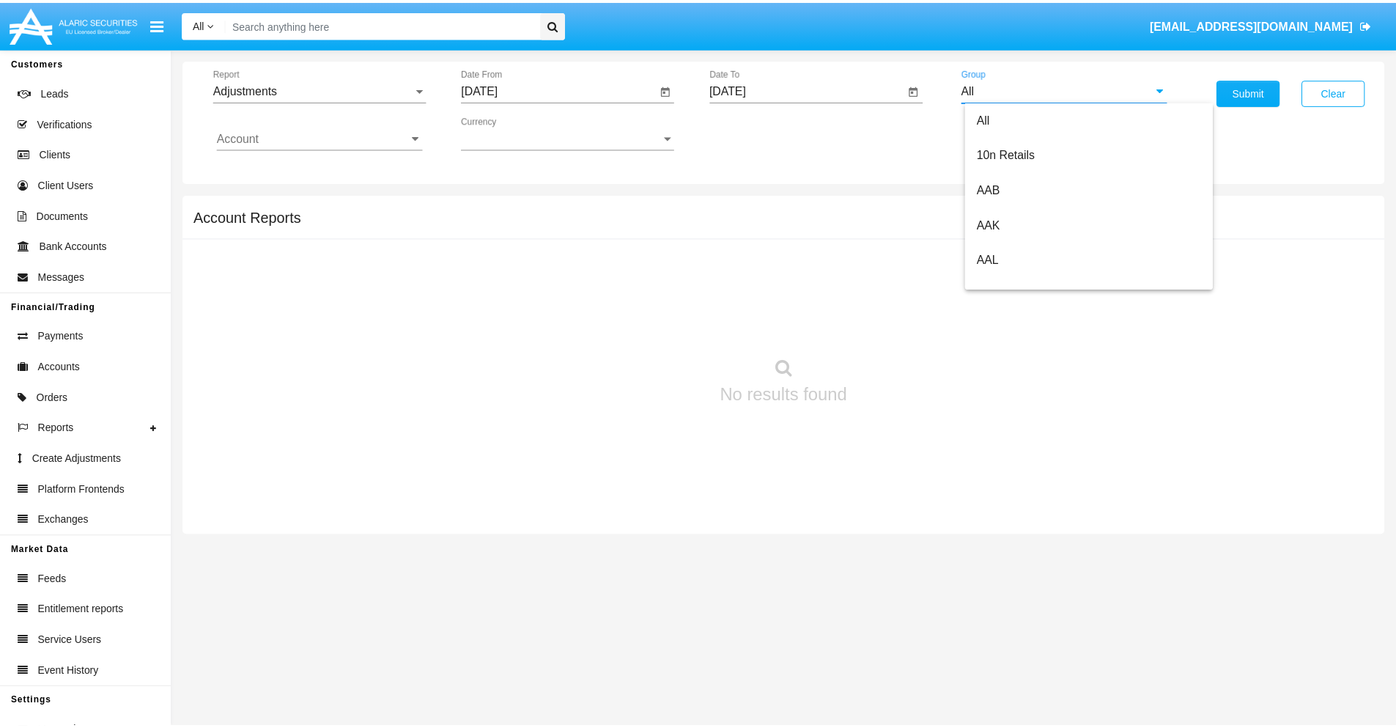
scroll to position [328, 0]
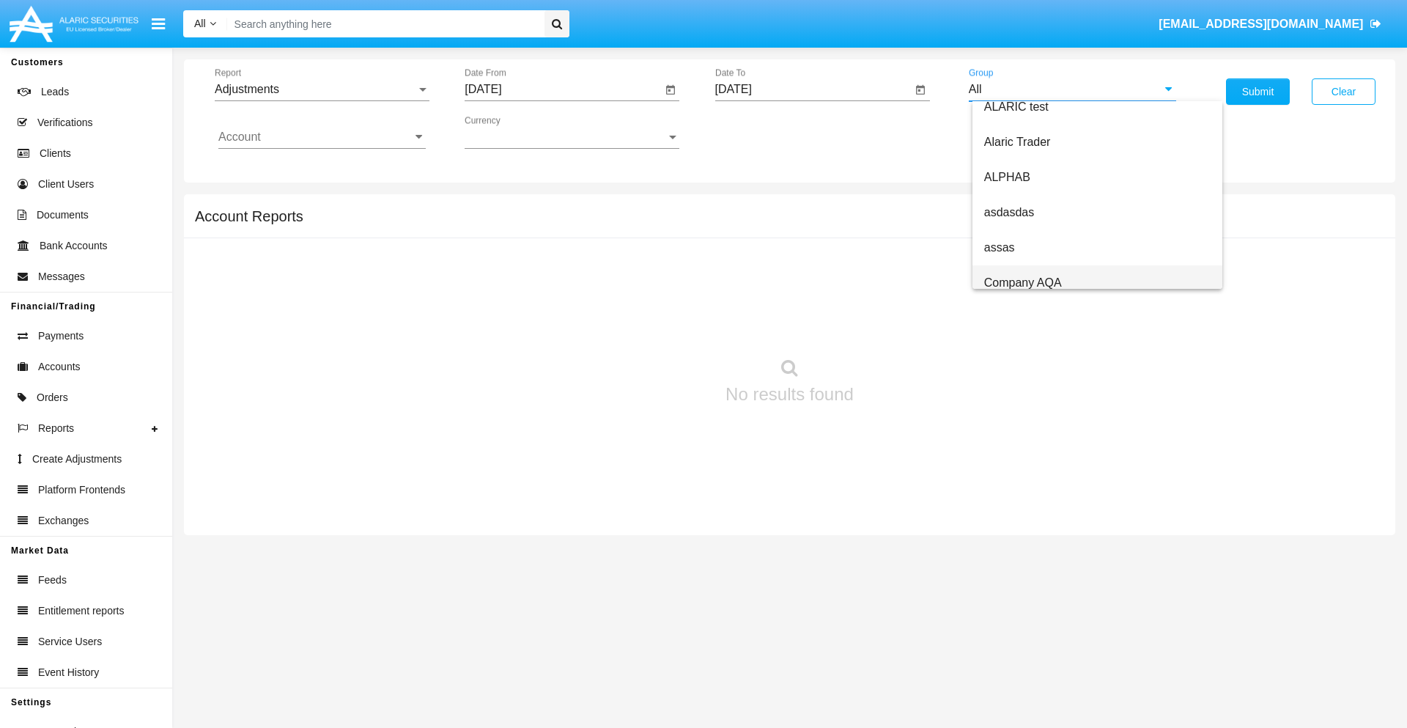
click at [1023, 282] on span "Company AQA" at bounding box center [1023, 282] width 78 height 12
type input "Company AQA"
click at [322, 137] on input "Account" at bounding box center [321, 136] width 207 height 13
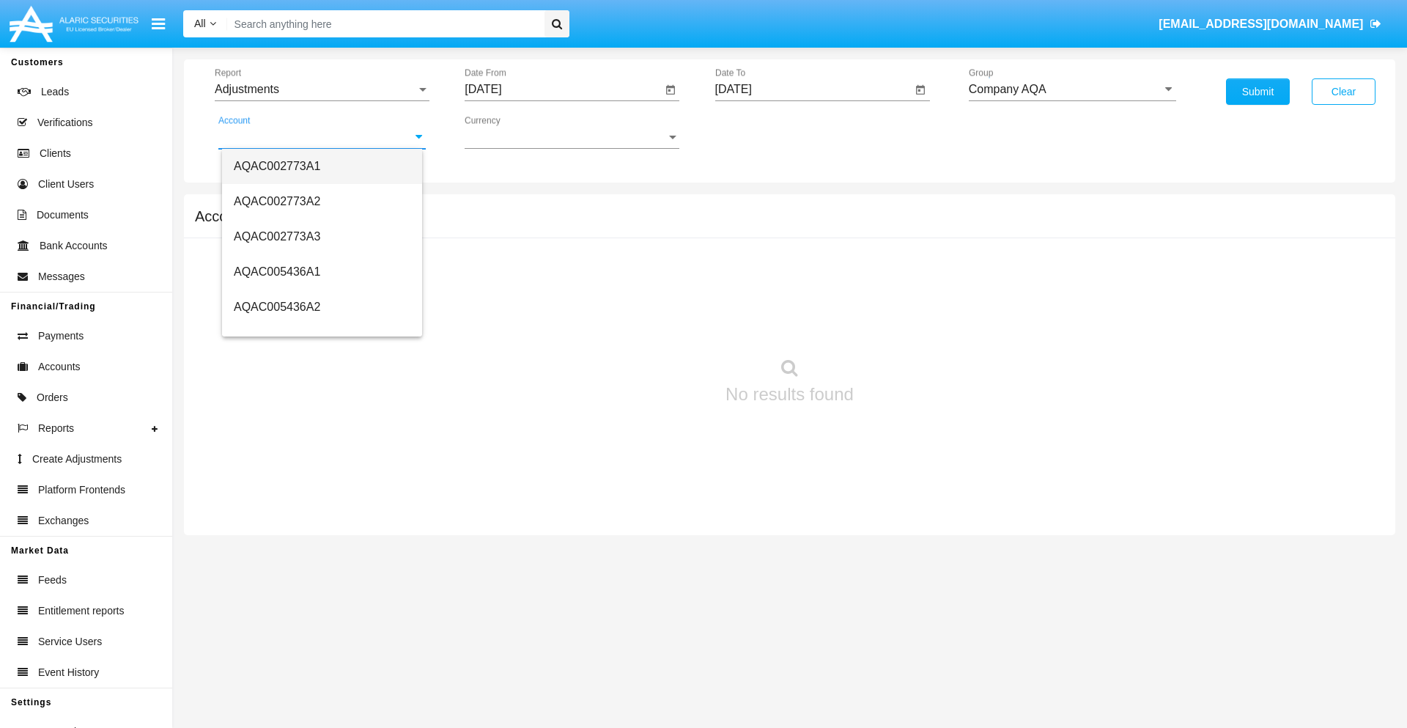
click at [277, 166] on span "AQAC002773A1" at bounding box center [277, 166] width 86 height 12
type input "AQAC002773A1"
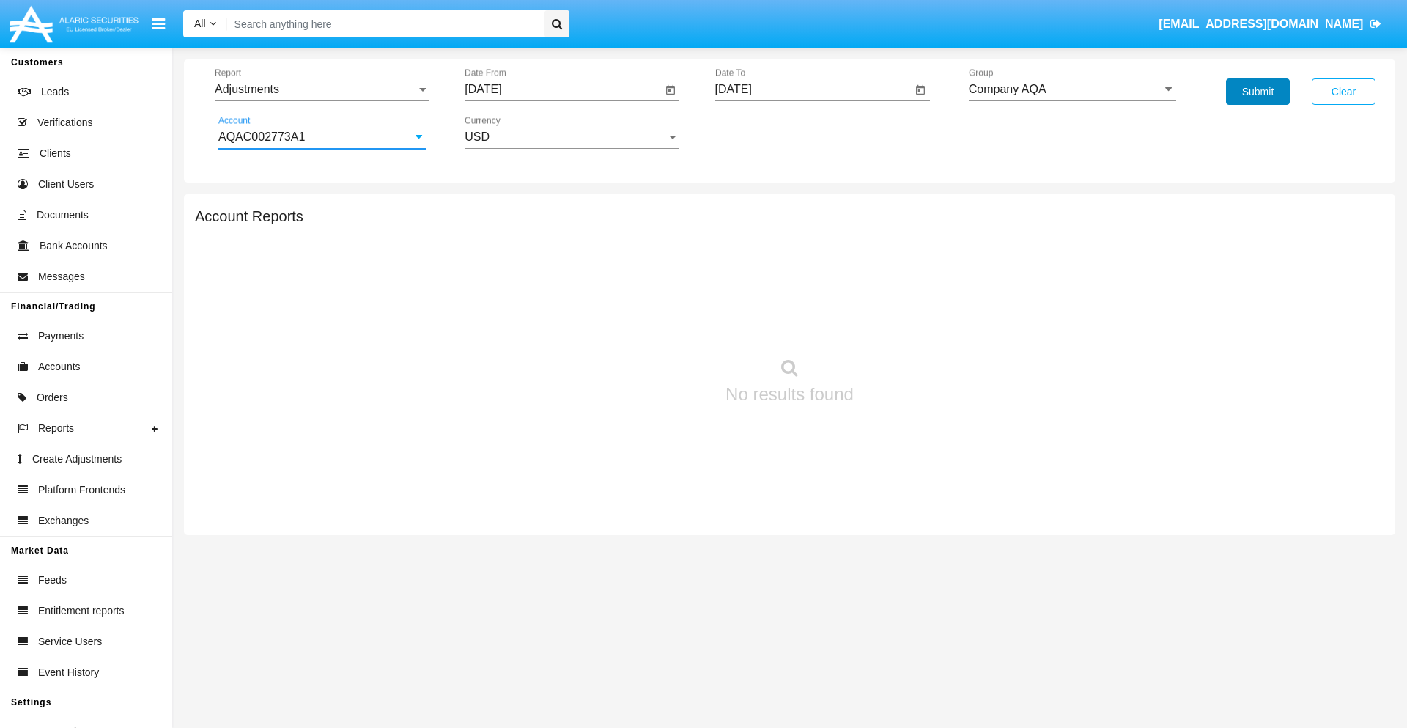
click at [1258, 92] on button "Submit" at bounding box center [1258, 91] width 64 height 26
click at [322, 89] on span "Report" at bounding box center [316, 89] width 202 height 13
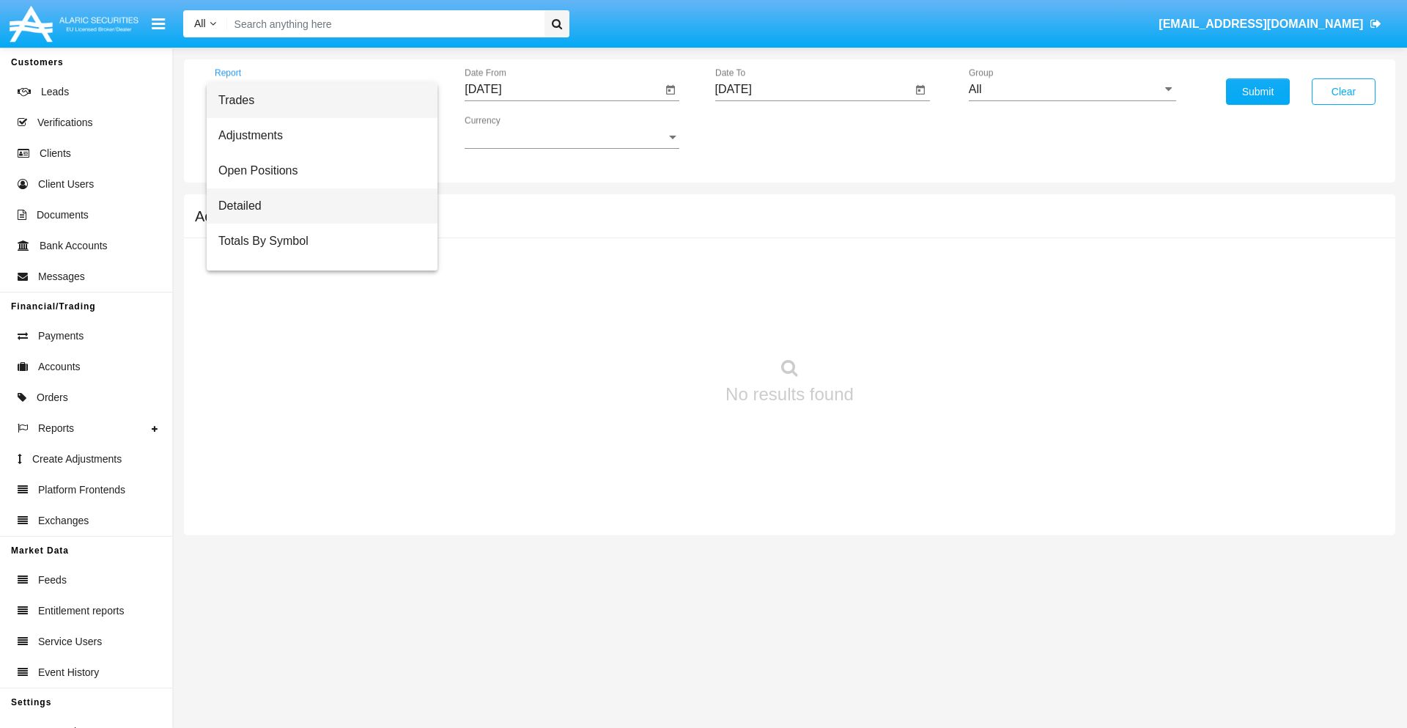
click at [316, 206] on span "Detailed" at bounding box center [321, 205] width 207 height 35
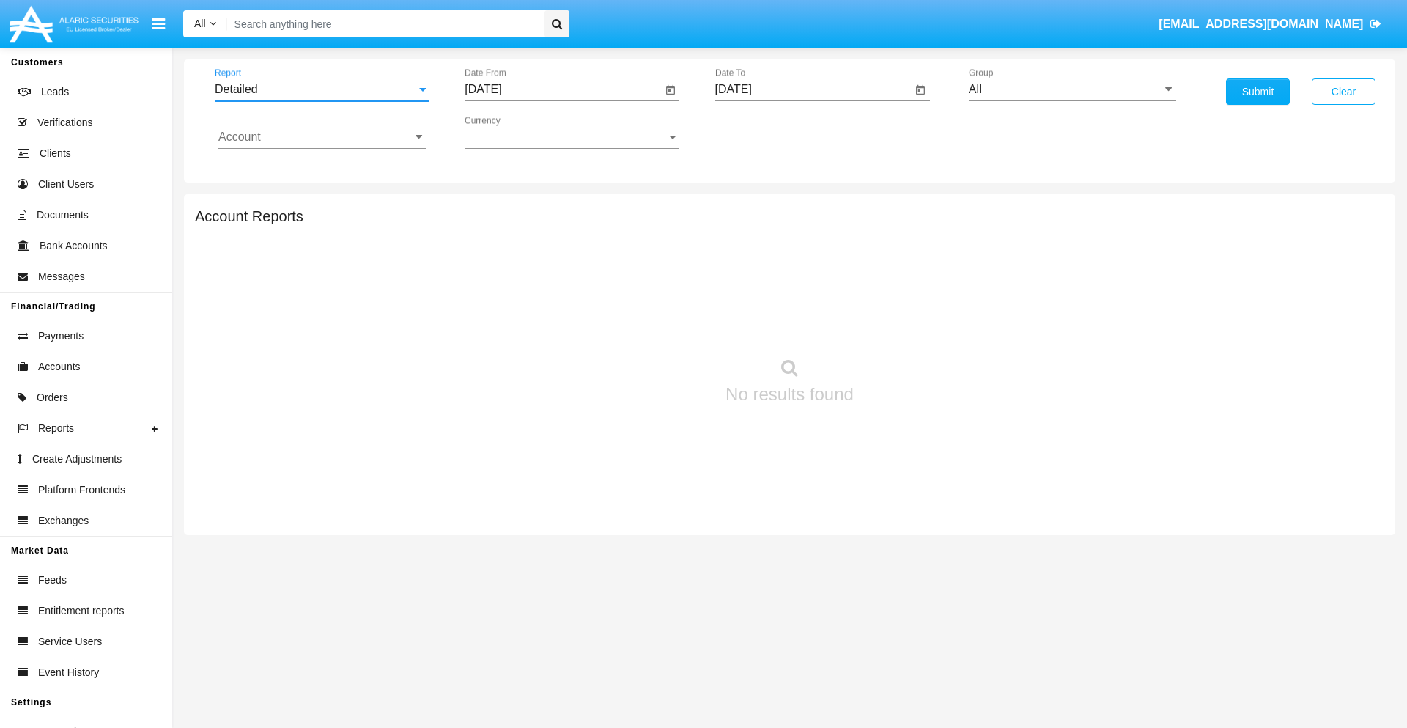
click at [563, 89] on input "[DATE]" at bounding box center [563, 89] width 197 height 13
click at [512, 132] on span "[DATE]" at bounding box center [500, 133] width 32 height 12
click at [654, 324] on div "2025" at bounding box center [654, 324] width 46 height 26
click at [500, 265] on div "SEP" at bounding box center [500, 265] width 46 height 26
click at [548, 254] on div "9" at bounding box center [547, 254] width 26 height 26
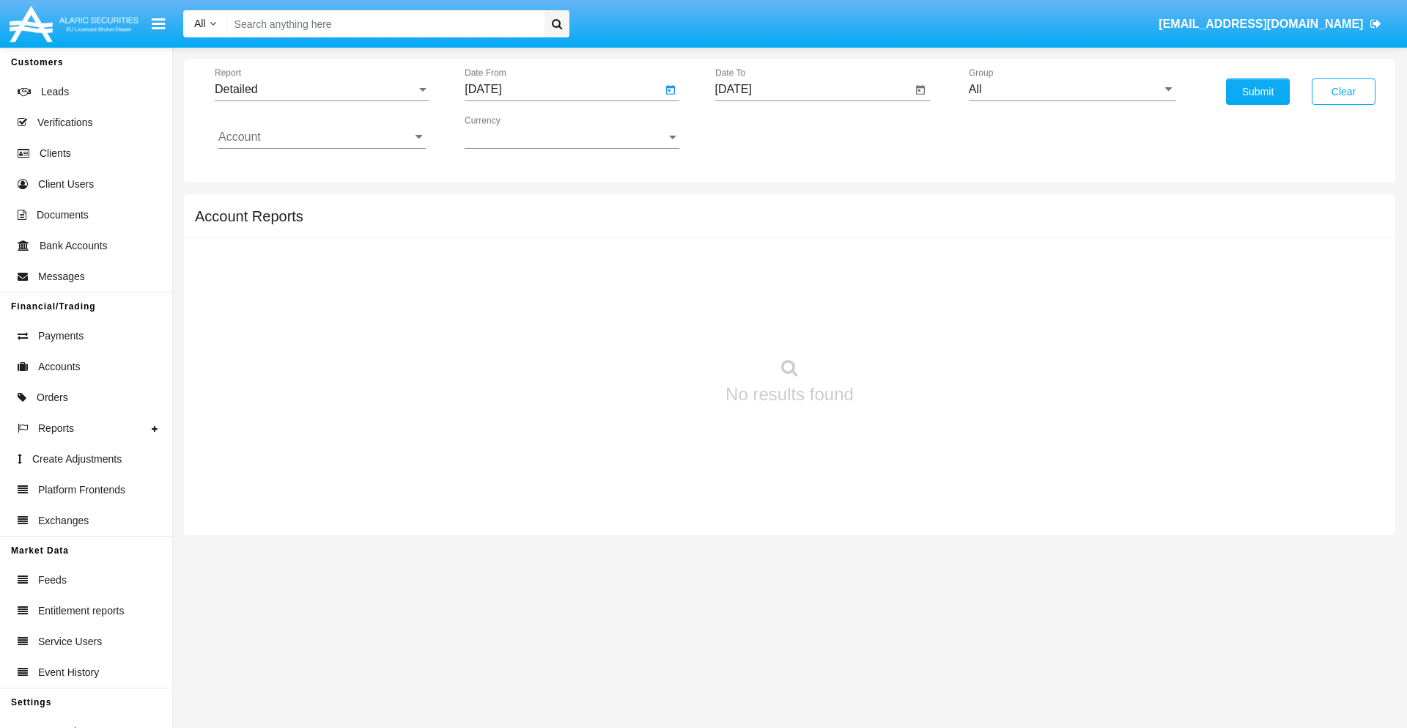
type input "[DATE]"
click at [813, 89] on input "[DATE]" at bounding box center [813, 89] width 197 height 13
click at [762, 132] on span "[DATE]" at bounding box center [750, 133] width 32 height 12
click at [904, 324] on div "2025" at bounding box center [904, 324] width 46 height 26
click at [750, 265] on div "SEP" at bounding box center [750, 265] width 46 height 26
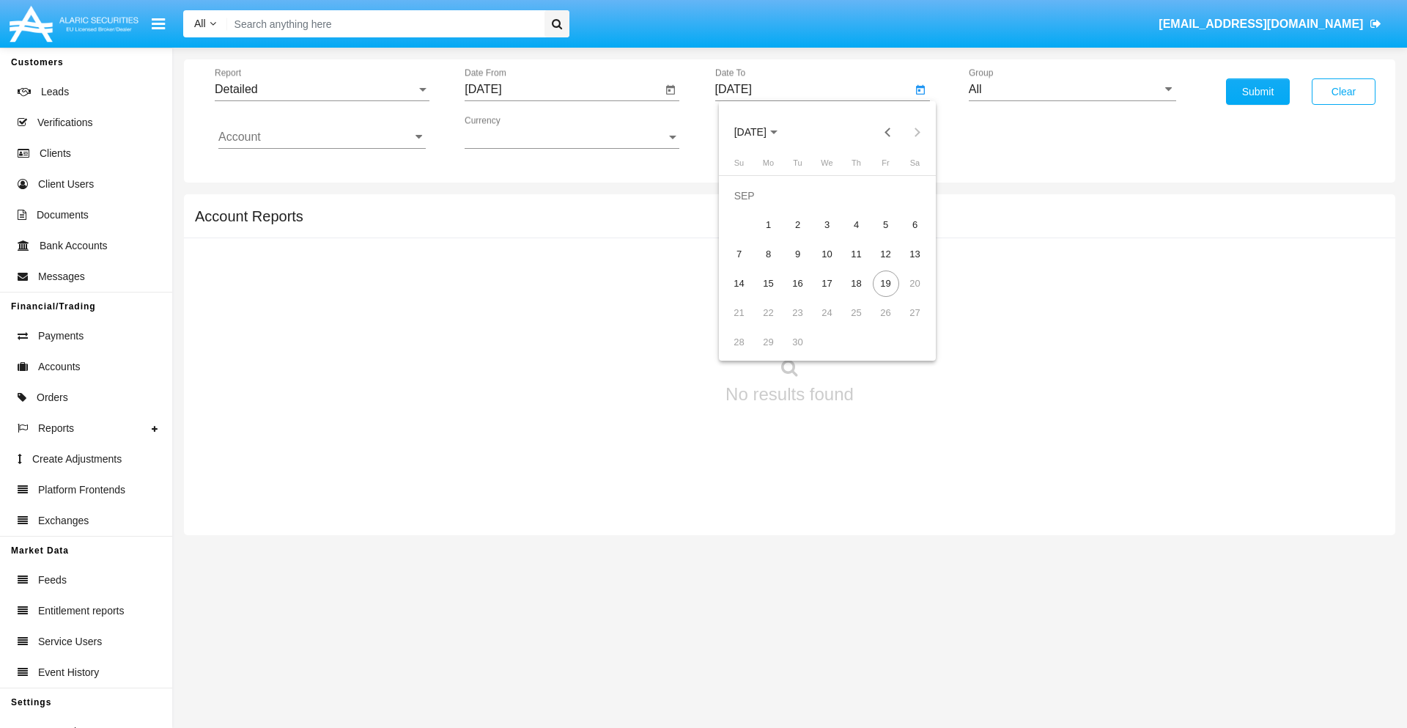
click at [885, 283] on div "19" at bounding box center [886, 283] width 26 height 26
type input "[DATE]"
click at [1072, 89] on input "All" at bounding box center [1072, 89] width 207 height 13
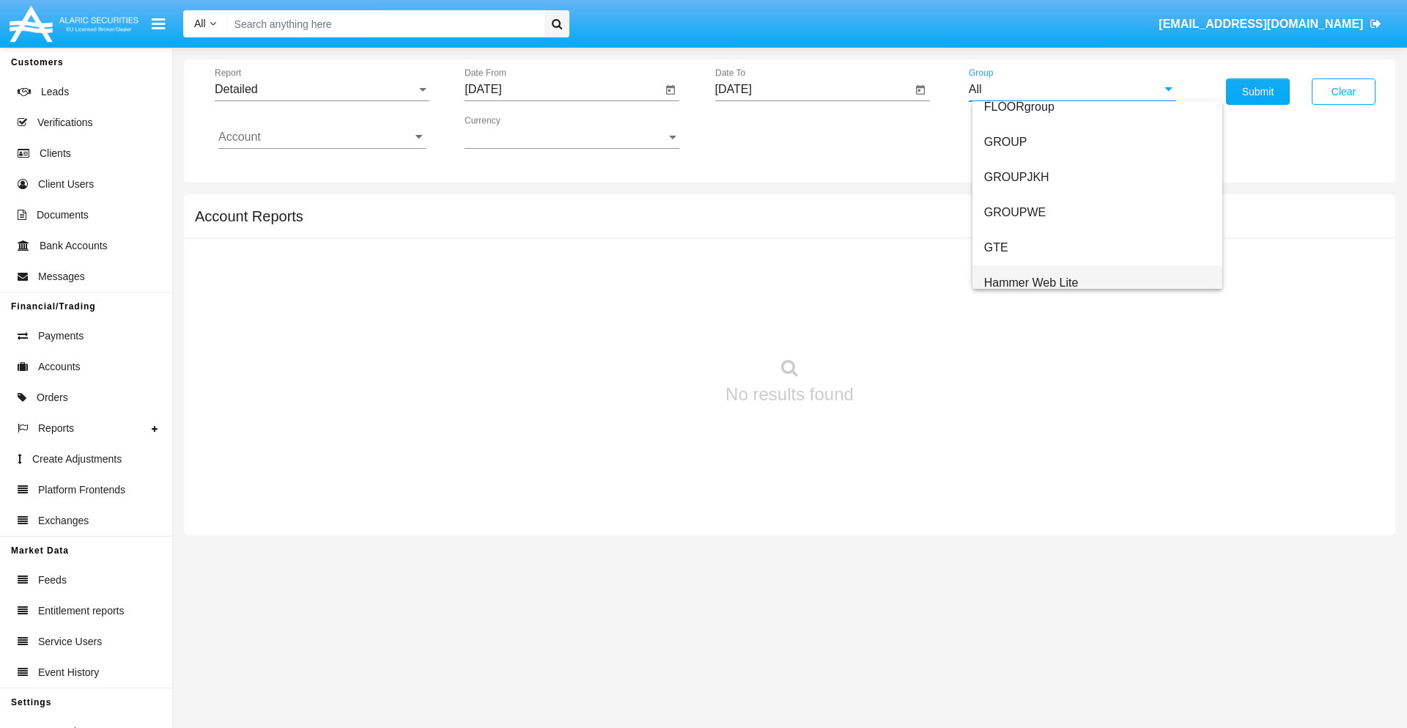
click at [1031, 282] on span "Hammer Web Lite" at bounding box center [1031, 282] width 95 height 12
type input "Hammer Web Lite"
click at [322, 137] on input "Account" at bounding box center [321, 136] width 207 height 13
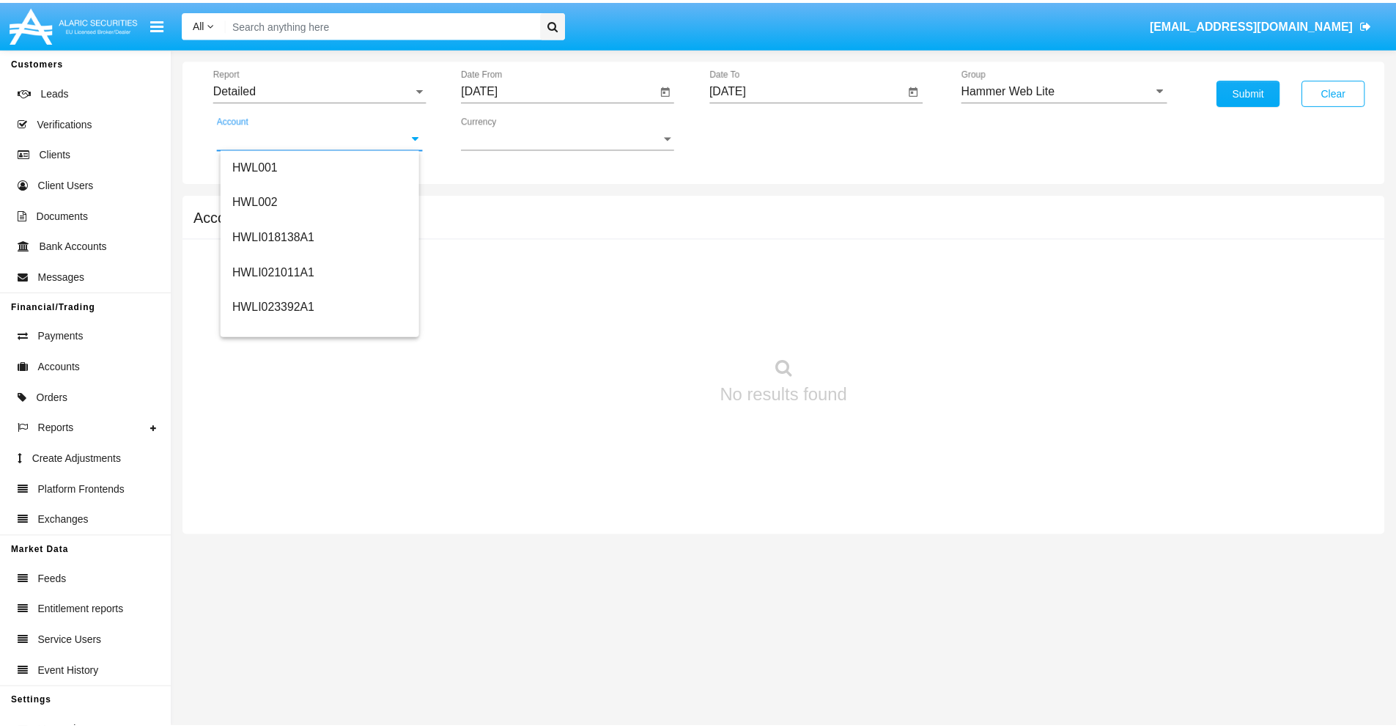
scroll to position [223, 0]
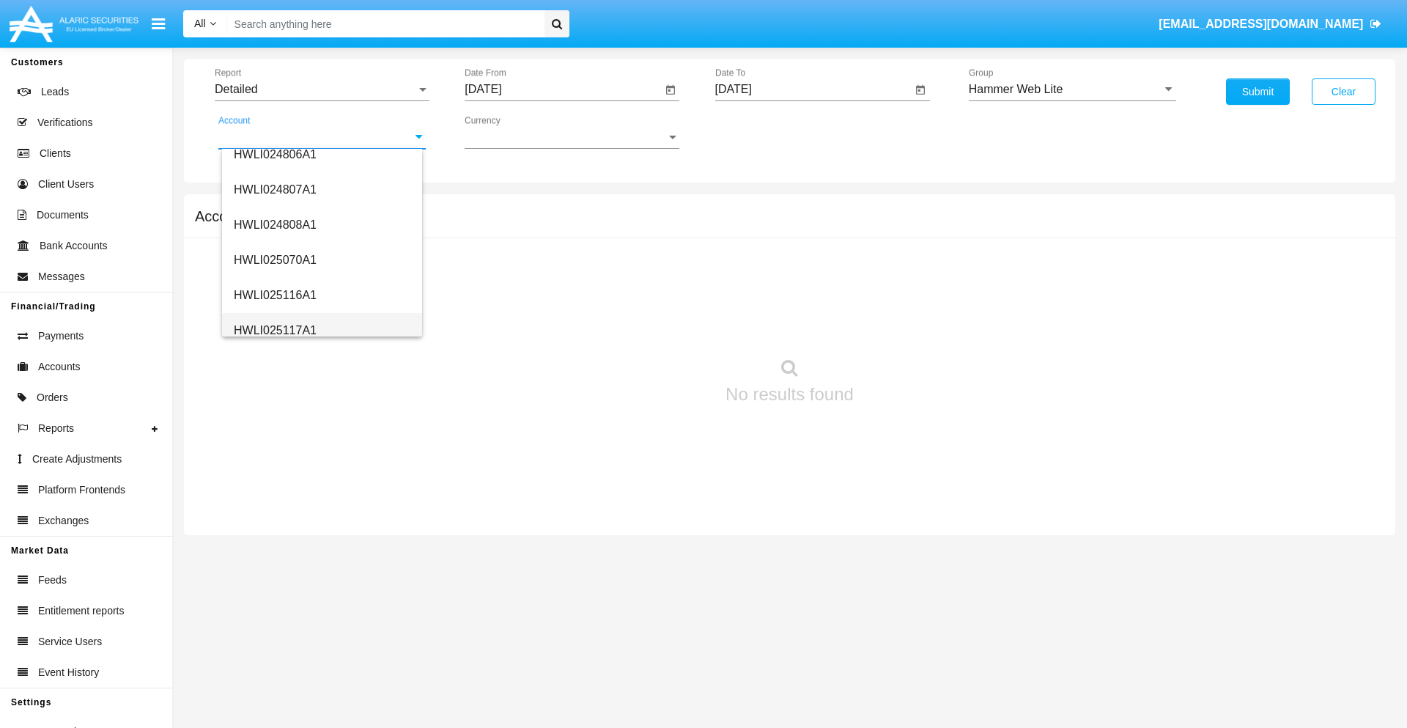
click at [274, 330] on span "HWLI025117A1" at bounding box center [275, 330] width 83 height 12
type input "HWLI025117A1"
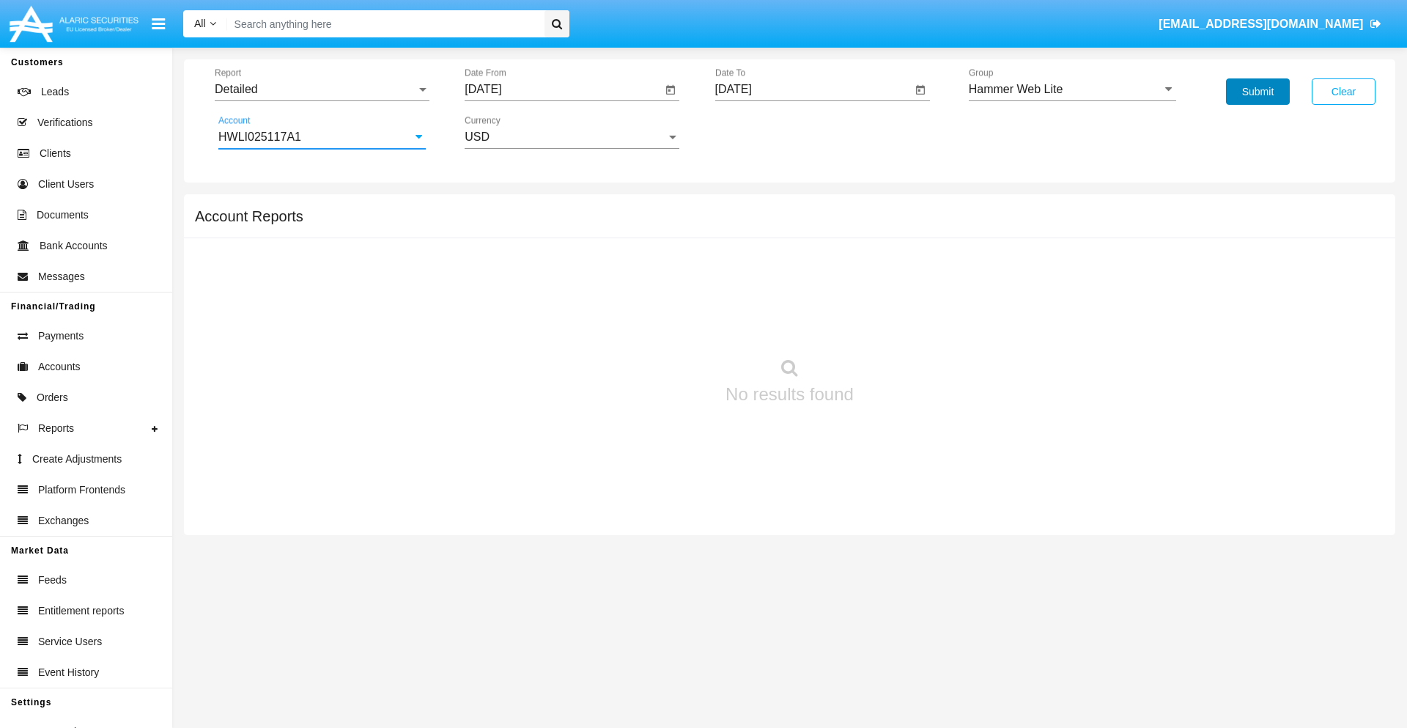
click at [1258, 92] on button "Submit" at bounding box center [1258, 91] width 64 height 26
click at [322, 89] on span "Report" at bounding box center [316, 89] width 202 height 13
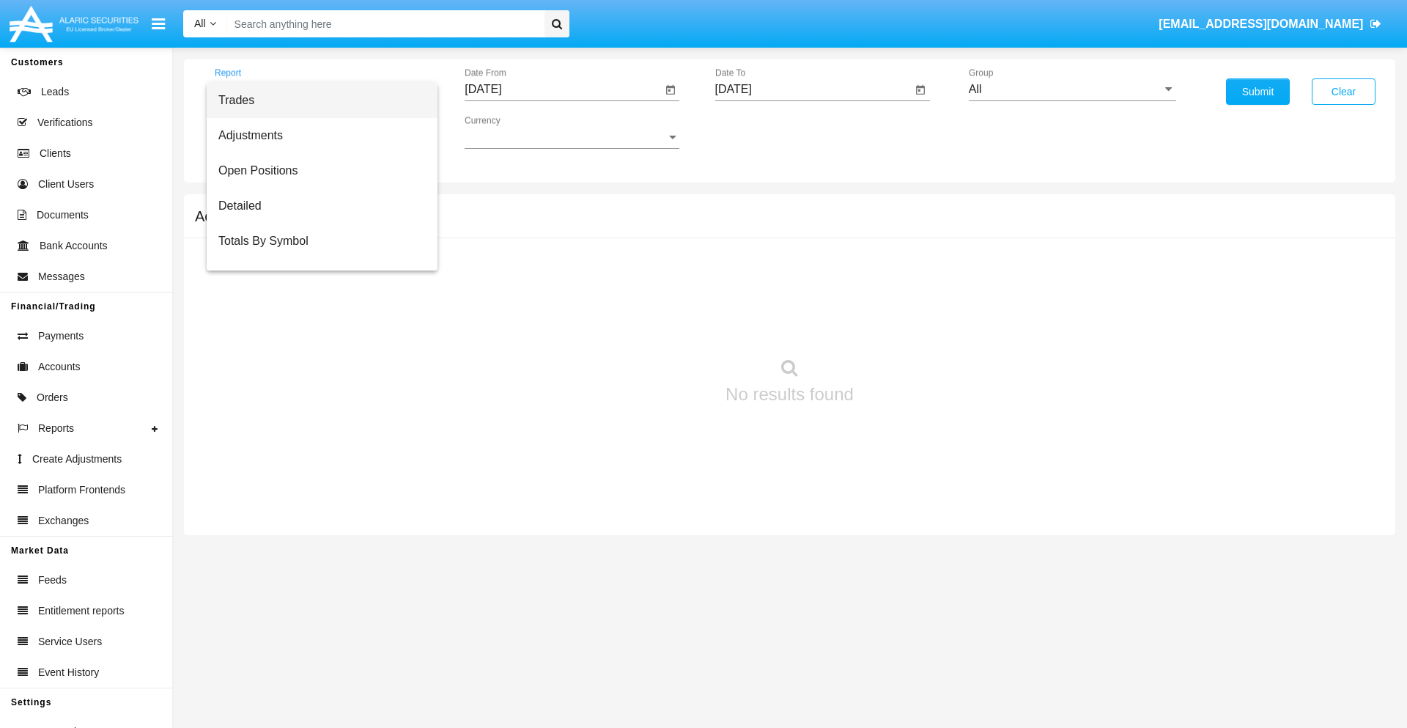
scroll to position [94, 0]
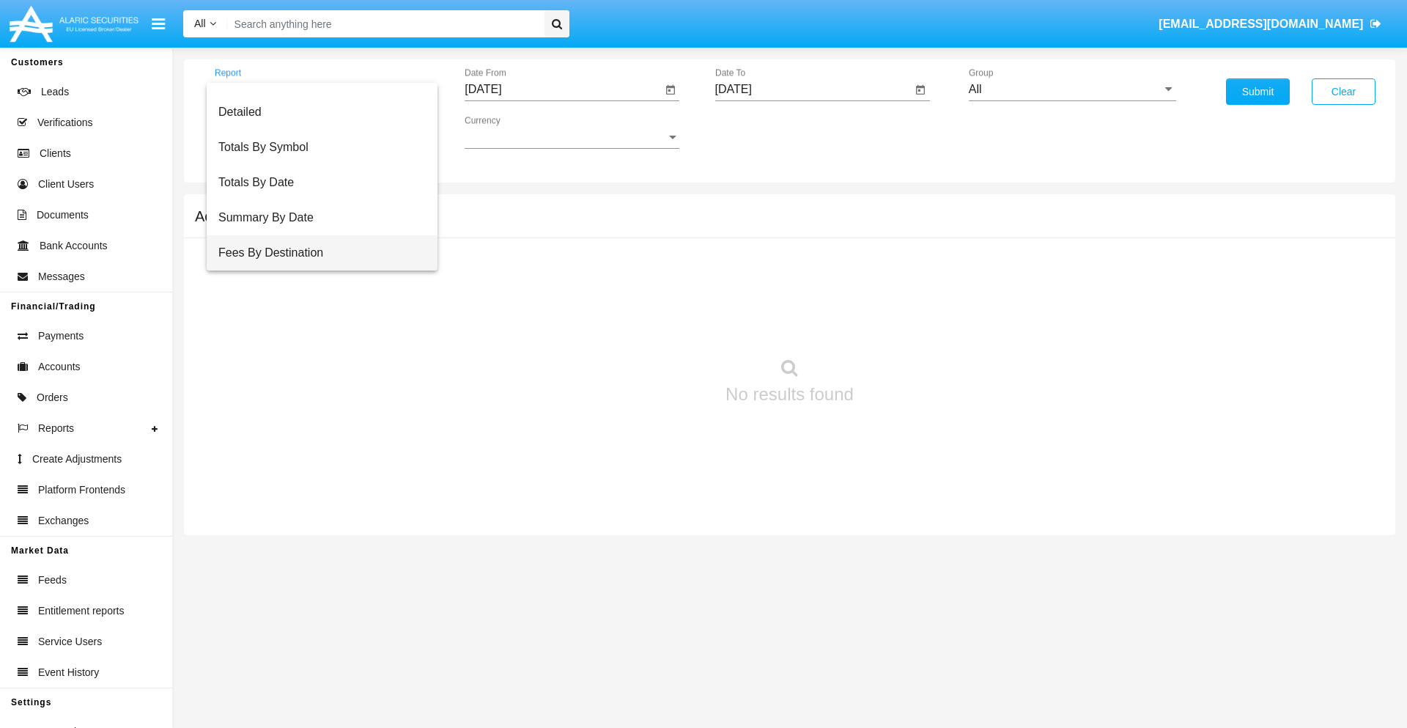
click at [316, 253] on span "Fees By Destination" at bounding box center [321, 252] width 207 height 35
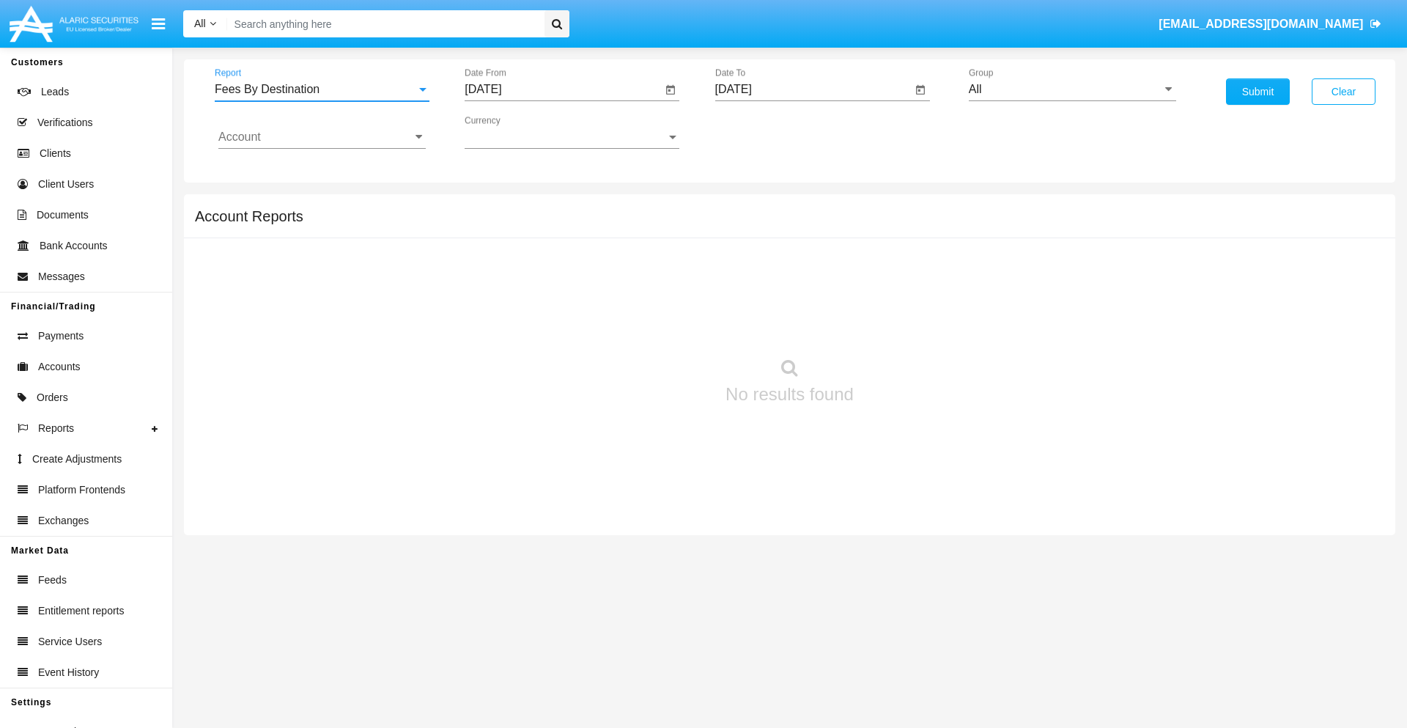
click at [563, 89] on input "[DATE]" at bounding box center [563, 89] width 197 height 13
click at [512, 132] on span "[DATE]" at bounding box center [500, 133] width 32 height 12
click at [654, 324] on div "2025" at bounding box center [654, 324] width 46 height 26
click at [551, 236] on div "JUN" at bounding box center [551, 236] width 46 height 26
click at [606, 283] on div "19" at bounding box center [606, 283] width 26 height 26
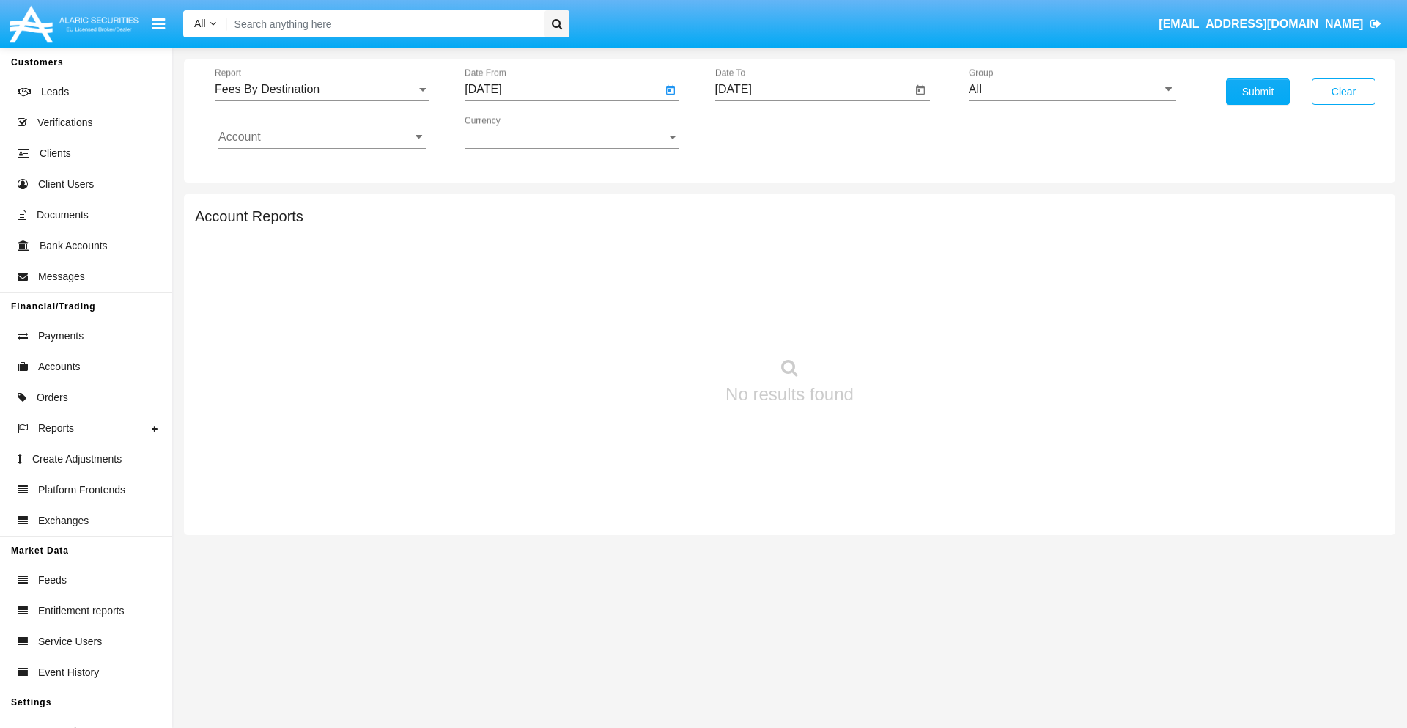
type input "[DATE]"
click at [813, 89] on input "[DATE]" at bounding box center [813, 89] width 197 height 13
click at [762, 132] on span "[DATE]" at bounding box center [750, 133] width 32 height 12
click at [904, 324] on div "2025" at bounding box center [904, 324] width 46 height 26
click at [750, 265] on div "SEP" at bounding box center [750, 265] width 46 height 26
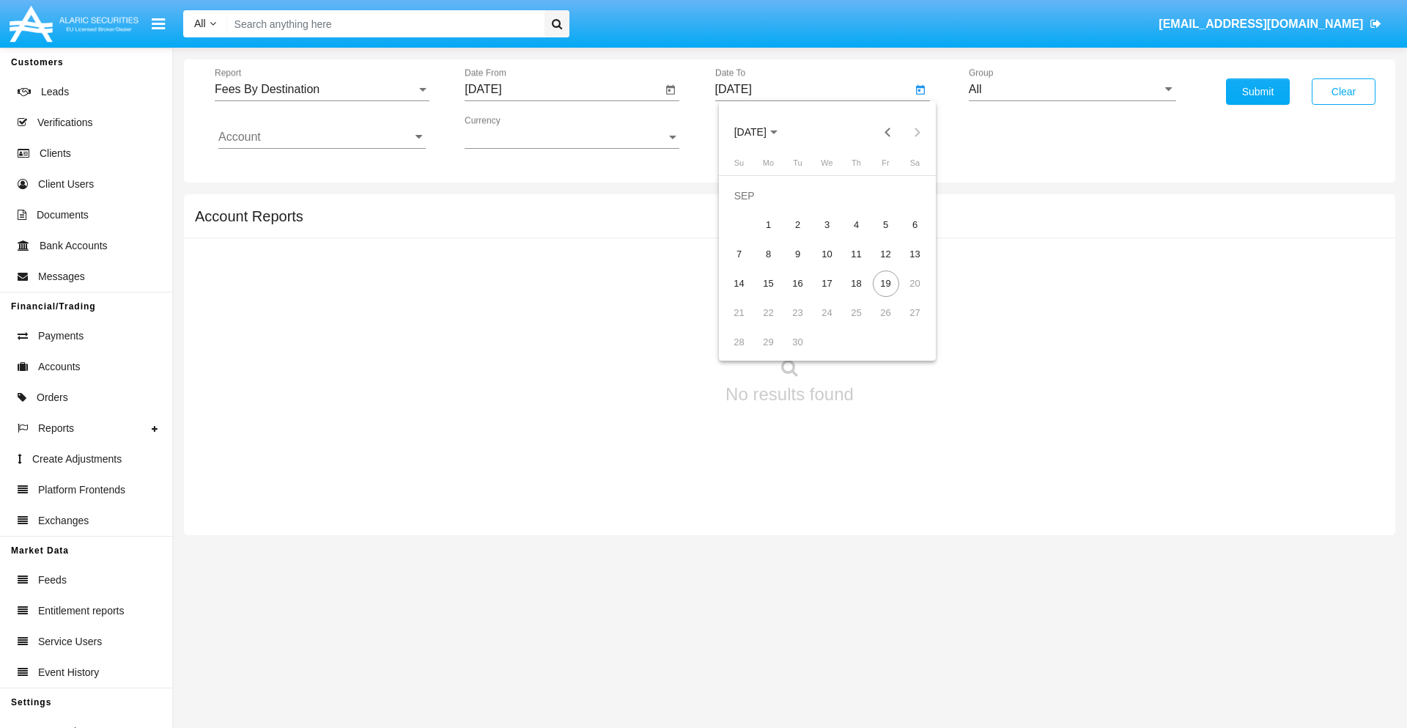
click at [885, 283] on div "19" at bounding box center [886, 283] width 26 height 26
type input "[DATE]"
click at [1072, 89] on input "All" at bounding box center [1072, 89] width 207 height 13
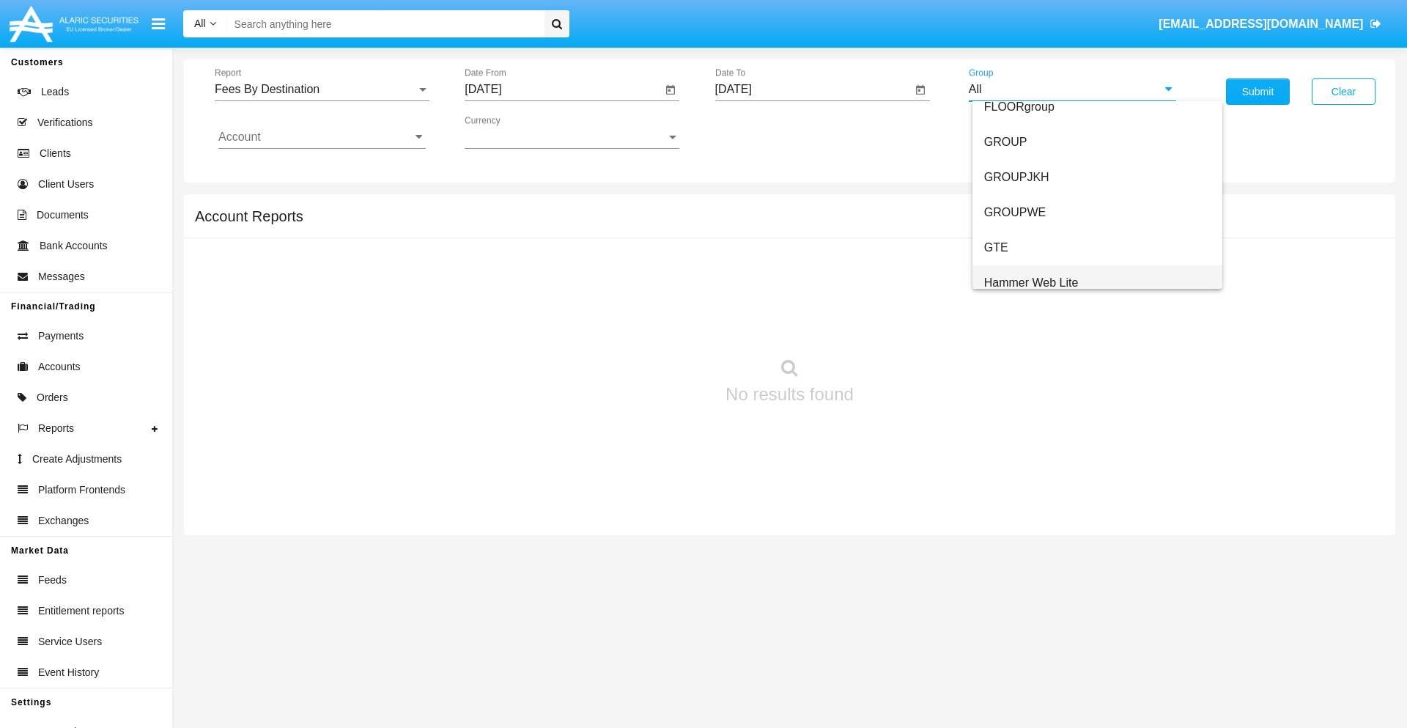
click at [1031, 282] on span "Hammer Web Lite" at bounding box center [1031, 282] width 95 height 12
type input "Hammer Web Lite"
click at [322, 137] on input "Account" at bounding box center [321, 136] width 207 height 13
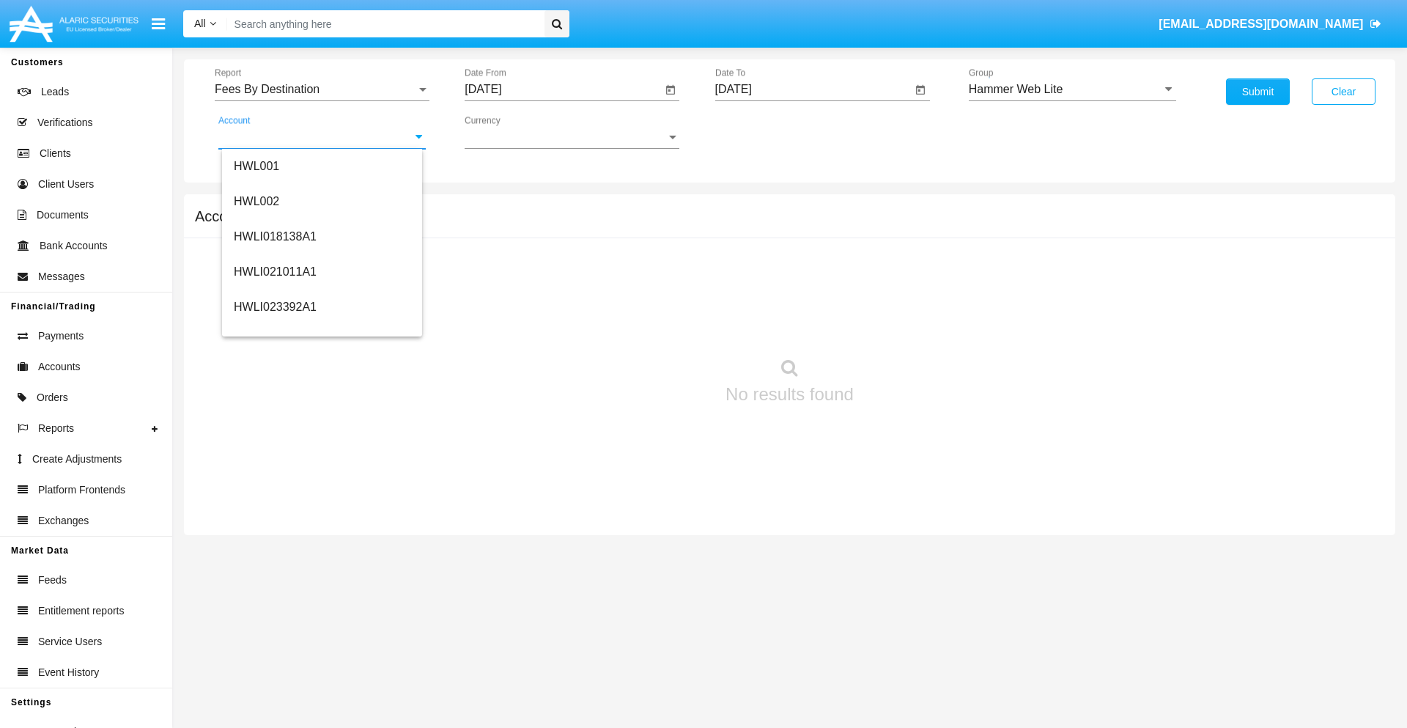
scroll to position [223, 0]
click at [274, 330] on span "HWLI025117A1" at bounding box center [275, 330] width 83 height 12
type input "HWLI025117A1"
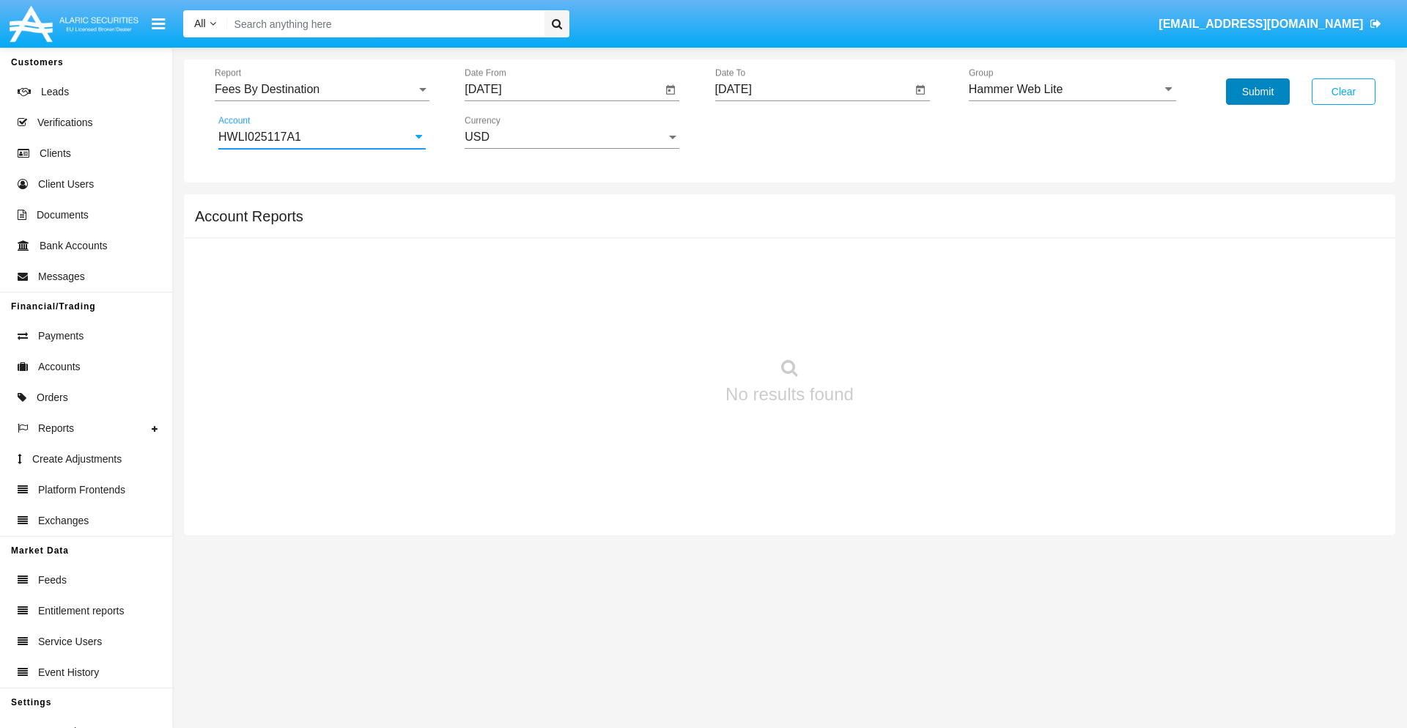
click at [1258, 92] on button "Submit" at bounding box center [1258, 91] width 64 height 26
click at [322, 89] on span "Report" at bounding box center [316, 89] width 202 height 13
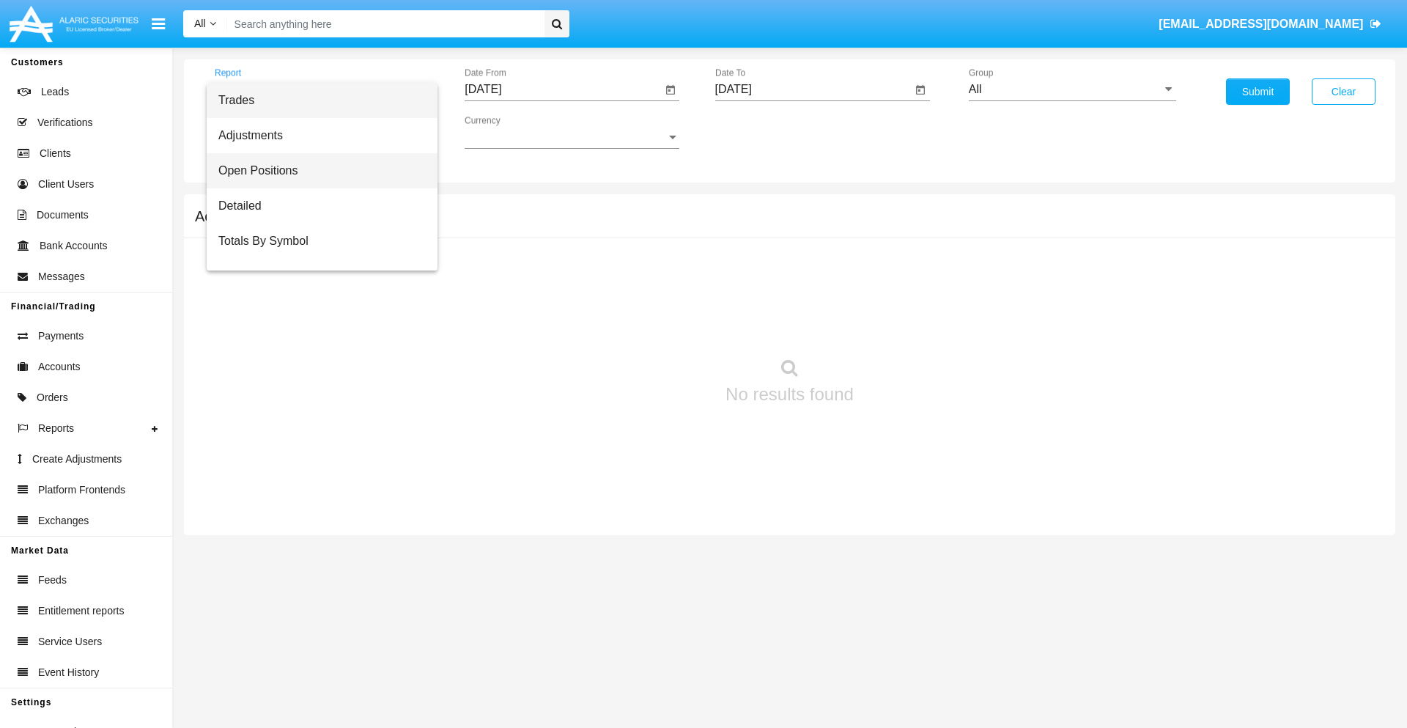
click at [316, 171] on span "Open Positions" at bounding box center [321, 170] width 207 height 35
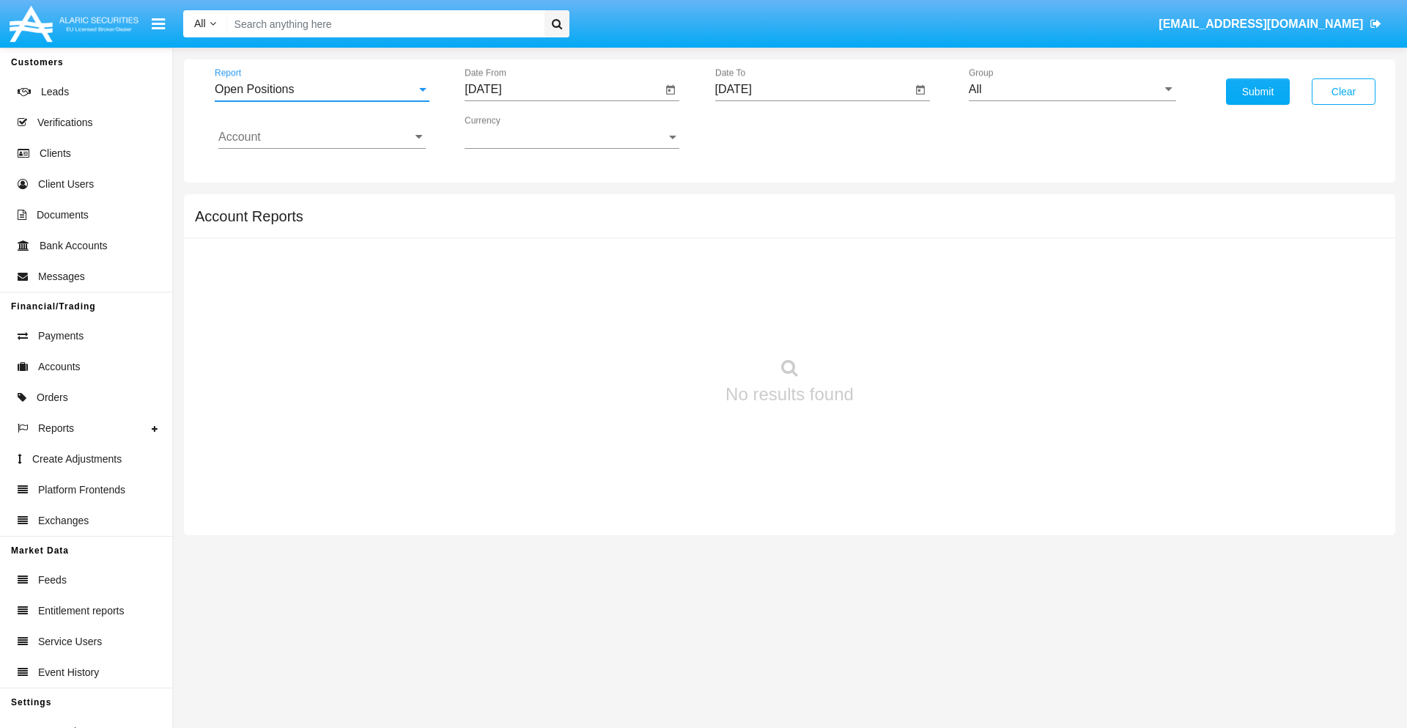
click at [563, 89] on input "[DATE]" at bounding box center [563, 89] width 197 height 13
click at [512, 132] on span "[DATE]" at bounding box center [500, 133] width 32 height 12
click at [654, 324] on div "2025" at bounding box center [654, 324] width 46 height 26
click at [654, 236] on div "AUG" at bounding box center [654, 236] width 46 height 26
click at [548, 283] on div "19" at bounding box center [547, 283] width 26 height 26
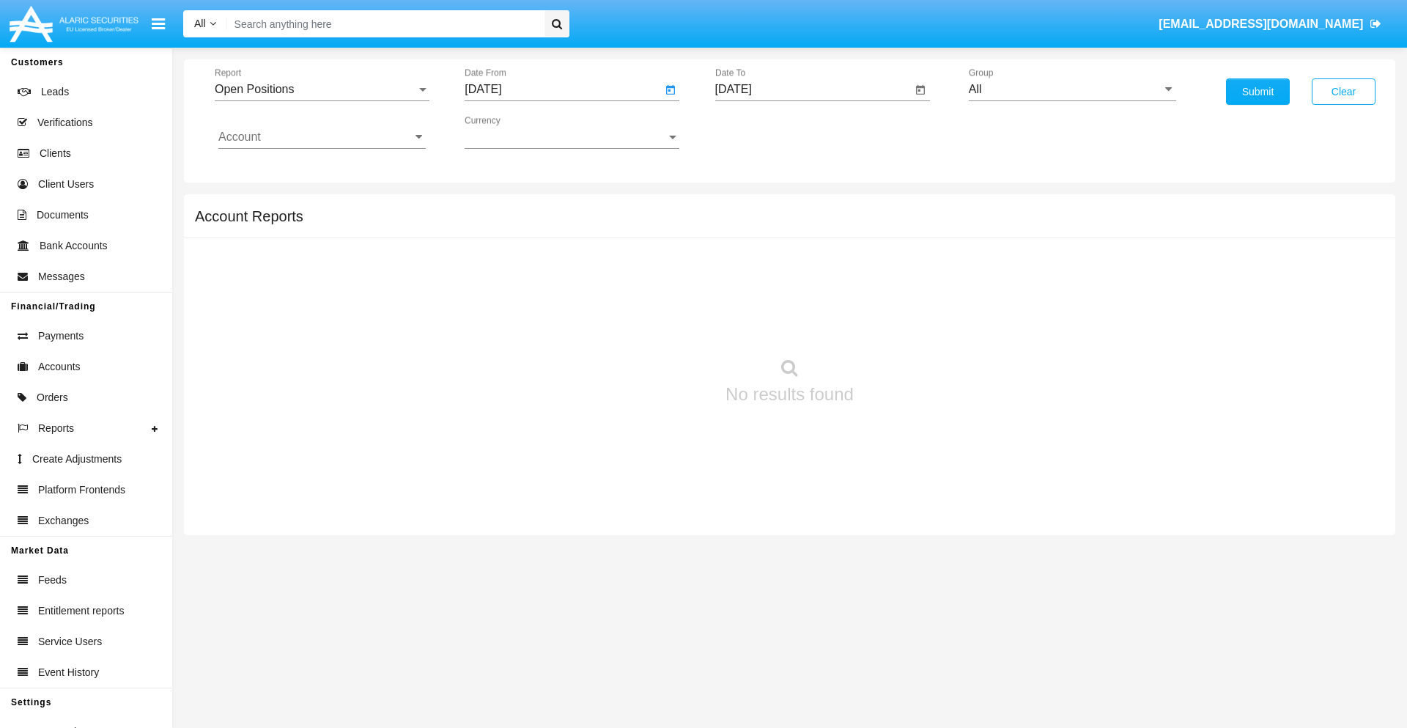
type input "[DATE]"
click at [813, 89] on input "[DATE]" at bounding box center [813, 89] width 197 height 13
click at [762, 132] on span "[DATE]" at bounding box center [750, 133] width 32 height 12
click at [904, 324] on div "2025" at bounding box center [904, 324] width 46 height 26
click at [750, 265] on div "SEP" at bounding box center [750, 265] width 46 height 26
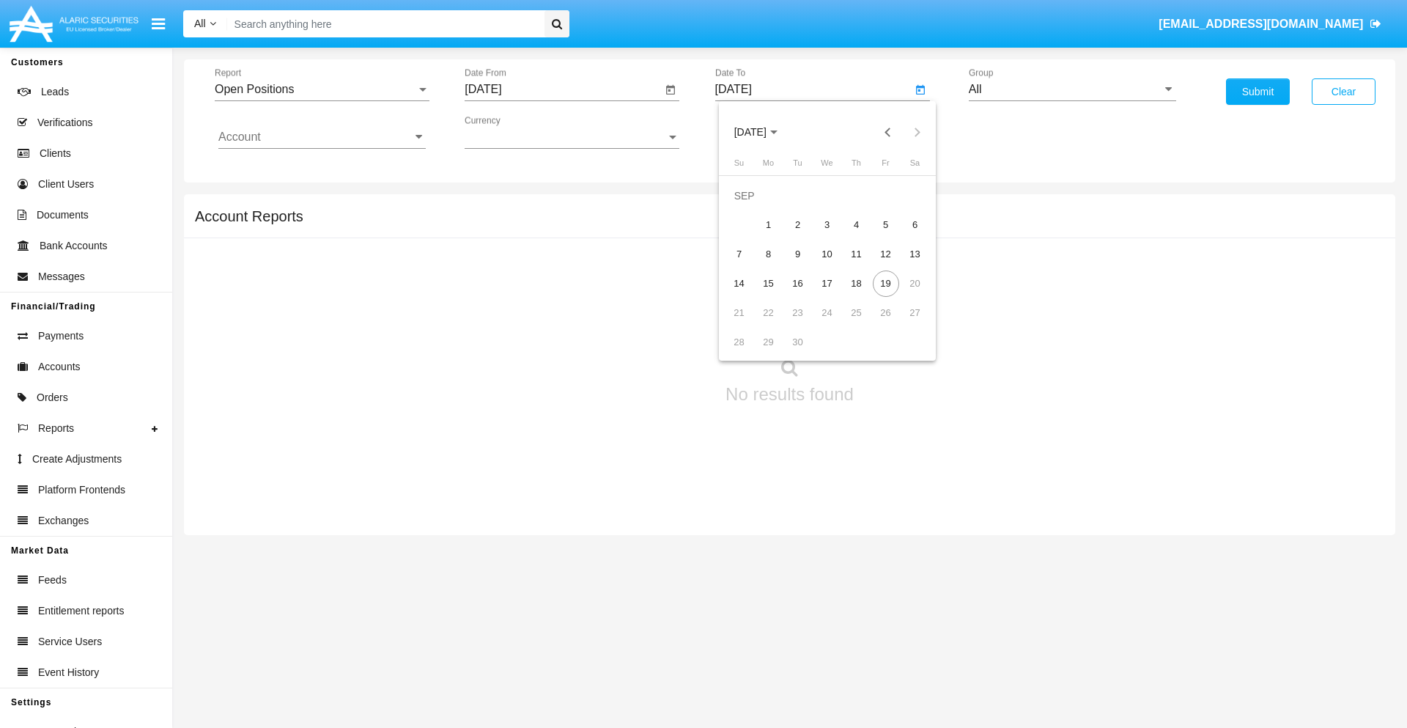
click at [885, 283] on div "19" at bounding box center [886, 283] width 26 height 26
type input "[DATE]"
click at [1072, 89] on input "All" at bounding box center [1072, 89] width 207 height 13
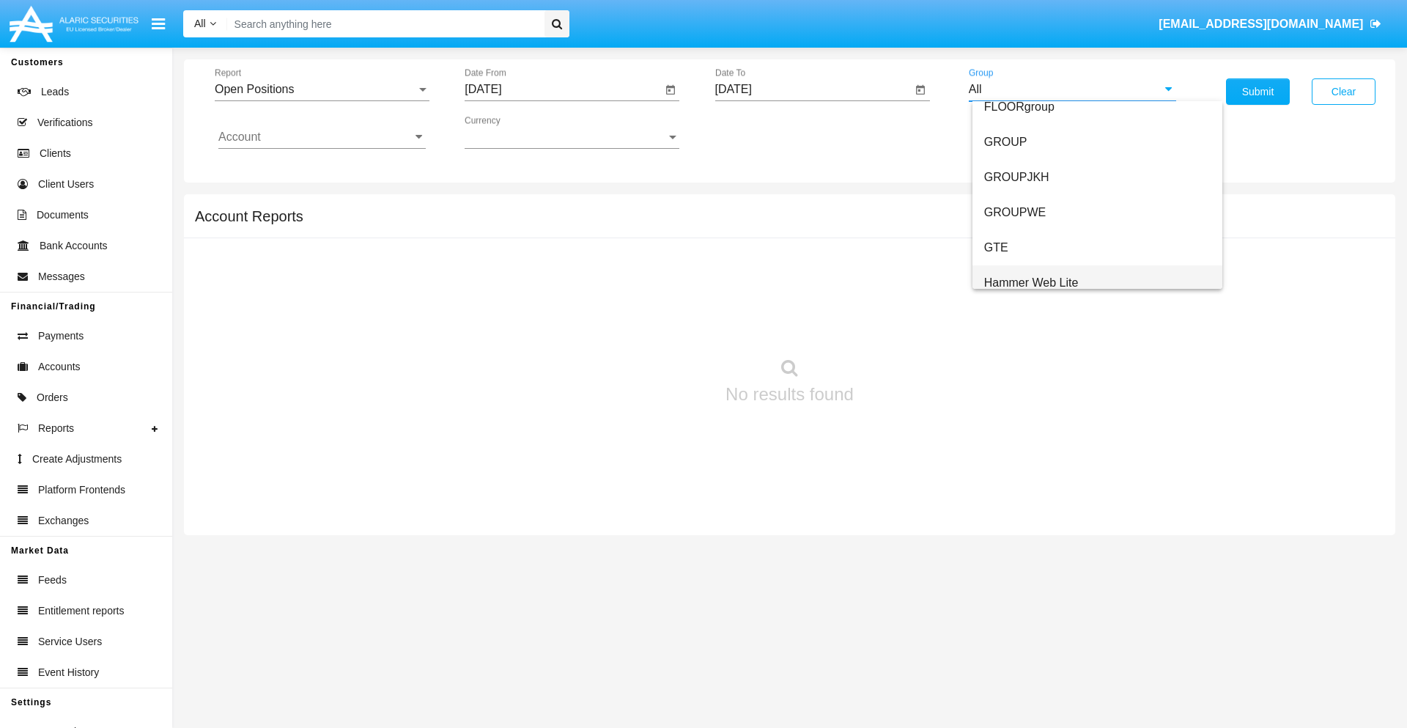
click at [1031, 282] on span "Hammer Web Lite" at bounding box center [1031, 282] width 95 height 12
type input "Hammer Web Lite"
click at [322, 137] on input "Account" at bounding box center [321, 136] width 207 height 13
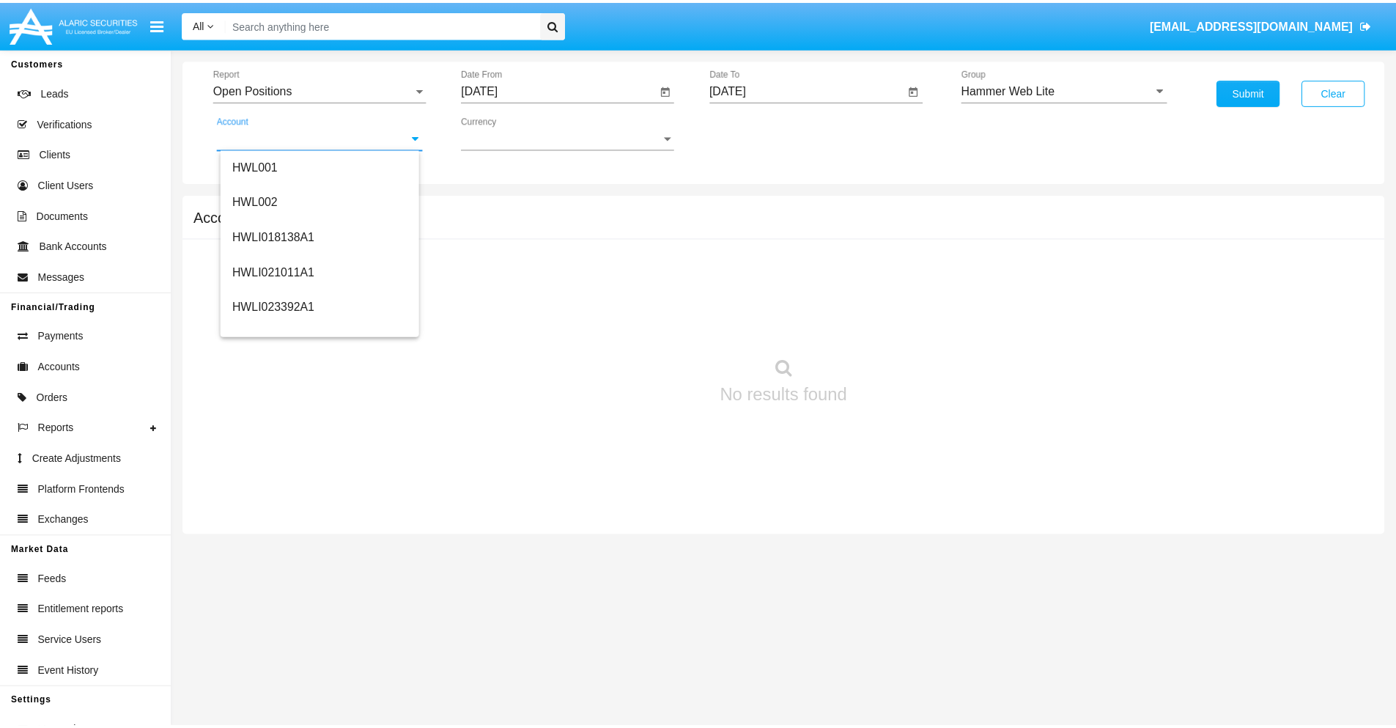
scroll to position [223, 0]
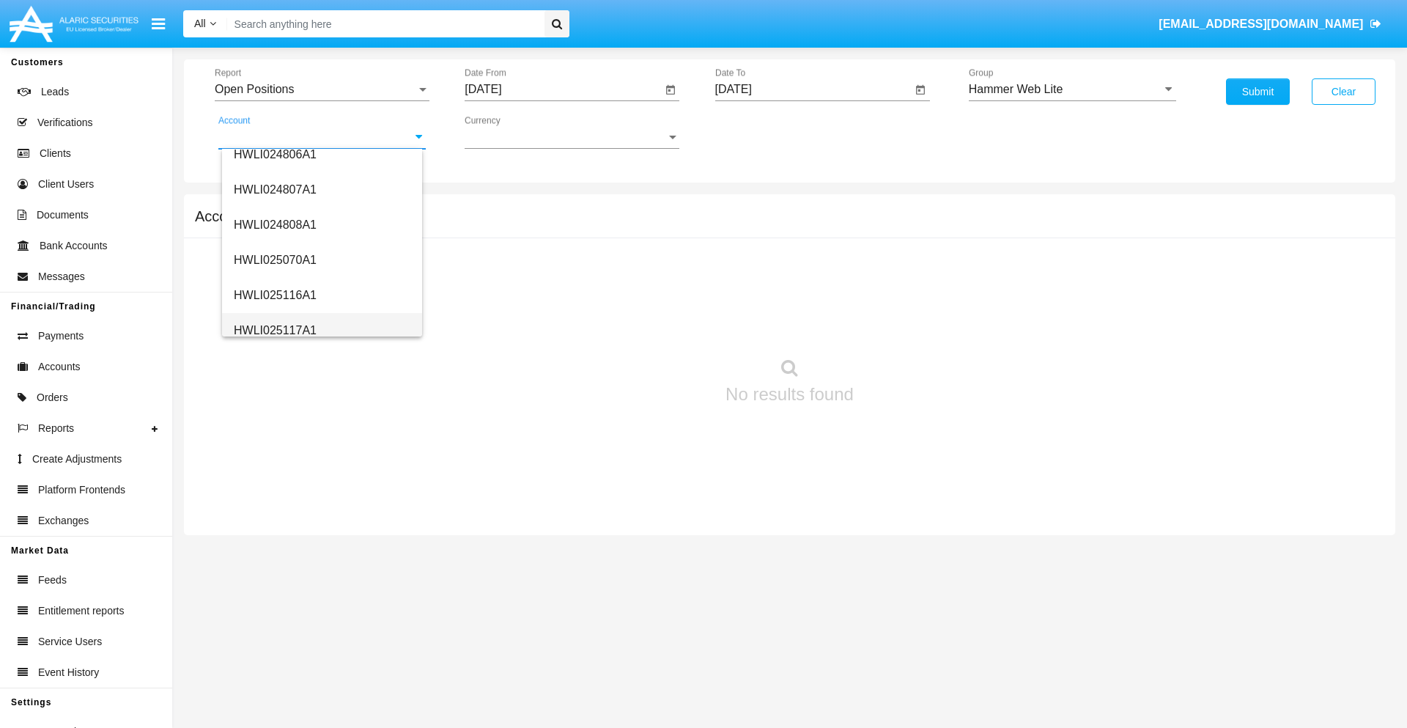
click at [274, 330] on span "HWLI025117A1" at bounding box center [275, 330] width 83 height 12
type input "HWLI025117A1"
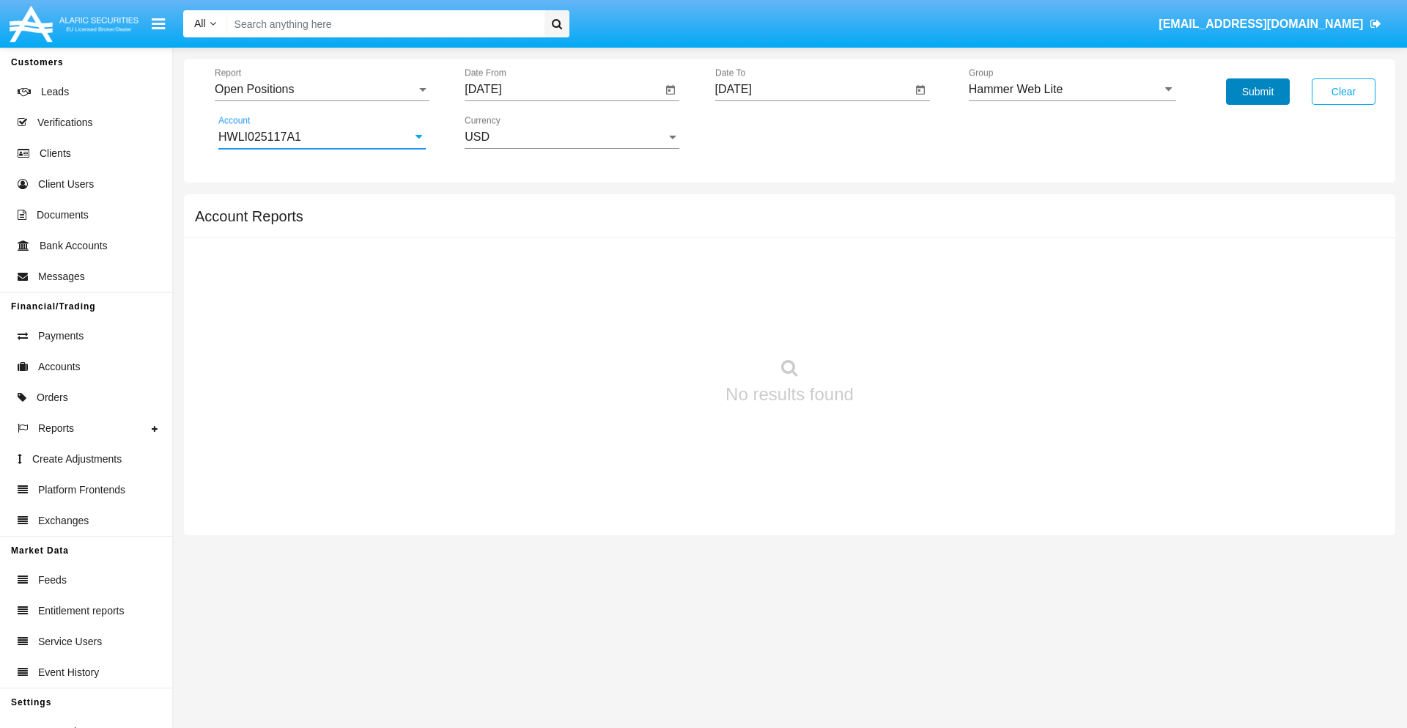
click at [1258, 92] on button "Submit" at bounding box center [1258, 91] width 64 height 26
click at [322, 89] on span "Report" at bounding box center [316, 89] width 202 height 13
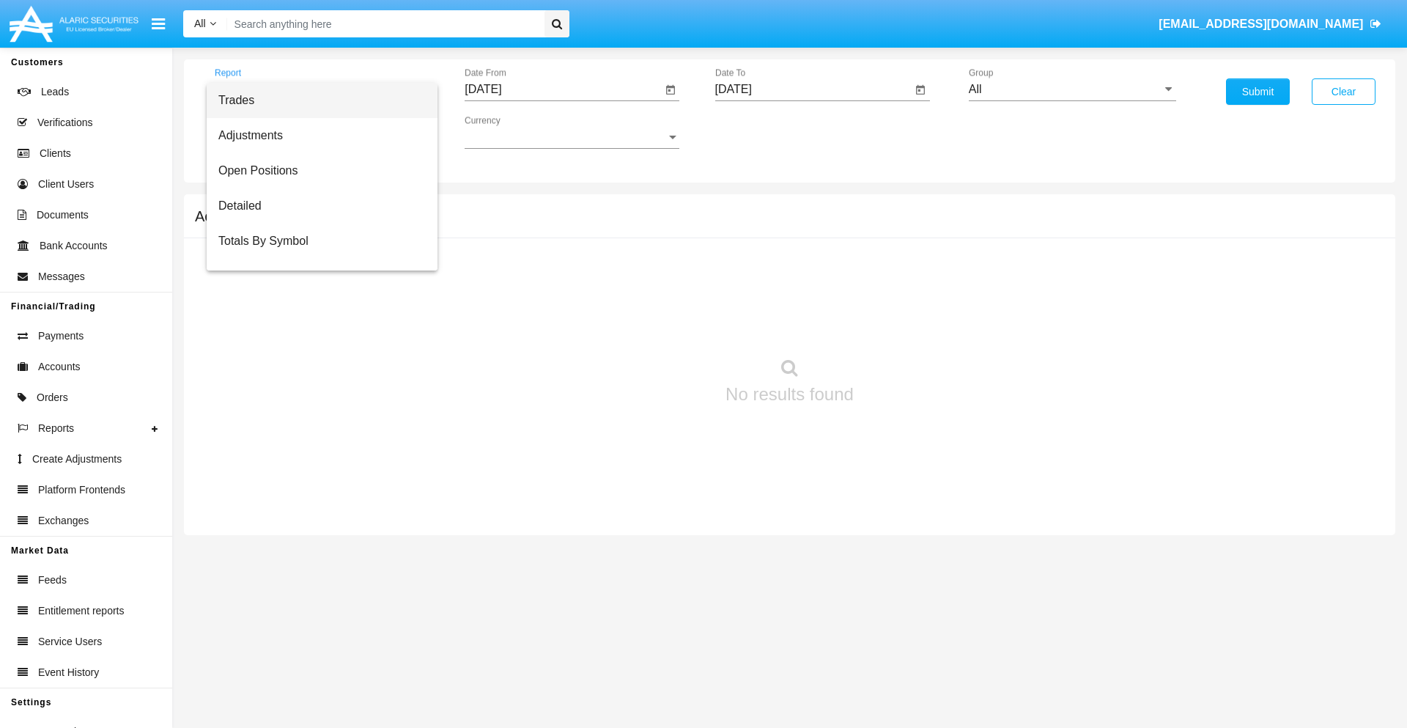
click at [316, 294] on span "Summary By Date" at bounding box center [321, 311] width 207 height 35
click at [563, 89] on input "[DATE]" at bounding box center [563, 89] width 197 height 13
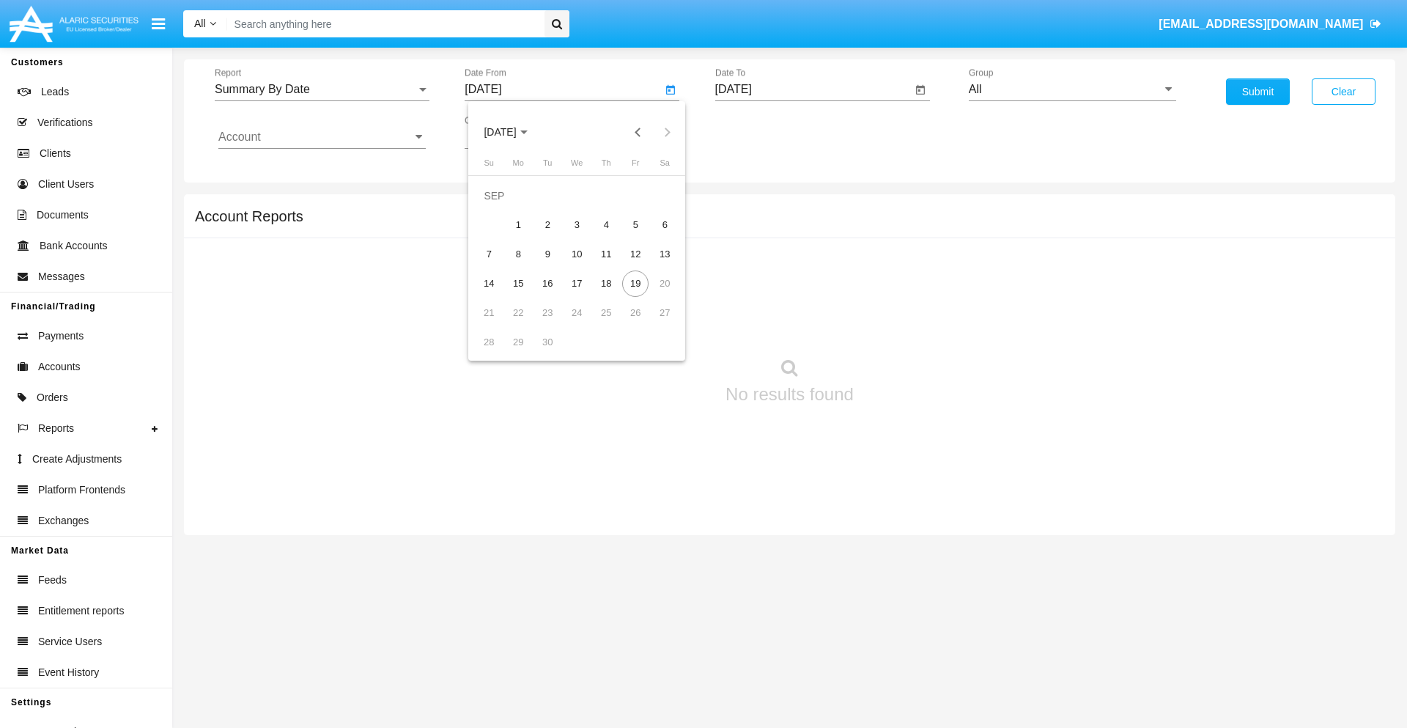
click at [512, 132] on span "[DATE]" at bounding box center [500, 133] width 32 height 12
click at [654, 324] on div "2025" at bounding box center [654, 324] width 46 height 26
click at [500, 265] on div "SEP" at bounding box center [500, 265] width 46 height 26
click at [606, 224] on div "4" at bounding box center [606, 225] width 26 height 26
type input "[DATE]"
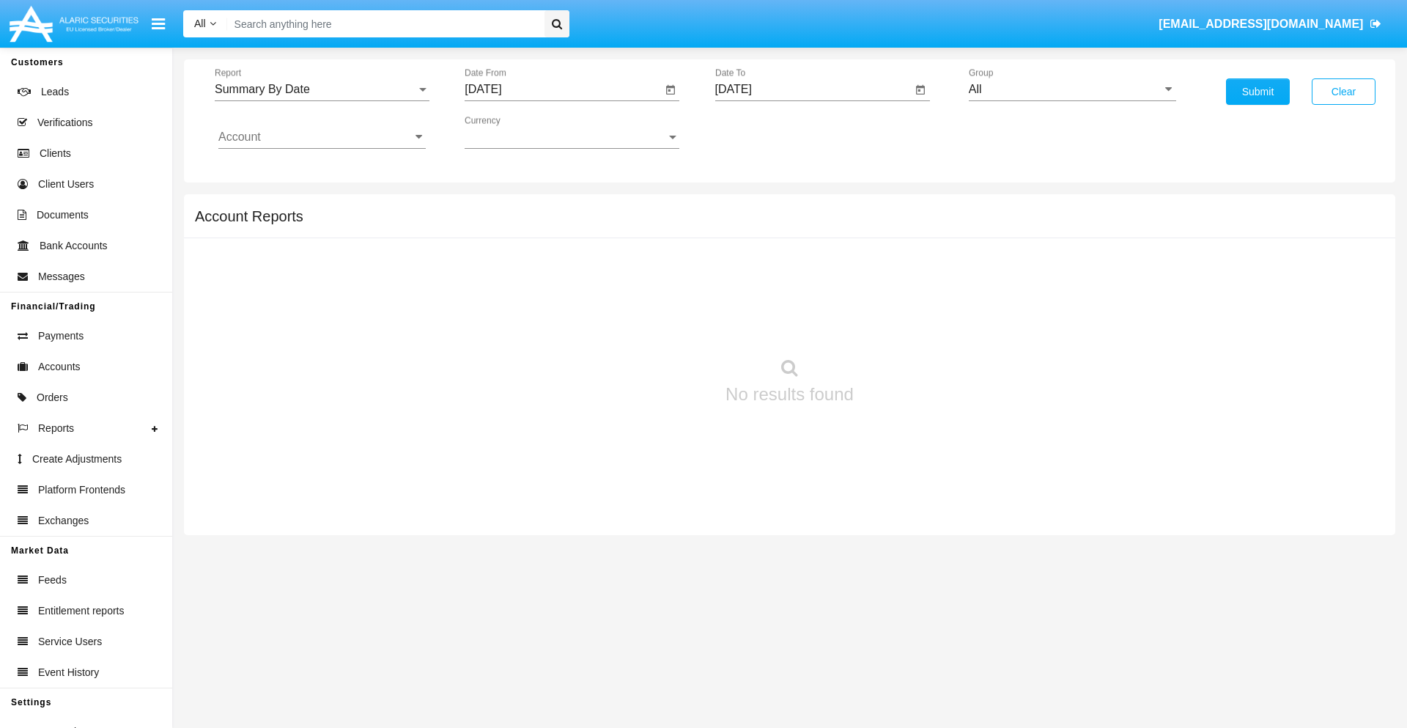
click at [813, 89] on input "[DATE]" at bounding box center [813, 89] width 197 height 13
click at [762, 132] on span "[DATE]" at bounding box center [750, 133] width 32 height 12
click at [904, 324] on div "2025" at bounding box center [904, 324] width 46 height 26
click at [750, 265] on div "SEP" at bounding box center [750, 265] width 46 height 26
click at [885, 283] on div "19" at bounding box center [886, 283] width 26 height 26
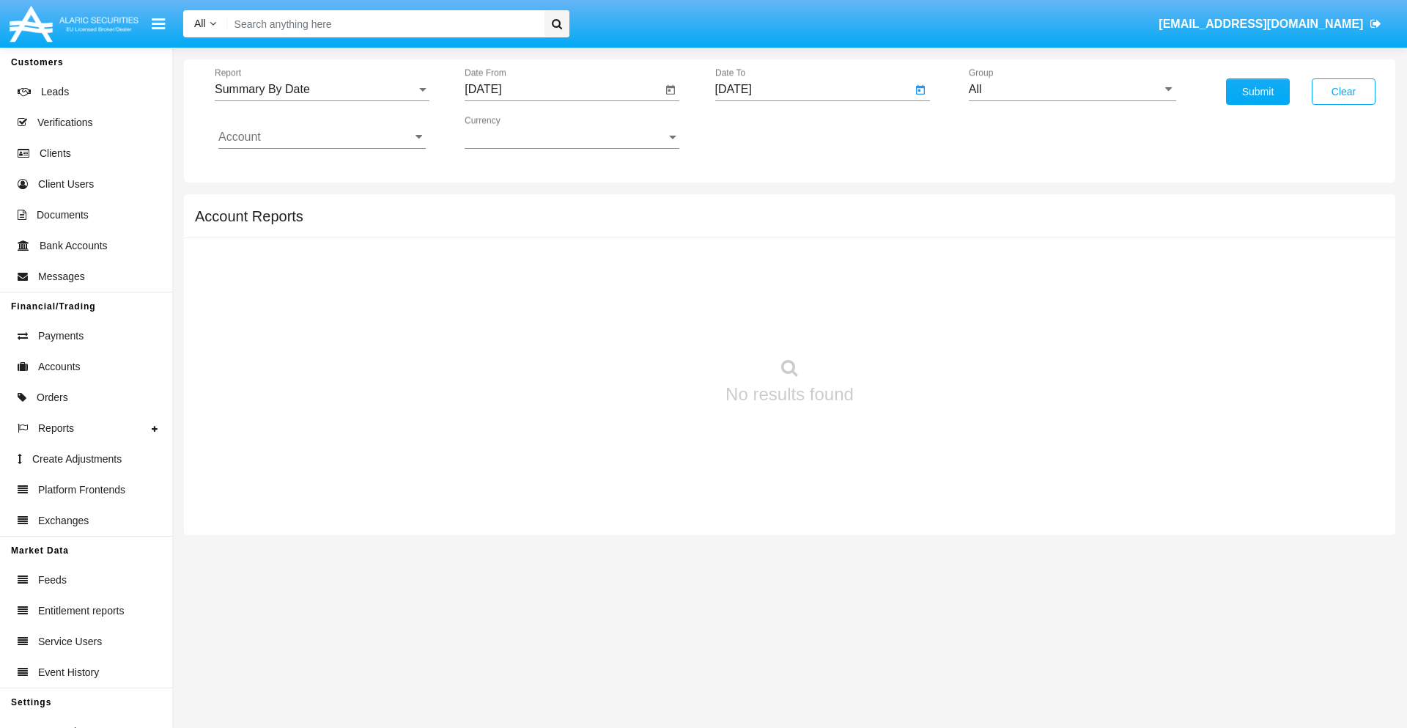
type input "[DATE]"
click at [1072, 89] on input "All" at bounding box center [1072, 89] width 207 height 13
click at [1031, 282] on span "Hammer Web Lite" at bounding box center [1031, 282] width 95 height 12
type input "Hammer Web Lite"
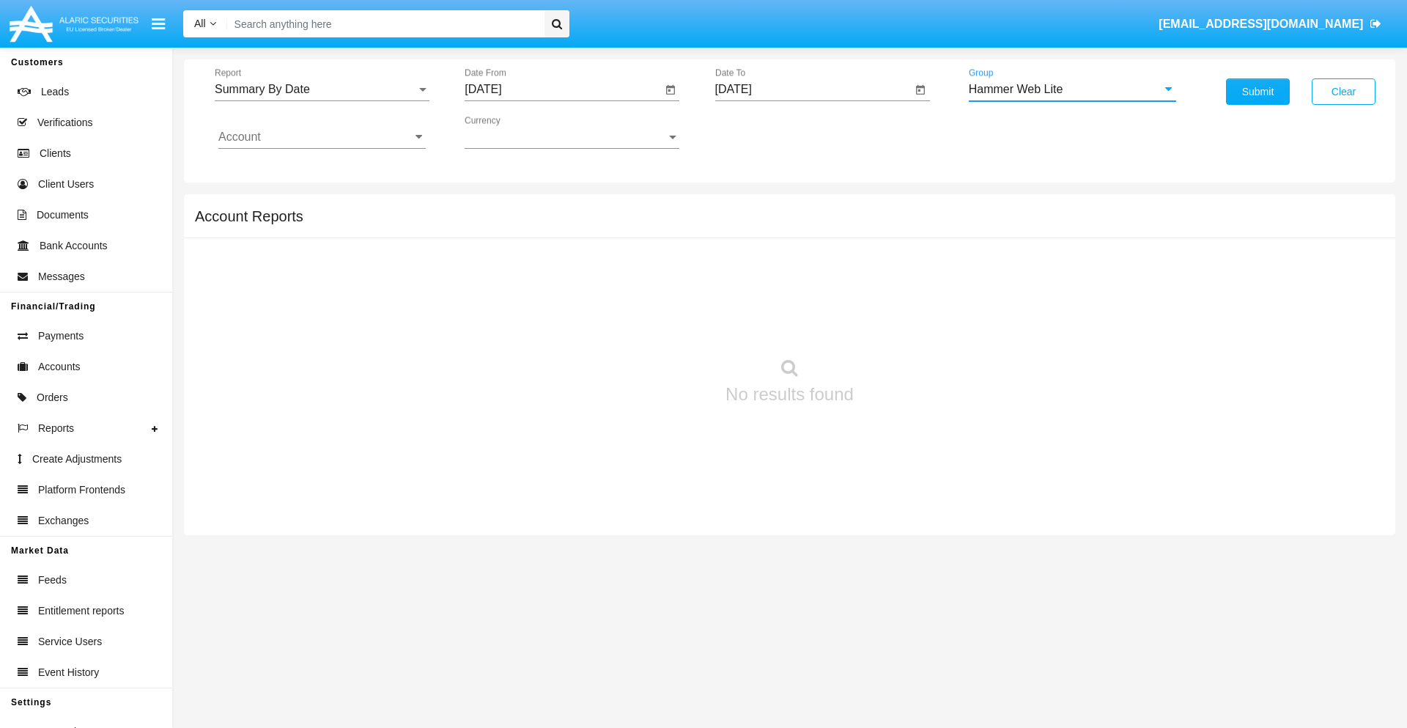
click at [322, 137] on input "Account" at bounding box center [321, 136] width 207 height 13
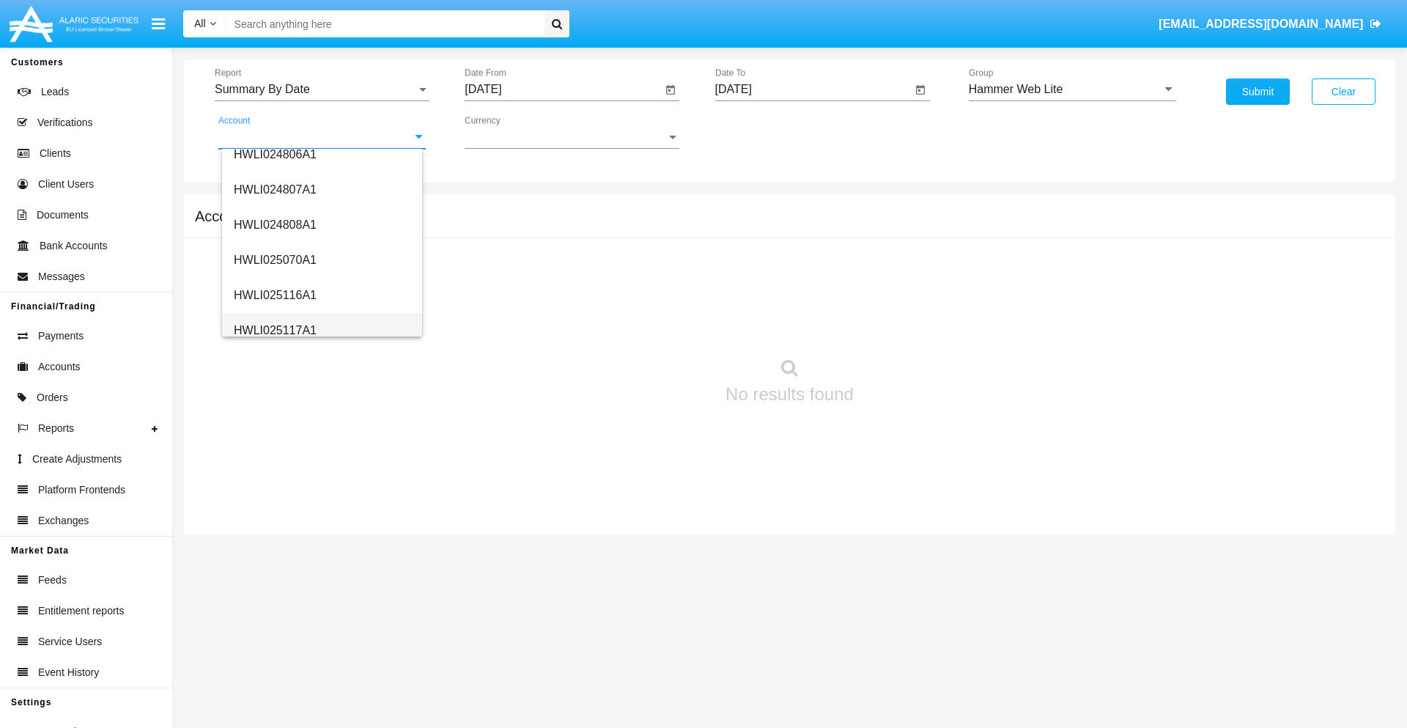
click at [274, 330] on span "HWLI025117A1" at bounding box center [275, 330] width 83 height 12
type input "HWLI025117A1"
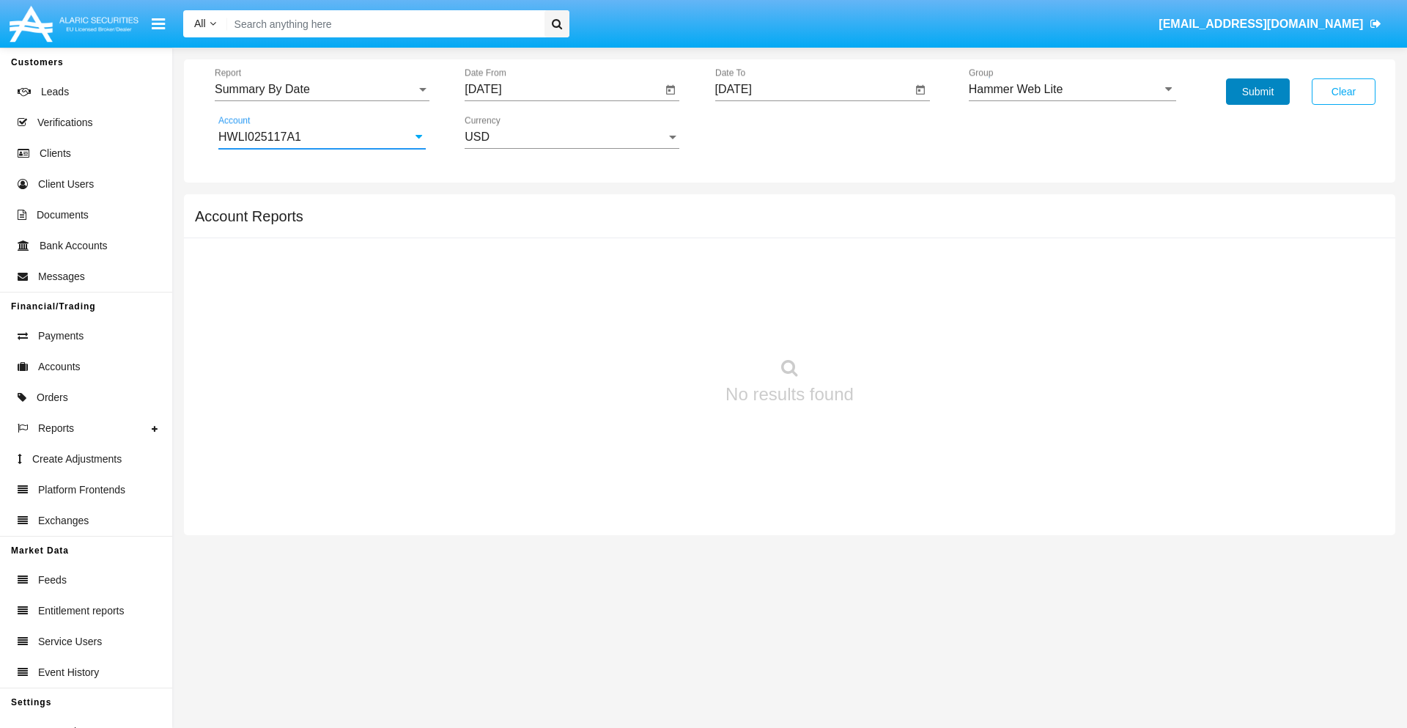
click at [1258, 92] on button "Submit" at bounding box center [1258, 91] width 64 height 26
click at [322, 89] on span "Report" at bounding box center [316, 89] width 202 height 13
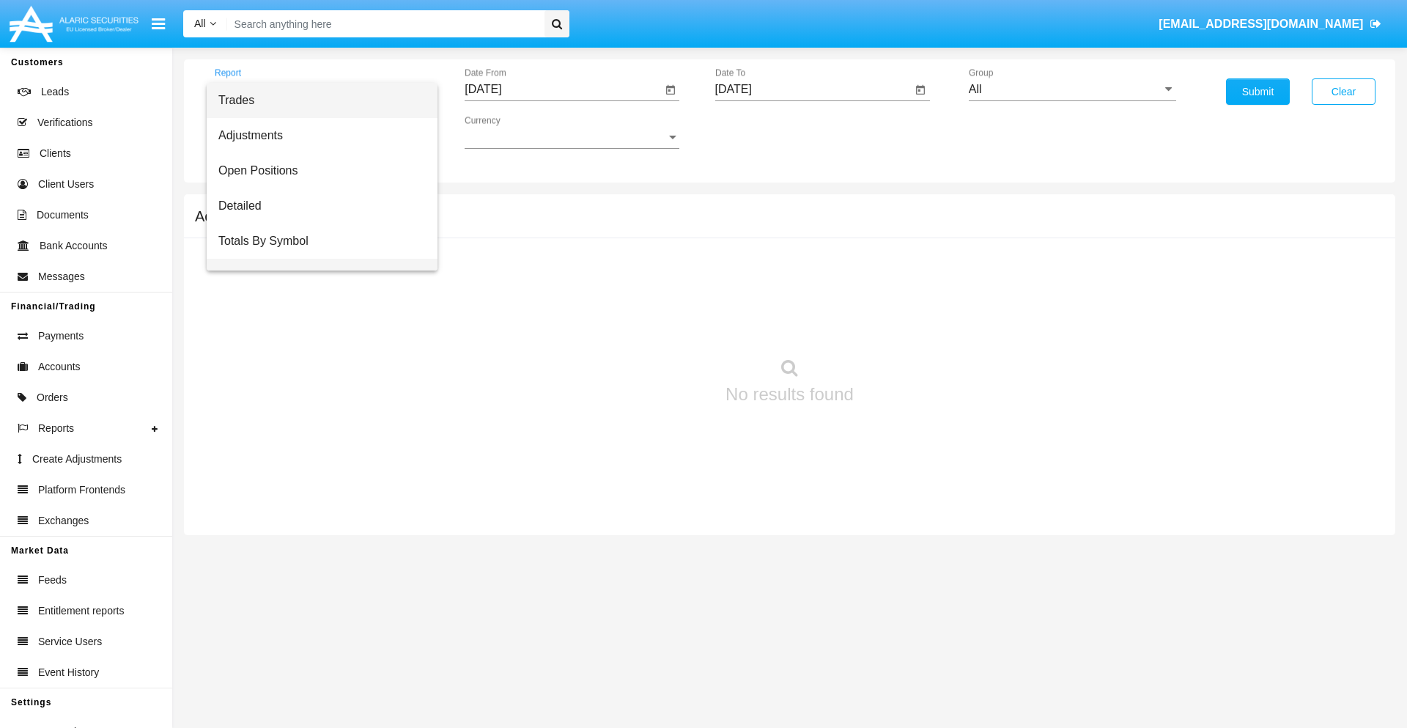
click at [316, 259] on span "Totals By Date" at bounding box center [321, 276] width 207 height 35
click at [563, 89] on input "[DATE]" at bounding box center [563, 89] width 197 height 13
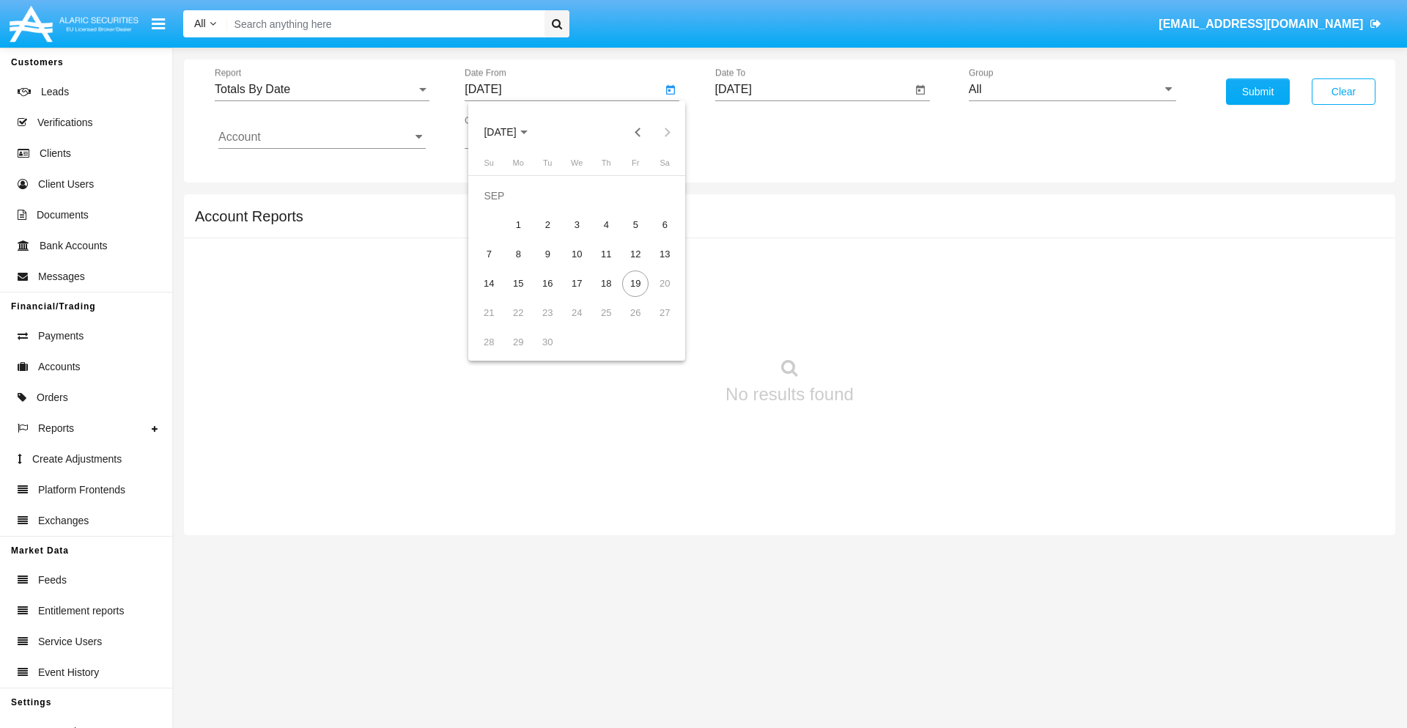
click at [512, 132] on span "[DATE]" at bounding box center [500, 133] width 32 height 12
click at [654, 324] on div "2025" at bounding box center [654, 324] width 46 height 26
click at [500, 265] on div "SEP" at bounding box center [500, 265] width 46 height 26
click at [606, 224] on div "4" at bounding box center [606, 225] width 26 height 26
type input "[DATE]"
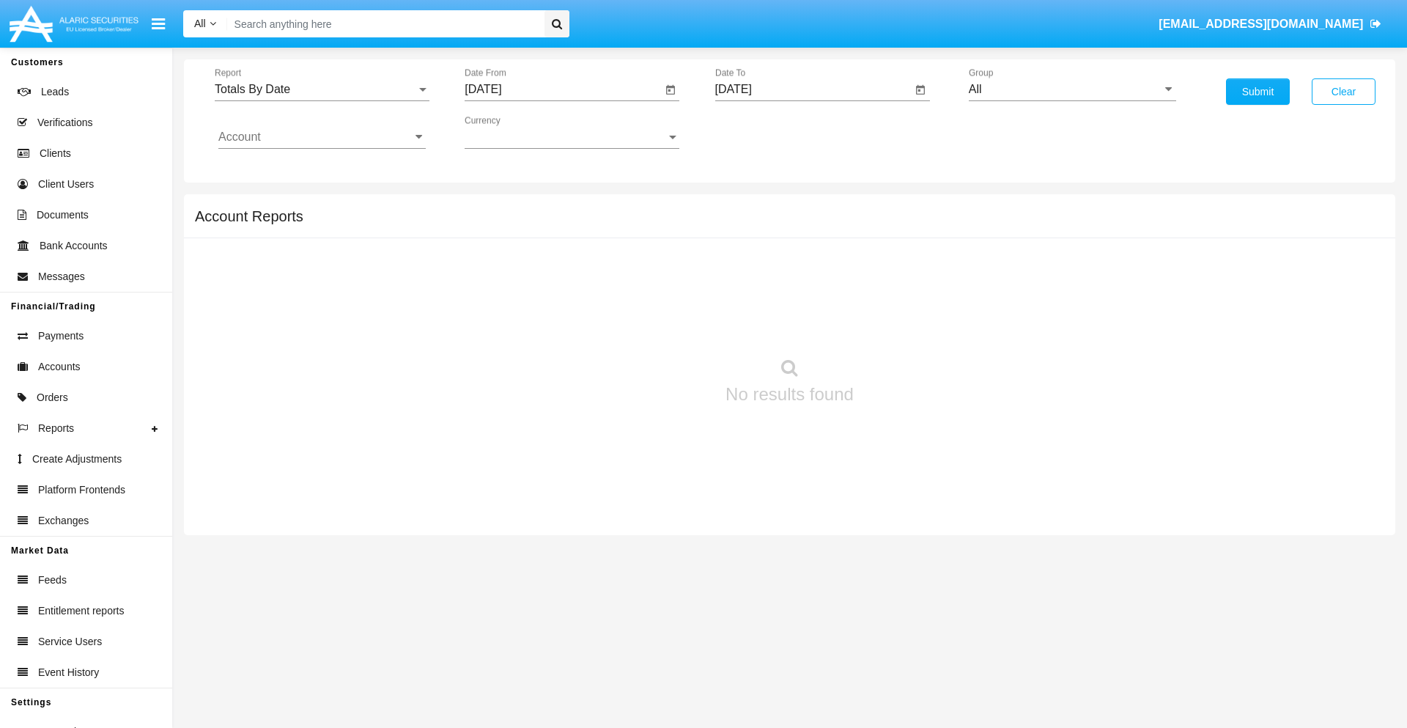
click at [813, 89] on input "[DATE]" at bounding box center [813, 89] width 197 height 13
click at [762, 132] on span "[DATE]" at bounding box center [750, 133] width 32 height 12
click at [904, 324] on div "2025" at bounding box center [904, 324] width 46 height 26
click at [750, 265] on div "SEP" at bounding box center [750, 265] width 46 height 26
click at [885, 283] on div "19" at bounding box center [886, 283] width 26 height 26
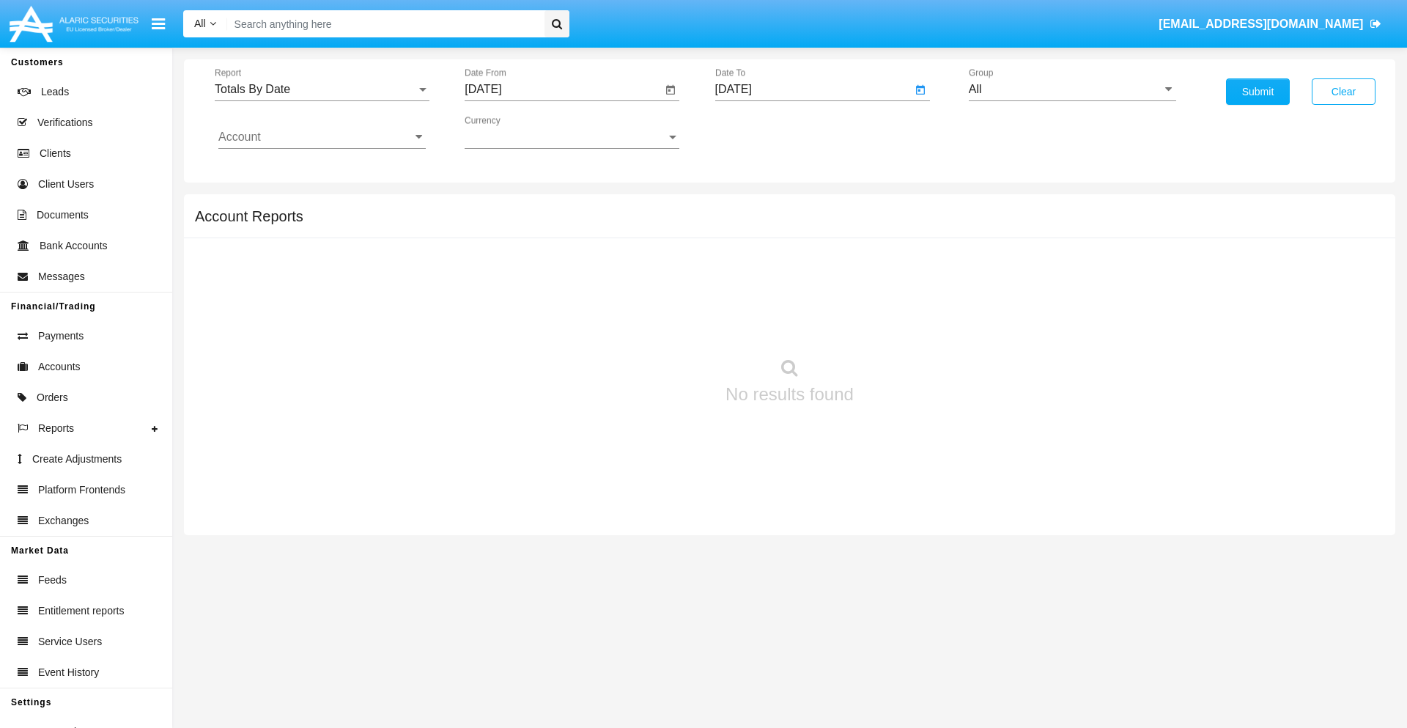
type input "[DATE]"
click at [1072, 89] on input "All" at bounding box center [1072, 89] width 207 height 13
click at [1031, 282] on span "Hammer Web Lite" at bounding box center [1031, 282] width 95 height 12
type input "Hammer Web Lite"
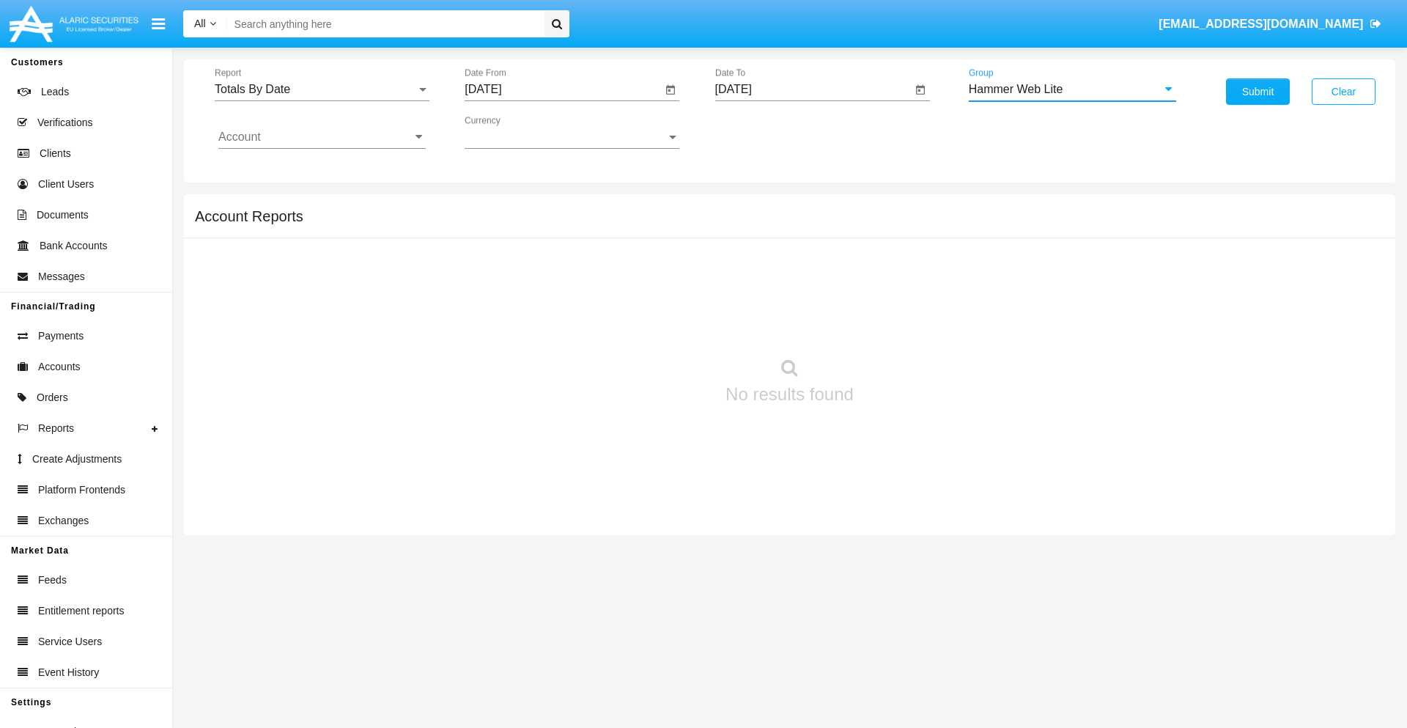
click at [322, 137] on input "Account" at bounding box center [321, 136] width 207 height 13
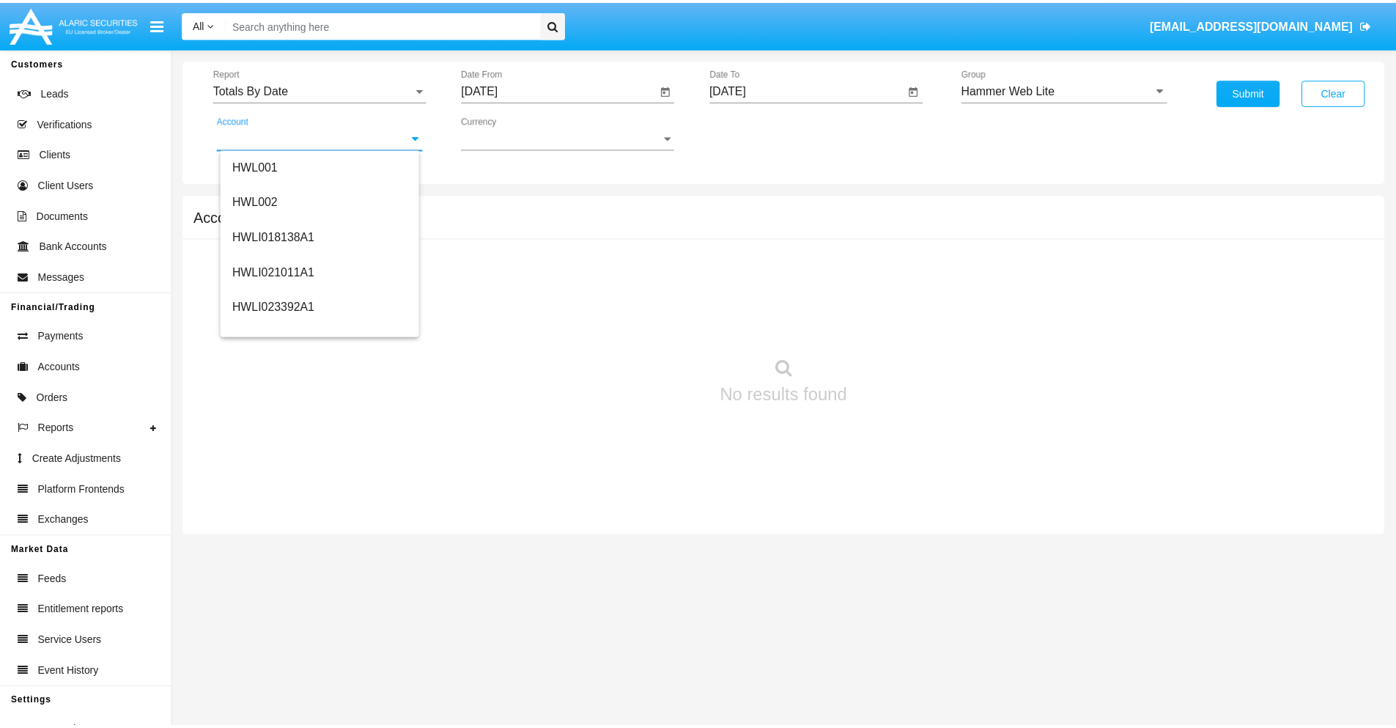
scroll to position [223, 0]
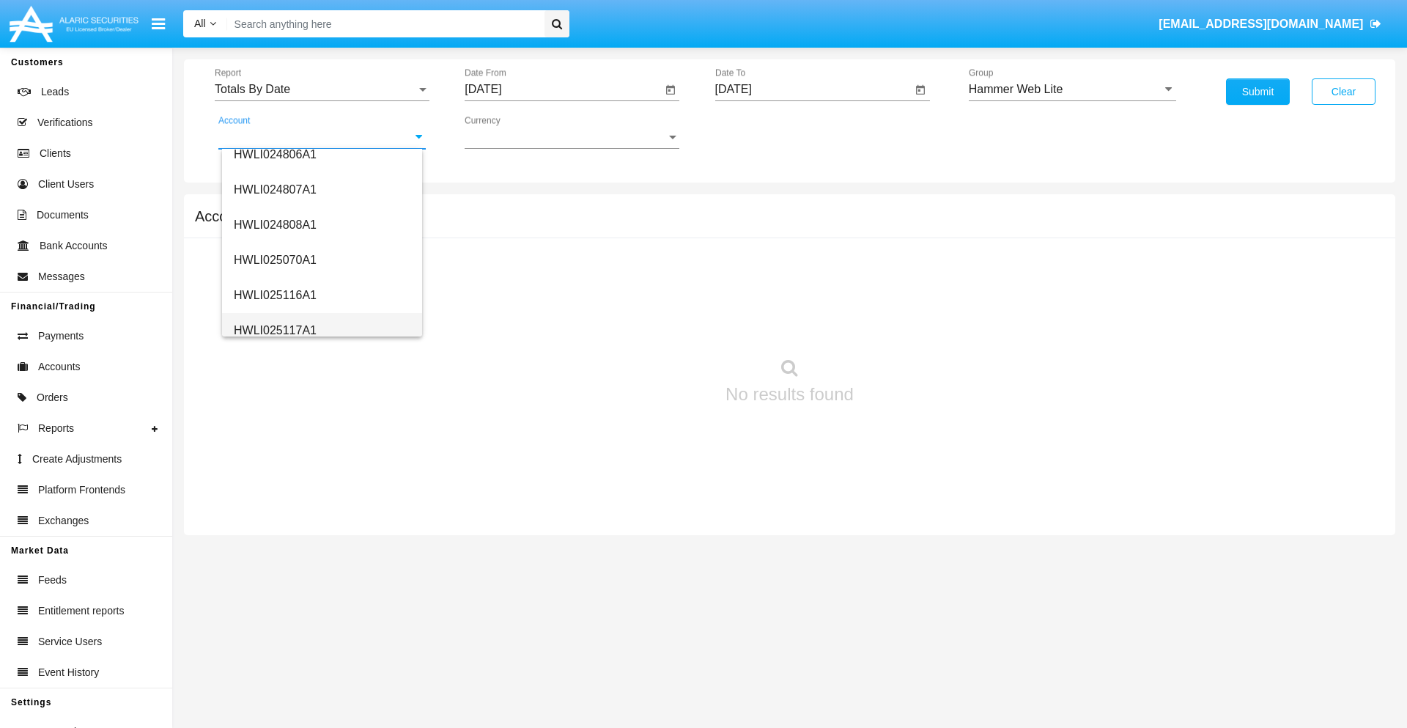
click at [274, 330] on span "HWLI025117A1" at bounding box center [275, 330] width 83 height 12
type input "HWLI025117A1"
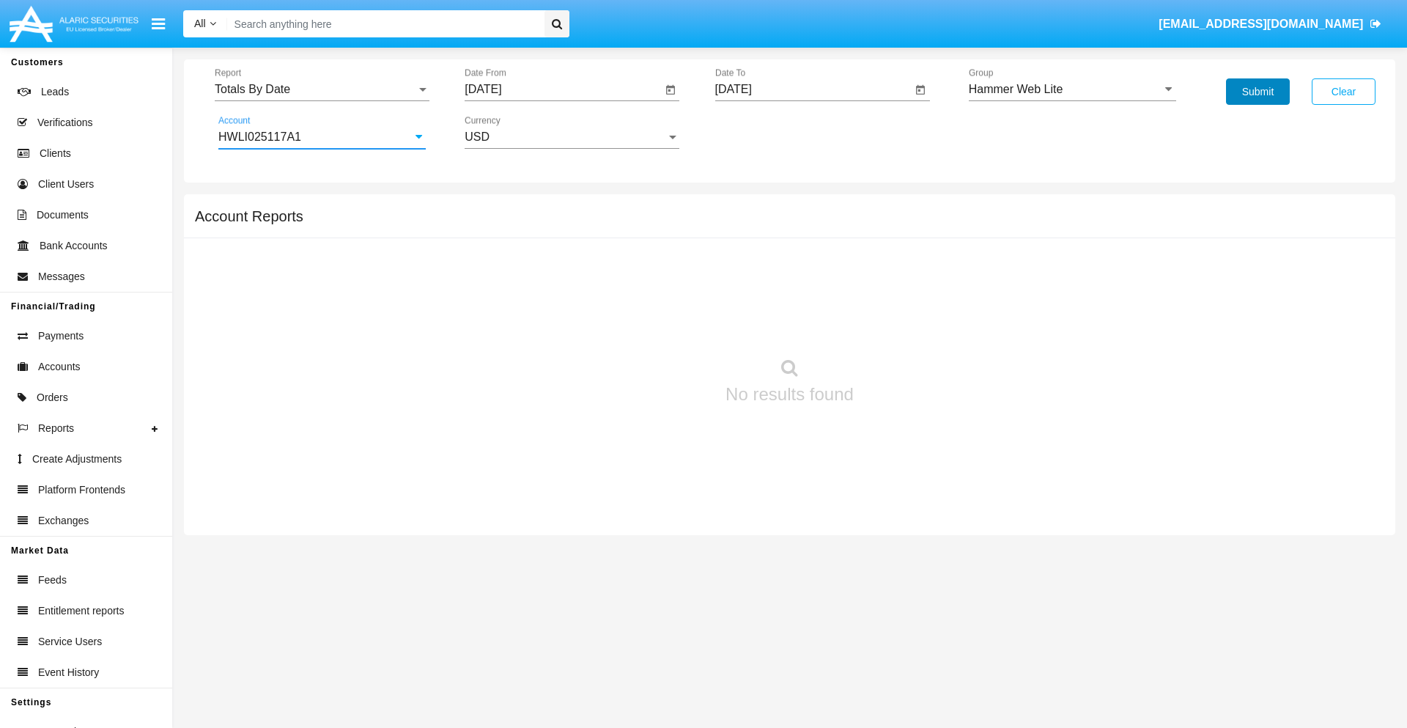
click at [1258, 92] on button "Submit" at bounding box center [1258, 91] width 64 height 26
click at [322, 89] on span "Report" at bounding box center [316, 89] width 202 height 13
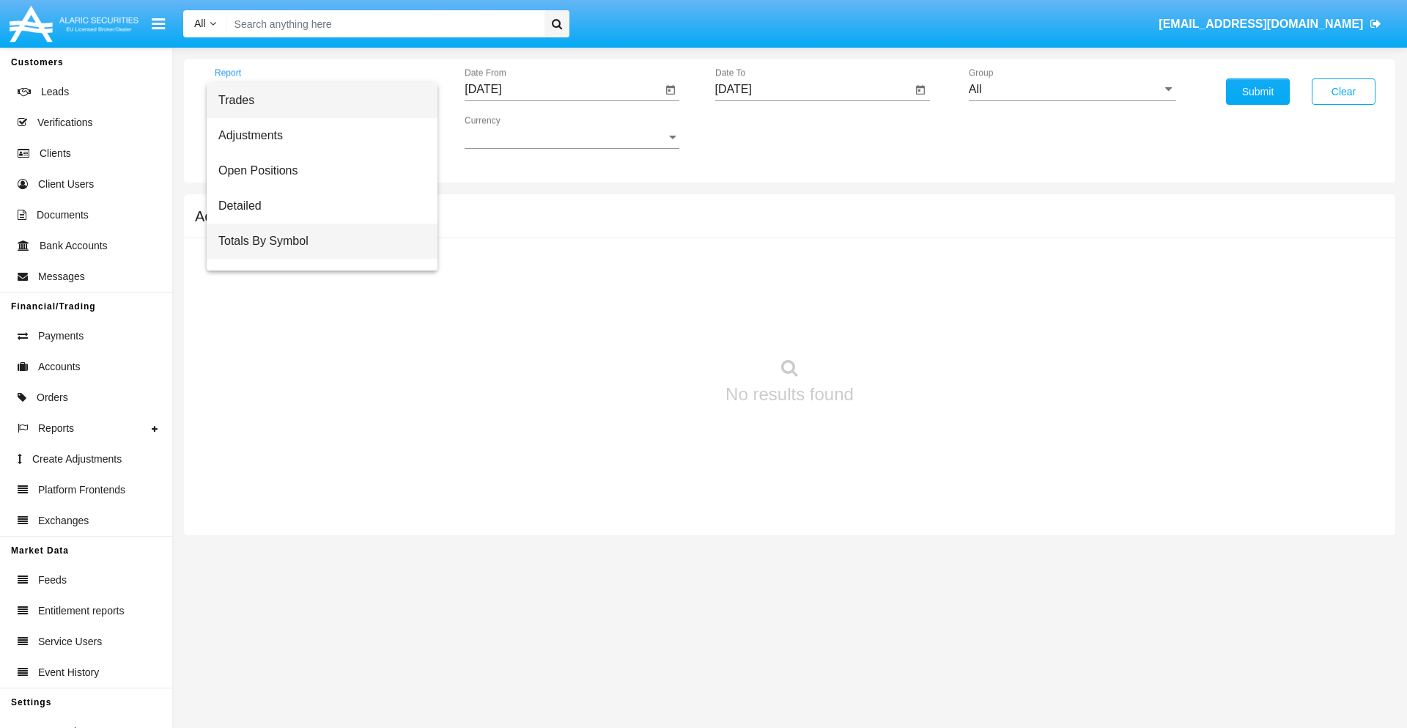
click at [316, 241] on span "Totals By Symbol" at bounding box center [321, 241] width 207 height 35
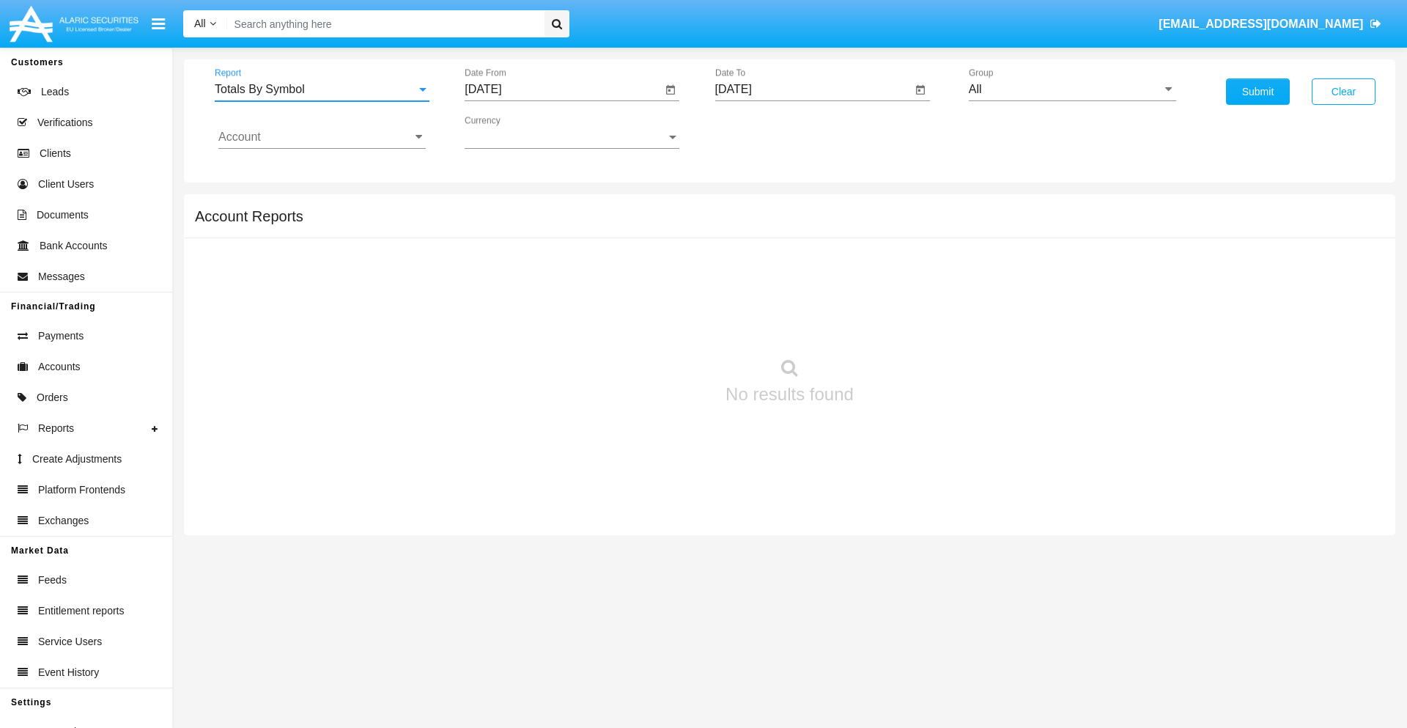
click at [563, 89] on input "[DATE]" at bounding box center [563, 89] width 197 height 13
click at [512, 132] on span "[DATE]" at bounding box center [500, 133] width 32 height 12
click at [654, 324] on div "2025" at bounding box center [654, 324] width 46 height 26
click at [654, 236] on div "AUG" at bounding box center [654, 236] width 46 height 26
click at [577, 283] on div "20" at bounding box center [577, 283] width 26 height 26
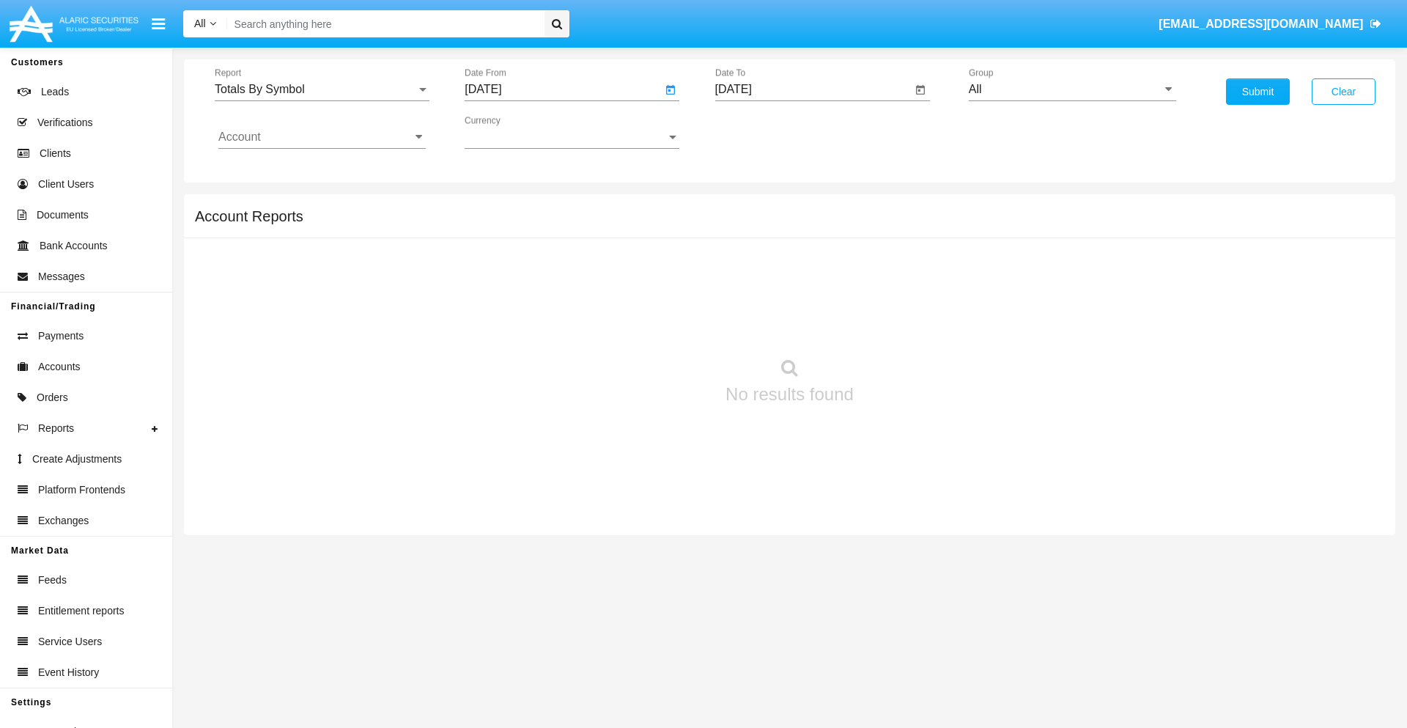
type input "08/20/25"
click at [813, 89] on input "[DATE]" at bounding box center [813, 89] width 197 height 13
click at [762, 132] on span "[DATE]" at bounding box center [750, 133] width 32 height 12
click at [904, 324] on div "2025" at bounding box center [904, 324] width 46 height 26
click at [750, 265] on div "SEP" at bounding box center [750, 265] width 46 height 26
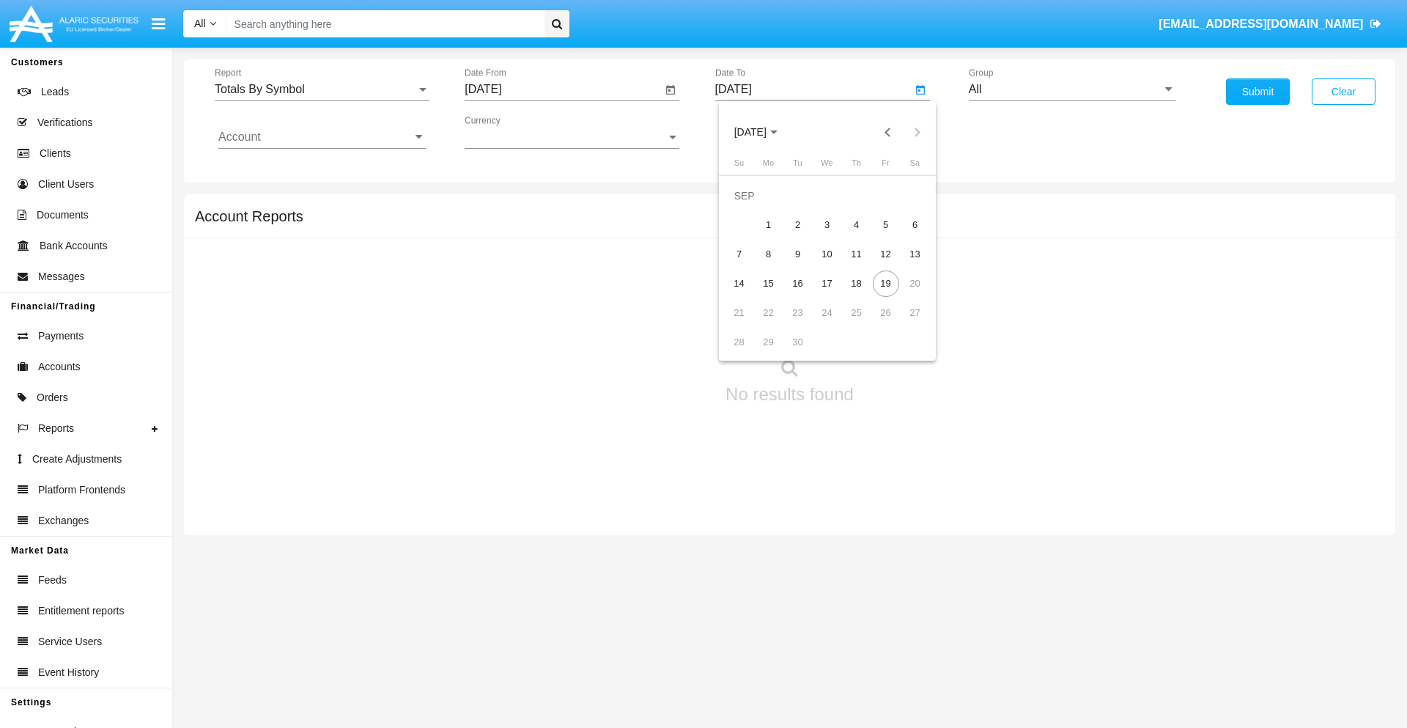
click at [885, 283] on div "19" at bounding box center [886, 283] width 26 height 26
type input "[DATE]"
click at [1072, 89] on input "All" at bounding box center [1072, 89] width 207 height 13
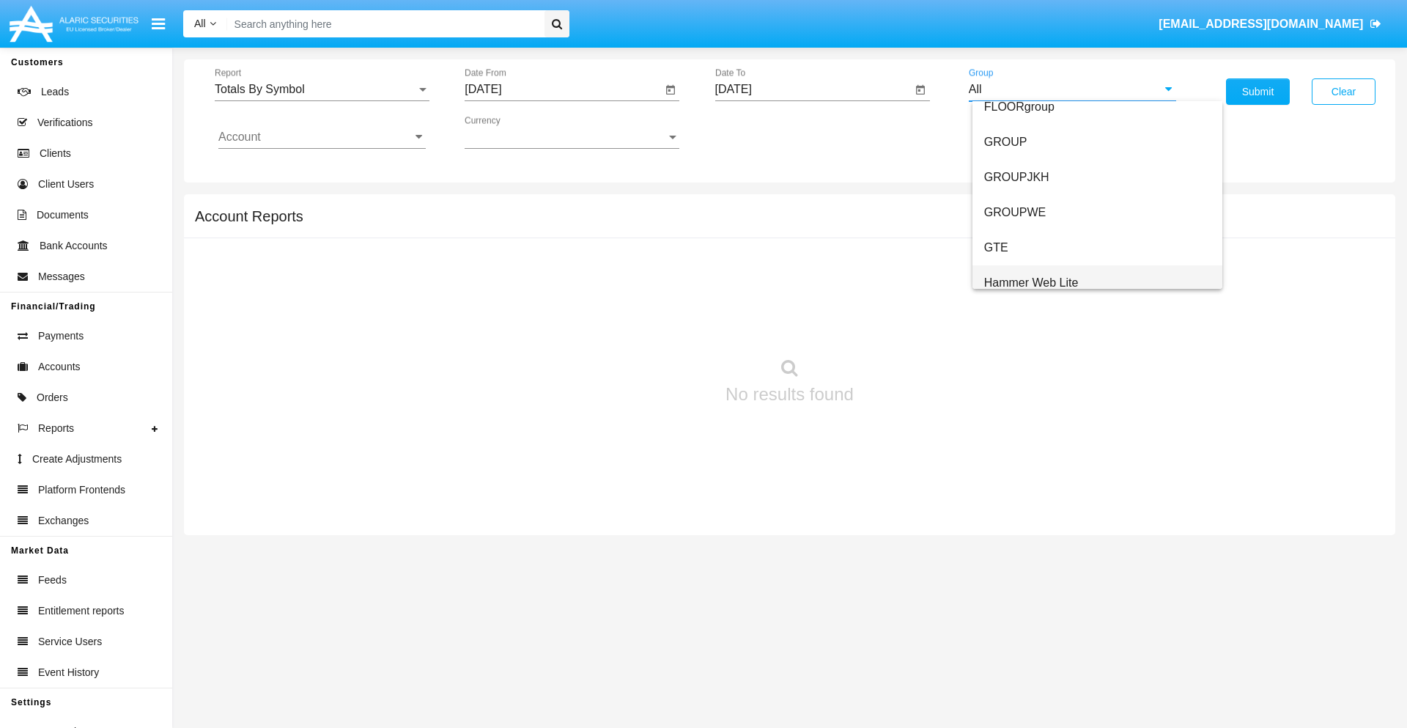
click at [1031, 282] on span "Hammer Web Lite" at bounding box center [1031, 282] width 95 height 12
type input "Hammer Web Lite"
click at [322, 137] on input "Account" at bounding box center [321, 136] width 207 height 13
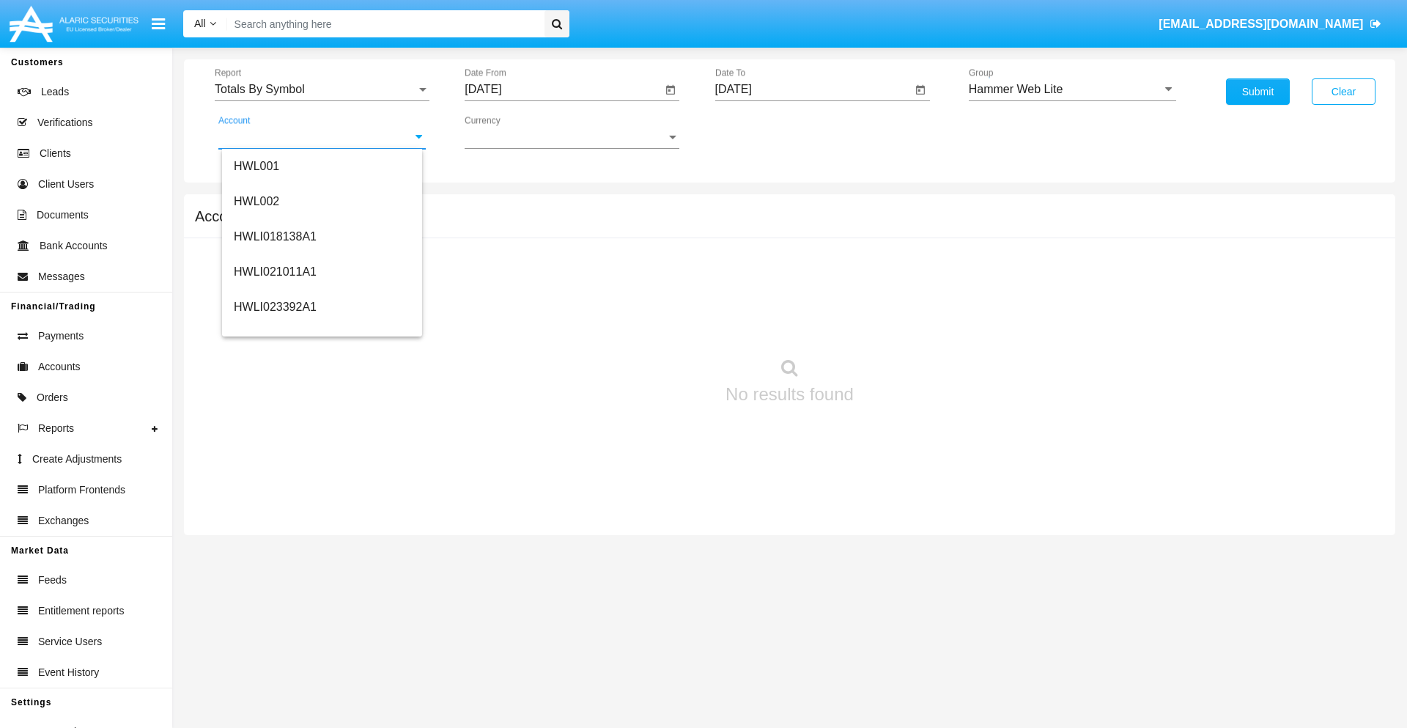
click at [274, 547] on span "HWLI025117A1" at bounding box center [275, 553] width 83 height 12
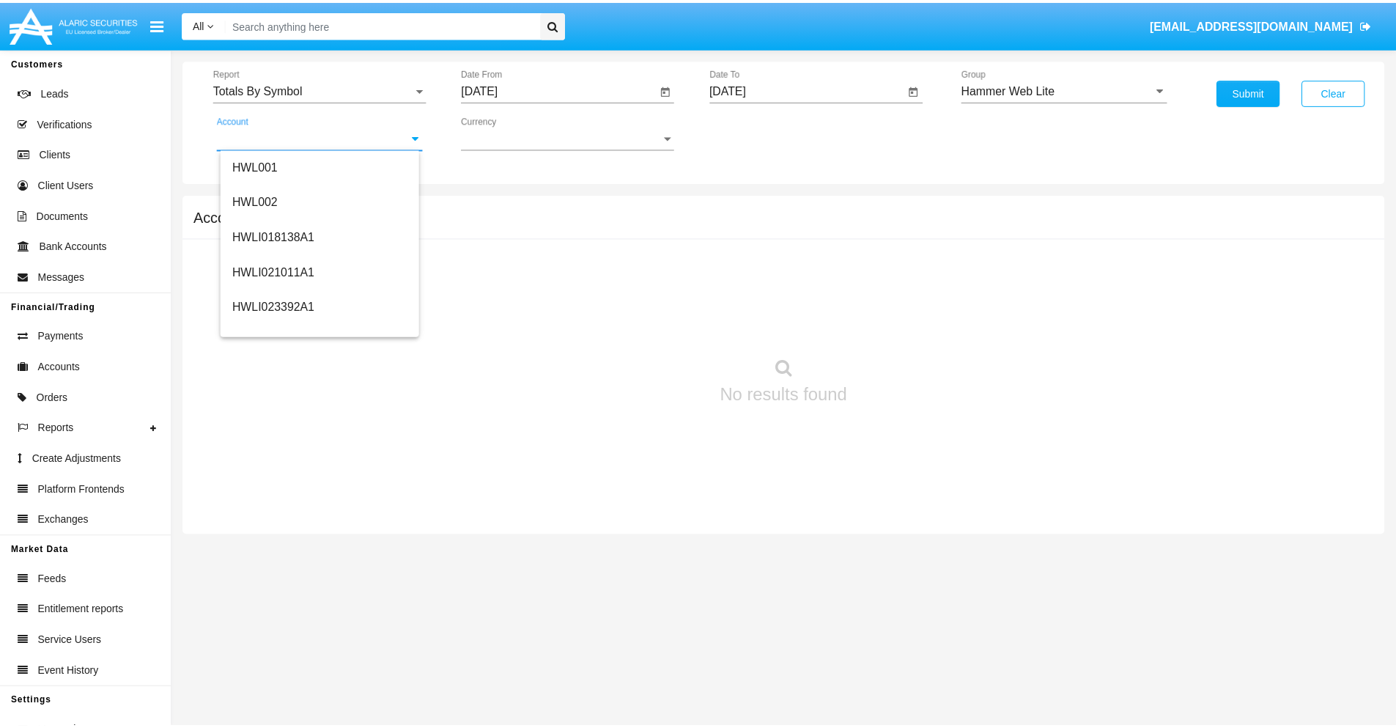
scroll to position [0, 0]
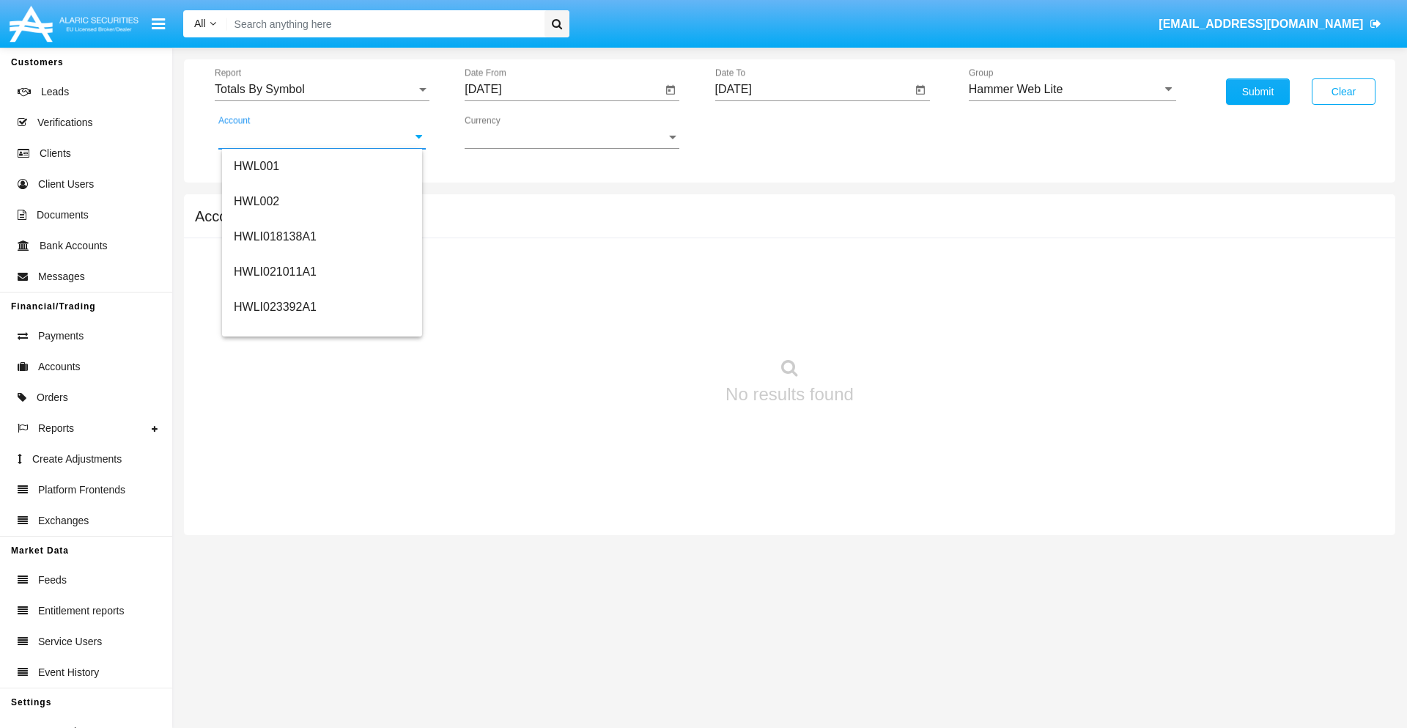
type input "HWLI025117A1"
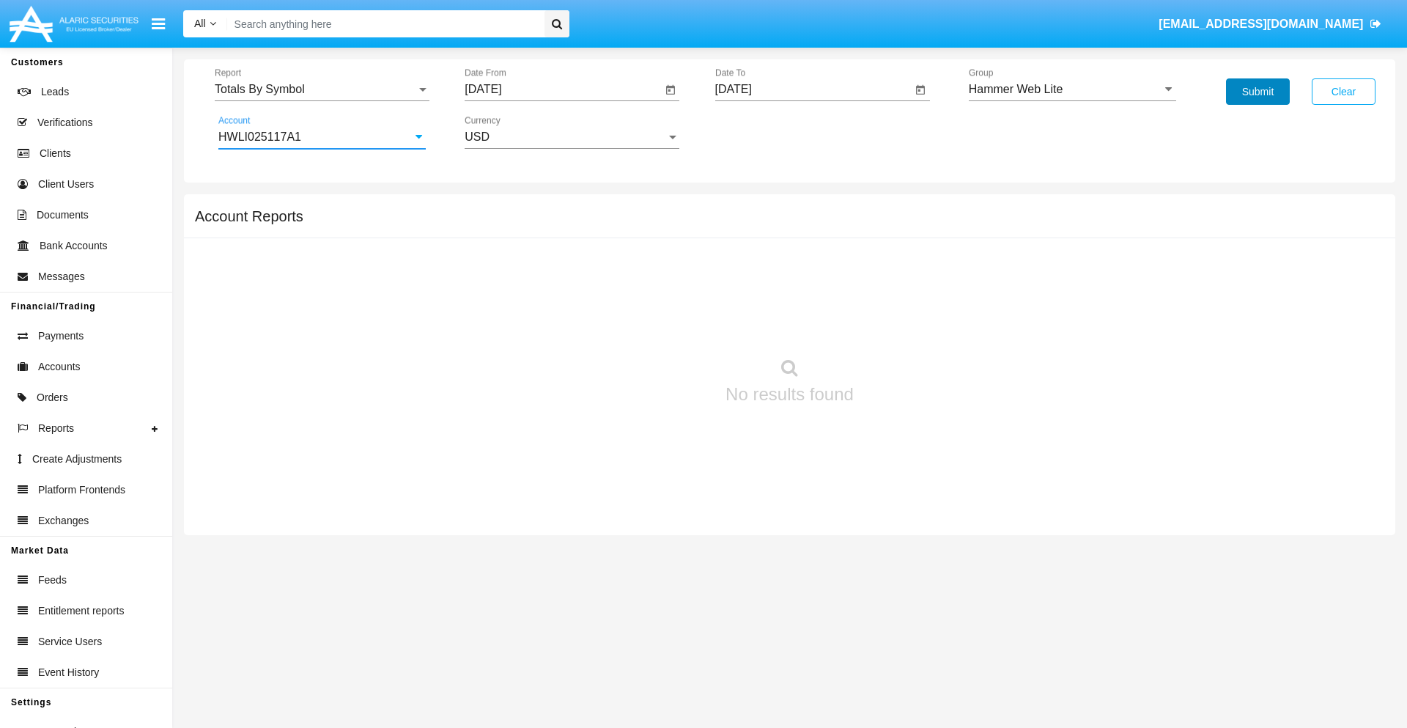
click at [1258, 92] on button "Submit" at bounding box center [1258, 91] width 64 height 26
click at [322, 89] on span "Report" at bounding box center [316, 89] width 202 height 13
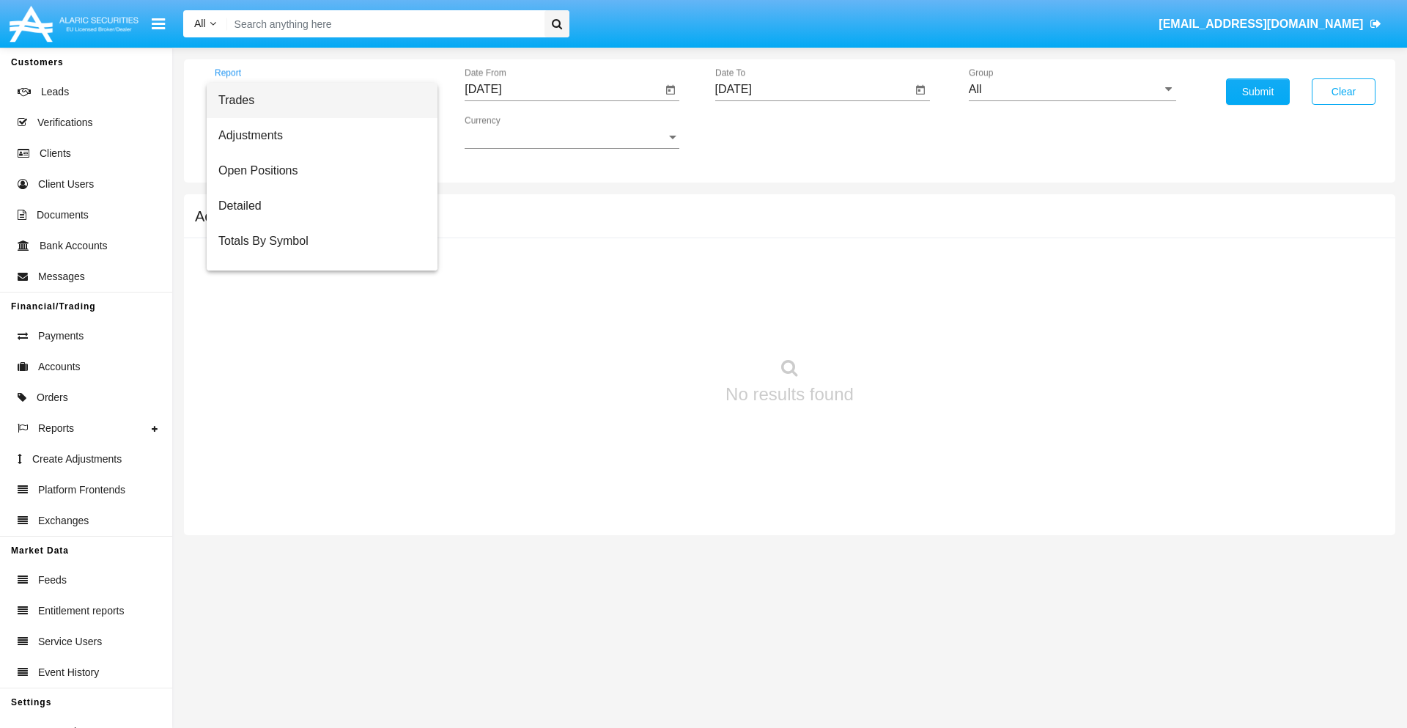
click at [316, 100] on span "Trades" at bounding box center [321, 100] width 207 height 35
click at [563, 89] on input "[DATE]" at bounding box center [563, 89] width 197 height 13
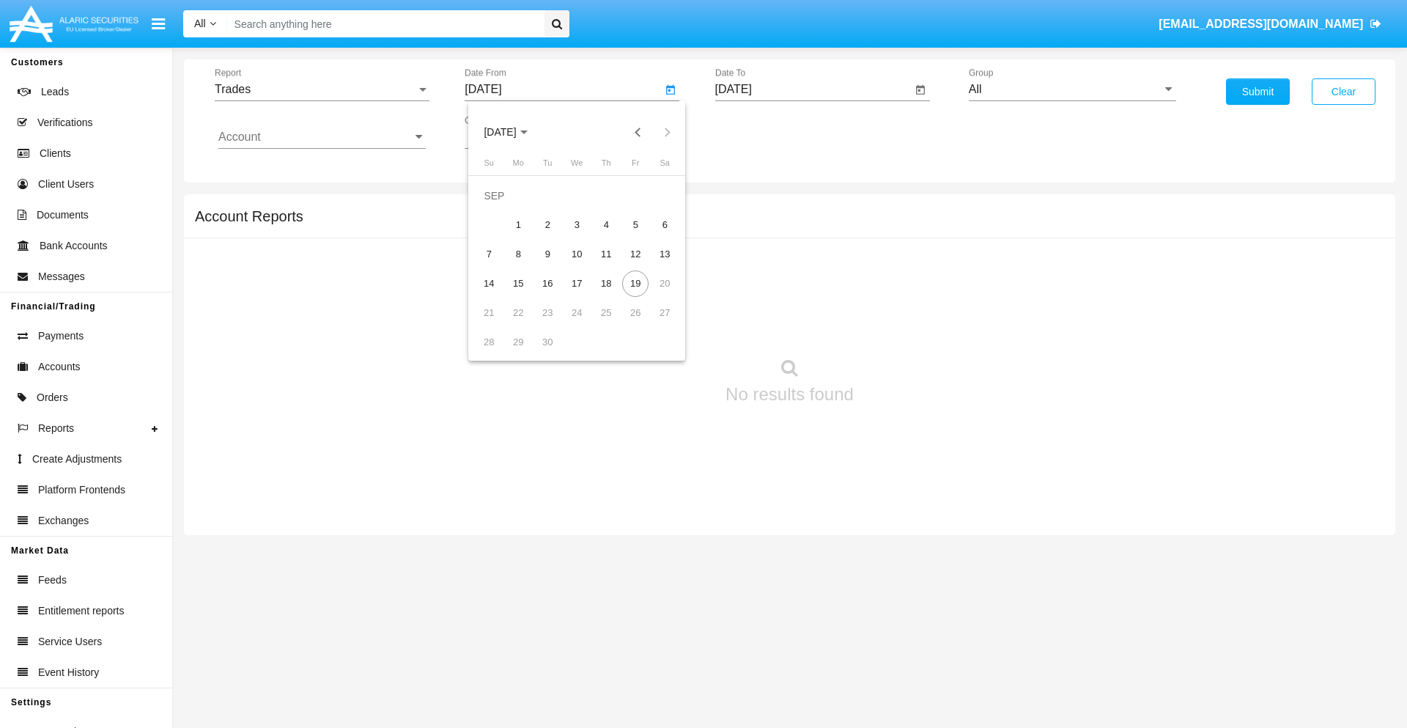
click at [512, 132] on span "[DATE]" at bounding box center [500, 133] width 32 height 12
click at [654, 324] on div "2025" at bounding box center [654, 324] width 46 height 26
click at [551, 236] on div "JUN" at bounding box center [551, 236] width 46 height 26
click at [606, 283] on div "19" at bounding box center [606, 283] width 26 height 26
type input "[DATE]"
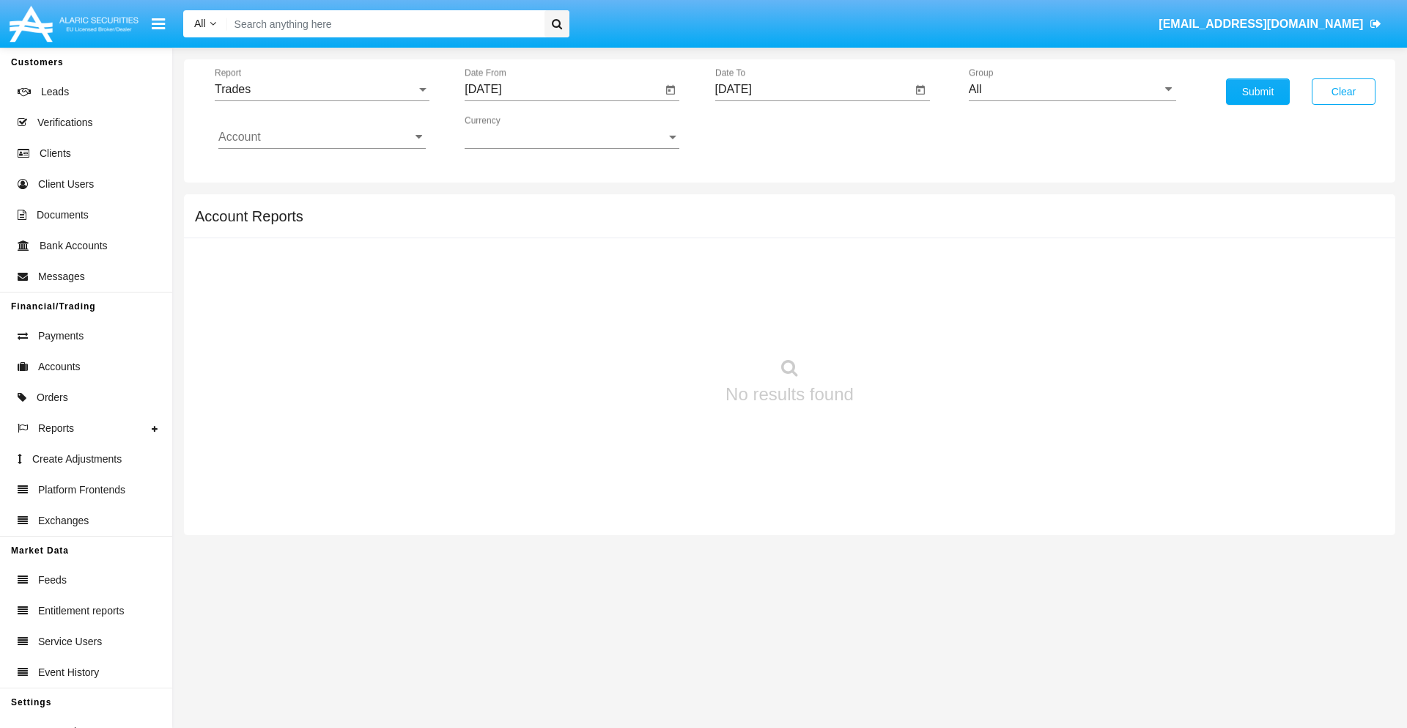
click at [813, 89] on input "[DATE]" at bounding box center [813, 89] width 197 height 13
click at [762, 132] on span "[DATE]" at bounding box center [750, 133] width 32 height 12
click at [904, 324] on div "2025" at bounding box center [904, 324] width 46 height 26
click at [750, 265] on div "SEP" at bounding box center [750, 265] width 46 height 26
click at [885, 283] on div "19" at bounding box center [886, 283] width 26 height 26
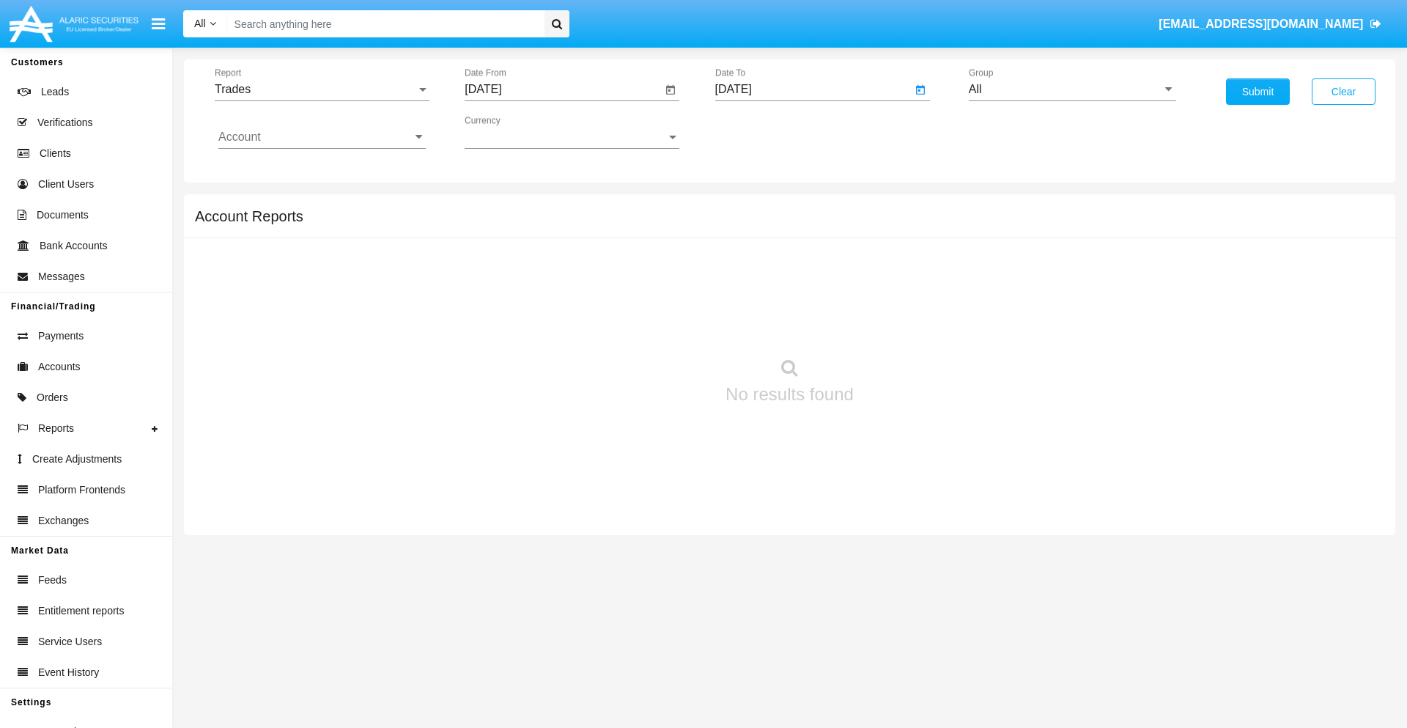
type input "[DATE]"
click at [1072, 89] on input "All" at bounding box center [1072, 89] width 207 height 13
click at [1031, 282] on span "Hammer Web Lite" at bounding box center [1031, 282] width 95 height 12
type input "Hammer Web Lite"
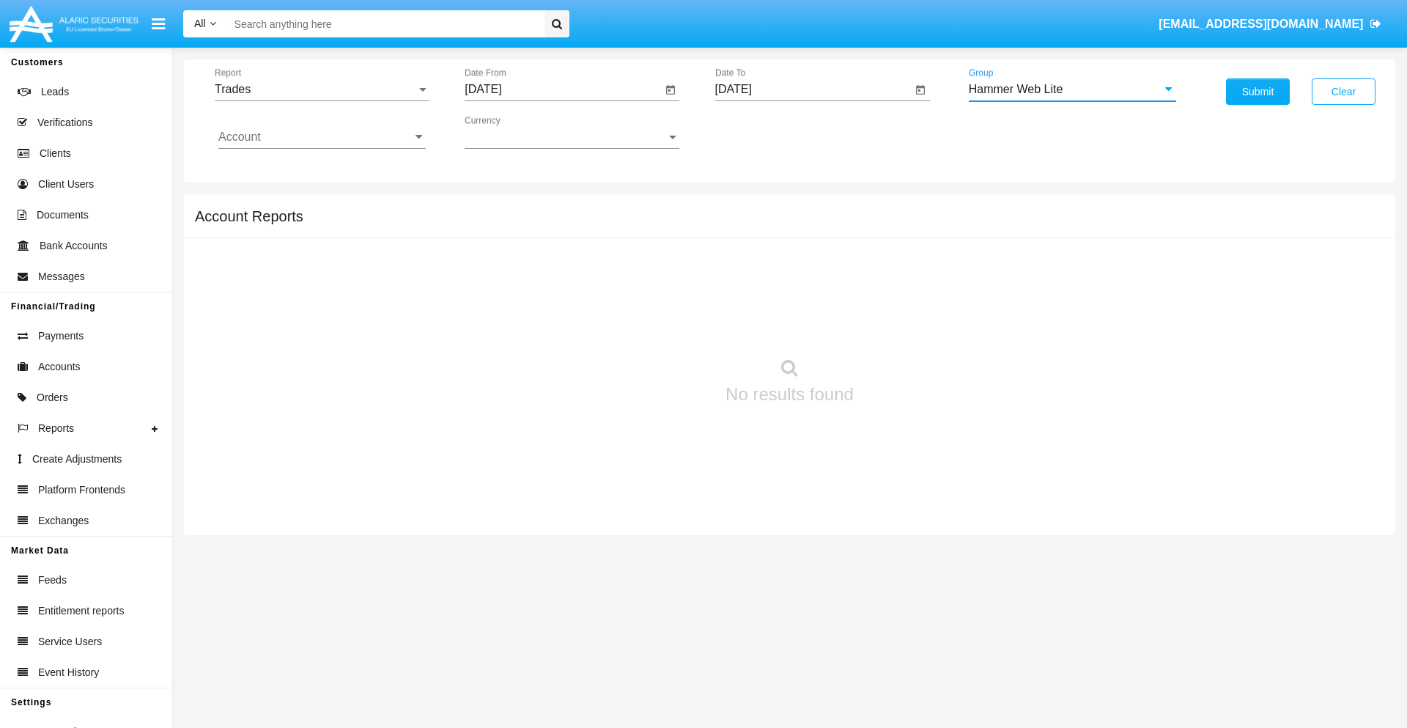
click at [322, 137] on input "Account" at bounding box center [321, 136] width 207 height 13
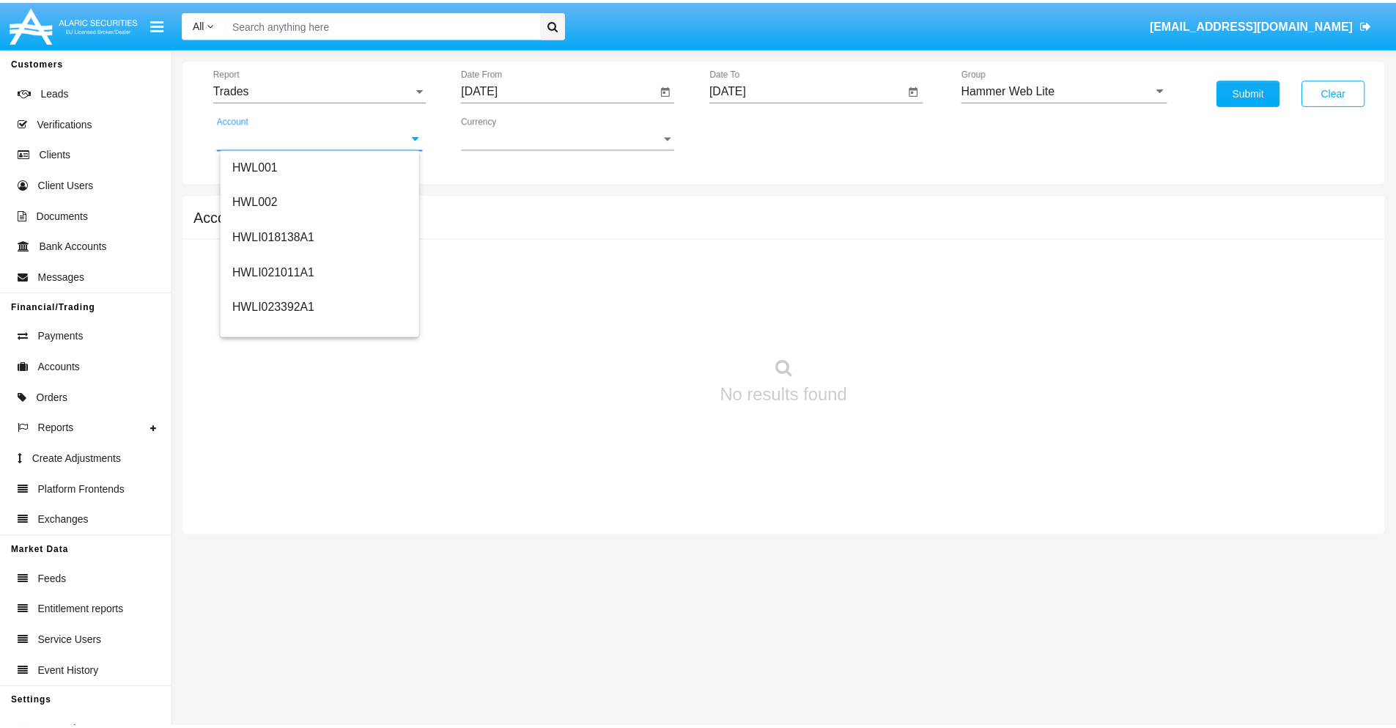
scroll to position [223, 0]
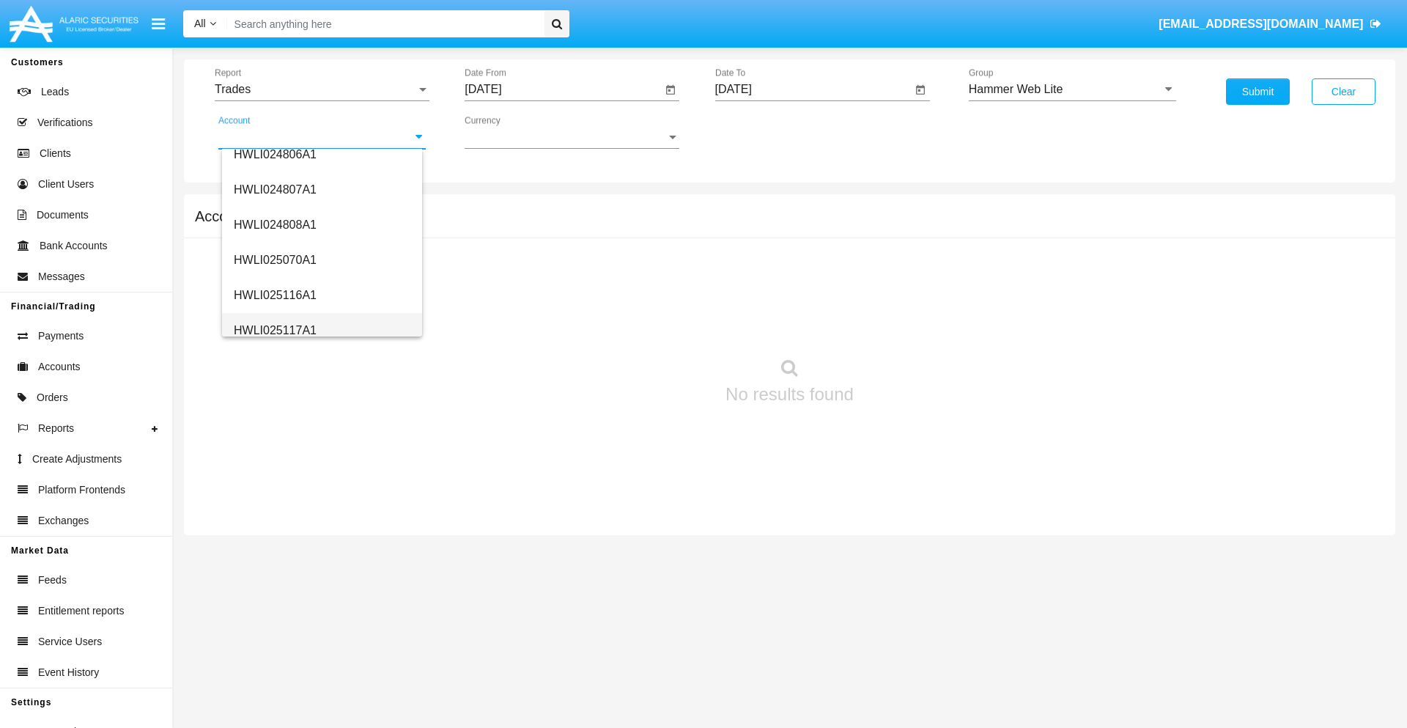
click at [274, 330] on span "HWLI025117A1" at bounding box center [275, 330] width 83 height 12
type input "HWLI025117A1"
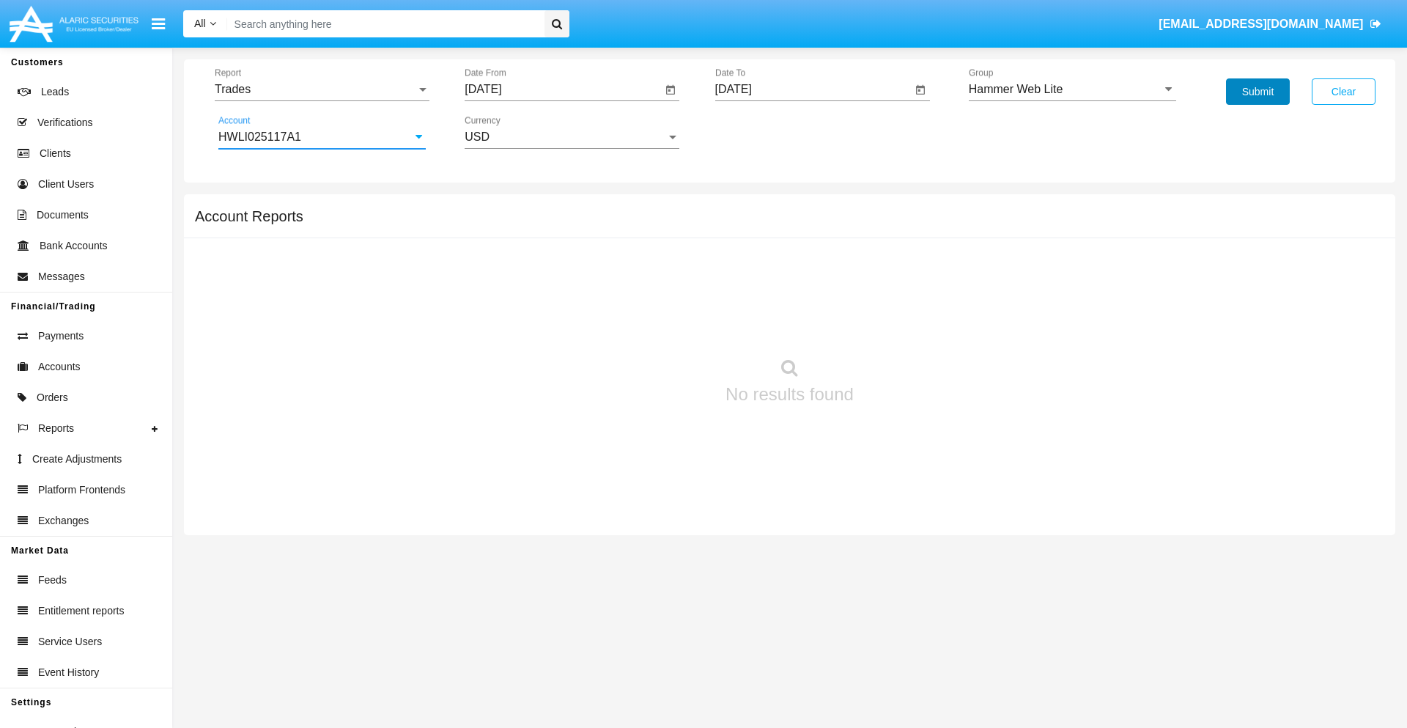
click at [1258, 92] on button "Submit" at bounding box center [1258, 91] width 64 height 26
click at [322, 89] on span "Report" at bounding box center [316, 89] width 202 height 13
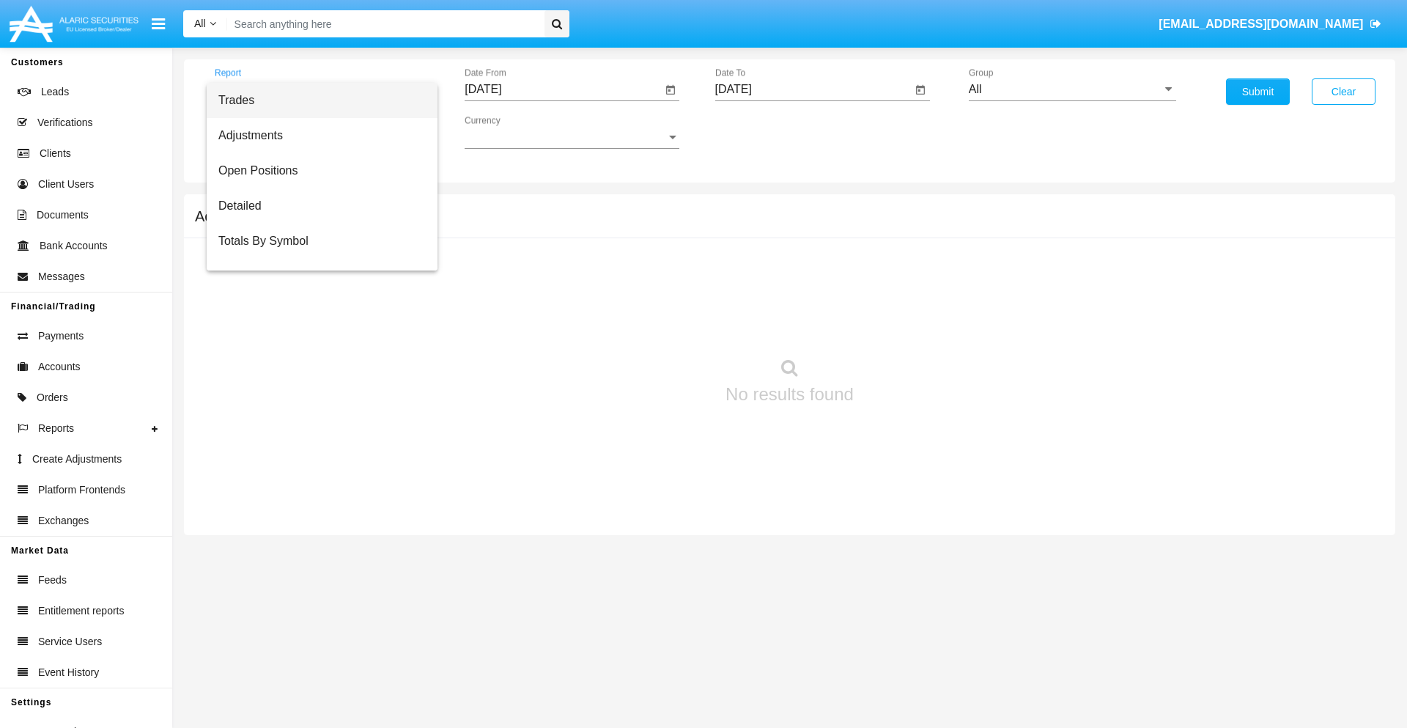
click at [316, 100] on span "Trades" at bounding box center [321, 100] width 207 height 35
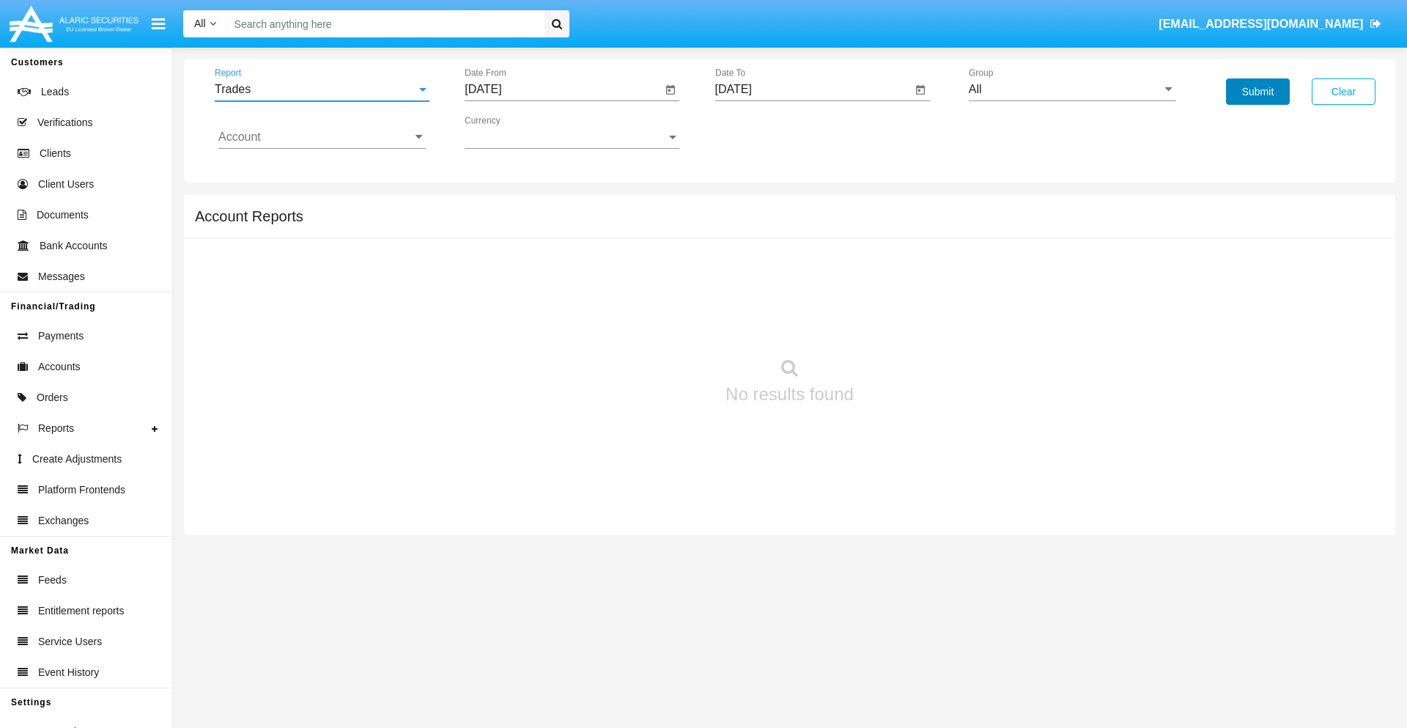
click at [1258, 92] on button "Submit" at bounding box center [1258, 91] width 64 height 26
click at [322, 89] on span "Report" at bounding box center [316, 89] width 202 height 13
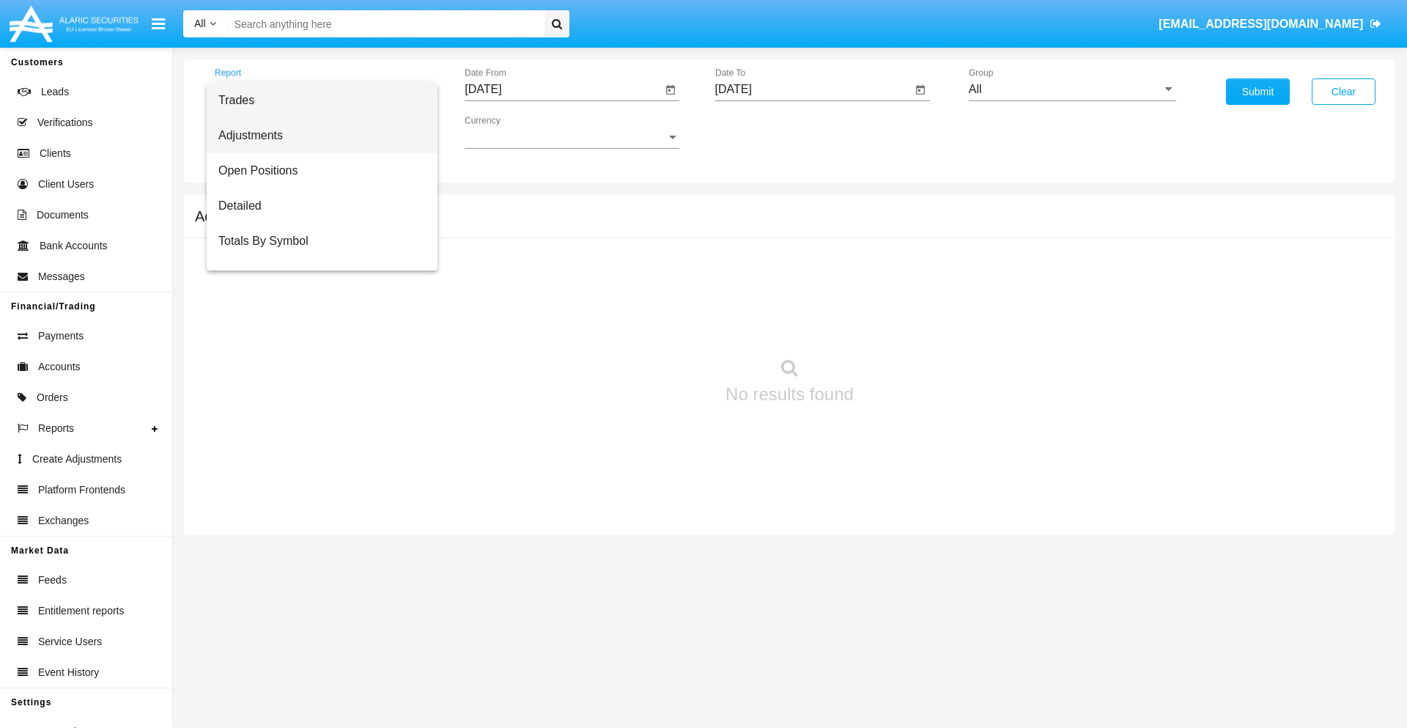
click at [316, 136] on span "Adjustments" at bounding box center [321, 135] width 207 height 35
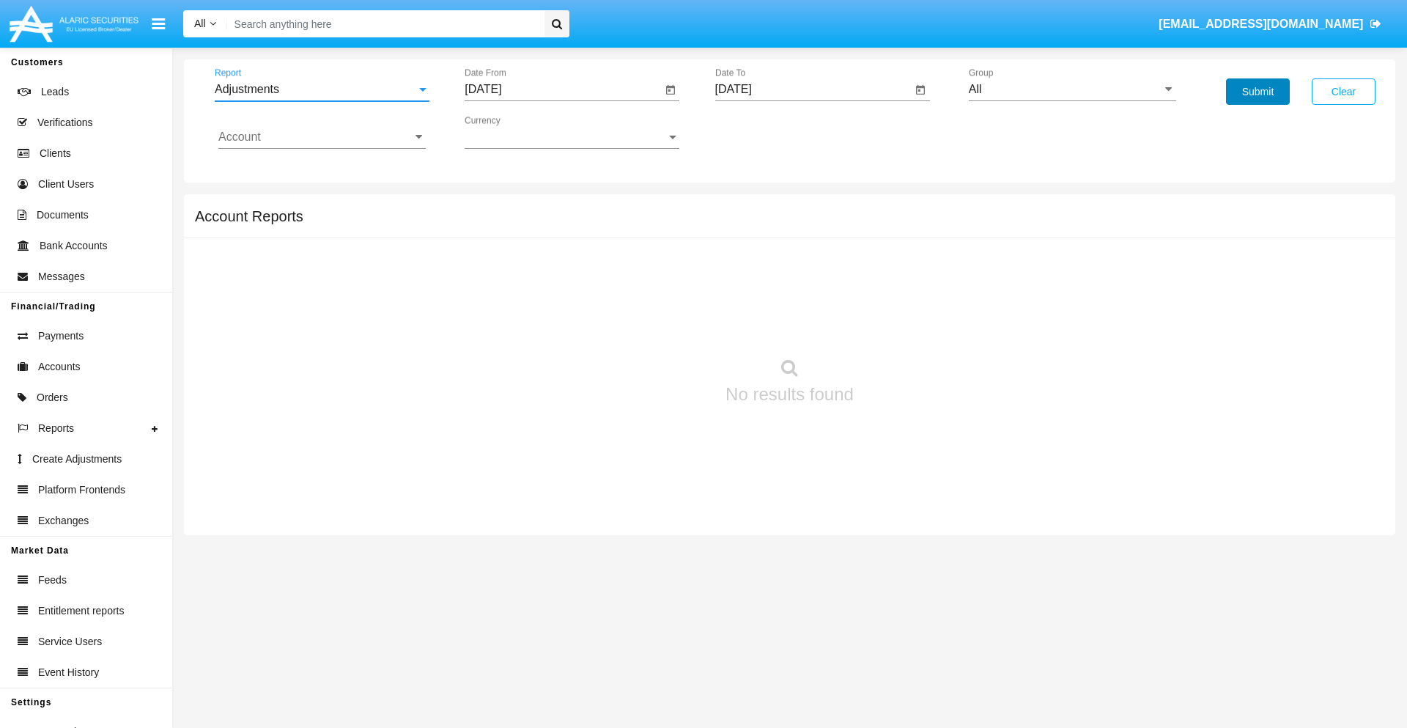
click at [1258, 92] on button "Submit" at bounding box center [1258, 91] width 64 height 26
click at [322, 89] on span "Report" at bounding box center [316, 89] width 202 height 13
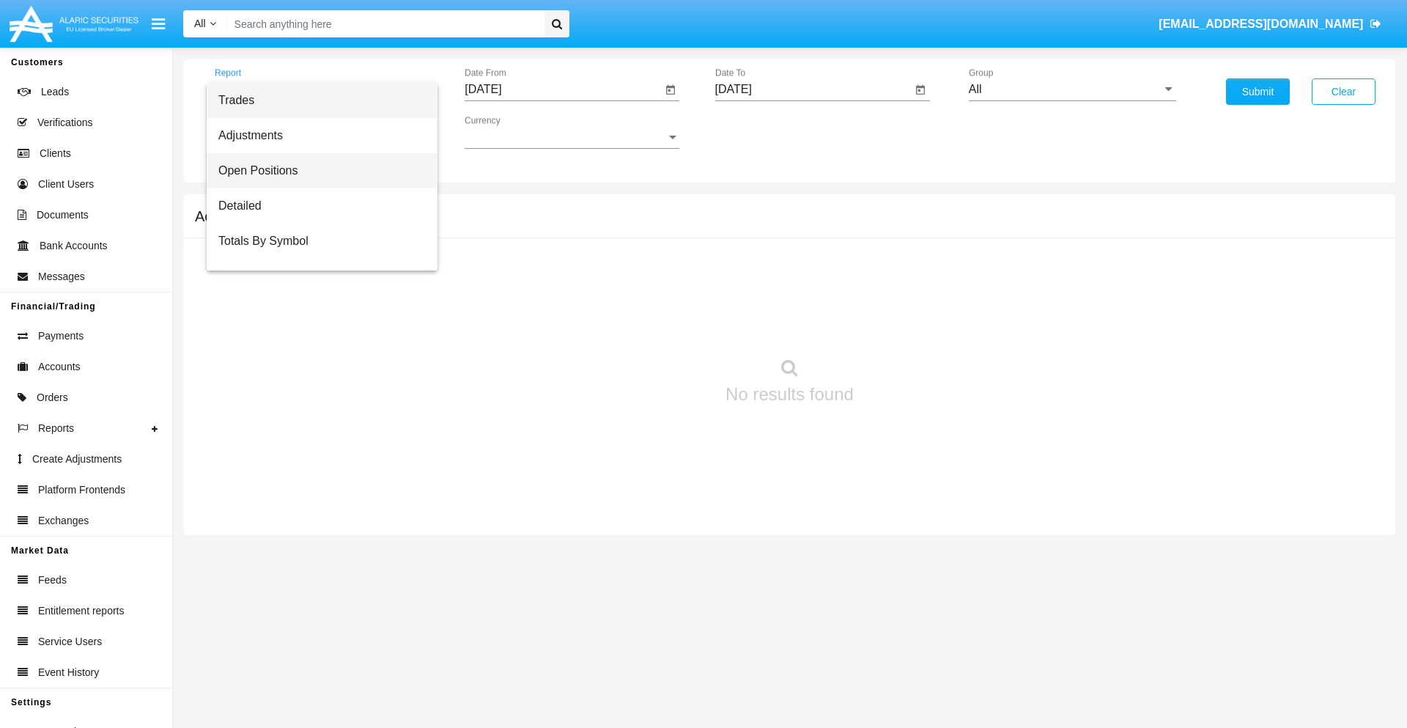
click at [316, 171] on span "Open Positions" at bounding box center [321, 170] width 207 height 35
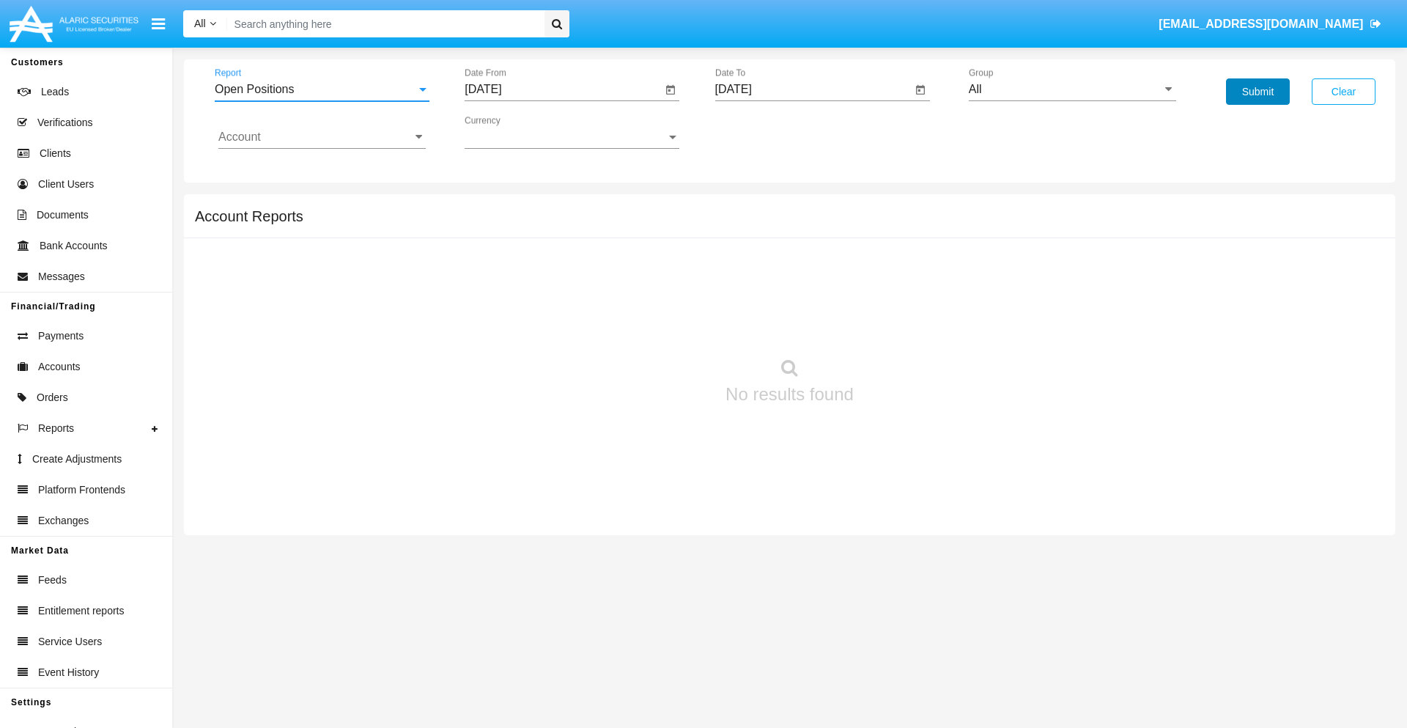
click at [1258, 92] on button "Submit" at bounding box center [1258, 91] width 64 height 26
click at [322, 89] on span "Report" at bounding box center [316, 89] width 202 height 13
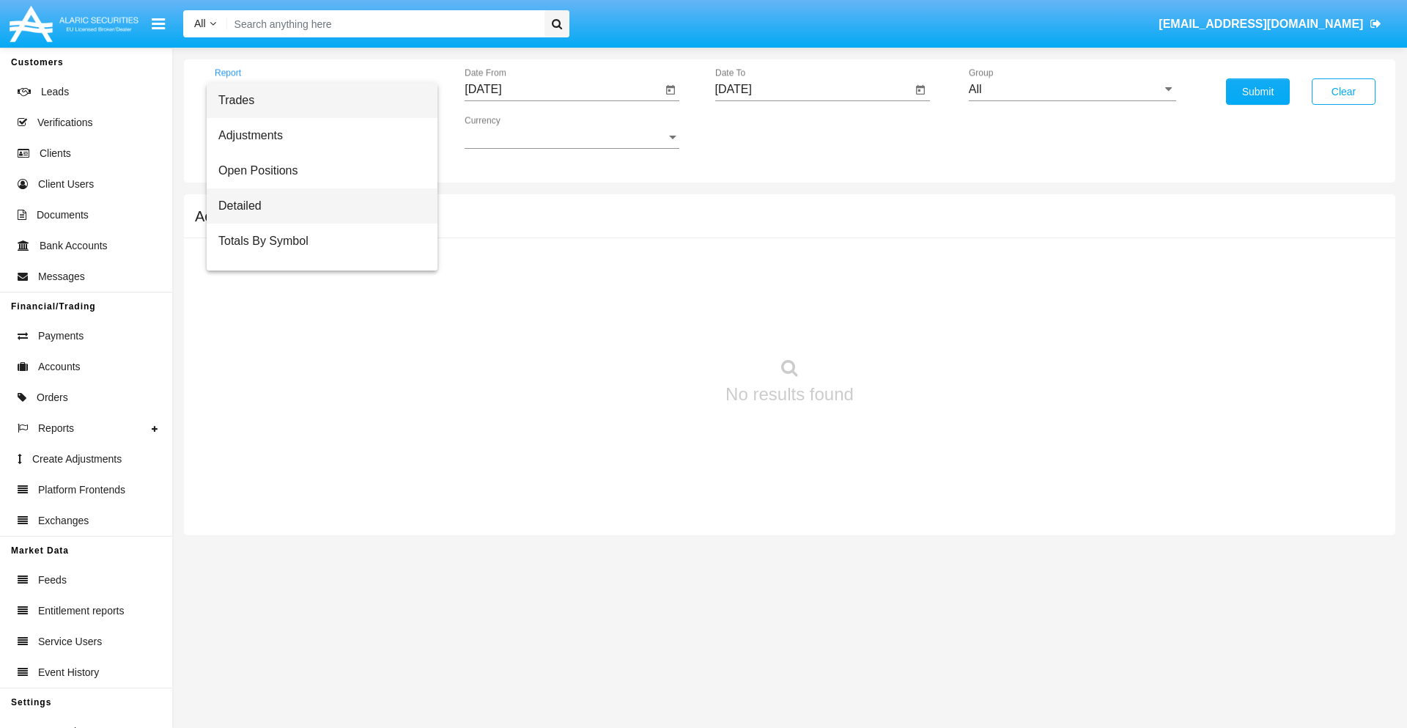
click at [316, 206] on span "Detailed" at bounding box center [321, 205] width 207 height 35
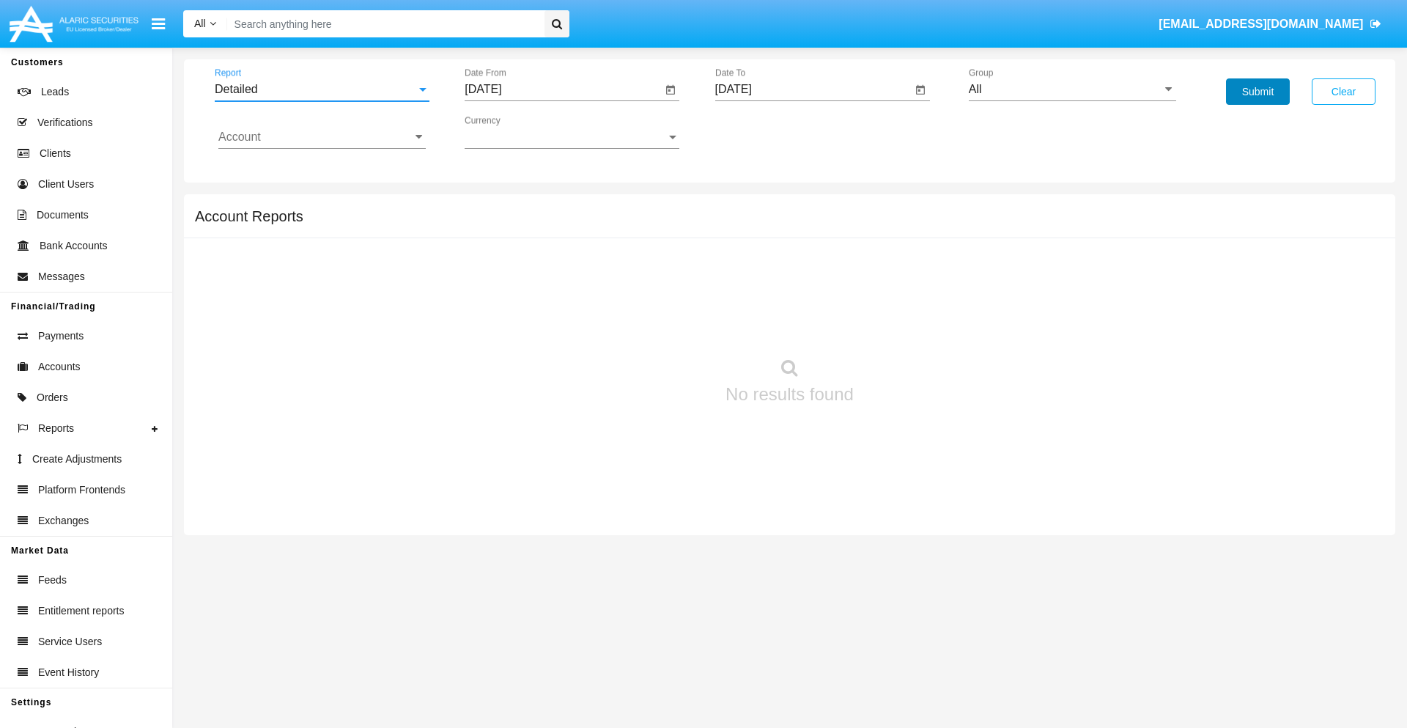
click at [1258, 92] on button "Submit" at bounding box center [1258, 91] width 64 height 26
click at [322, 89] on span "Report" at bounding box center [316, 89] width 202 height 13
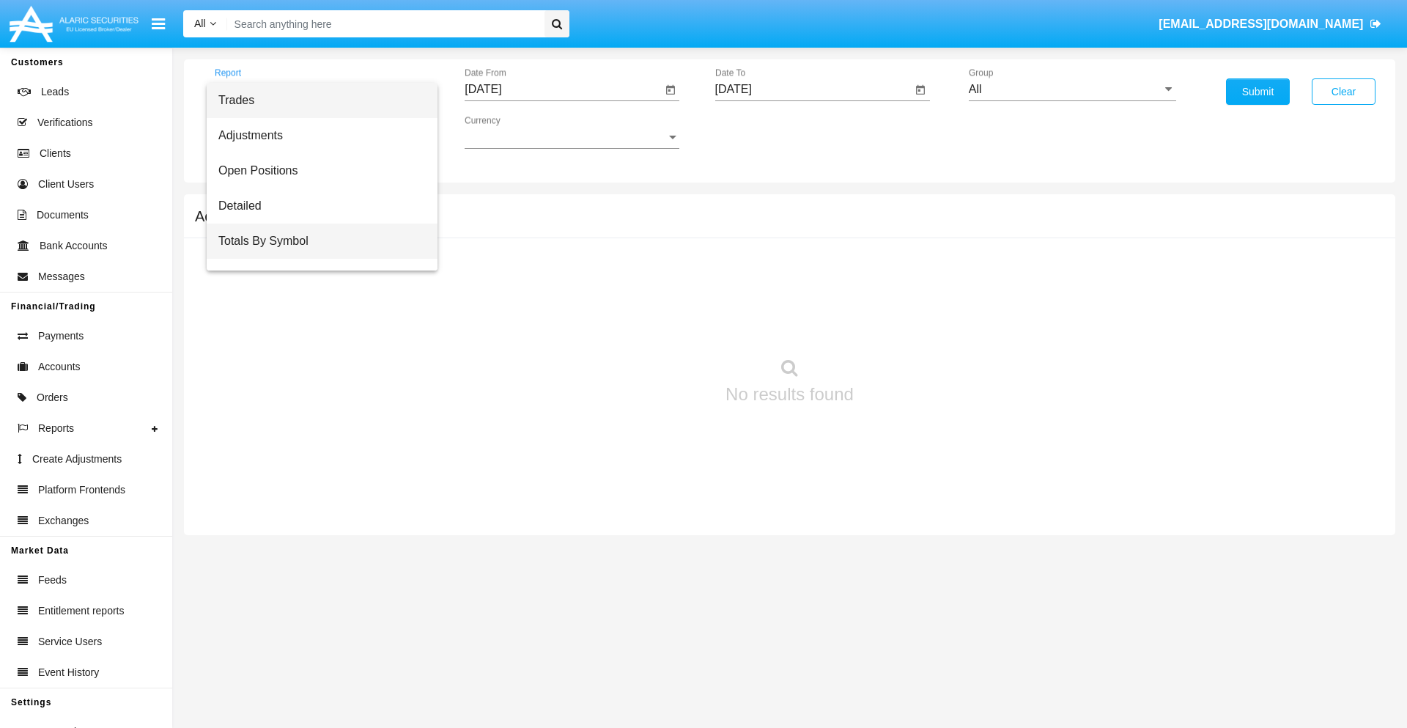
click at [316, 241] on span "Totals By Symbol" at bounding box center [321, 241] width 207 height 35
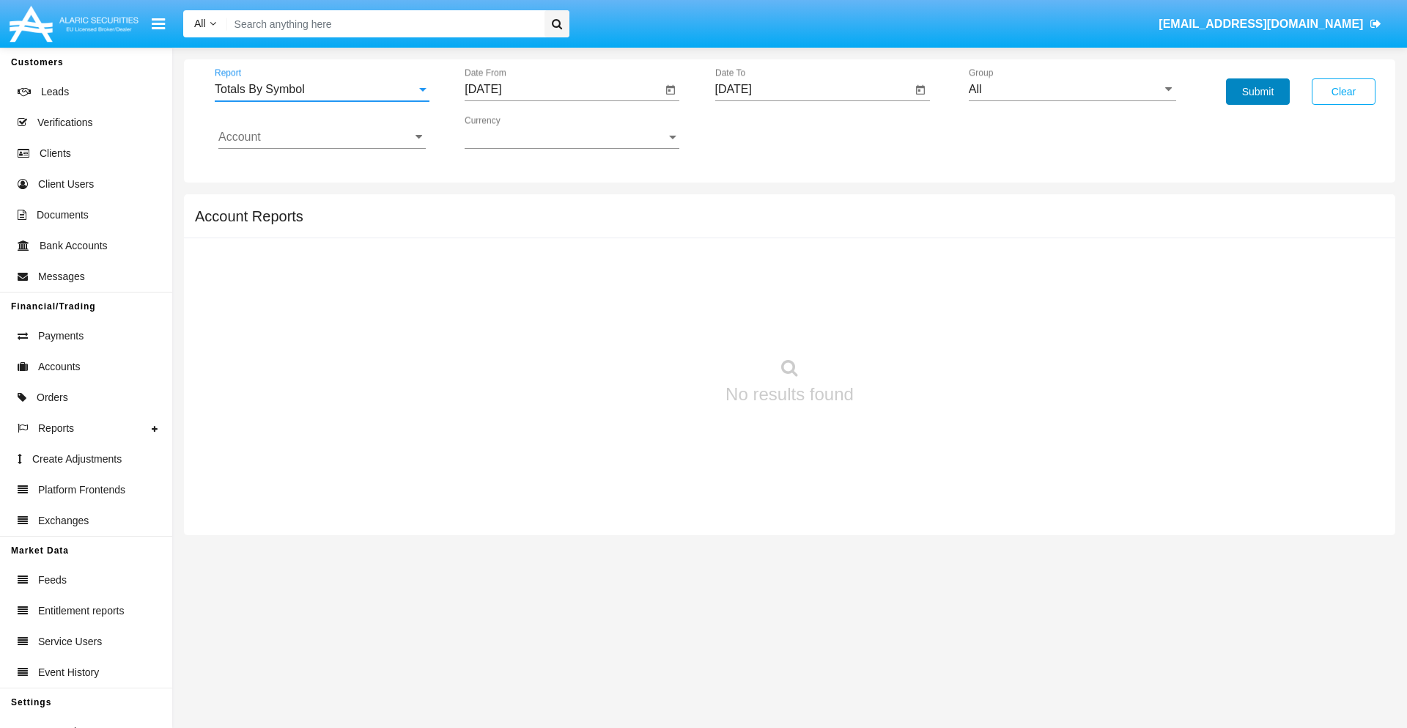
click at [1258, 92] on button "Submit" at bounding box center [1258, 91] width 64 height 26
click at [322, 89] on span "Report" at bounding box center [316, 89] width 202 height 13
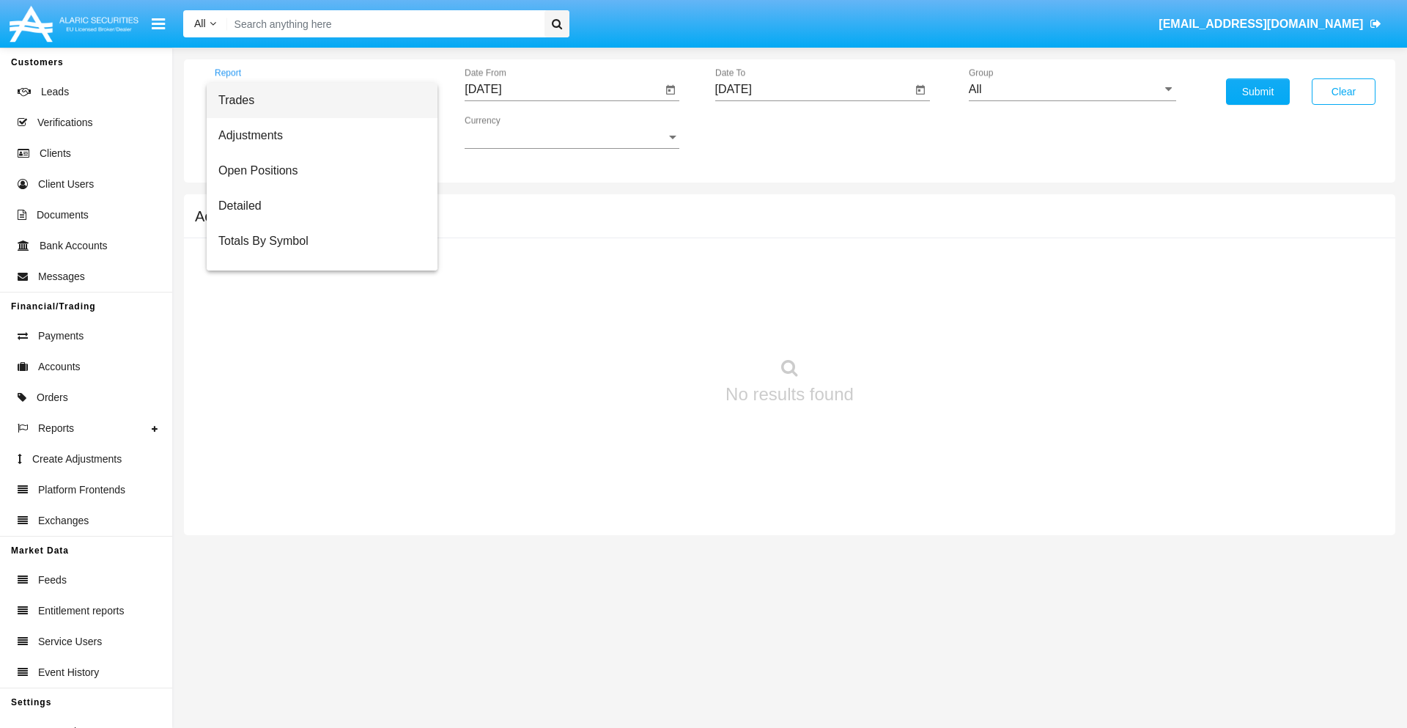
scroll to position [23, 0]
click at [316, 253] on span "Totals By Date" at bounding box center [321, 252] width 207 height 35
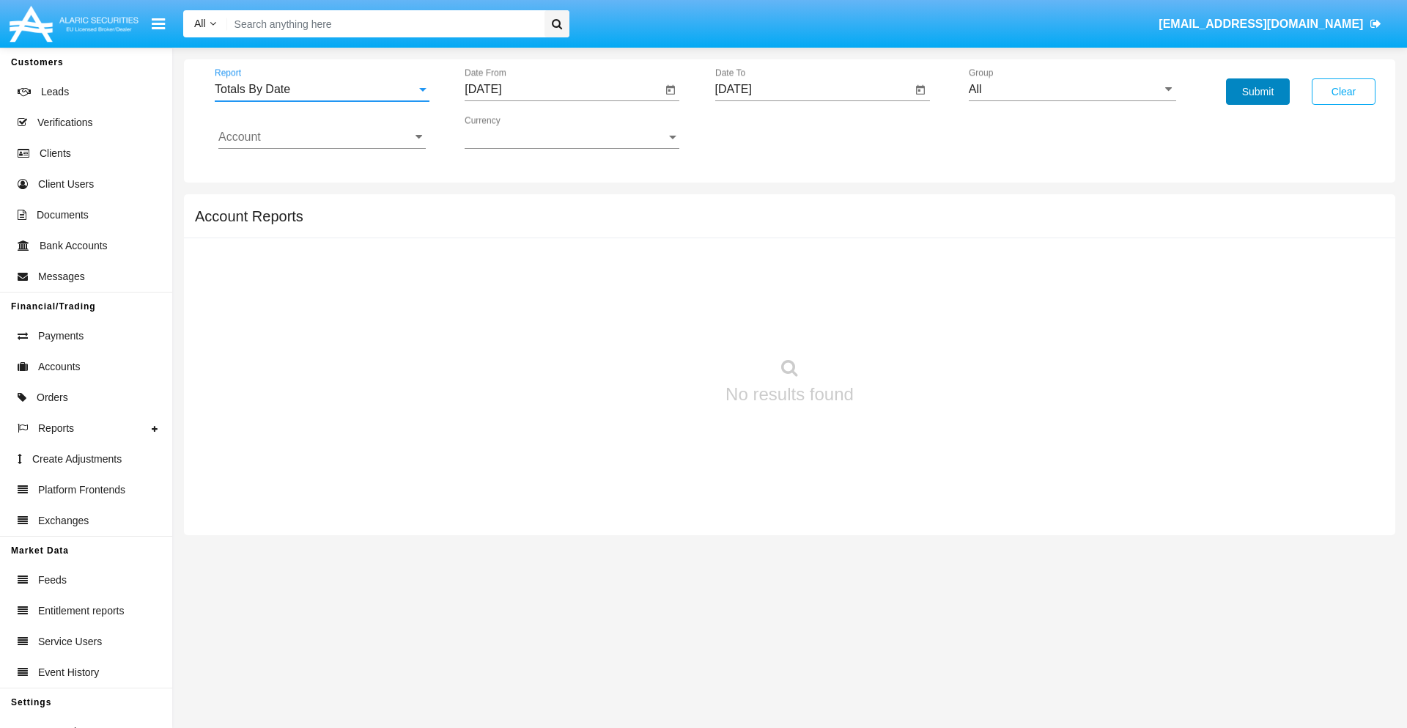
click at [1258, 92] on button "Submit" at bounding box center [1258, 91] width 64 height 26
click at [322, 89] on span "Report" at bounding box center [316, 89] width 202 height 13
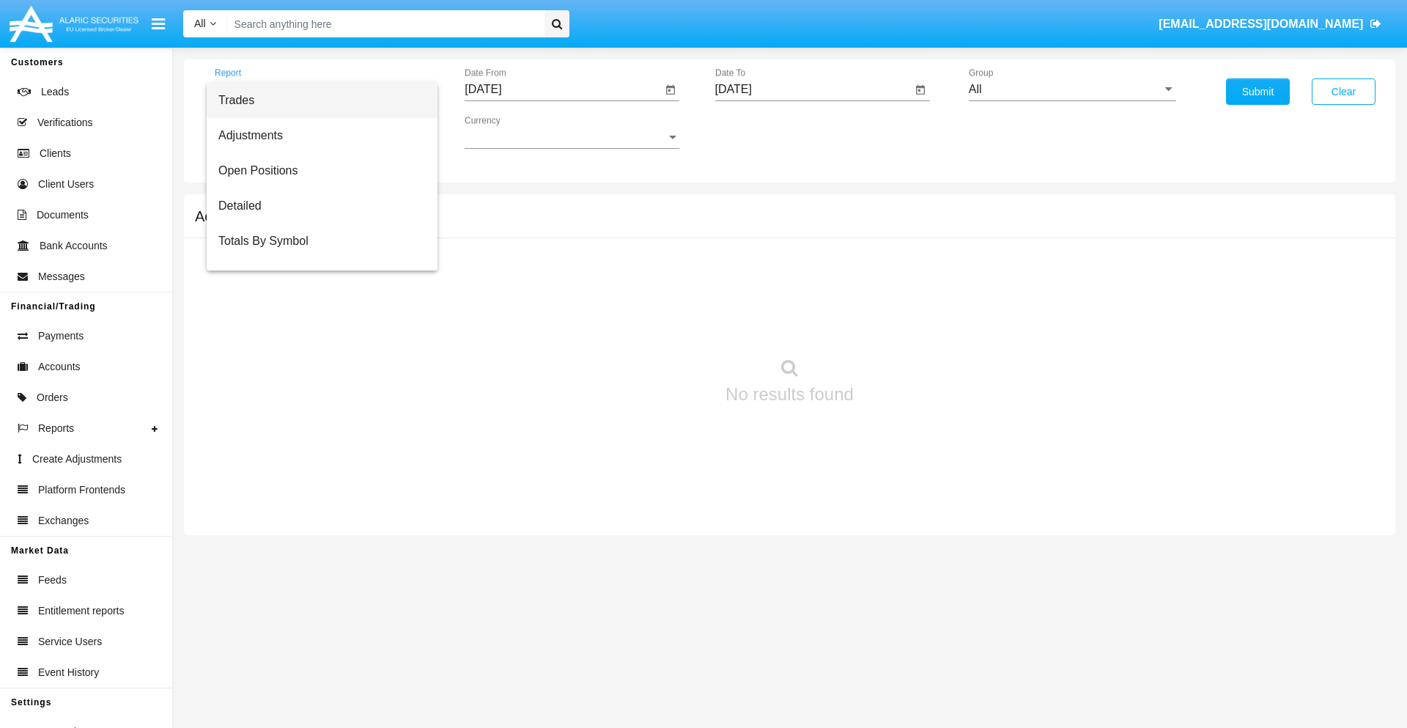
scroll to position [59, 0]
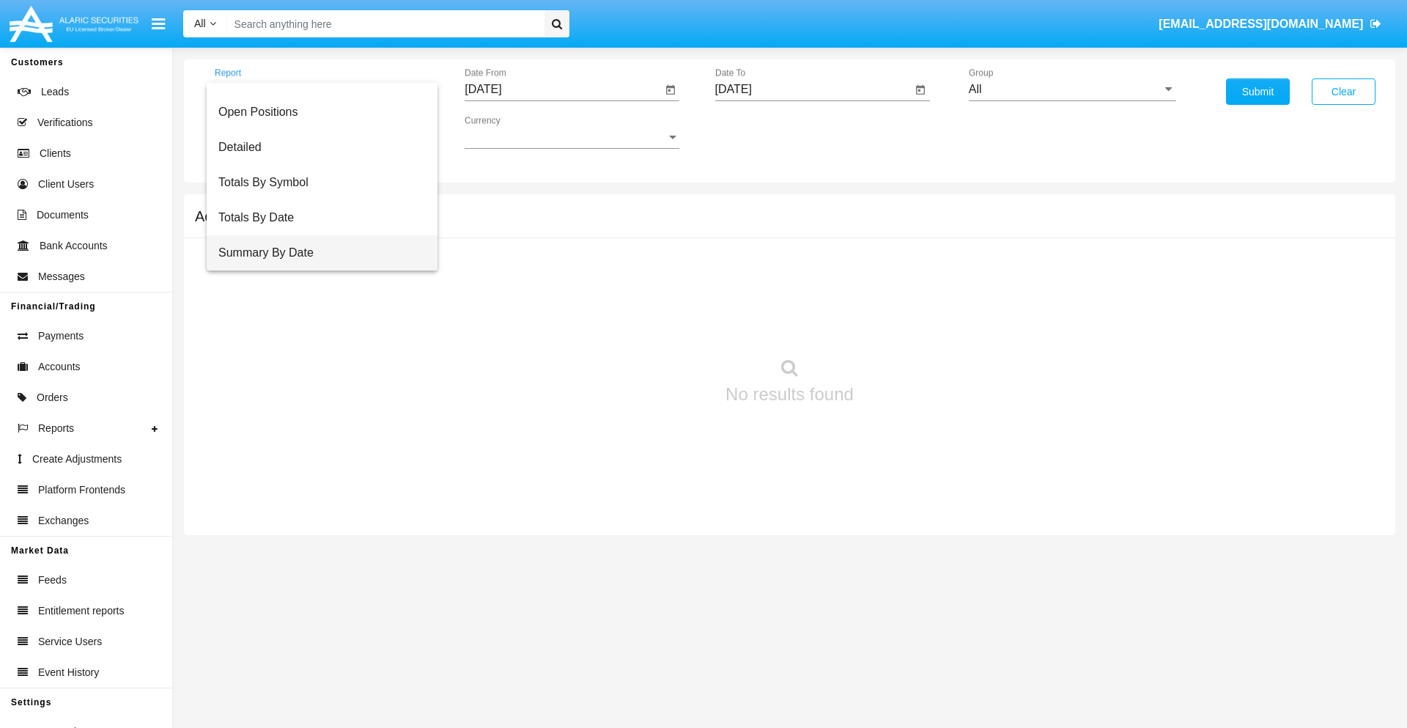
click at [316, 253] on span "Summary By Date" at bounding box center [321, 252] width 207 height 35
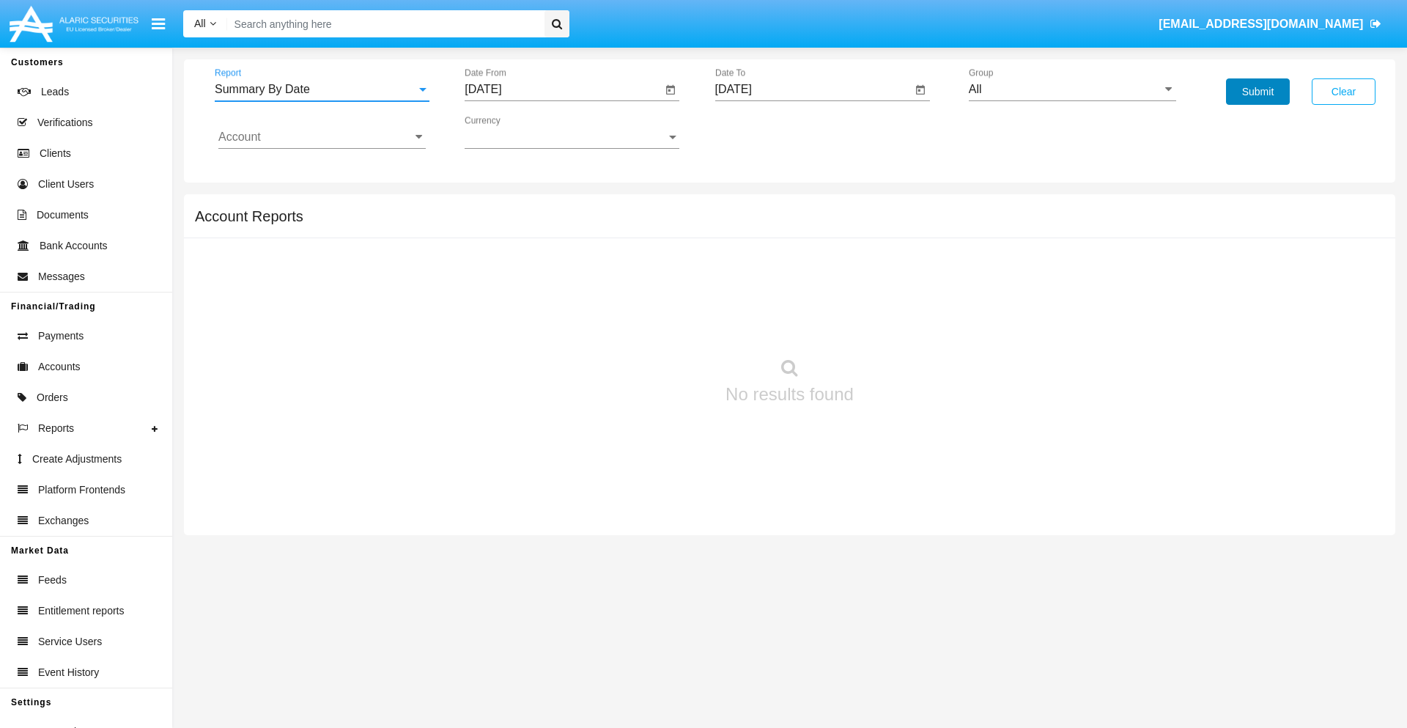
click at [1258, 92] on button "Submit" at bounding box center [1258, 91] width 64 height 26
